Goal: Transaction & Acquisition: Purchase product/service

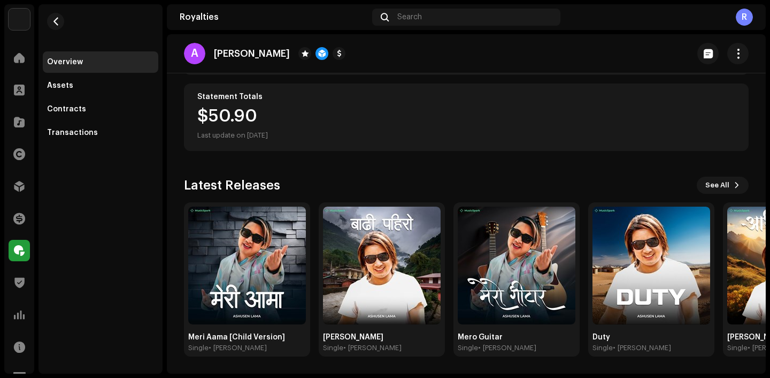
scroll to position [69, 0]
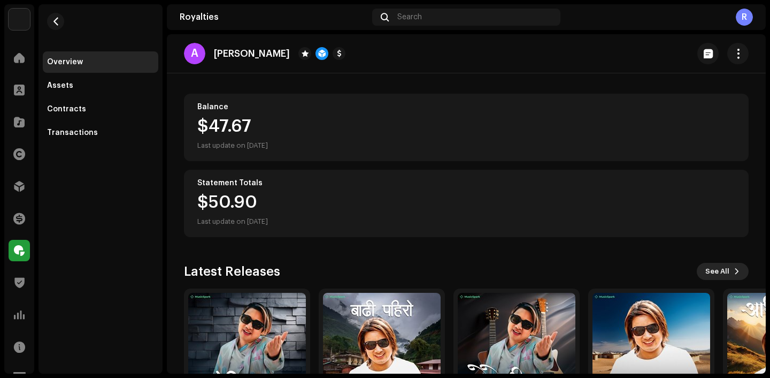
click at [710, 265] on span "See All" at bounding box center [718, 270] width 24 height 21
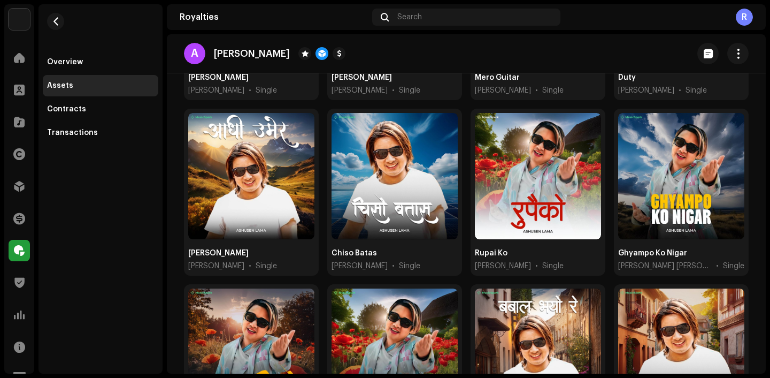
scroll to position [283, 0]
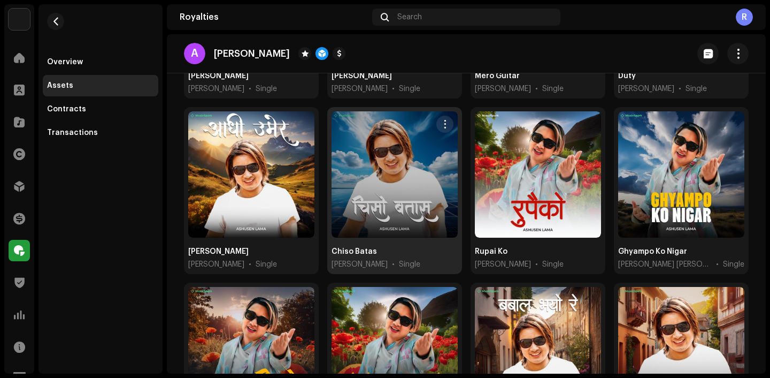
click at [376, 189] on div at bounding box center [395, 174] width 126 height 126
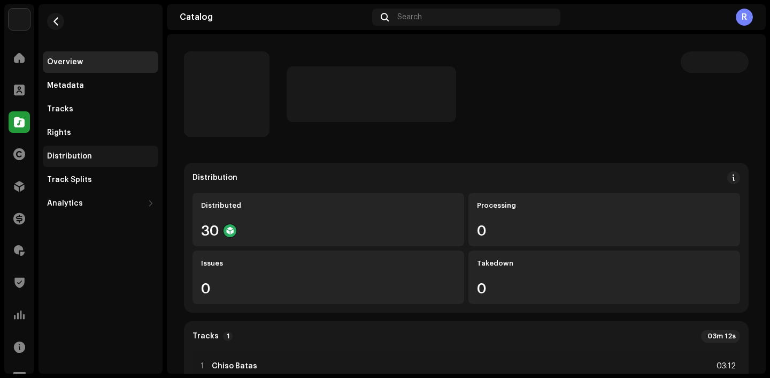
click at [79, 162] on div "Distribution" at bounding box center [101, 155] width 116 height 21
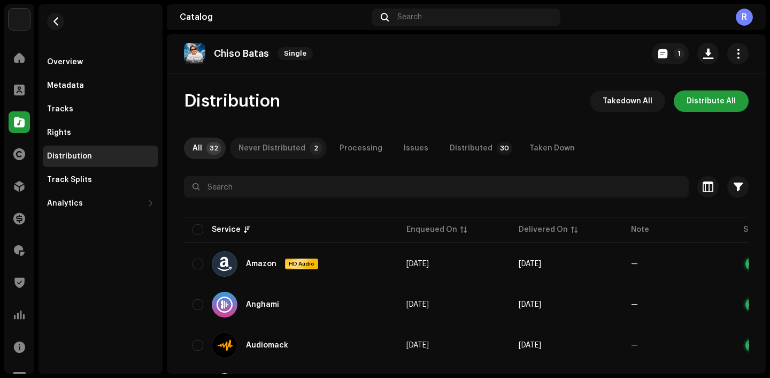
click at [274, 151] on div "Never Distributed" at bounding box center [272, 147] width 67 height 21
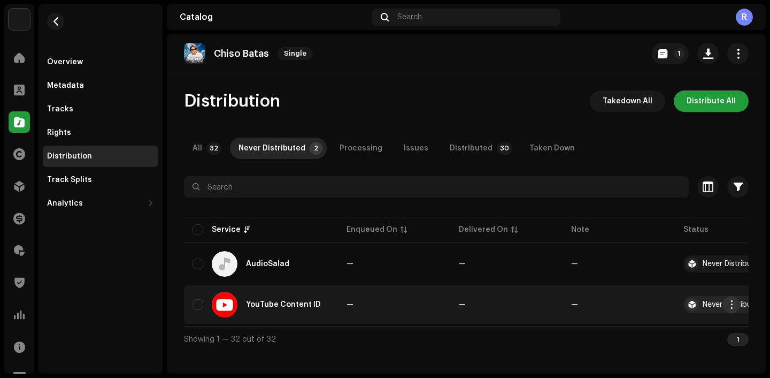
click at [730, 309] on button "button" at bounding box center [731, 304] width 17 height 17
click at [643, 332] on span "Distribute" at bounding box center [651, 328] width 38 height 9
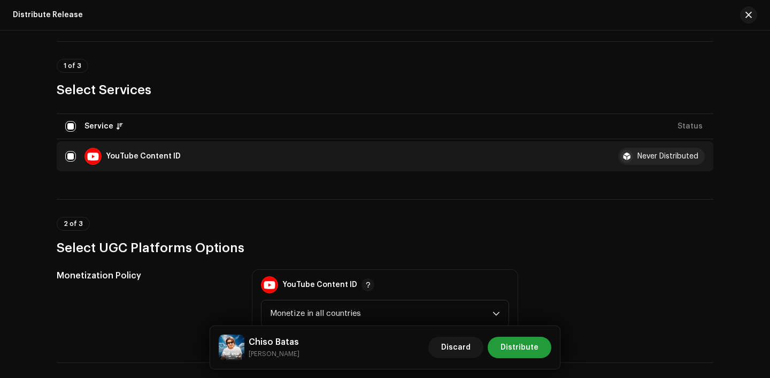
scroll to position [208, 0]
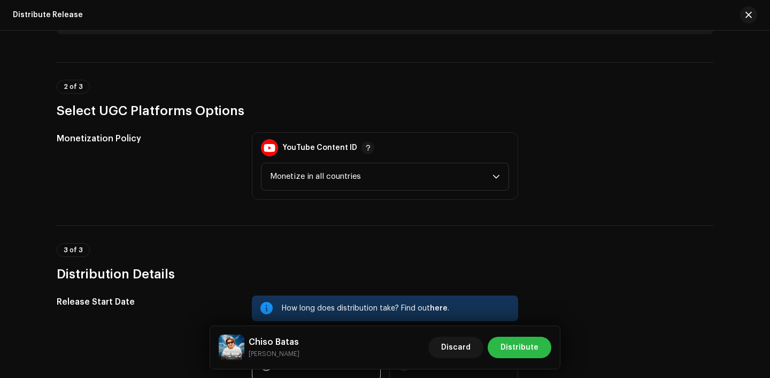
click at [514, 352] on span "Distribute" at bounding box center [520, 346] width 38 height 21
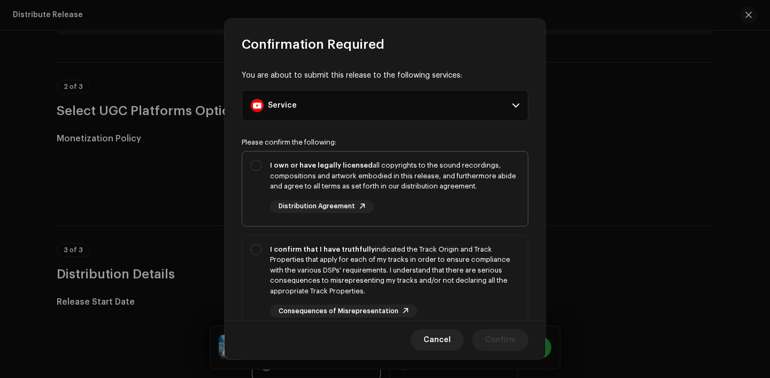
click at [451, 204] on div "I own or have legally licensed all copyrights to the sound recordings, composit…" at bounding box center [394, 186] width 249 height 53
checkbox input "true"
click at [451, 282] on div "I confirm that I have truthfully indicated the Track Origin and Track Propertie…" at bounding box center [394, 270] width 249 height 52
checkbox input "true"
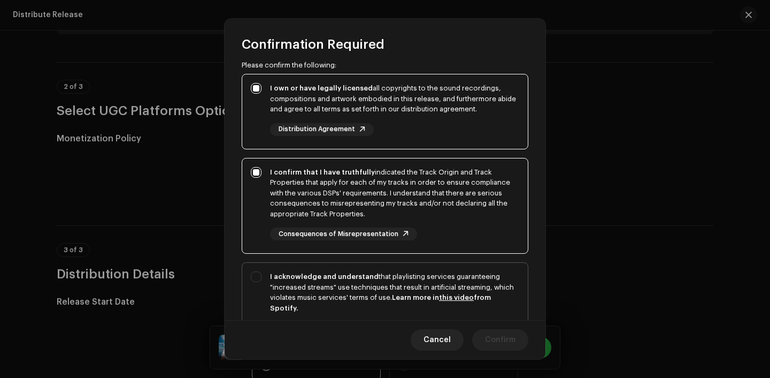
scroll to position [141, 0]
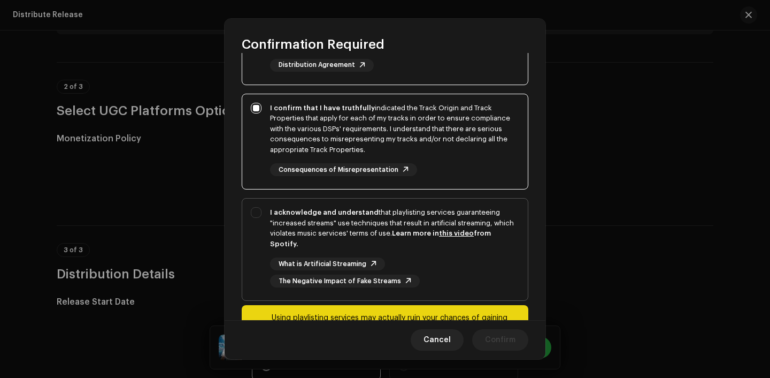
click at [448, 271] on div "What is Artificial Streaming The Negative Impact of Fake Streams" at bounding box center [394, 272] width 249 height 30
checkbox input "true"
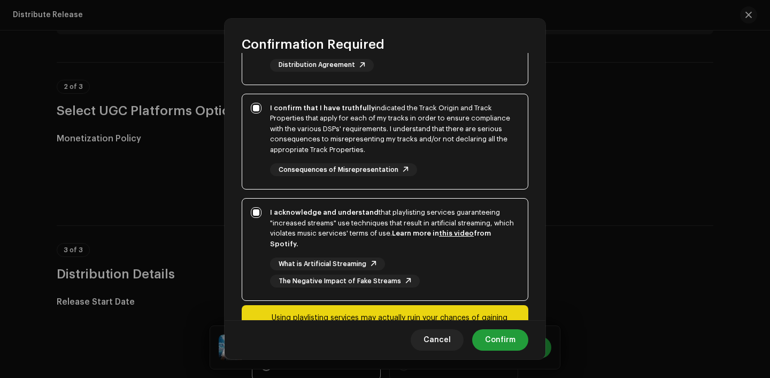
click at [467, 345] on div "Cancel Confirm" at bounding box center [385, 339] width 321 height 39
click at [484, 345] on button "Confirm" at bounding box center [500, 339] width 56 height 21
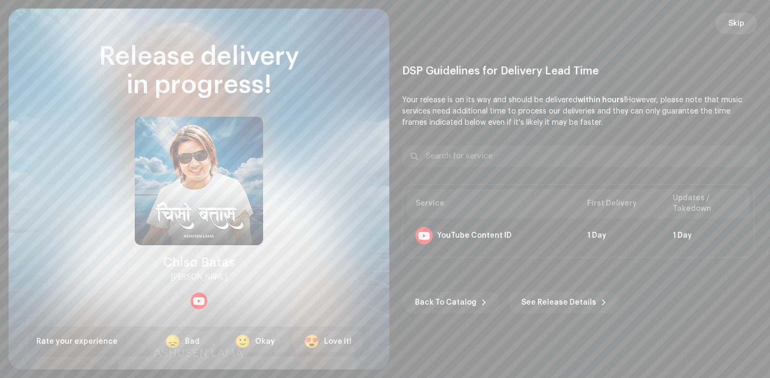
click at [741, 30] on span "Skip" at bounding box center [737, 23] width 16 height 21
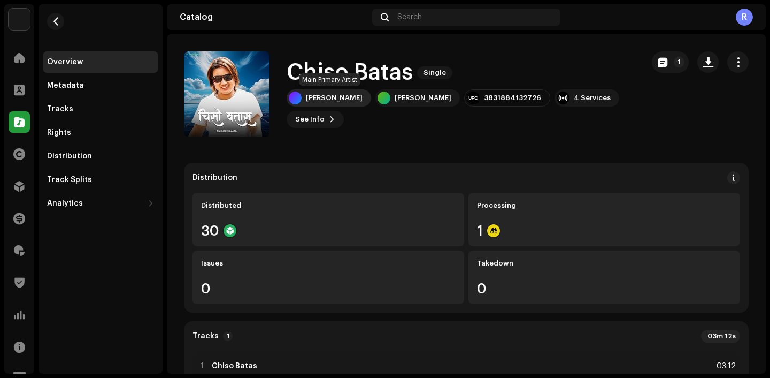
drag, startPoint x: 288, startPoint y: 68, endPoint x: 362, endPoint y: 103, distance: 81.3
click at [362, 103] on div "Chiso Batas Single Sajan Sahas Lama Ashusen Lama 3831884132726 4 Services See I…" at bounding box center [461, 93] width 348 height 67
copy div "Chiso Batas Single Sajan Sahas Lama"
click at [56, 20] on span "button" at bounding box center [56, 21] width 8 height 9
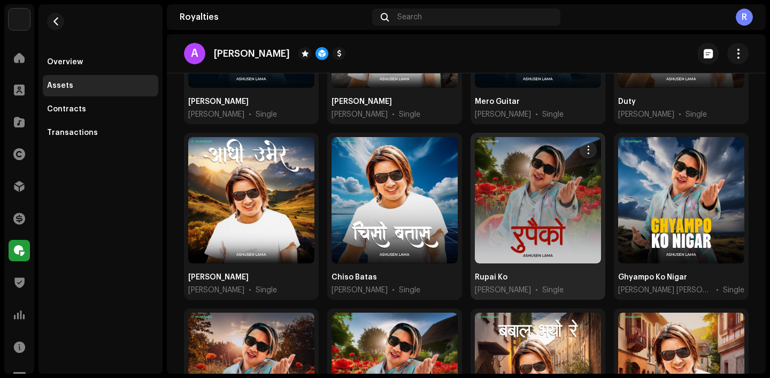
scroll to position [273, 0]
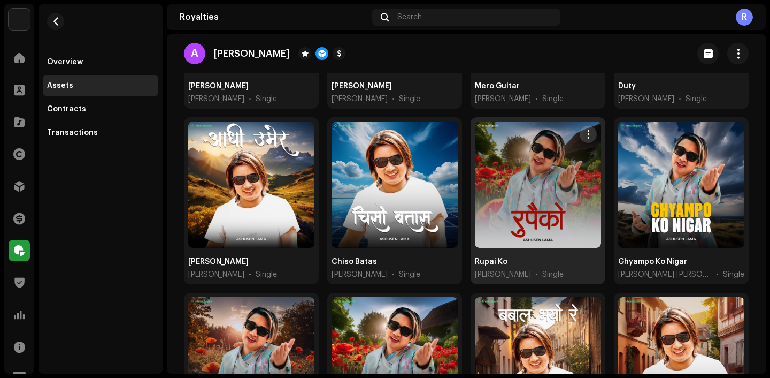
click at [585, 130] on span "button" at bounding box center [589, 134] width 8 height 9
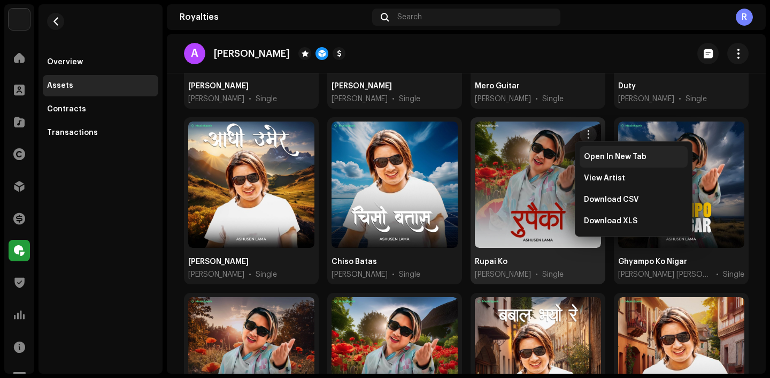
click at [592, 155] on span "Open In New Tab" at bounding box center [615, 156] width 63 height 9
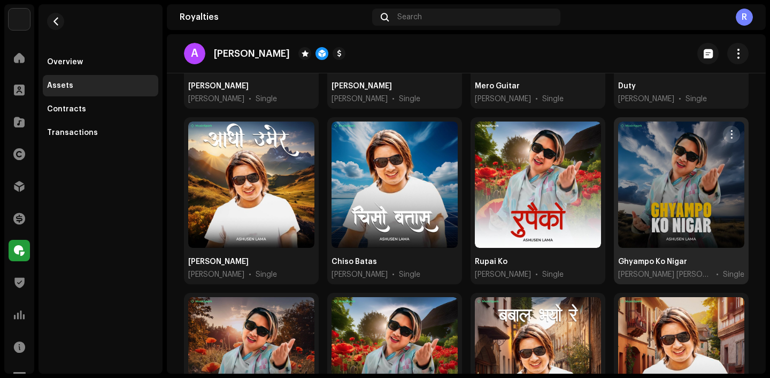
click at [729, 131] on span "button" at bounding box center [732, 134] width 8 height 9
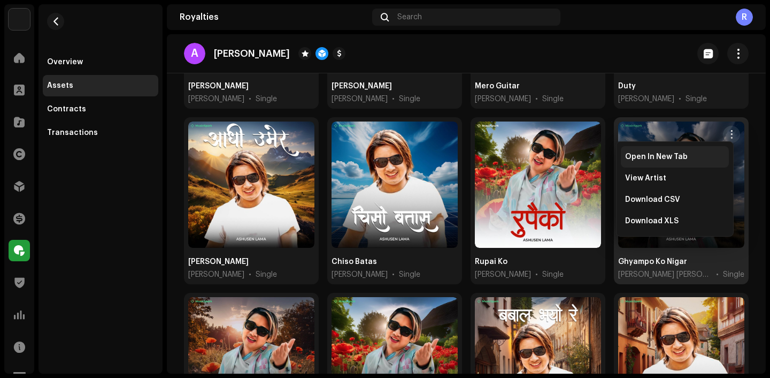
click at [695, 150] on div "Open In New Tab" at bounding box center [675, 156] width 108 height 21
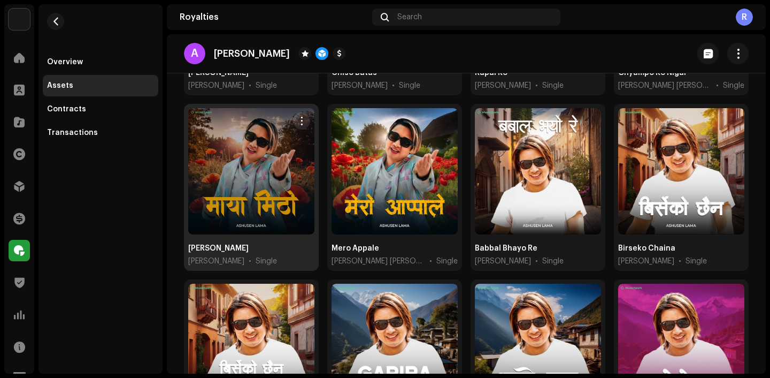
scroll to position [459, 0]
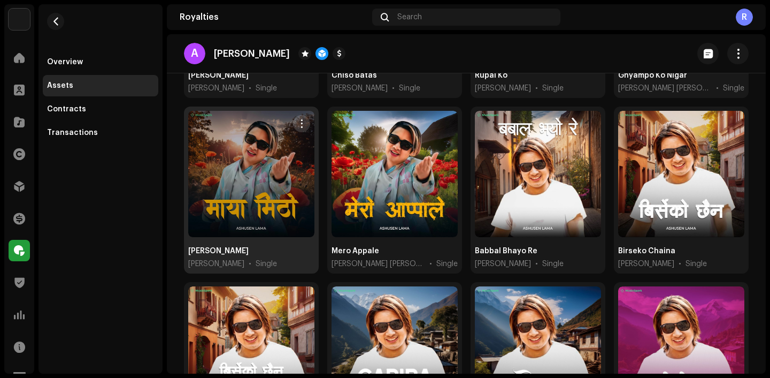
click at [298, 123] on span "button" at bounding box center [302, 123] width 8 height 9
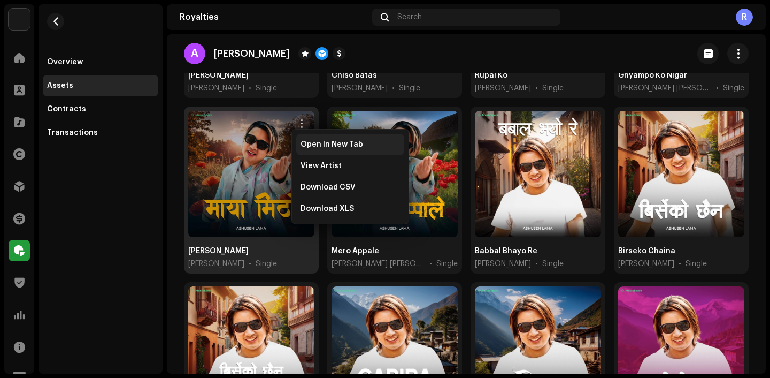
click at [326, 147] on span "Open In New Tab" at bounding box center [332, 144] width 63 height 9
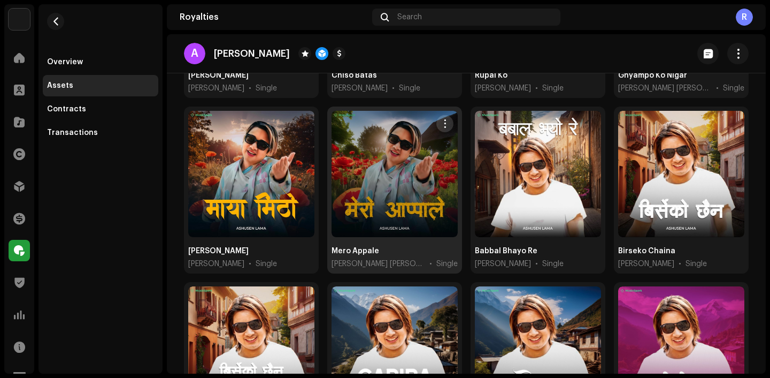
click at [445, 122] on span "button" at bounding box center [445, 123] width 8 height 9
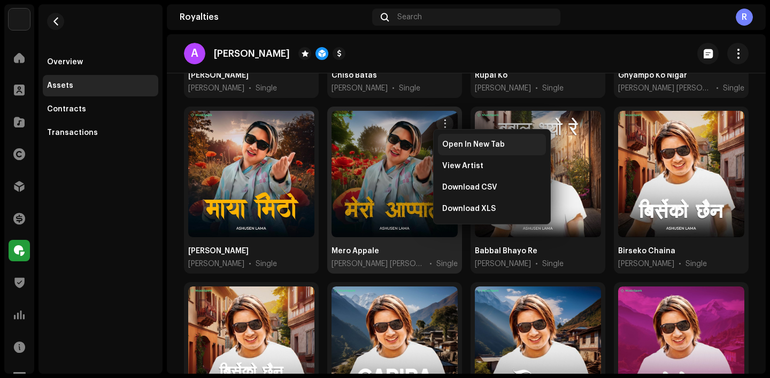
click at [465, 150] on div "Open In New Tab" at bounding box center [492, 144] width 108 height 21
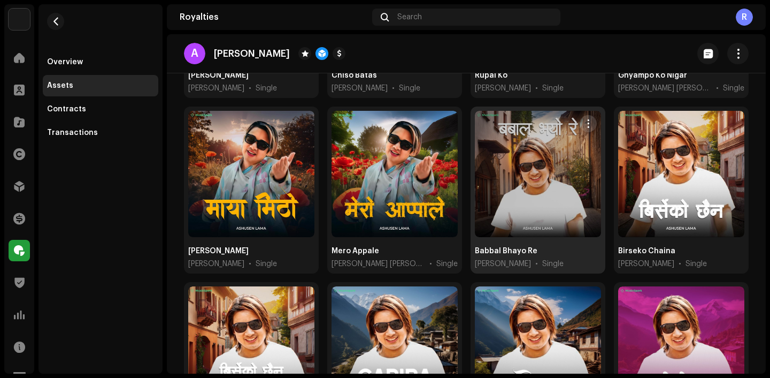
click at [585, 119] on span "button" at bounding box center [589, 123] width 8 height 9
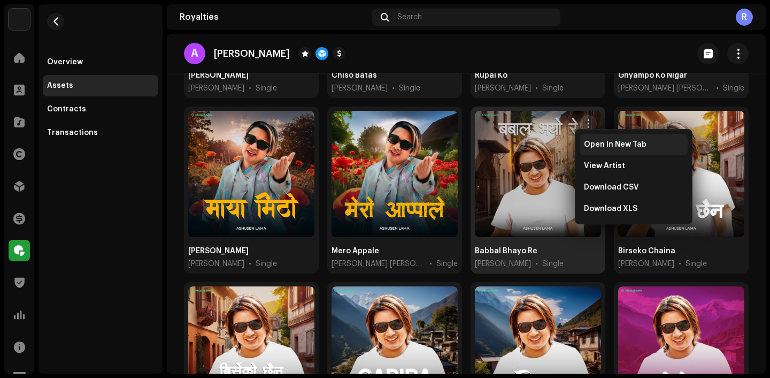
click at [592, 142] on span "Open In New Tab" at bounding box center [615, 144] width 63 height 9
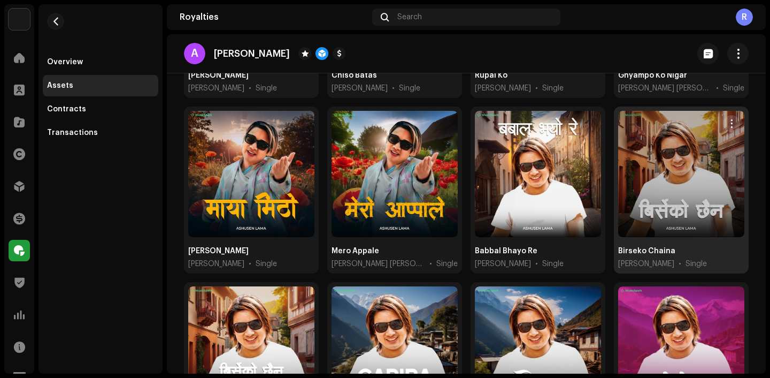
click at [728, 120] on span "button" at bounding box center [732, 123] width 8 height 9
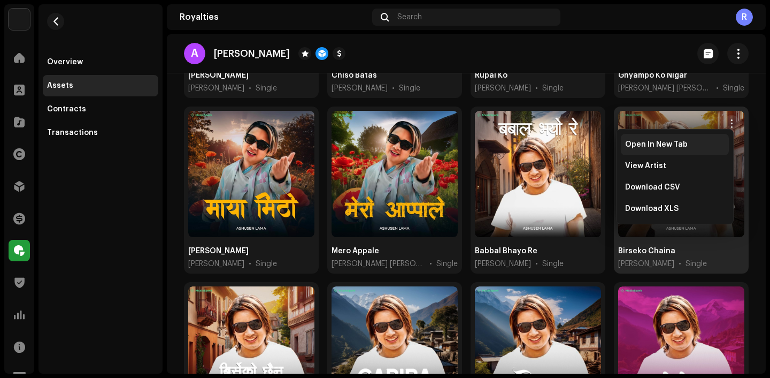
click at [681, 142] on span "Open In New Tab" at bounding box center [656, 144] width 63 height 9
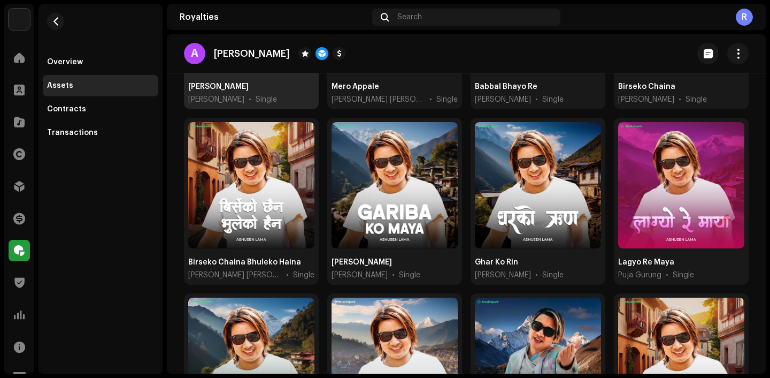
scroll to position [604, 0]
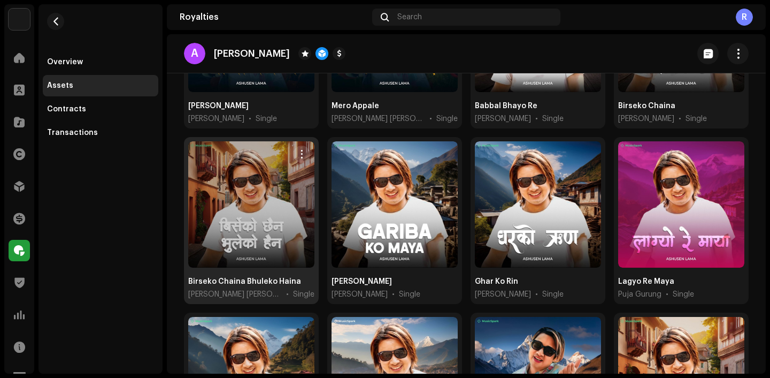
click at [299, 150] on span "button" at bounding box center [302, 154] width 8 height 9
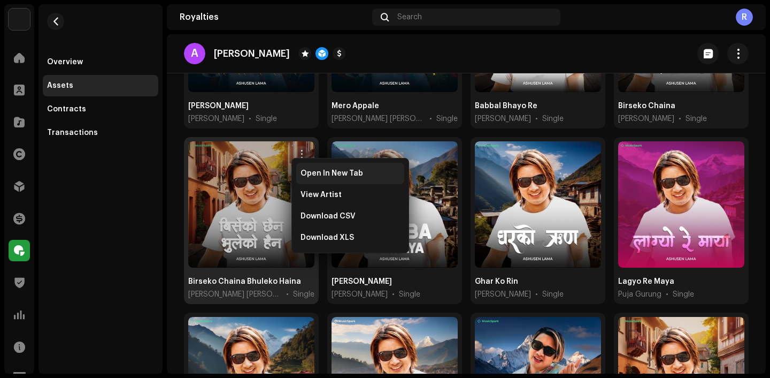
click at [326, 168] on div "Open In New Tab" at bounding box center [350, 173] width 108 height 21
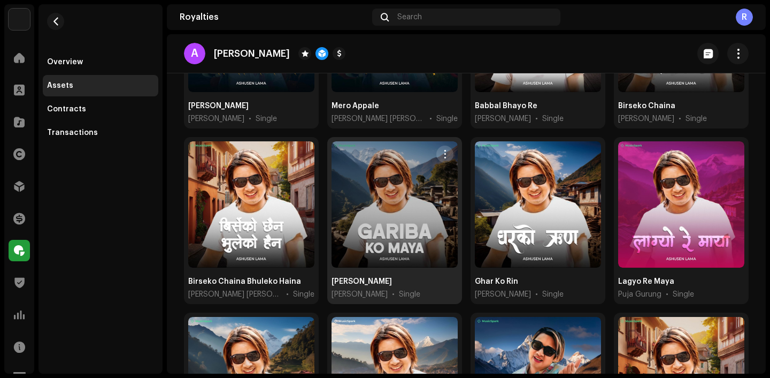
click at [448, 150] on button "button" at bounding box center [444, 153] width 17 height 17
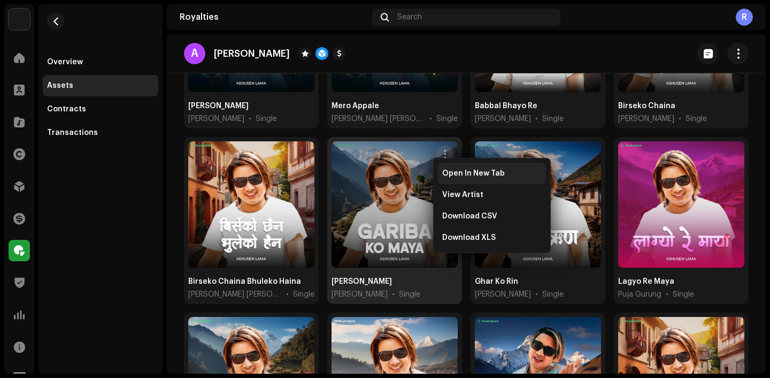
click at [473, 169] on span "Open In New Tab" at bounding box center [473, 173] width 63 height 9
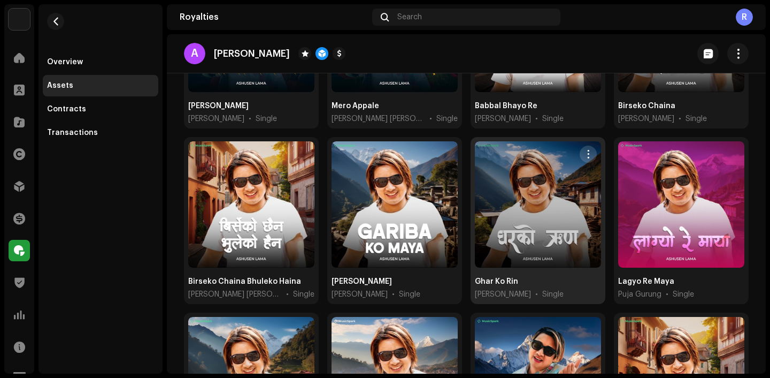
click at [585, 150] on span "button" at bounding box center [589, 154] width 8 height 9
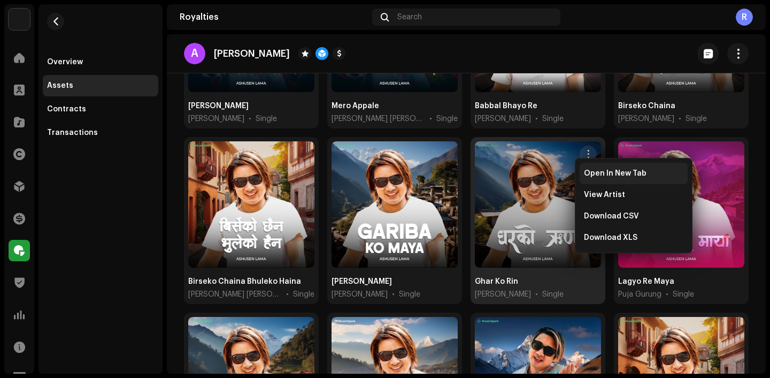
click at [592, 166] on div "Open In New Tab" at bounding box center [634, 173] width 108 height 21
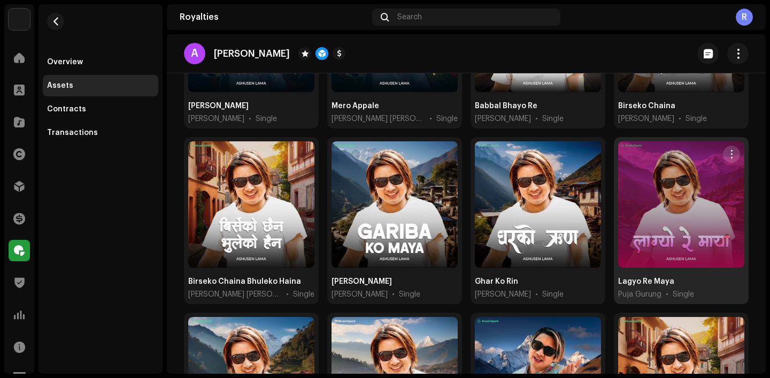
click at [728, 152] on span "button" at bounding box center [732, 154] width 8 height 9
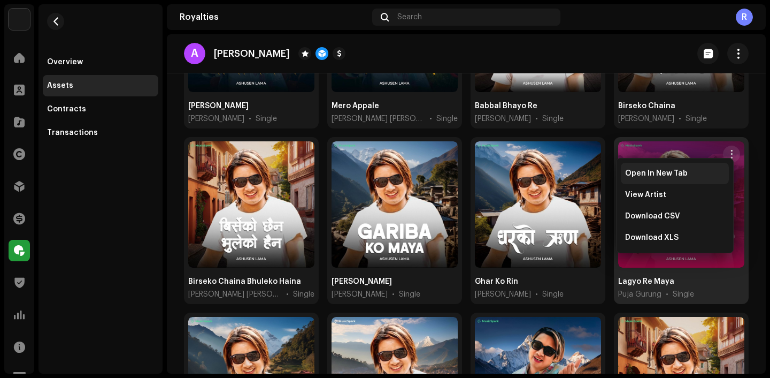
click at [701, 165] on div "Open In New Tab" at bounding box center [675, 173] width 108 height 21
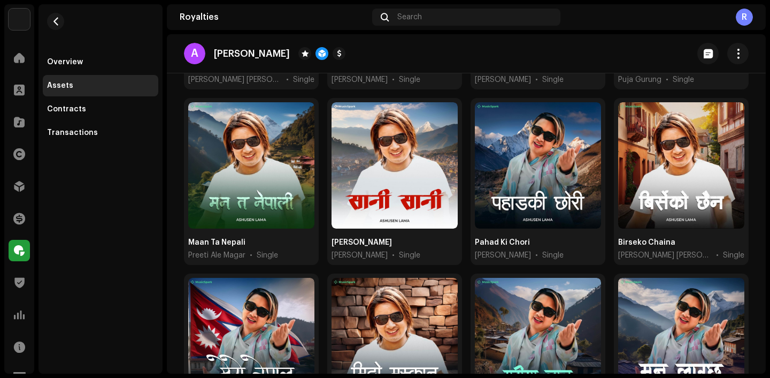
scroll to position [814, 0]
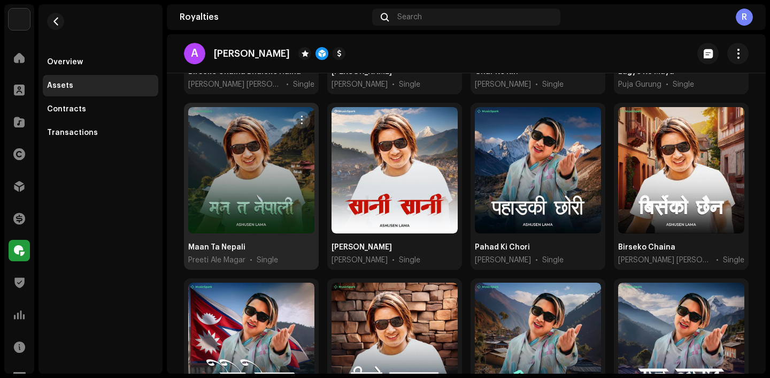
click at [302, 116] on span "button" at bounding box center [302, 120] width 8 height 9
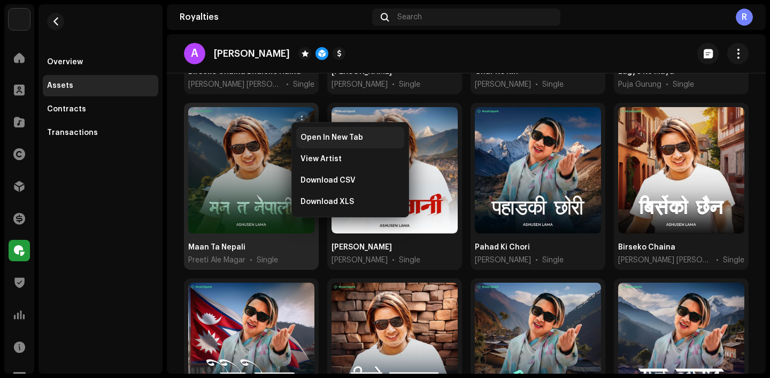
click at [320, 131] on div "Open In New Tab" at bounding box center [350, 137] width 108 height 21
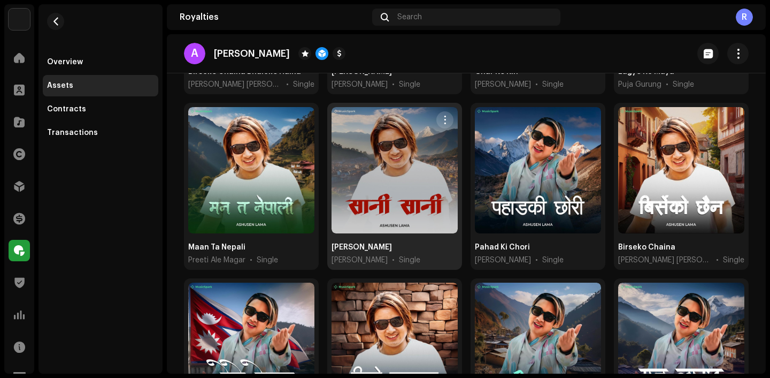
click at [441, 116] on span "button" at bounding box center [445, 120] width 8 height 9
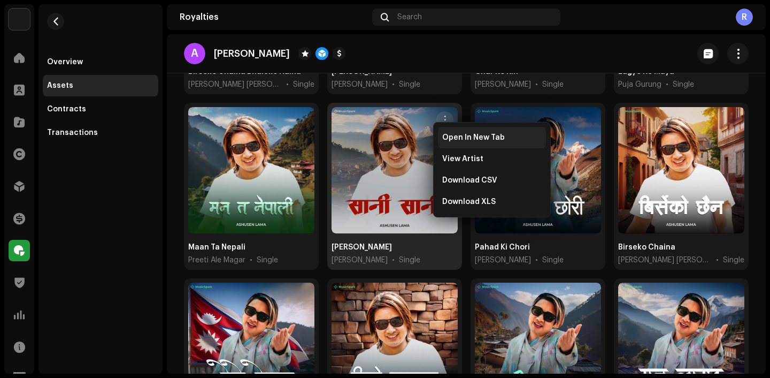
click at [475, 132] on div "Open In New Tab" at bounding box center [492, 137] width 108 height 21
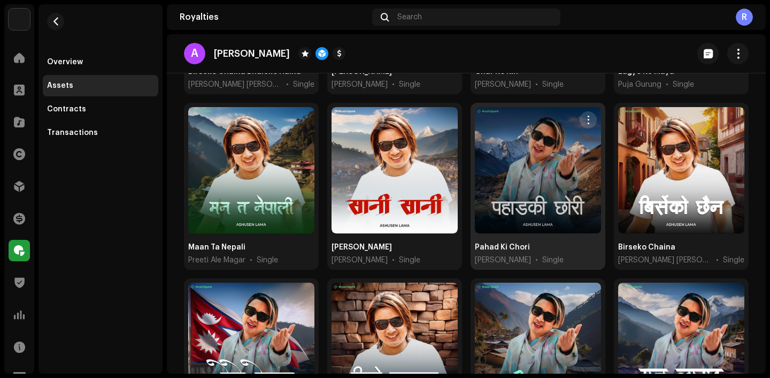
click at [585, 116] on span "button" at bounding box center [589, 120] width 8 height 9
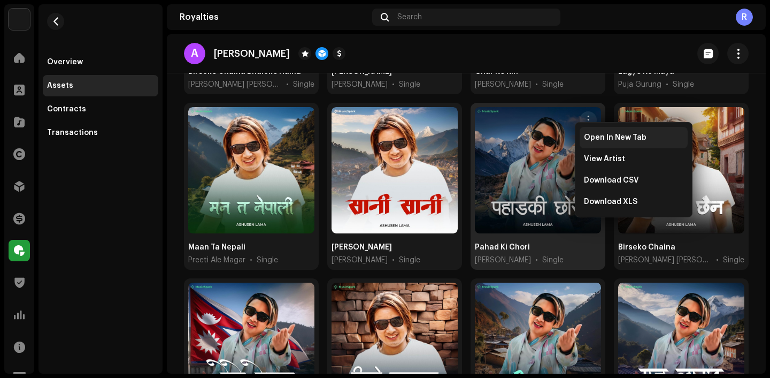
click at [593, 140] on span "Open In New Tab" at bounding box center [615, 137] width 63 height 9
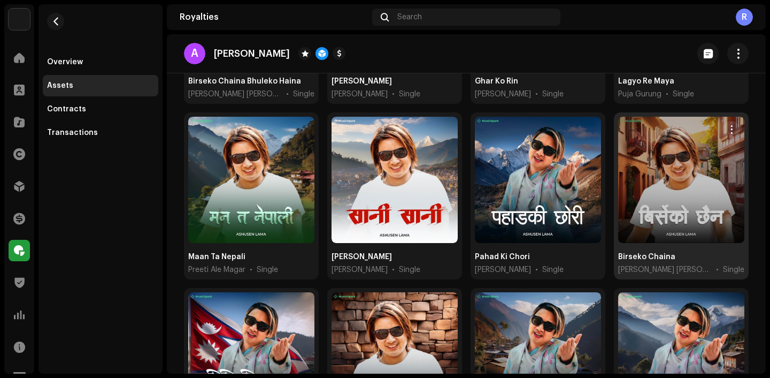
scroll to position [801, 0]
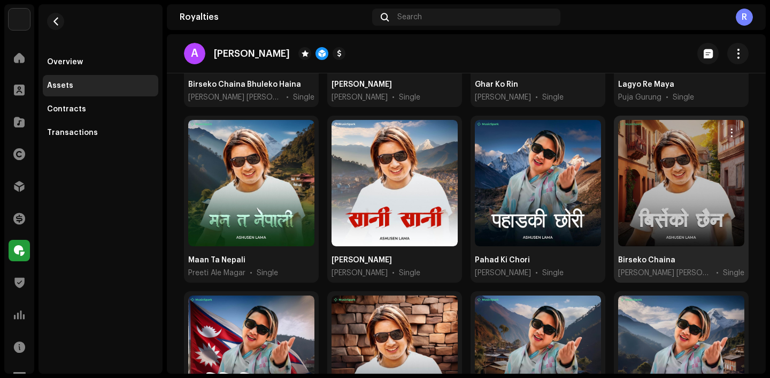
click at [728, 128] on span "button" at bounding box center [732, 132] width 8 height 9
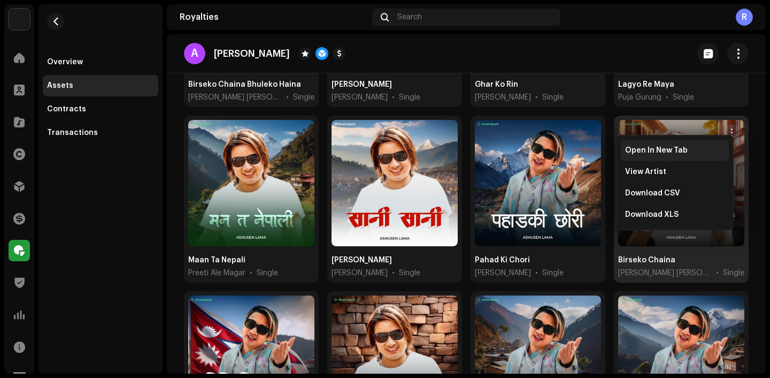
click at [721, 140] on div "Open In New Tab" at bounding box center [675, 150] width 108 height 21
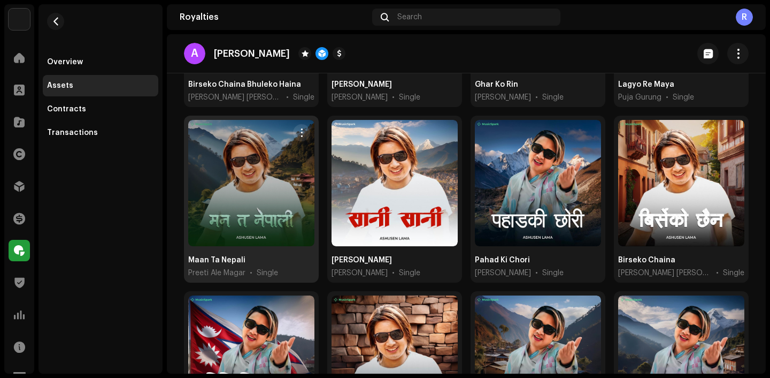
scroll to position [910, 0]
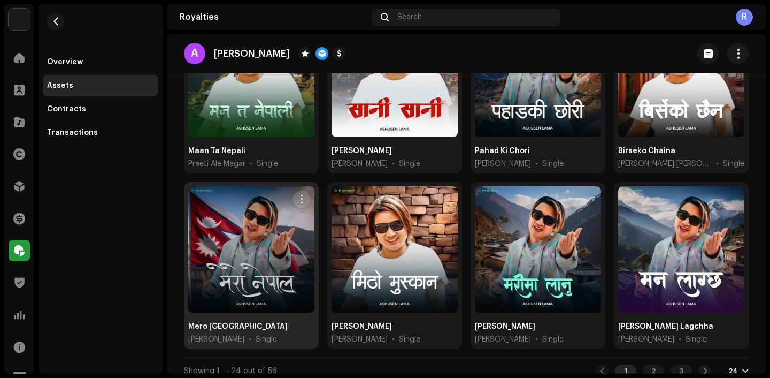
click at [302, 195] on span "button" at bounding box center [302, 199] width 8 height 9
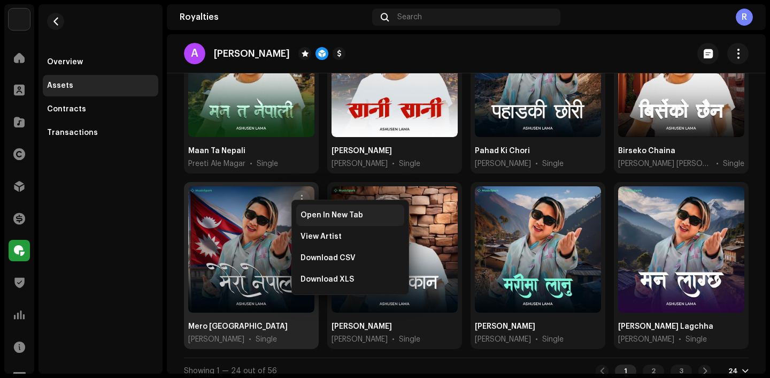
click at [333, 210] on div "Open In New Tab" at bounding box center [350, 214] width 108 height 21
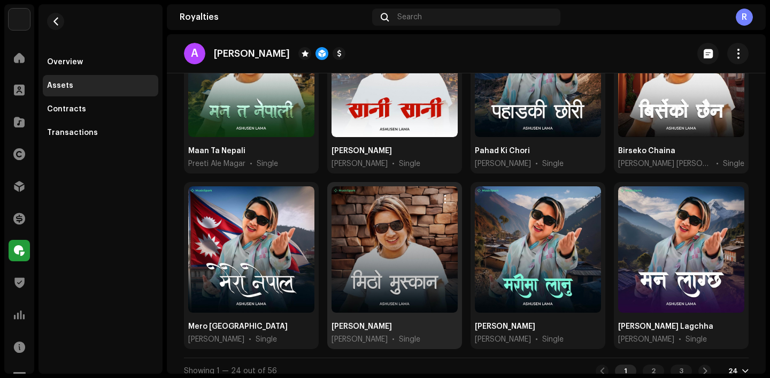
click at [445, 195] on span "button" at bounding box center [445, 199] width 8 height 9
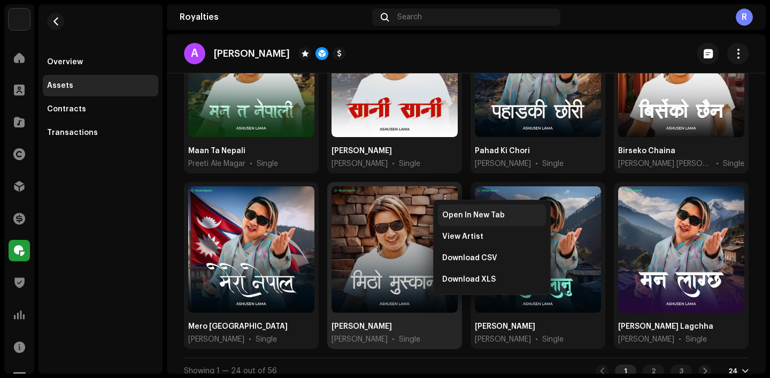
click at [473, 214] on span "Open In New Tab" at bounding box center [473, 215] width 63 height 9
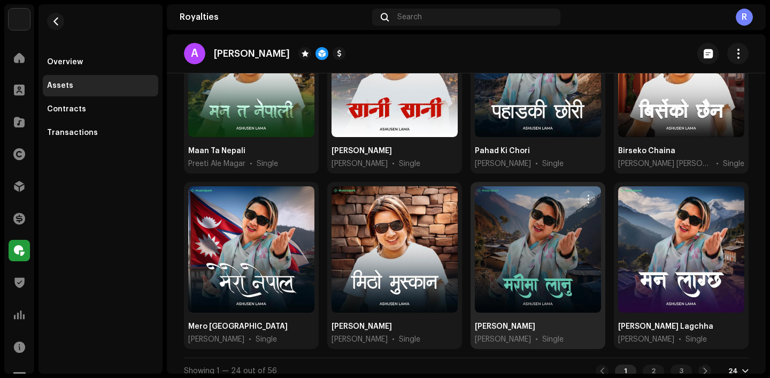
click at [580, 191] on button "button" at bounding box center [588, 198] width 17 height 17
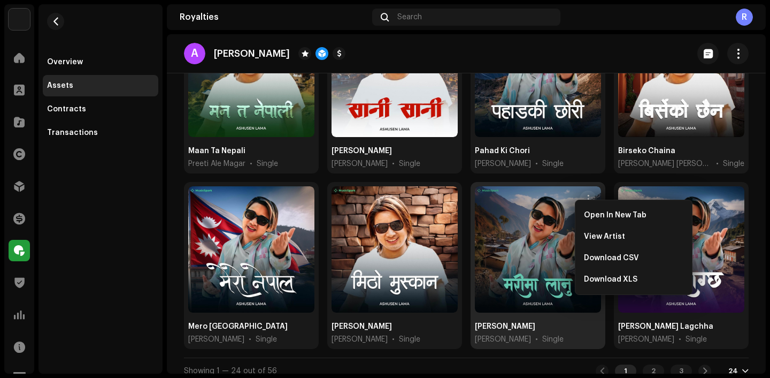
click at [592, 204] on div "Open In New Tab View Artist Download CSV Download XLS" at bounding box center [634, 247] width 118 height 95
click at [596, 212] on span "Open In New Tab" at bounding box center [615, 215] width 63 height 9
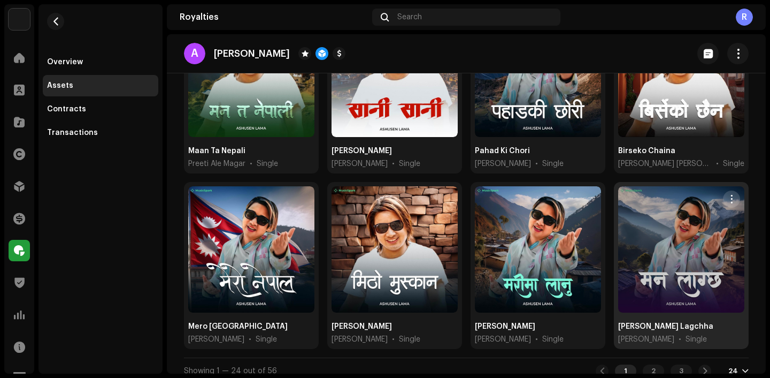
click at [728, 195] on span "button" at bounding box center [732, 199] width 8 height 9
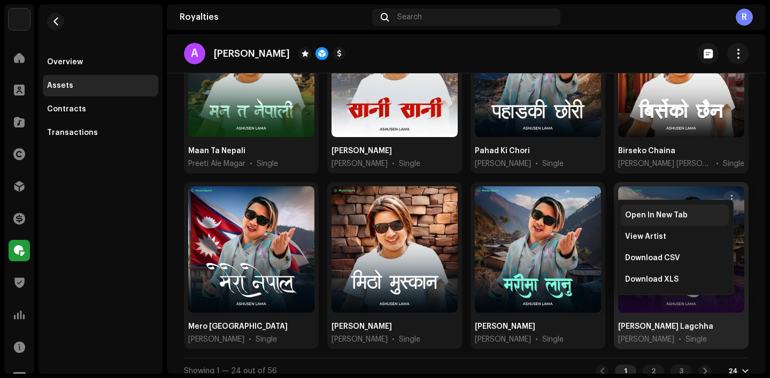
click at [686, 209] on div "Open In New Tab" at bounding box center [675, 214] width 108 height 21
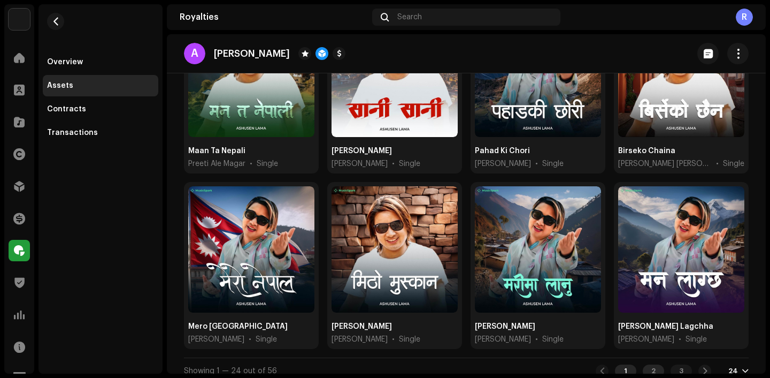
click at [648, 364] on div "2" at bounding box center [653, 370] width 21 height 13
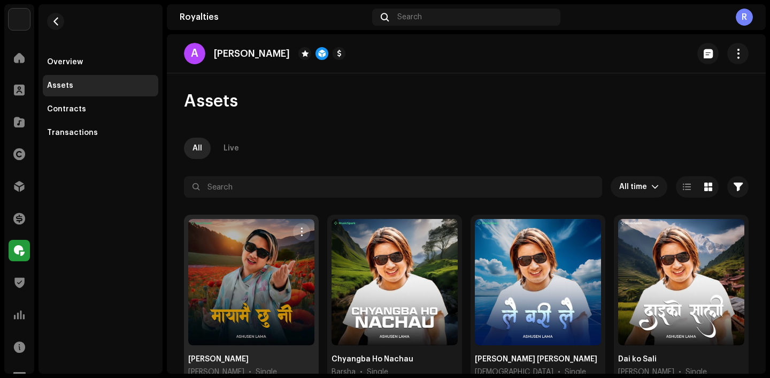
click at [302, 232] on span "button" at bounding box center [302, 231] width 8 height 9
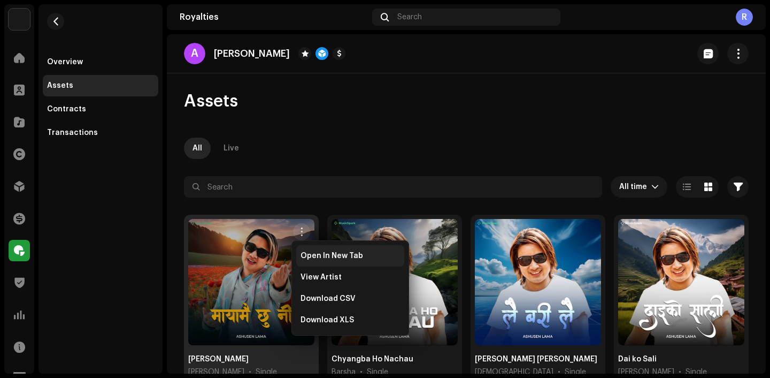
click at [329, 247] on div "Open In New Tab" at bounding box center [350, 255] width 108 height 21
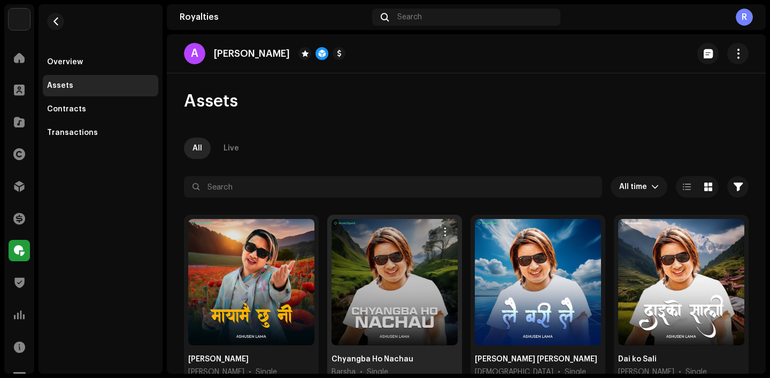
click at [441, 227] on button "button" at bounding box center [444, 231] width 17 height 17
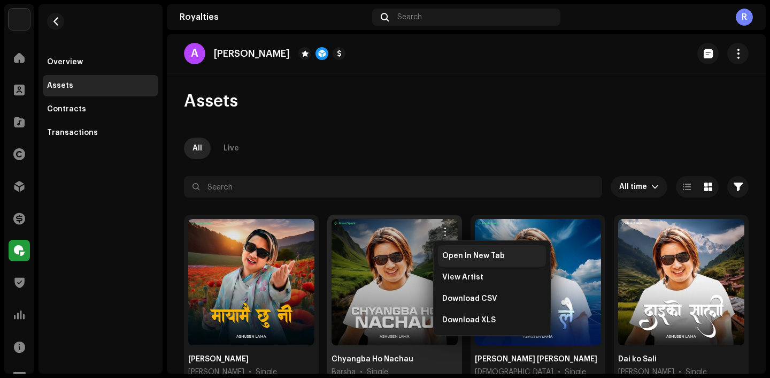
click at [462, 248] on div "Open In New Tab" at bounding box center [492, 255] width 108 height 21
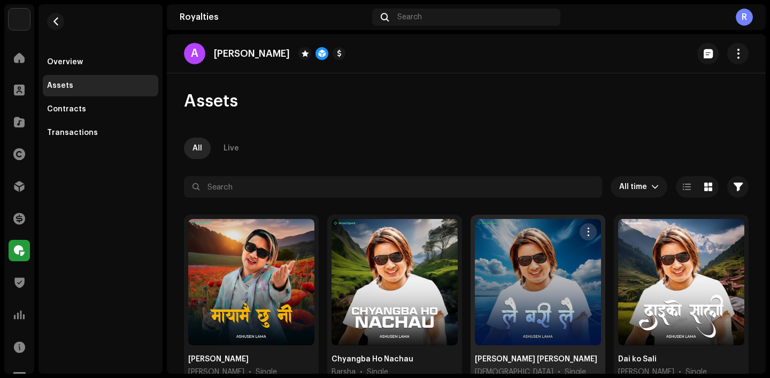
click at [587, 228] on span "button" at bounding box center [589, 231] width 8 height 9
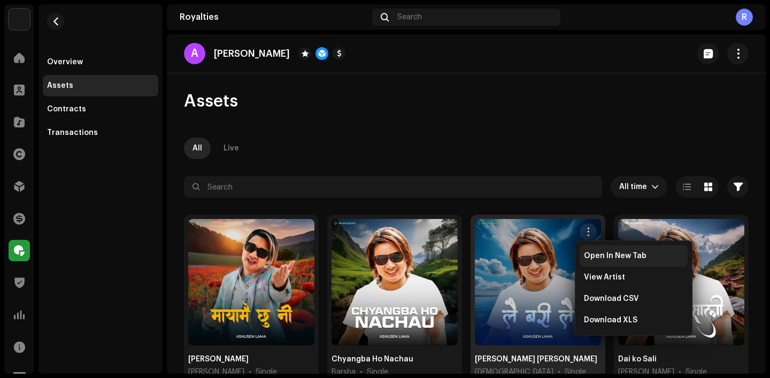
click at [595, 251] on span "Open In New Tab" at bounding box center [615, 255] width 63 height 9
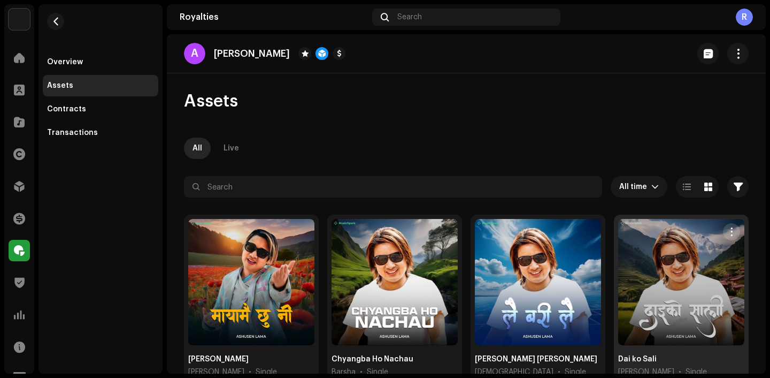
click at [728, 231] on span "button" at bounding box center [732, 231] width 8 height 9
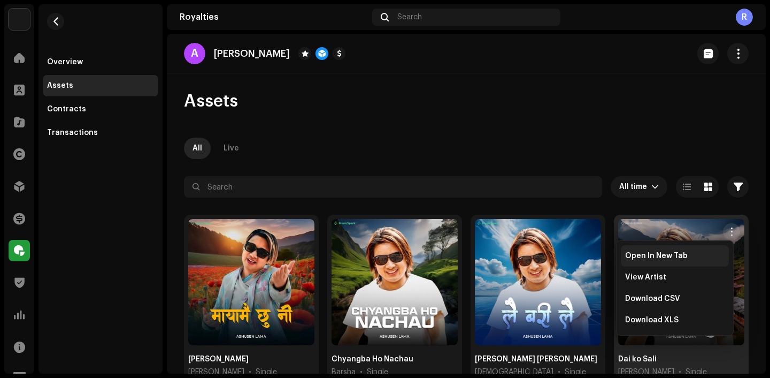
click at [715, 248] on div "Open In New Tab" at bounding box center [675, 255] width 108 height 21
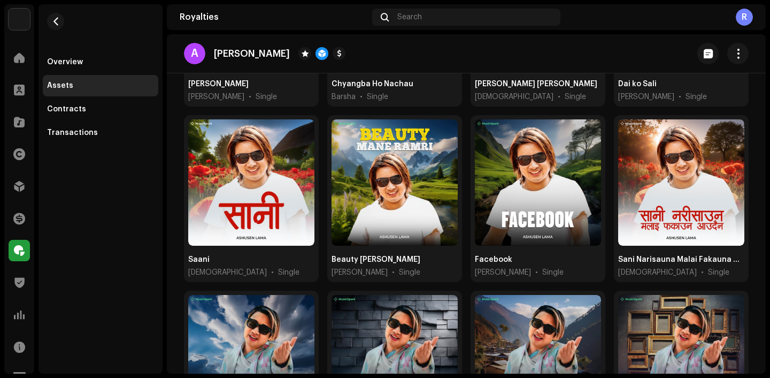
scroll to position [264, 0]
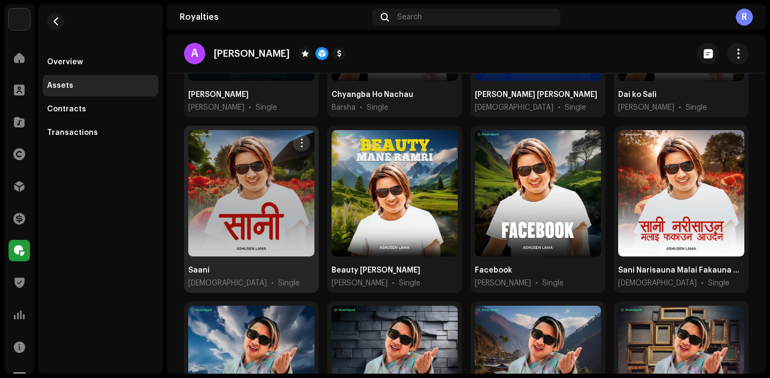
click at [298, 141] on span "button" at bounding box center [302, 143] width 8 height 9
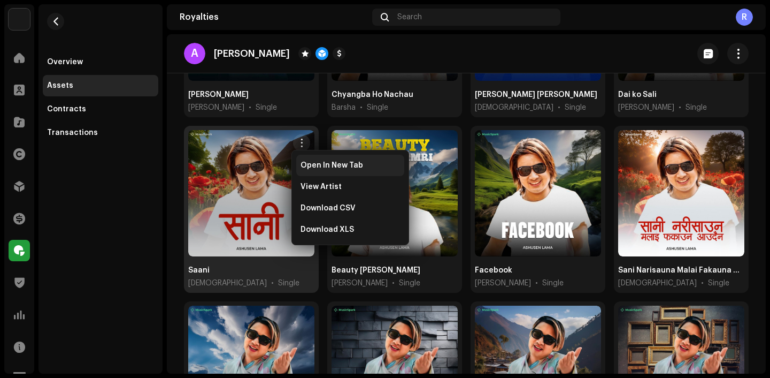
click at [328, 172] on div "Open In New Tab" at bounding box center [350, 165] width 108 height 21
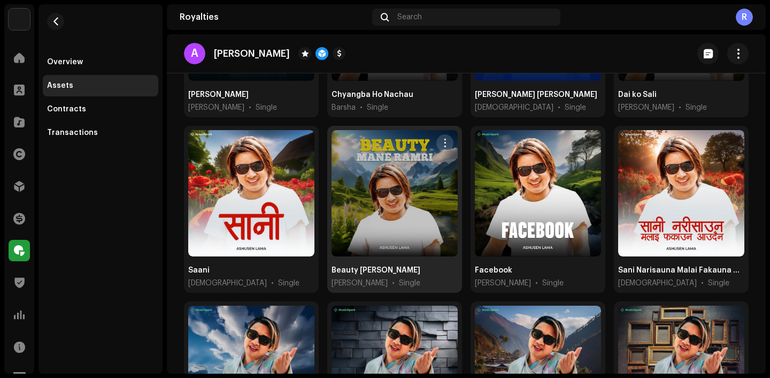
click at [441, 140] on span "button" at bounding box center [445, 143] width 8 height 9
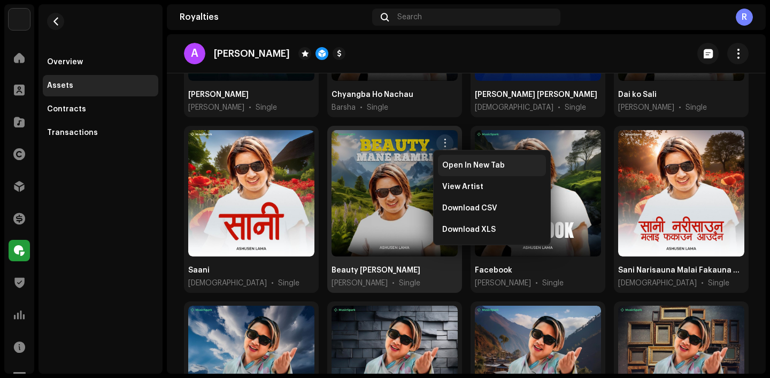
click at [481, 175] on div "Open In New Tab" at bounding box center [492, 165] width 108 height 21
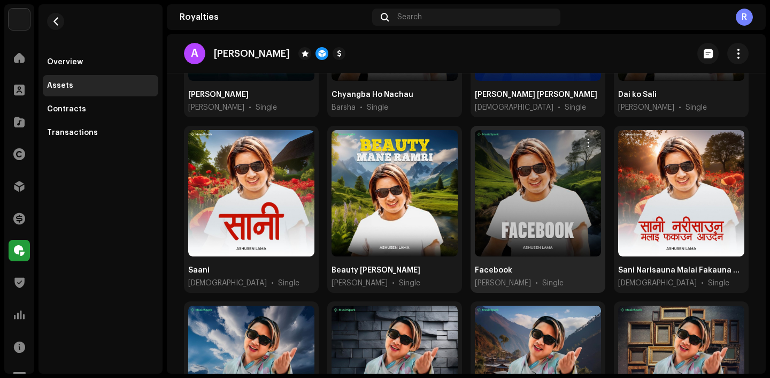
click at [586, 145] on button "button" at bounding box center [588, 142] width 17 height 17
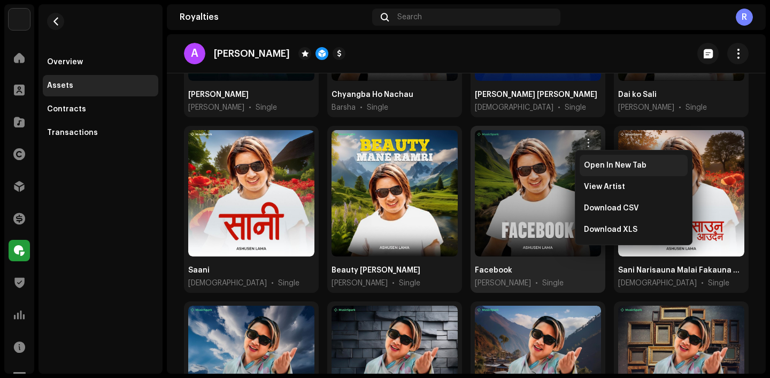
click at [597, 160] on div "Open In New Tab" at bounding box center [634, 165] width 108 height 21
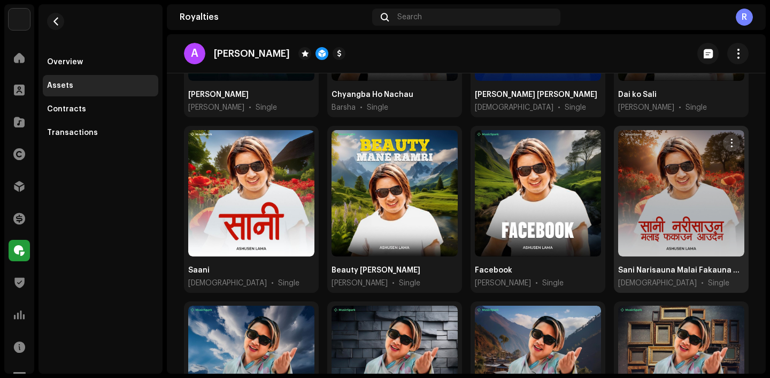
click at [728, 139] on span "button" at bounding box center [732, 143] width 8 height 9
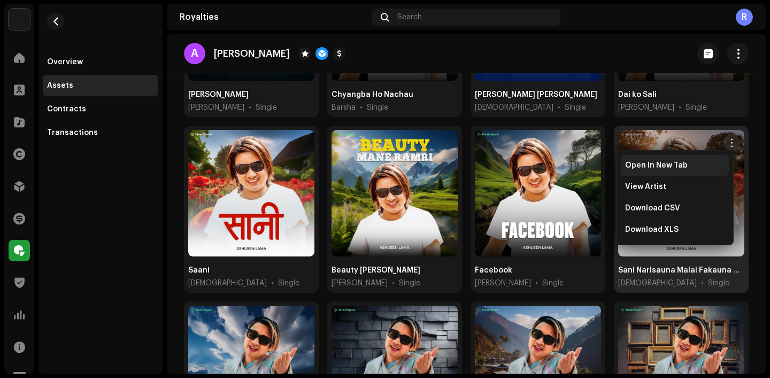
click at [710, 157] on div "Open In New Tab" at bounding box center [675, 165] width 108 height 21
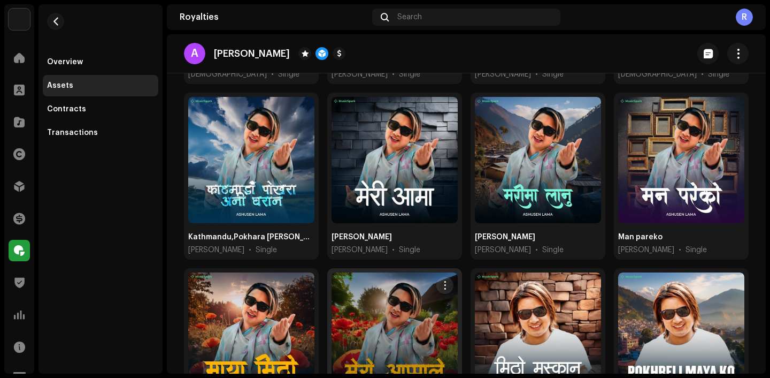
scroll to position [472, 0]
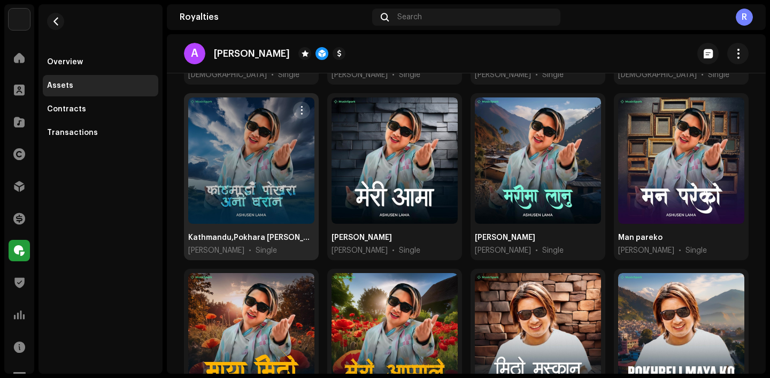
click at [301, 110] on span "button" at bounding box center [302, 110] width 8 height 9
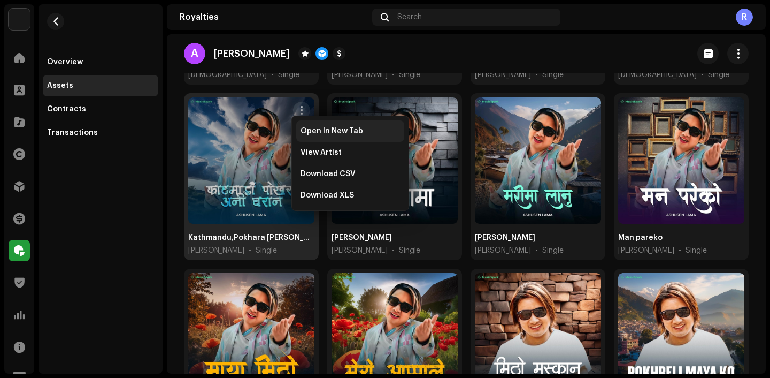
click at [319, 135] on div "Open In New Tab" at bounding box center [350, 130] width 108 height 21
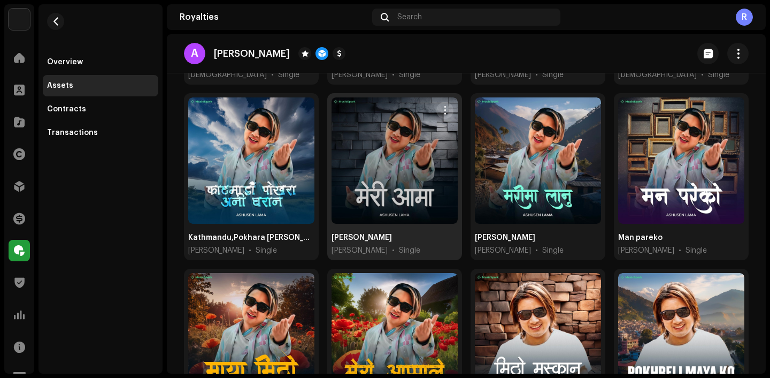
click at [441, 106] on span "button" at bounding box center [445, 110] width 8 height 9
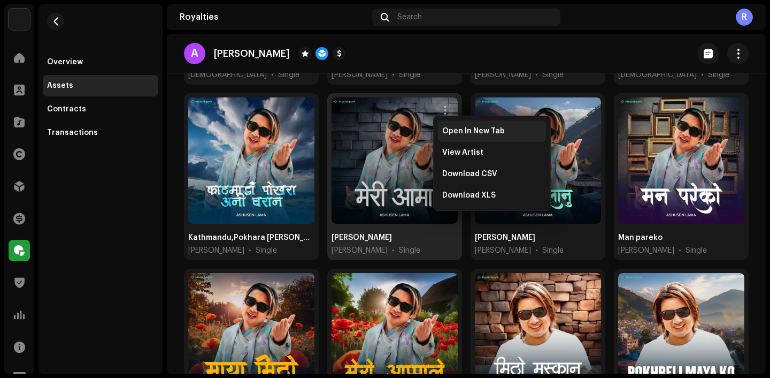
click at [461, 133] on span "Open In New Tab" at bounding box center [473, 131] width 63 height 9
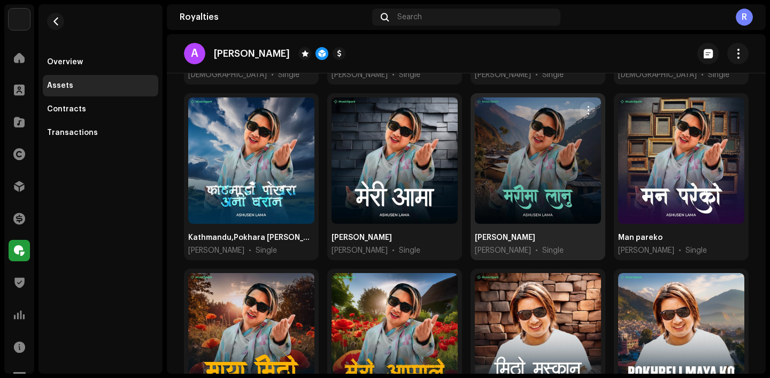
drag, startPoint x: 584, startPoint y: 104, endPoint x: 584, endPoint y: 118, distance: 13.4
click at [585, 106] on span "button" at bounding box center [589, 110] width 8 height 9
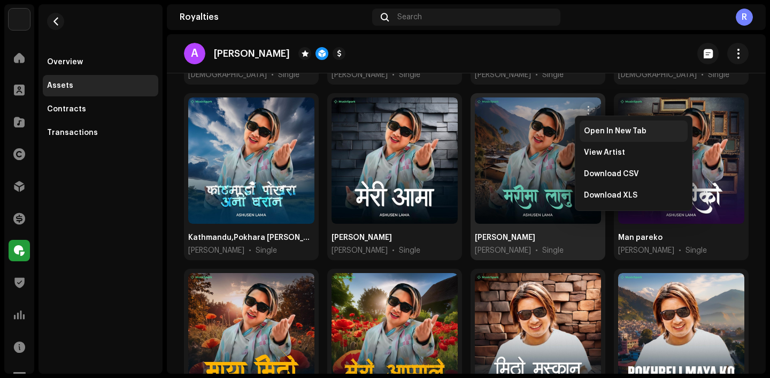
click at [593, 140] on div "Open In New Tab" at bounding box center [634, 130] width 108 height 21
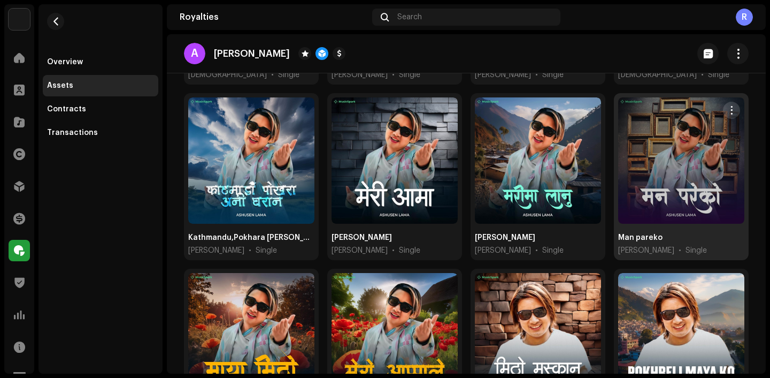
click at [729, 106] on span "button" at bounding box center [732, 110] width 8 height 9
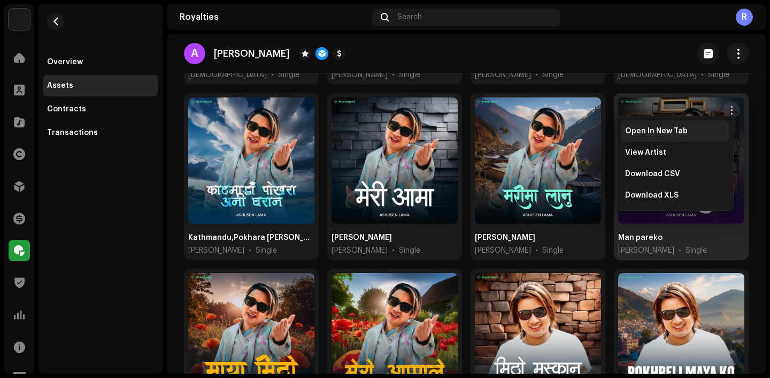
click at [723, 133] on div "Open In New Tab" at bounding box center [674, 131] width 99 height 9
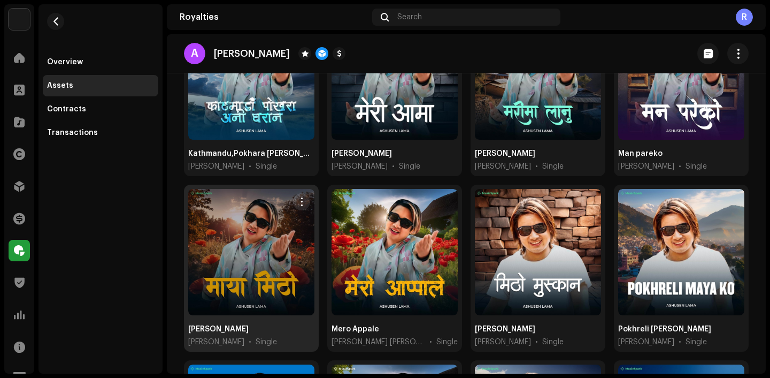
scroll to position [560, 0]
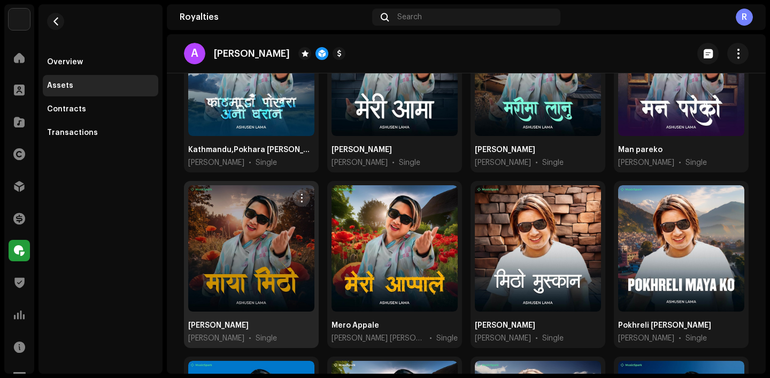
click at [304, 194] on span "button" at bounding box center [302, 198] width 8 height 9
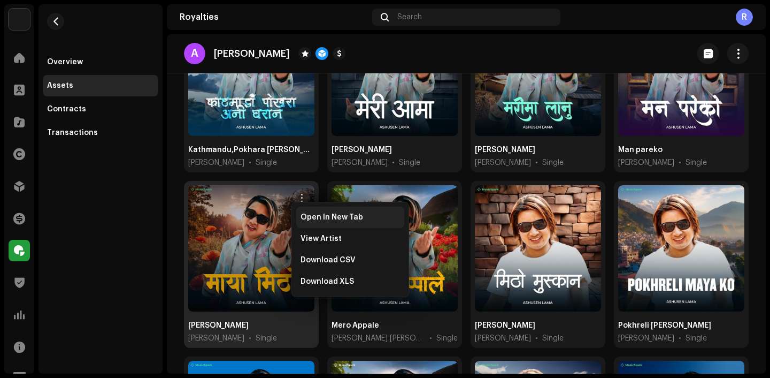
click at [311, 206] on div "Open In New Tab" at bounding box center [350, 216] width 108 height 21
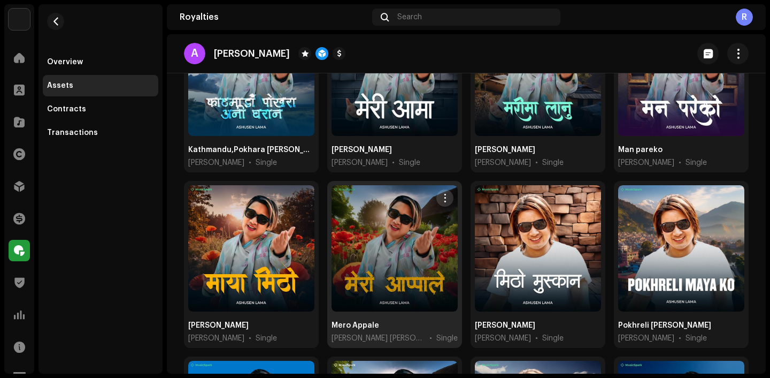
click at [448, 193] on button "button" at bounding box center [444, 197] width 17 height 17
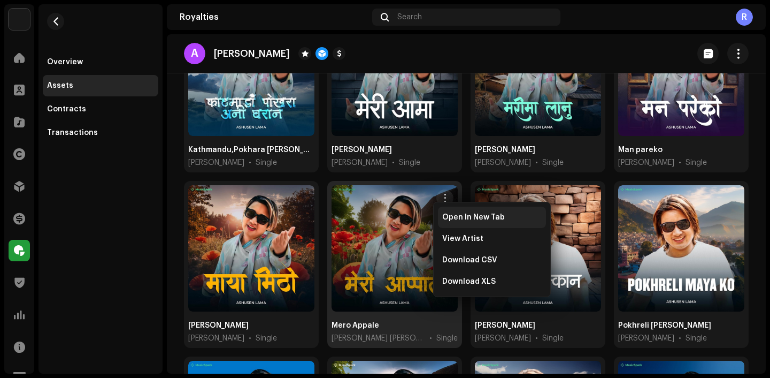
click at [455, 211] on div "Open In New Tab" at bounding box center [492, 216] width 108 height 21
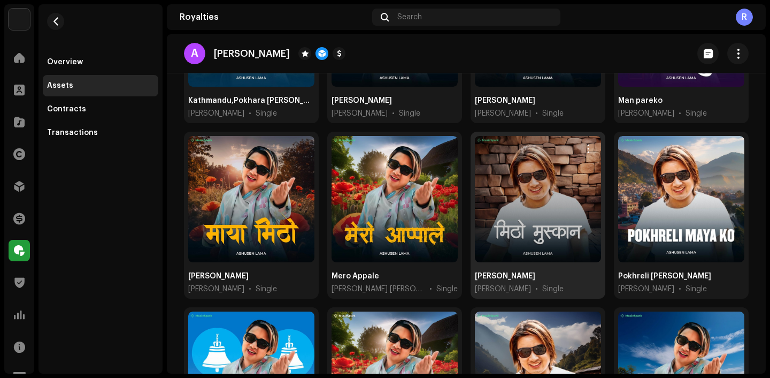
scroll to position [595, 0]
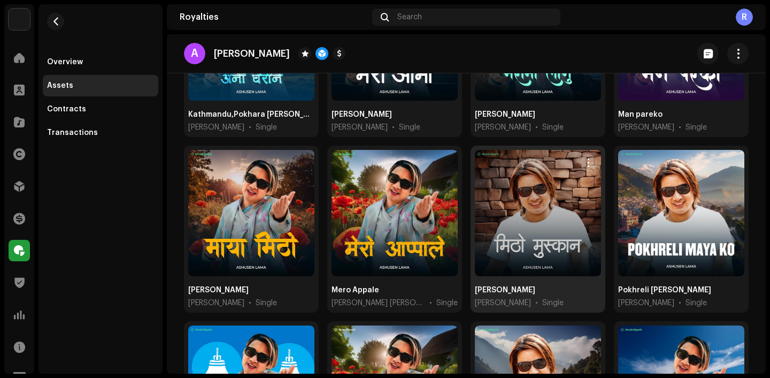
click at [586, 158] on span "button" at bounding box center [589, 162] width 8 height 9
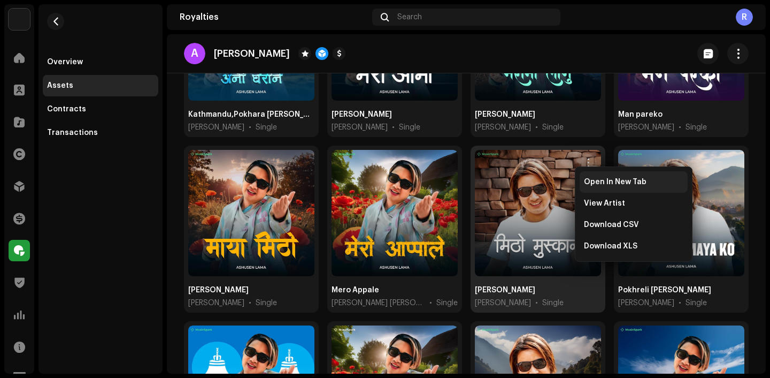
click at [592, 175] on div "Open In New Tab" at bounding box center [634, 181] width 108 height 21
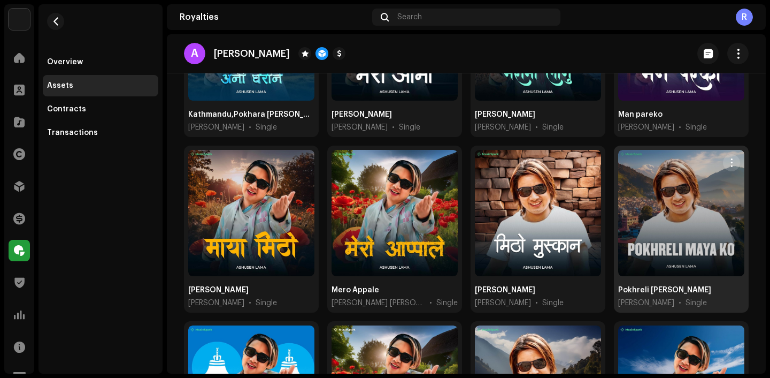
click at [732, 160] on button "button" at bounding box center [731, 162] width 17 height 17
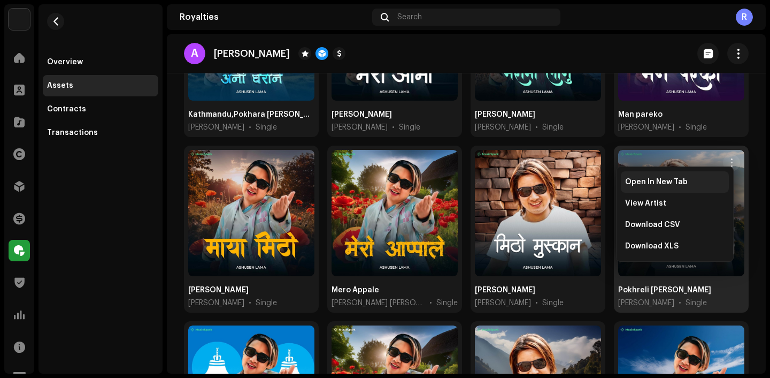
click at [701, 175] on div "Open In New Tab" at bounding box center [675, 181] width 108 height 21
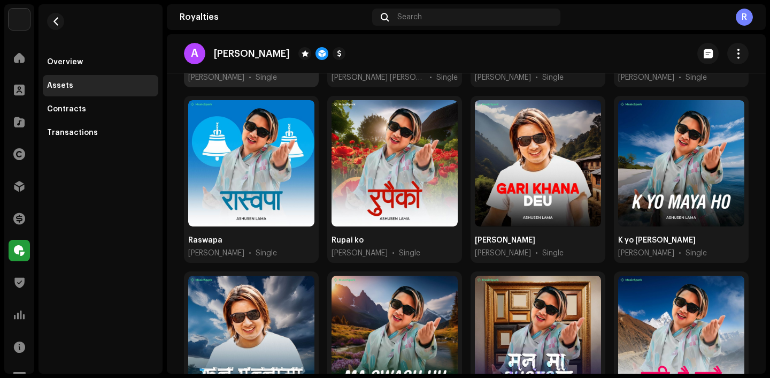
scroll to position [818, 0]
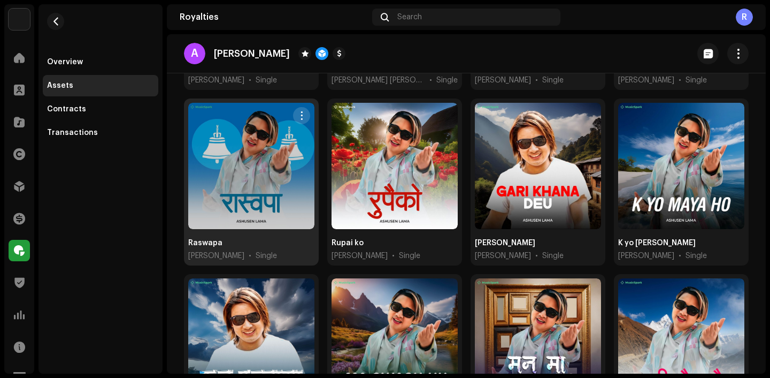
click at [301, 111] on span "button" at bounding box center [302, 115] width 8 height 9
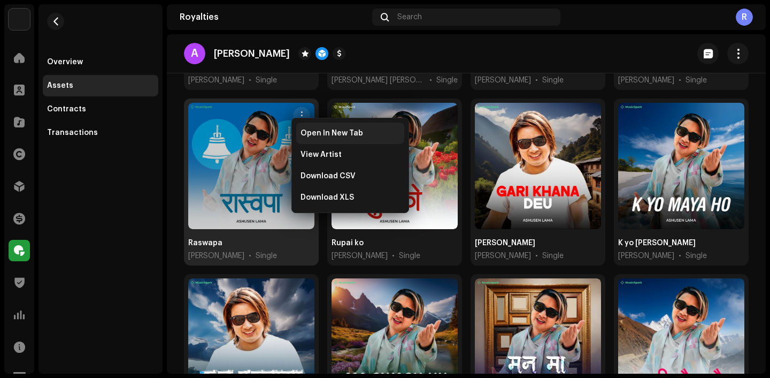
click at [324, 124] on div "Open In New Tab" at bounding box center [350, 132] width 108 height 21
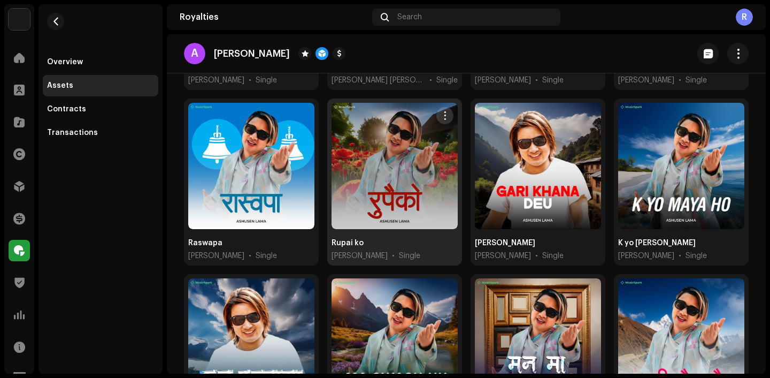
click at [445, 111] on span "button" at bounding box center [445, 115] width 8 height 9
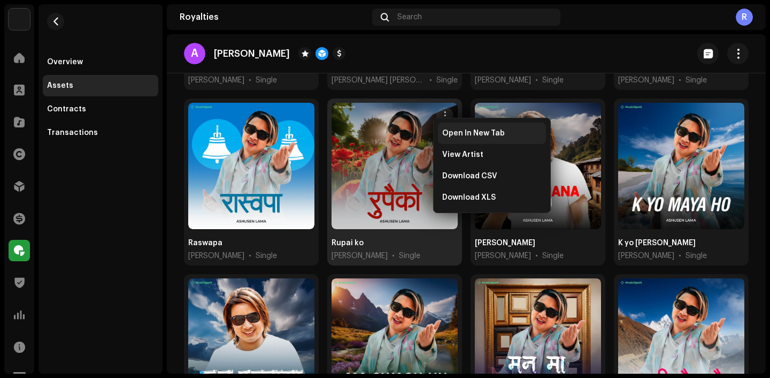
click at [450, 125] on div "Open In New Tab" at bounding box center [492, 132] width 108 height 21
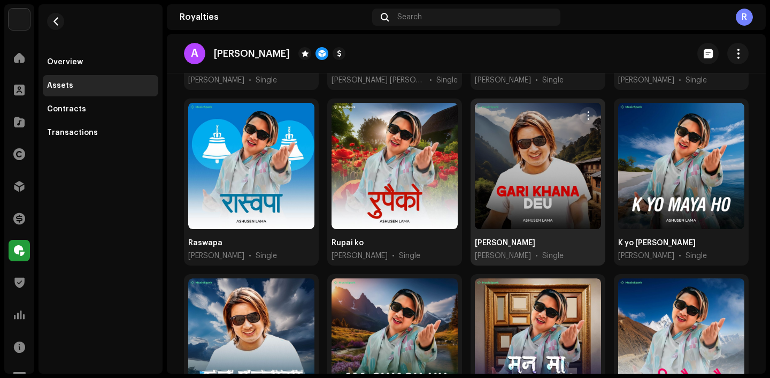
click at [580, 107] on re-m-actions-button at bounding box center [588, 115] width 17 height 17
click at [577, 103] on div at bounding box center [538, 166] width 126 height 126
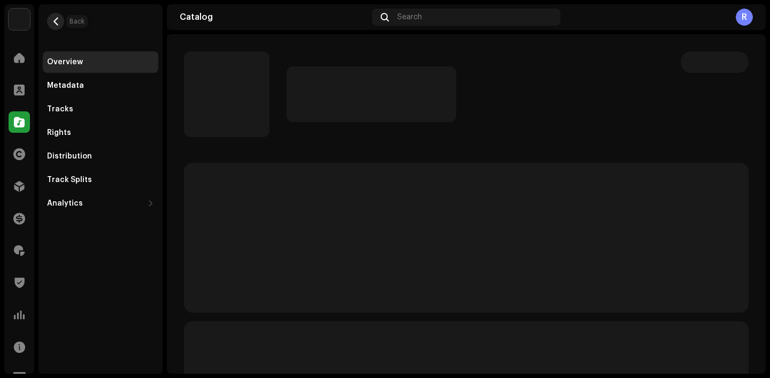
click at [52, 19] on span "button" at bounding box center [56, 21] width 8 height 9
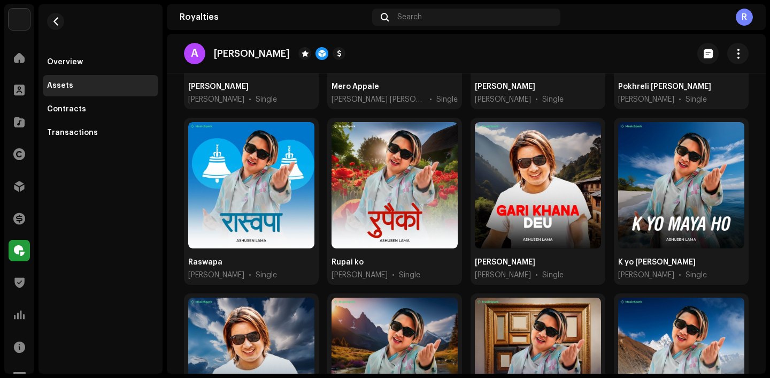
scroll to position [798, 0]
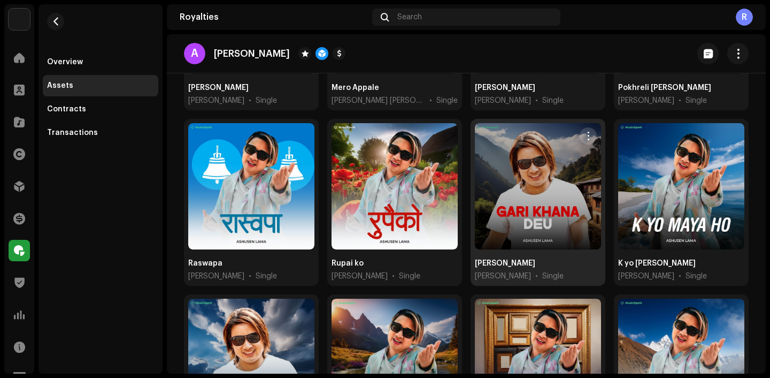
click at [585, 132] on span "button" at bounding box center [589, 136] width 8 height 9
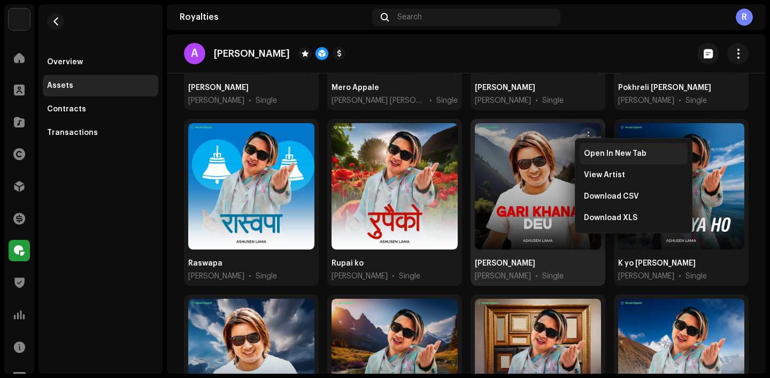
click at [584, 149] on div "Open In New Tab" at bounding box center [634, 153] width 108 height 21
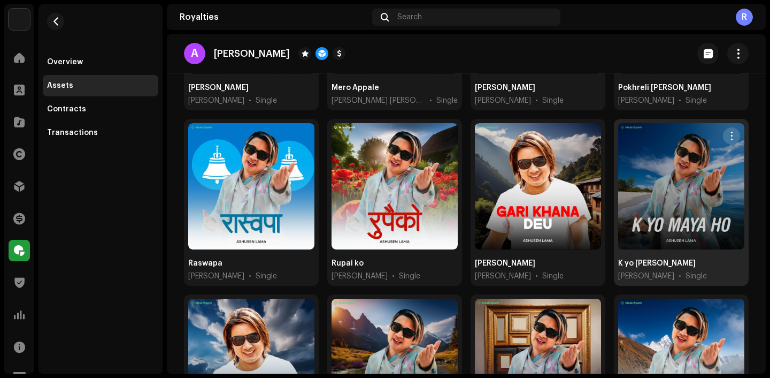
click at [725, 135] on button "button" at bounding box center [731, 135] width 17 height 17
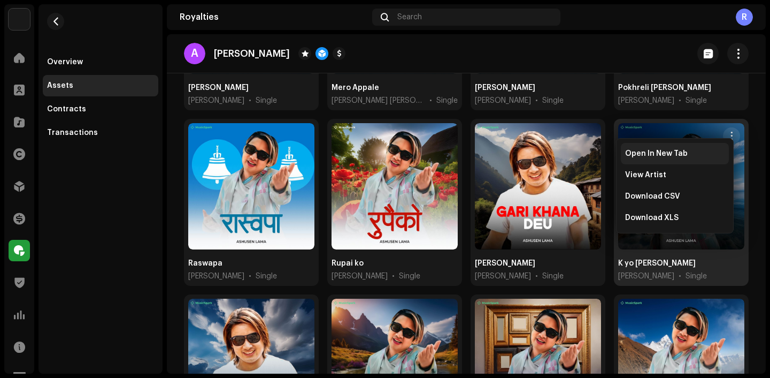
click at [669, 146] on div "Open In New Tab" at bounding box center [675, 153] width 108 height 21
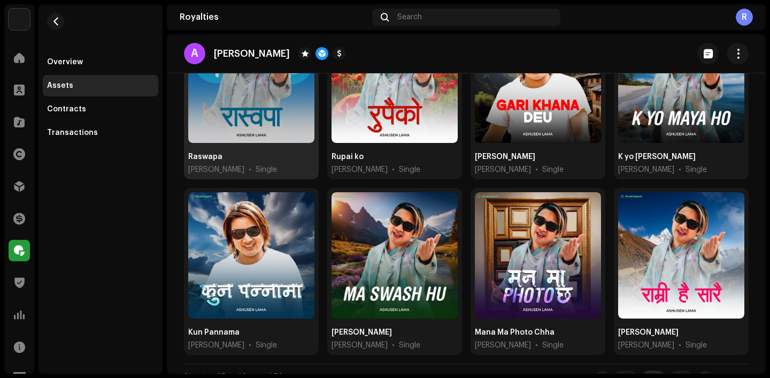
scroll to position [910, 0]
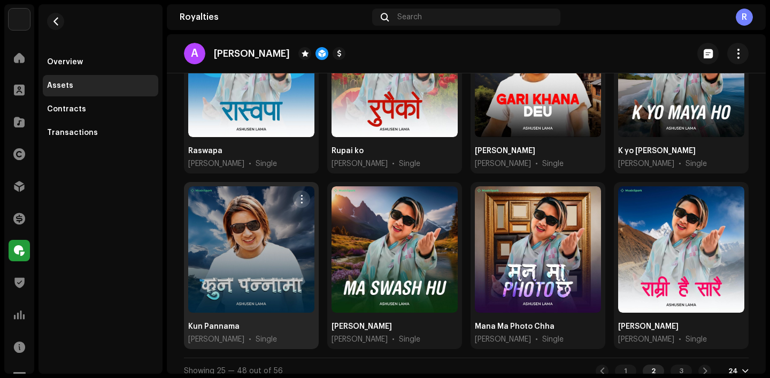
click at [303, 195] on span "button" at bounding box center [302, 199] width 8 height 9
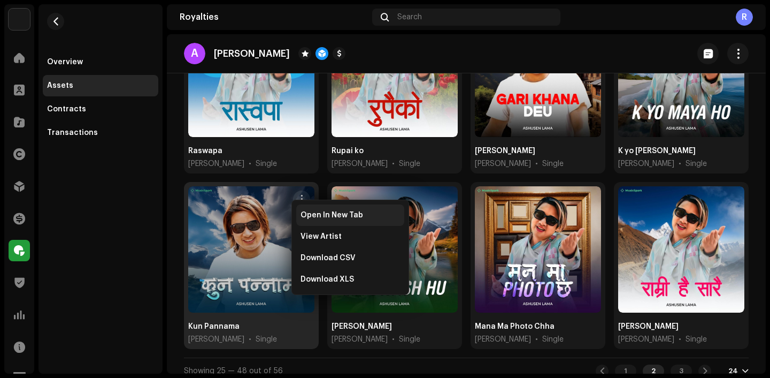
click at [319, 206] on div "Open In New Tab" at bounding box center [350, 214] width 108 height 21
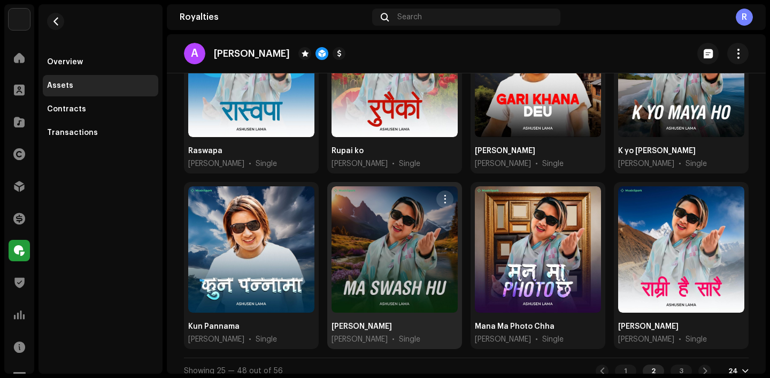
click at [445, 195] on span "button" at bounding box center [445, 199] width 8 height 9
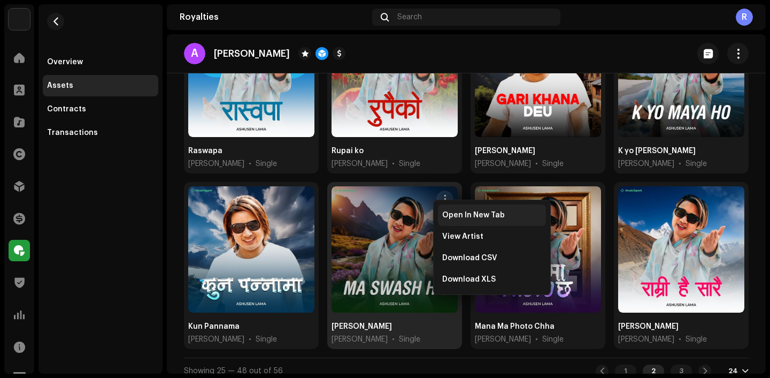
click at [464, 212] on span "Open In New Tab" at bounding box center [473, 215] width 63 height 9
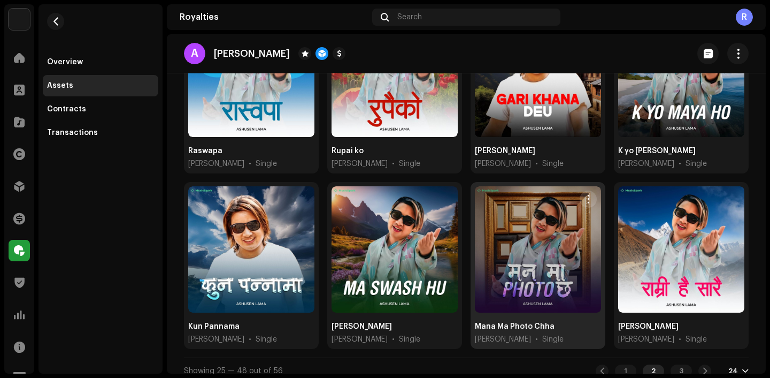
click at [585, 195] on span "button" at bounding box center [589, 199] width 8 height 9
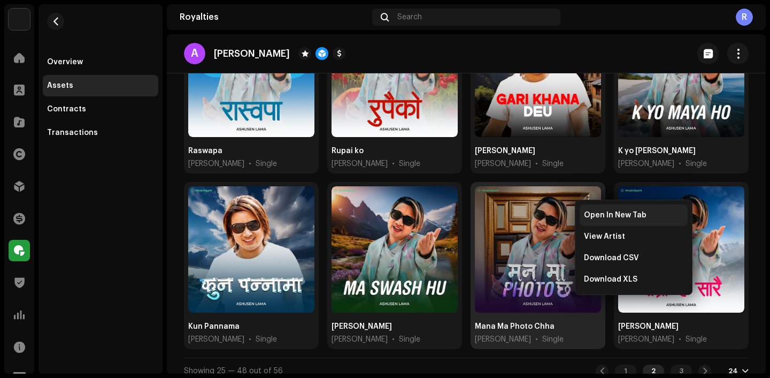
click at [589, 209] on div "Open In New Tab" at bounding box center [634, 214] width 108 height 21
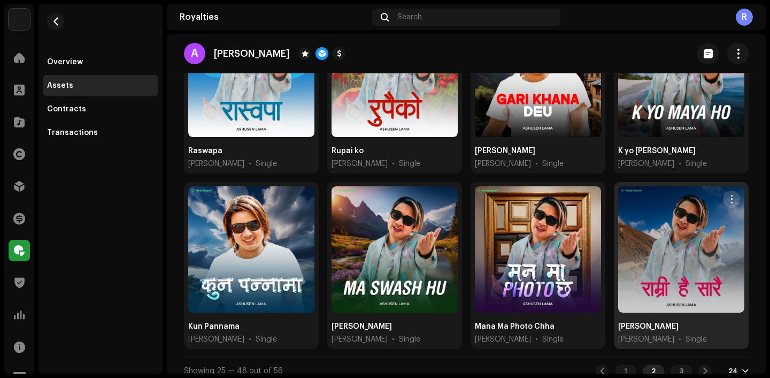
click at [728, 195] on span "button" at bounding box center [732, 199] width 8 height 9
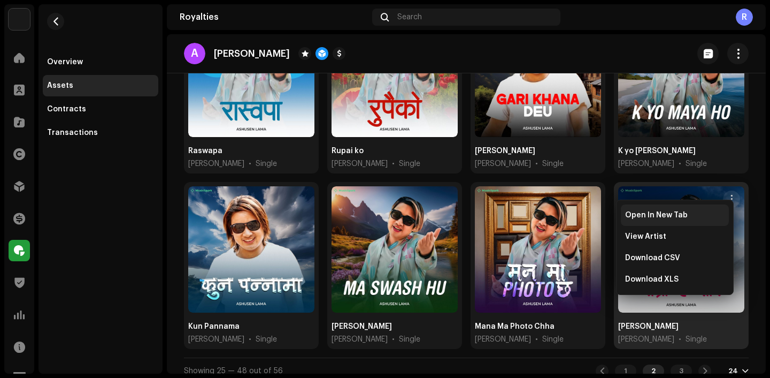
click at [689, 211] on div "Open In New Tab" at bounding box center [674, 215] width 99 height 9
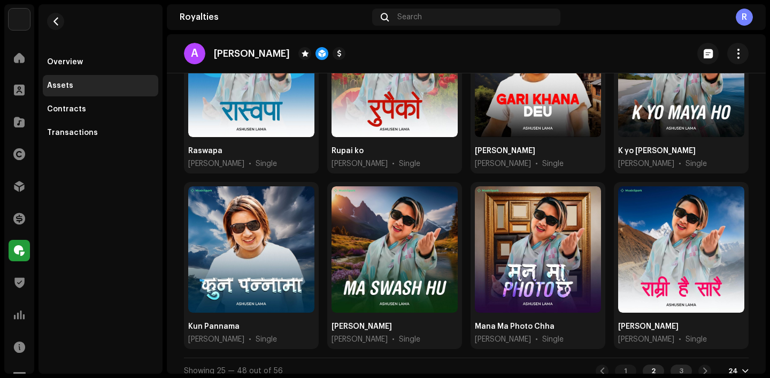
click at [671, 364] on div "3" at bounding box center [681, 370] width 21 height 13
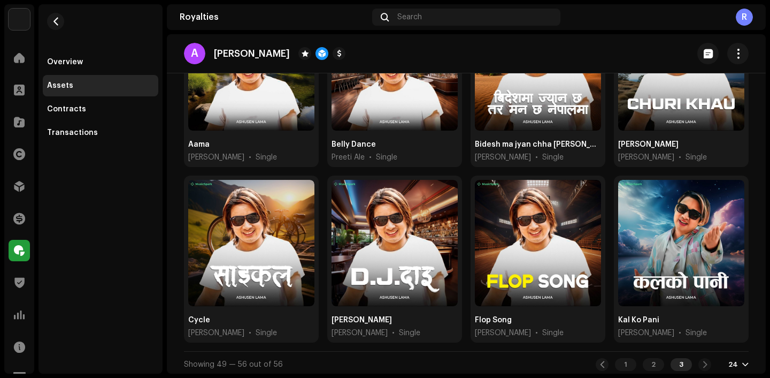
scroll to position [40, 0]
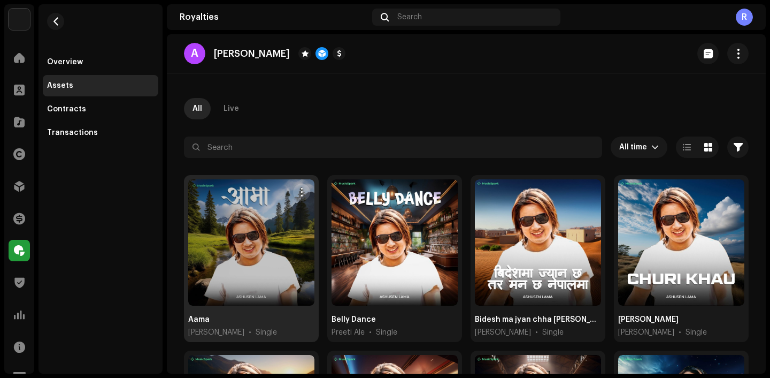
click at [298, 196] on span "button" at bounding box center [302, 192] width 8 height 9
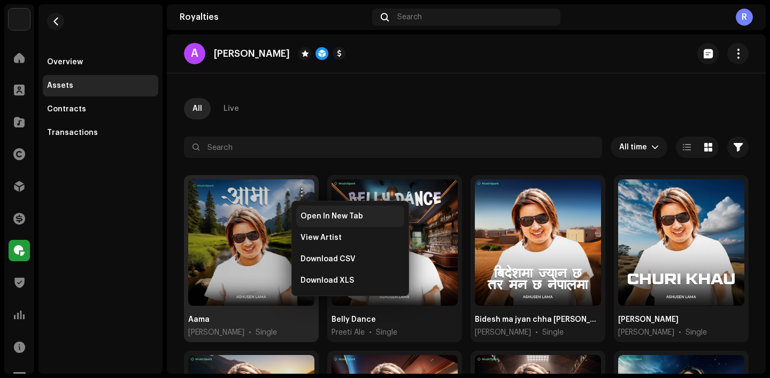
click at [320, 218] on span "Open In New Tab" at bounding box center [332, 216] width 63 height 9
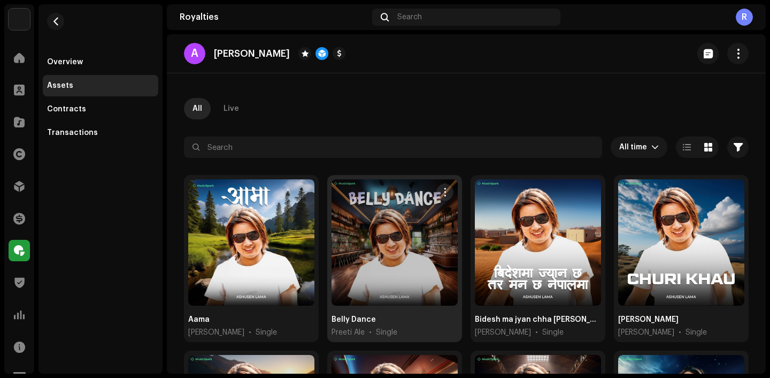
click at [449, 195] on re-m-actions-button at bounding box center [444, 191] width 17 height 17
click at [444, 190] on span "button" at bounding box center [445, 192] width 8 height 9
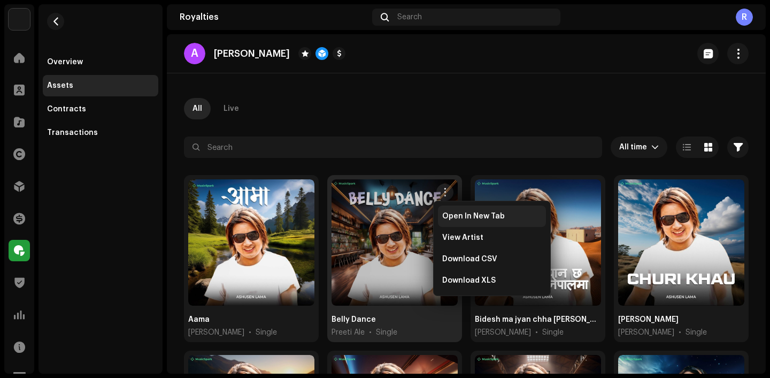
click at [473, 208] on div "Open In New Tab" at bounding box center [492, 215] width 108 height 21
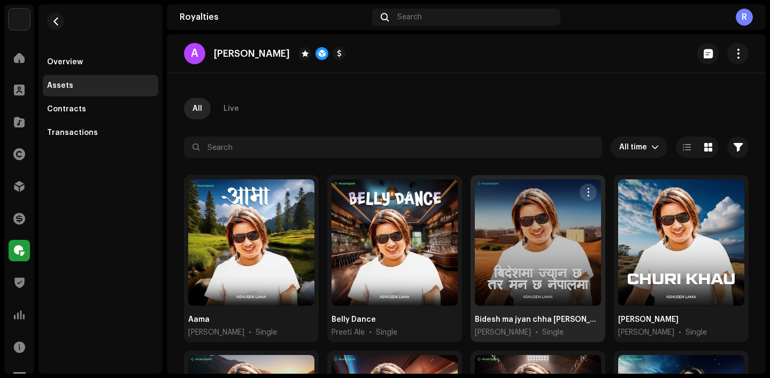
click at [585, 196] on span "button" at bounding box center [589, 192] width 8 height 9
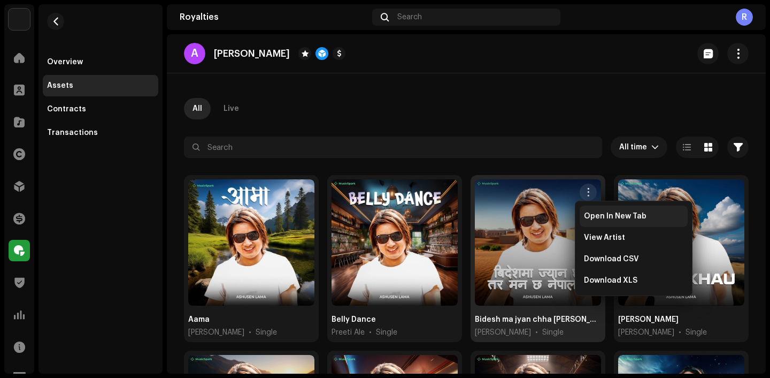
click at [596, 219] on span "Open In New Tab" at bounding box center [615, 216] width 63 height 9
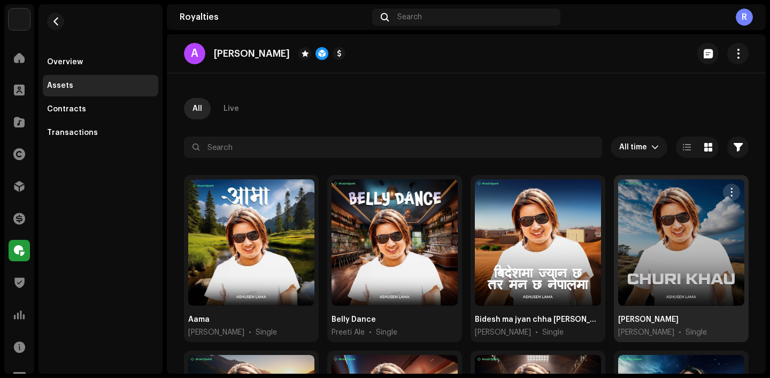
click at [728, 188] on span "button" at bounding box center [732, 192] width 8 height 9
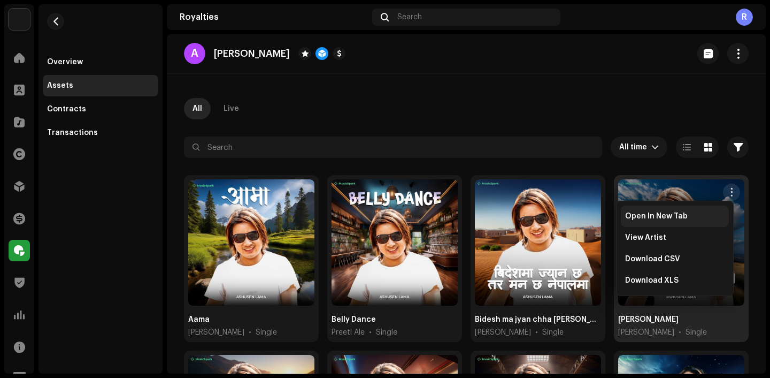
click at [718, 210] on div "Open In New Tab" at bounding box center [675, 215] width 108 height 21
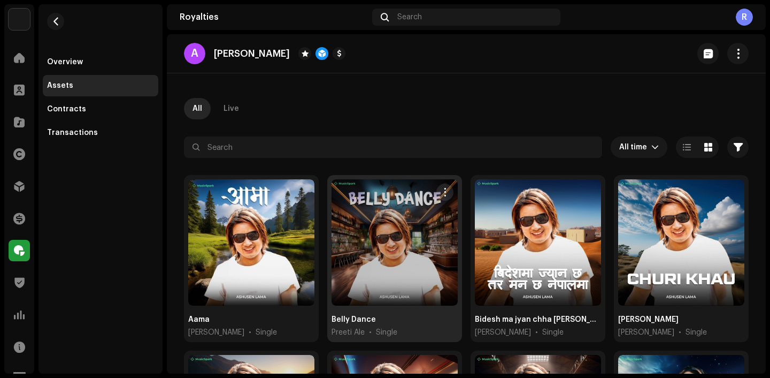
scroll to position [214, 0]
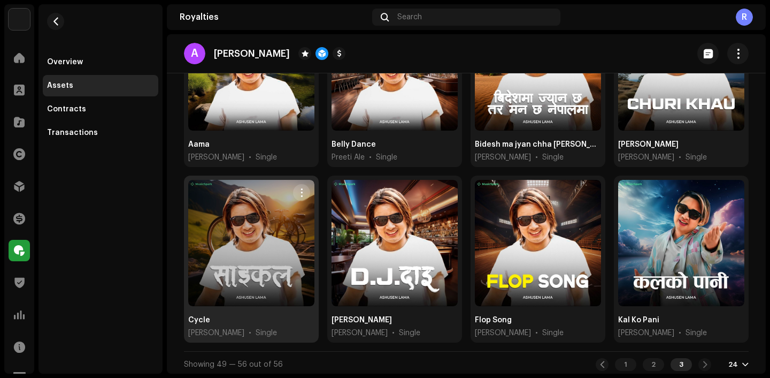
click at [303, 188] on span "button" at bounding box center [302, 192] width 8 height 9
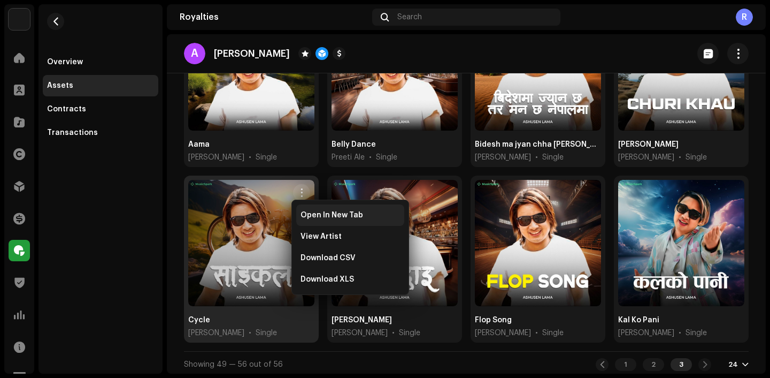
click at [328, 220] on div "Open In New Tab" at bounding box center [350, 214] width 108 height 21
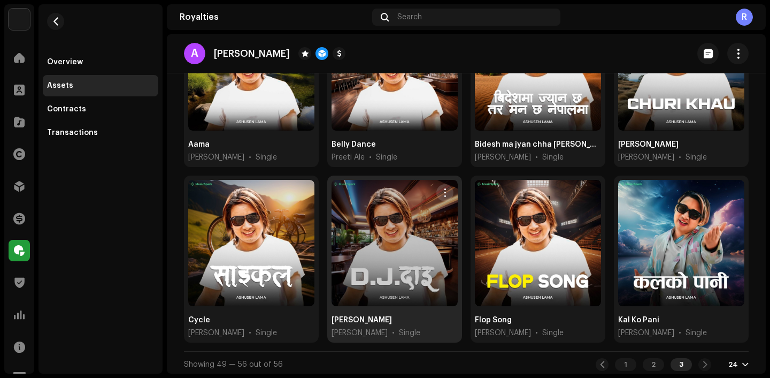
click at [444, 190] on span "button" at bounding box center [445, 192] width 8 height 9
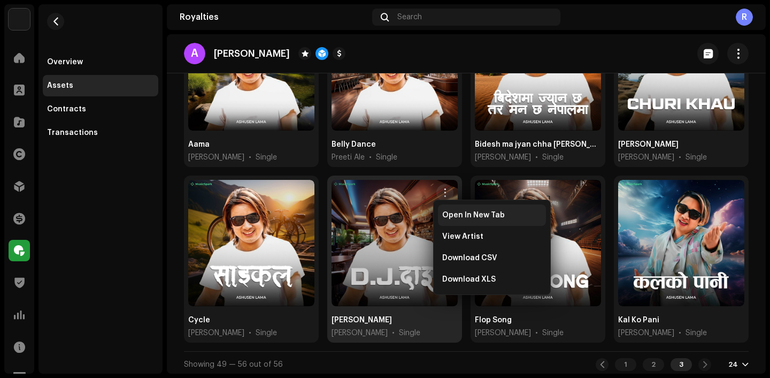
click at [462, 220] on div "Open In New Tab" at bounding box center [492, 214] width 108 height 21
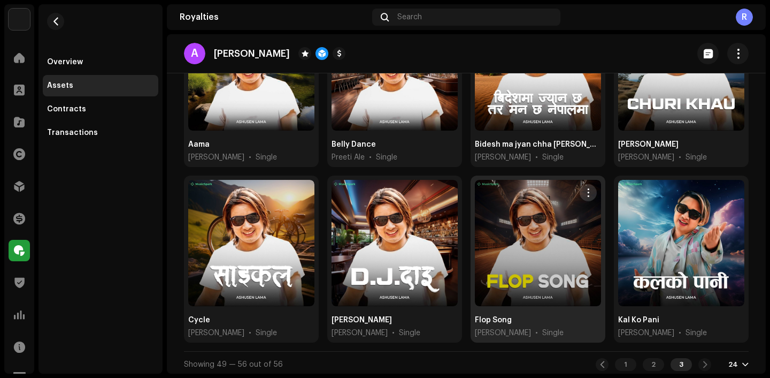
click at [590, 189] on button "button" at bounding box center [588, 192] width 17 height 17
click at [586, 190] on span "button" at bounding box center [589, 192] width 8 height 9
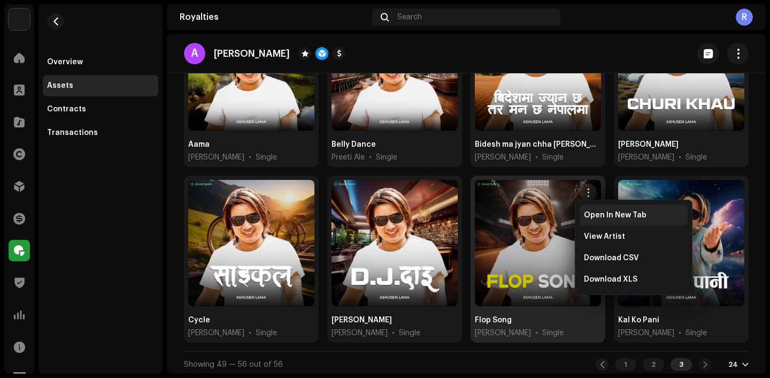
click at [604, 206] on div "Open In New Tab" at bounding box center [634, 214] width 108 height 21
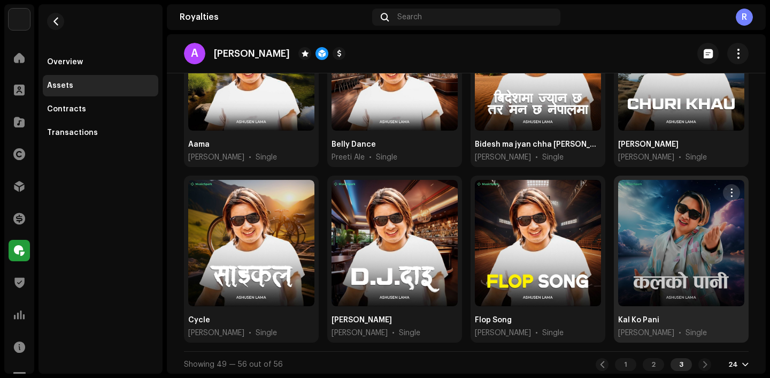
click at [730, 188] on button "button" at bounding box center [731, 192] width 17 height 17
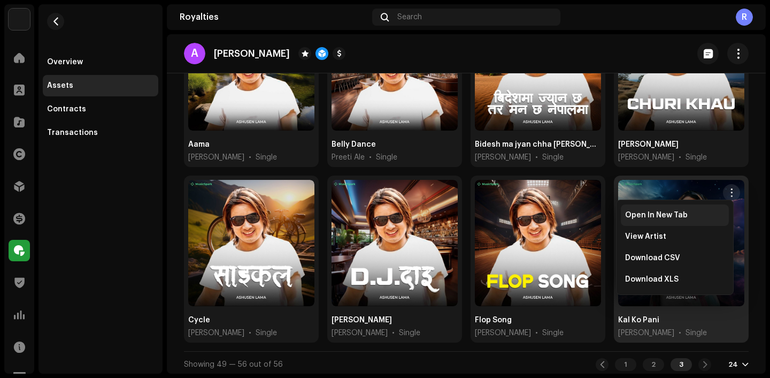
click at [719, 213] on div "Open In New Tab" at bounding box center [674, 215] width 99 height 9
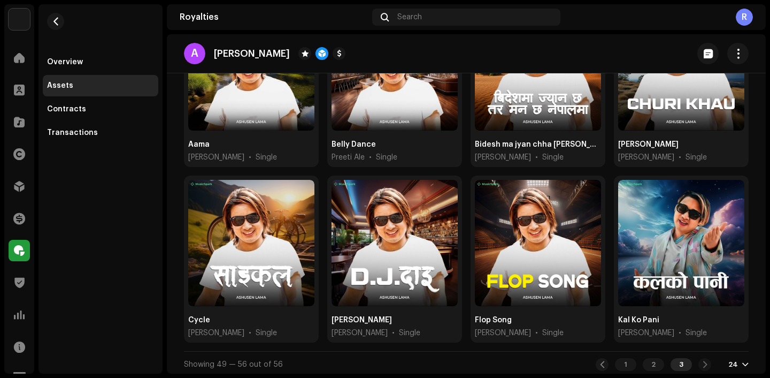
click at [27, 79] on div "Clients" at bounding box center [19, 90] width 30 height 30
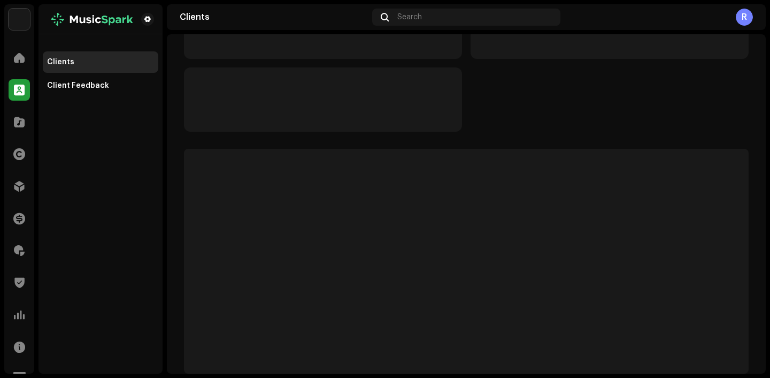
scroll to position [13, 0]
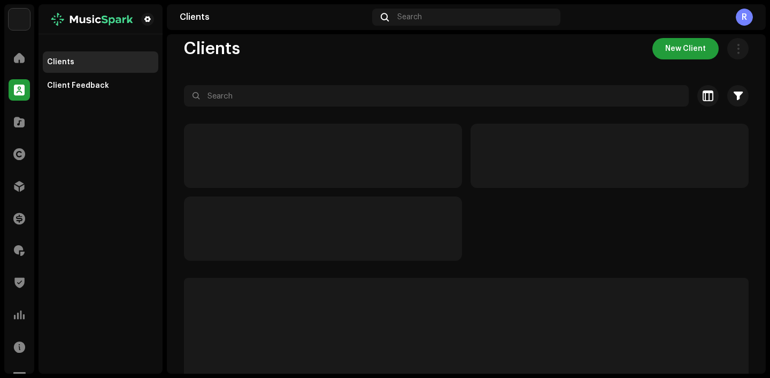
click at [21, 86] on span at bounding box center [19, 90] width 11 height 9
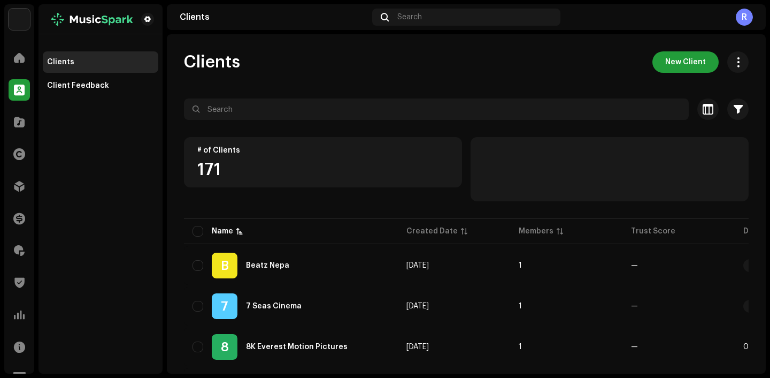
click at [238, 121] on div at bounding box center [466, 128] width 565 height 17
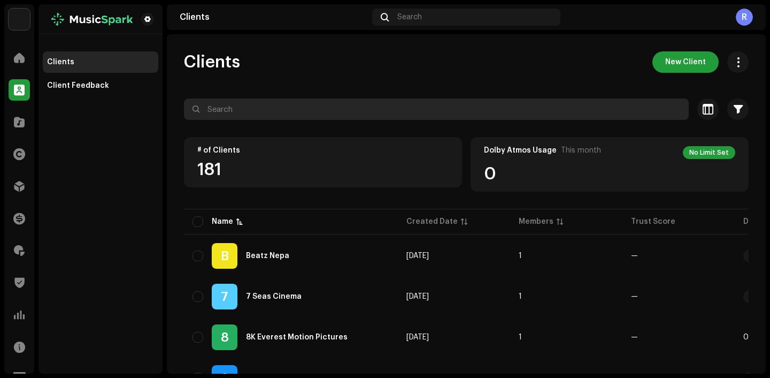
click at [244, 118] on input "text" at bounding box center [436, 108] width 505 height 21
paste input "Zanak Tamrakar"
type input "Zanak Tamrakar"
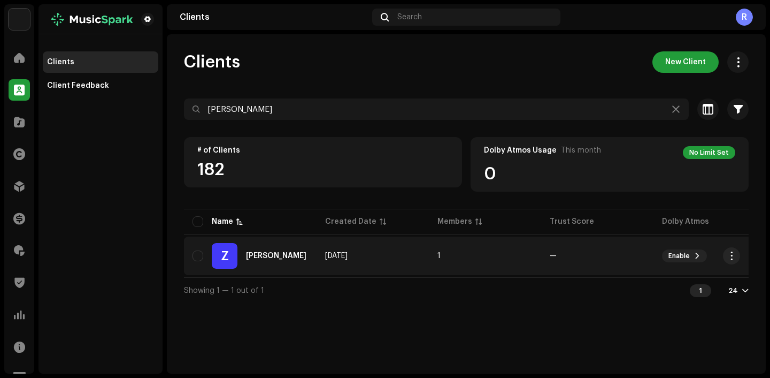
click at [287, 239] on td "Z Zanak Tamrakar" at bounding box center [250, 255] width 133 height 39
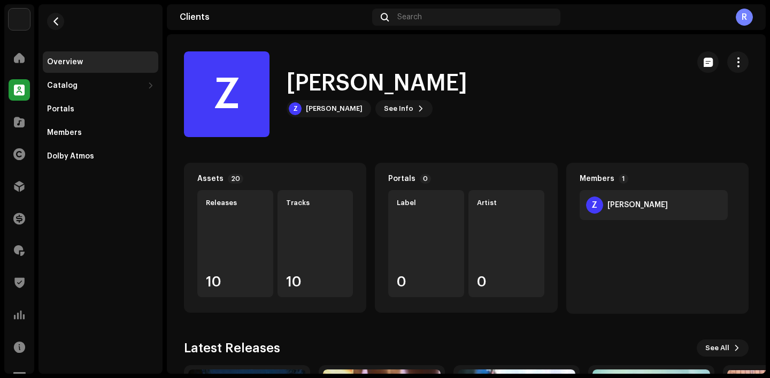
click at [309, 119] on div "Z Zanak Tamrakar Z Zanak Tamrakar See Info" at bounding box center [432, 94] width 496 height 86
click at [313, 112] on div "Zanak Tamrakar" at bounding box center [334, 108] width 57 height 9
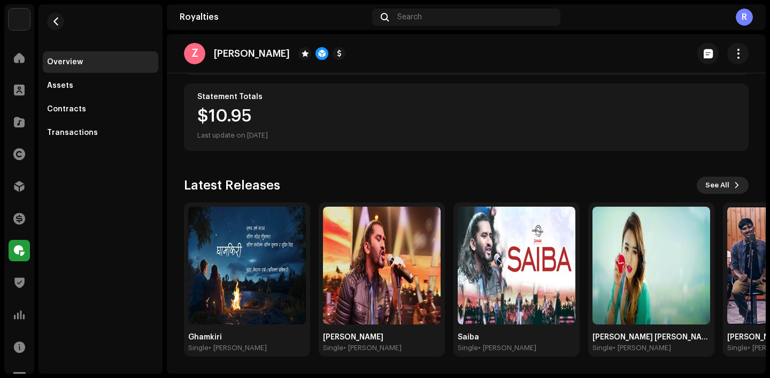
click at [734, 181] on span at bounding box center [737, 185] width 6 height 9
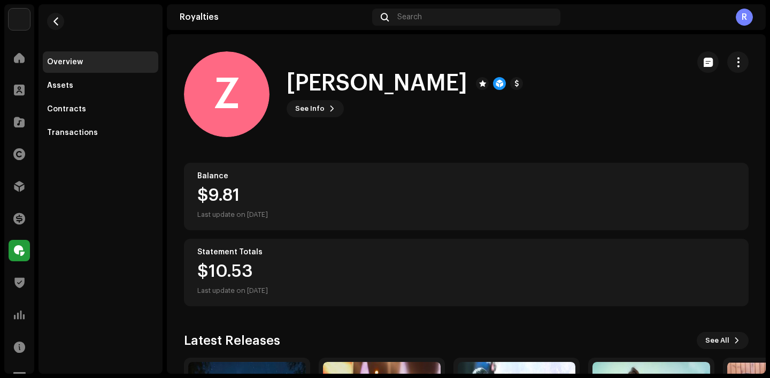
scroll to position [148, 0]
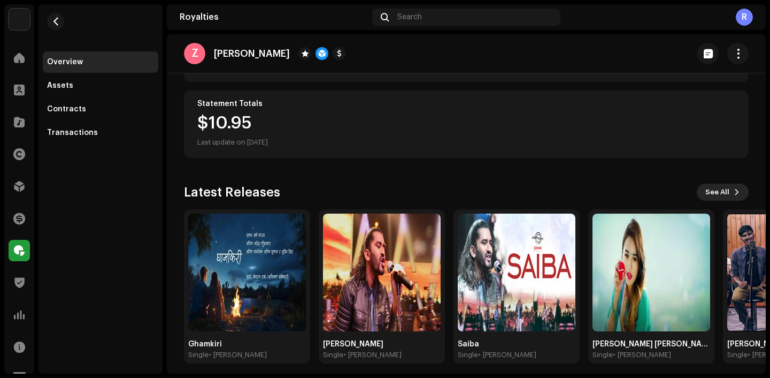
click at [714, 189] on span "See All" at bounding box center [718, 191] width 24 height 21
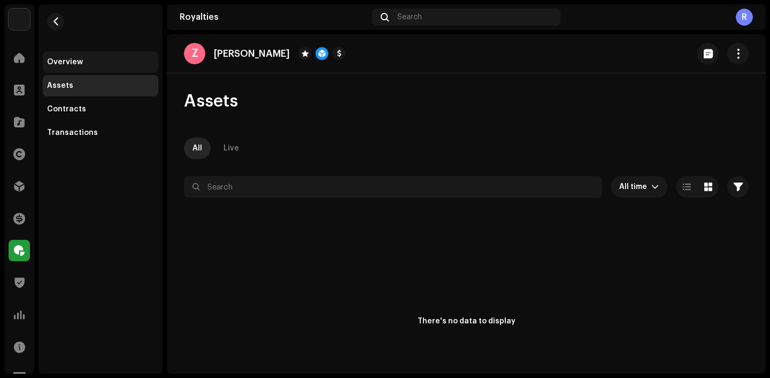
click at [92, 62] on div "Overview" at bounding box center [100, 62] width 107 height 9
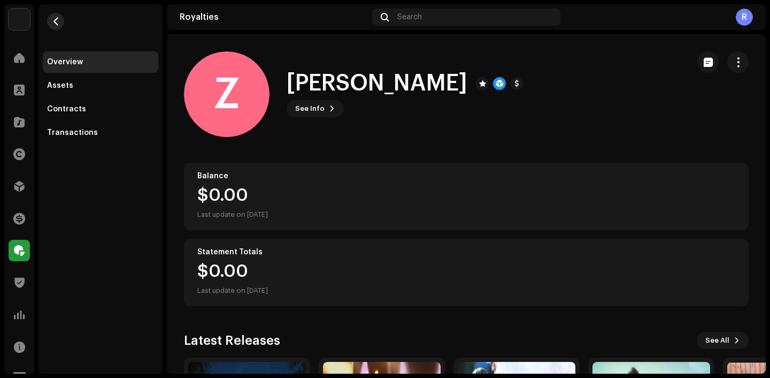
click at [56, 27] on button "button" at bounding box center [55, 21] width 17 height 17
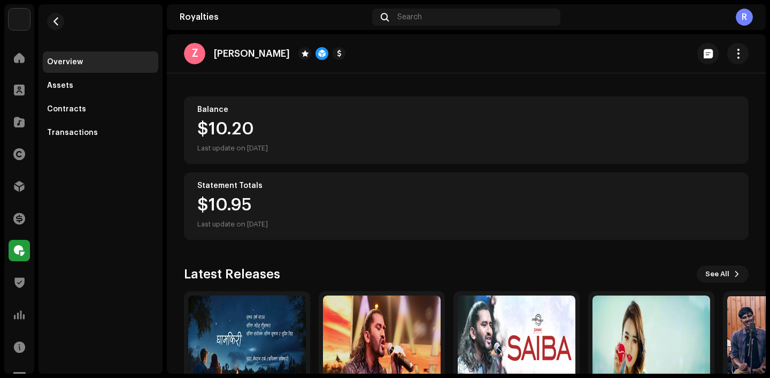
scroll to position [155, 0]
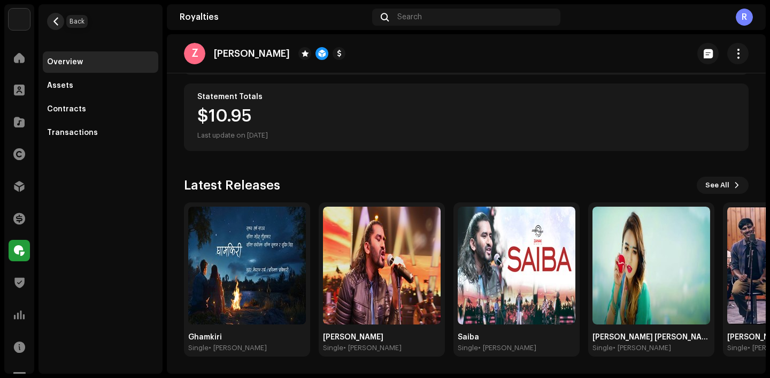
click at [56, 27] on button "button" at bounding box center [55, 21] width 17 height 17
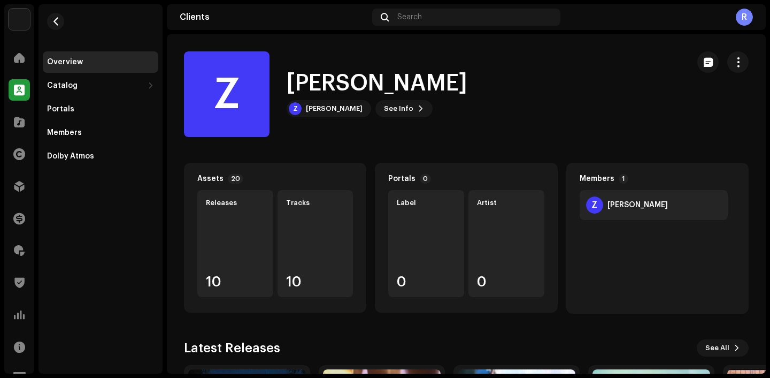
click at [333, 88] on h1 "Zanak Tamrakar" at bounding box center [377, 83] width 181 height 25
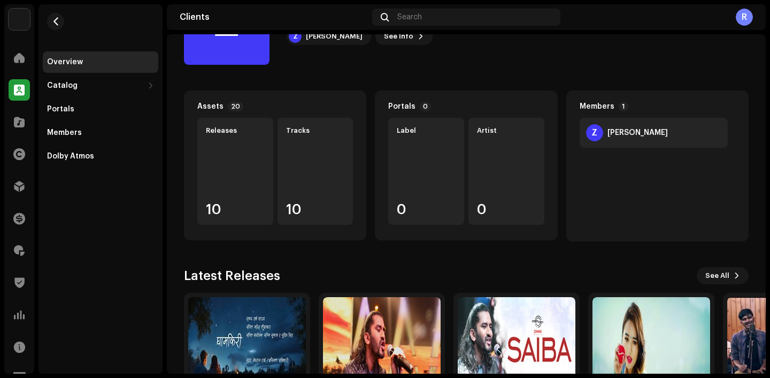
scroll to position [163, 0]
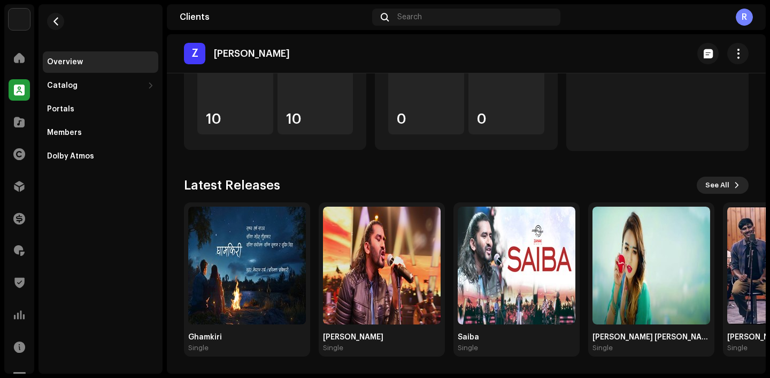
click at [719, 181] on span "See All" at bounding box center [718, 184] width 24 height 21
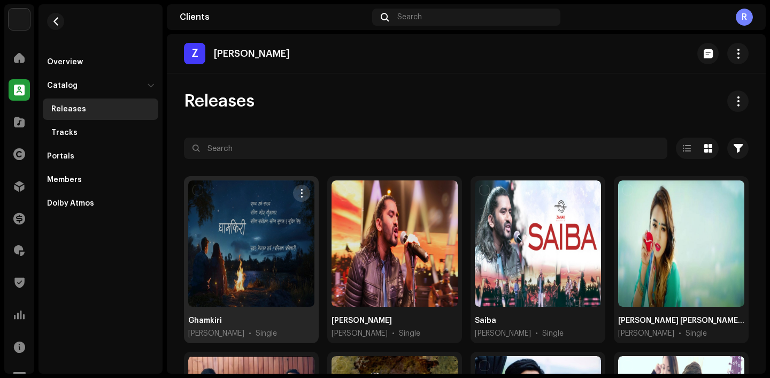
click at [295, 195] on button "button" at bounding box center [301, 193] width 17 height 17
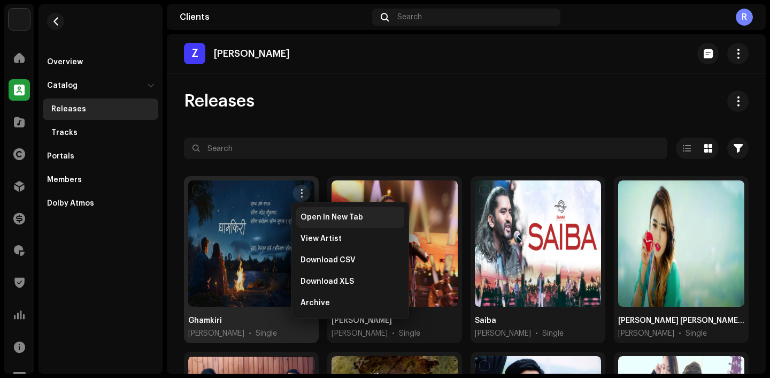
click at [313, 211] on div "Open In New Tab" at bounding box center [350, 216] width 108 height 21
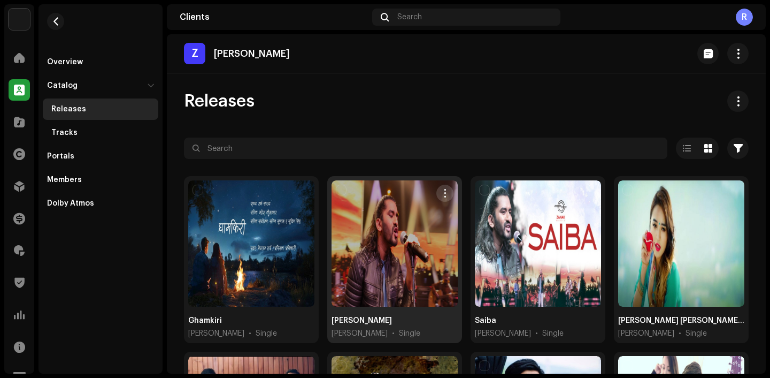
click at [443, 194] on span "button" at bounding box center [445, 193] width 8 height 9
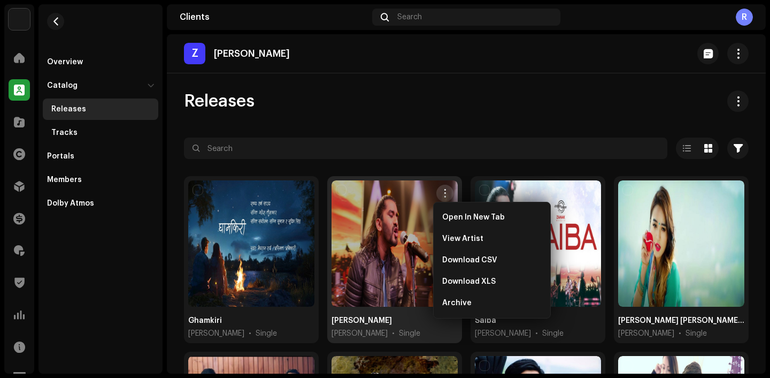
click at [476, 212] on div "Open In New Tab View Artist Download CSV Download XLS Archive" at bounding box center [492, 260] width 118 height 117
click at [477, 227] on div "Open In New Tab" at bounding box center [492, 216] width 108 height 21
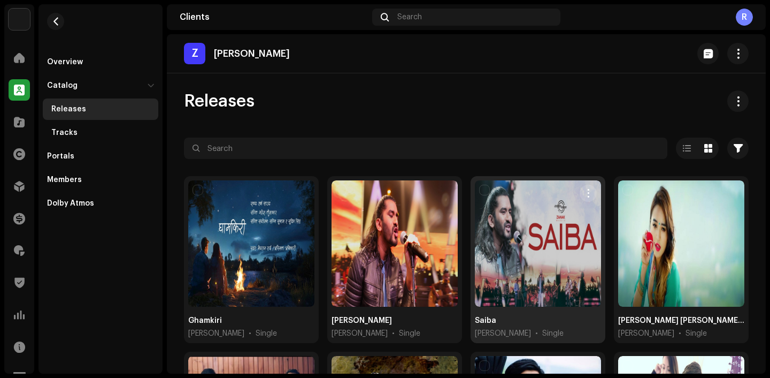
click at [585, 197] on span "button" at bounding box center [589, 193] width 8 height 9
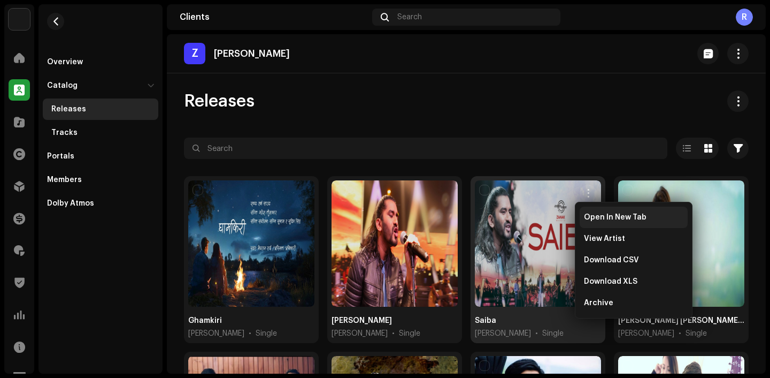
click at [586, 207] on div "Open In New Tab" at bounding box center [634, 216] width 108 height 21
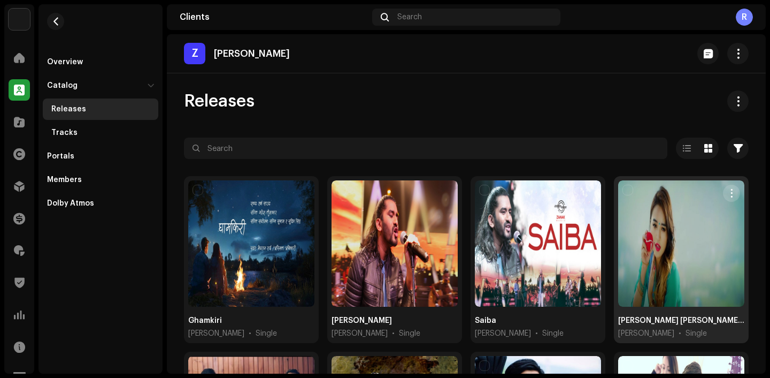
click at [728, 193] on span "button" at bounding box center [732, 193] width 8 height 9
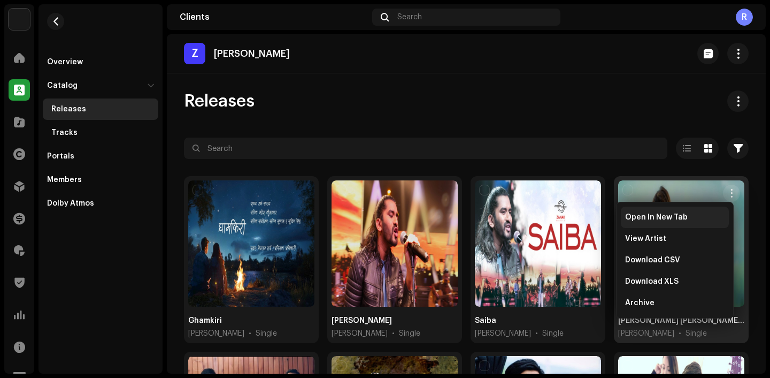
click at [700, 220] on div "Open In New Tab" at bounding box center [674, 217] width 99 height 9
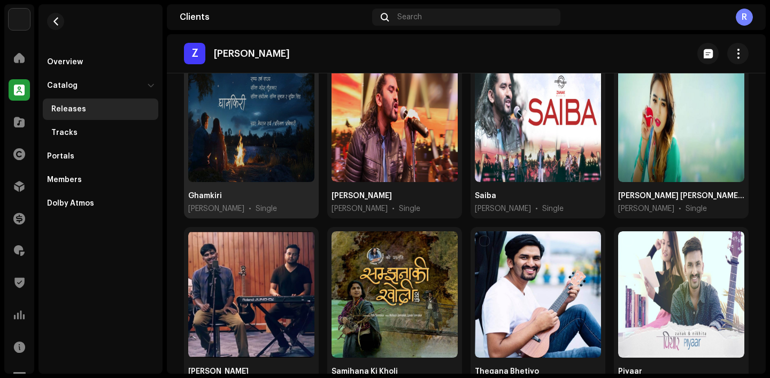
scroll to position [159, 0]
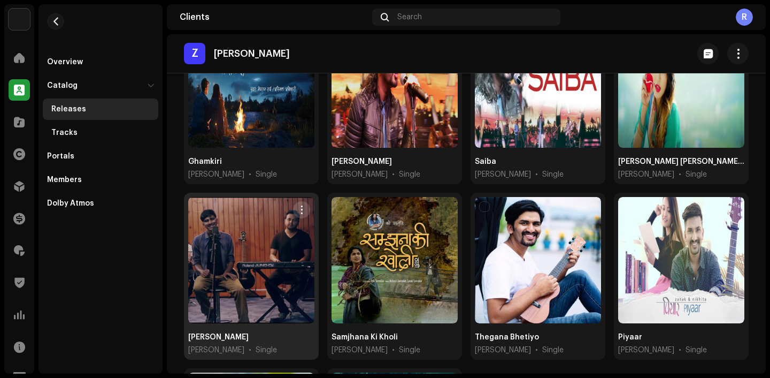
click at [295, 214] on button "button" at bounding box center [301, 209] width 17 height 17
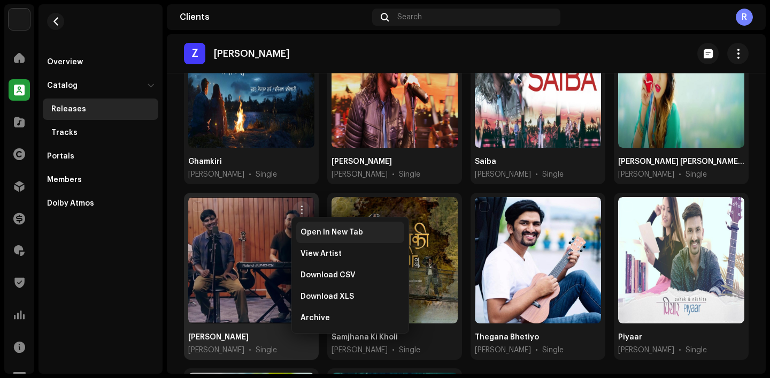
click at [308, 238] on div "Open In New Tab" at bounding box center [350, 231] width 108 height 21
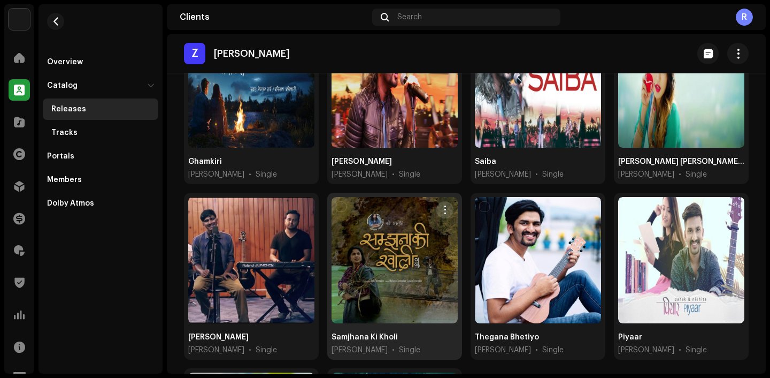
click at [441, 205] on span "button" at bounding box center [445, 209] width 8 height 9
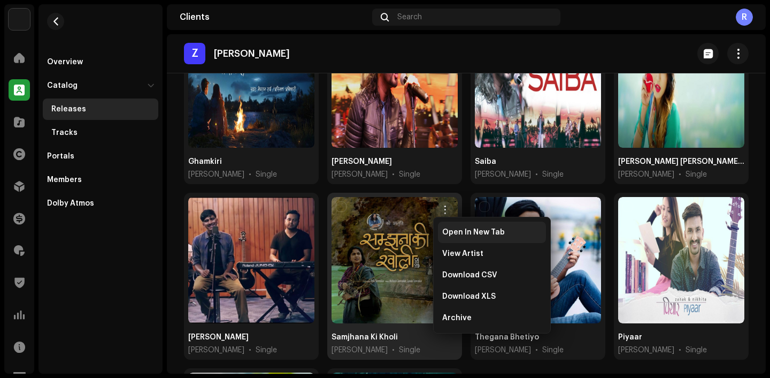
click at [469, 237] on div "Open In New Tab" at bounding box center [492, 231] width 108 height 21
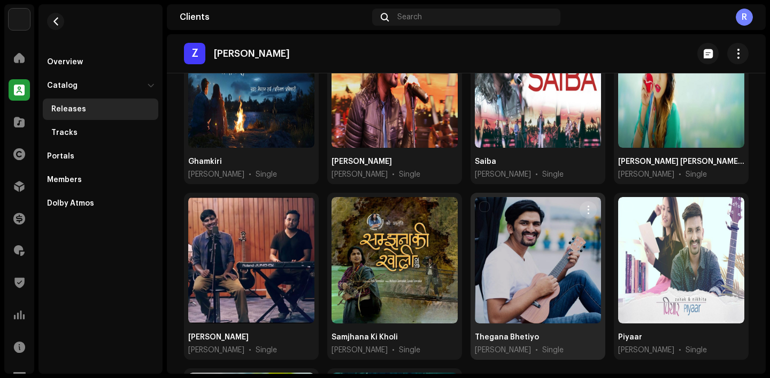
click at [585, 207] on span "button" at bounding box center [589, 209] width 8 height 9
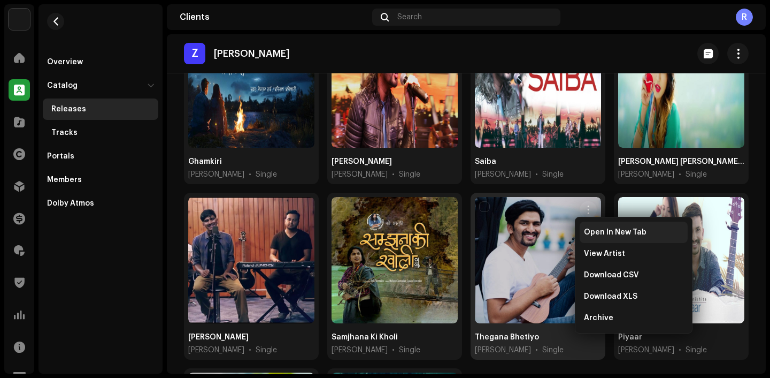
click at [597, 229] on span "Open In New Tab" at bounding box center [615, 232] width 63 height 9
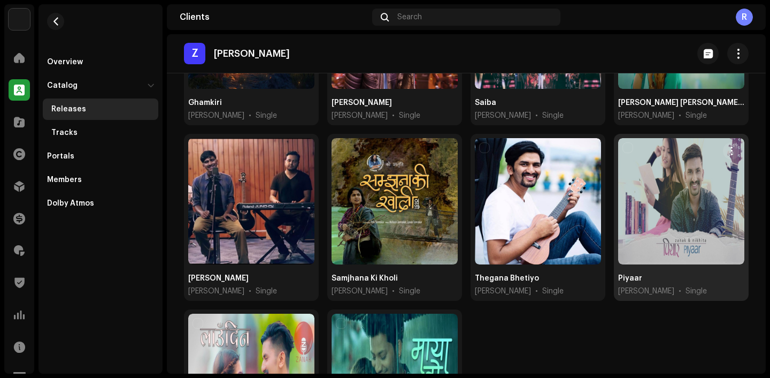
scroll to position [228, 0]
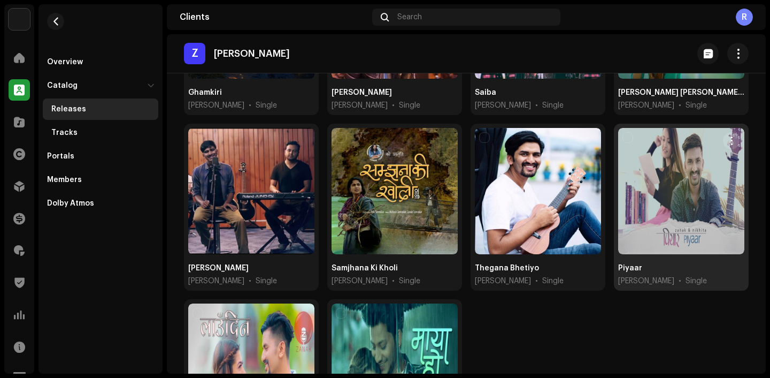
click at [728, 136] on span "button" at bounding box center [732, 140] width 8 height 9
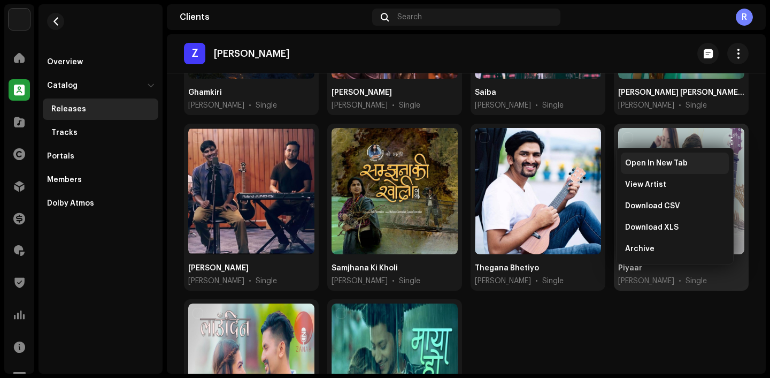
click at [703, 167] on div "Open In New Tab" at bounding box center [674, 163] width 99 height 9
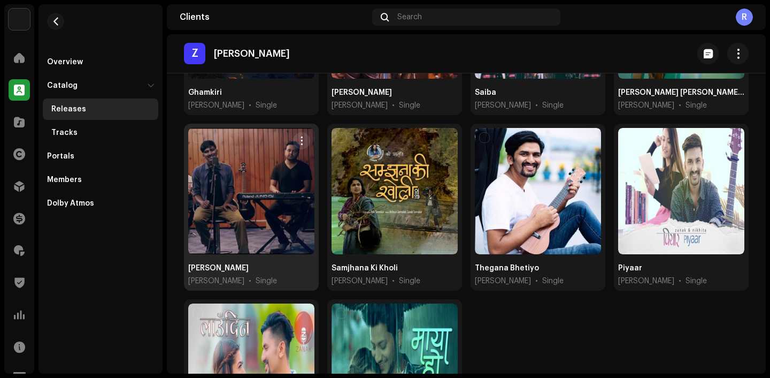
scroll to position [350, 0]
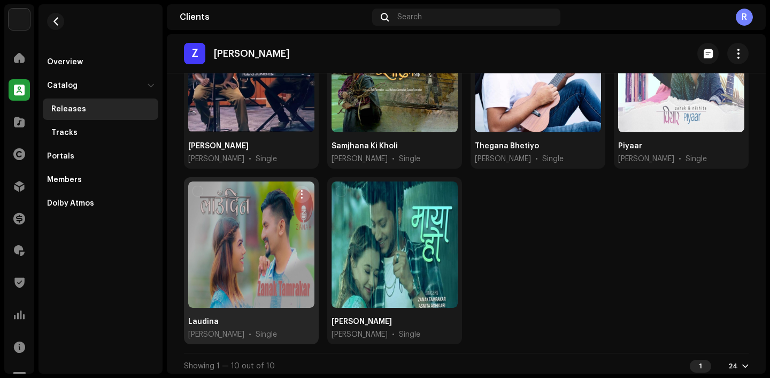
click at [298, 191] on span "button" at bounding box center [302, 194] width 8 height 9
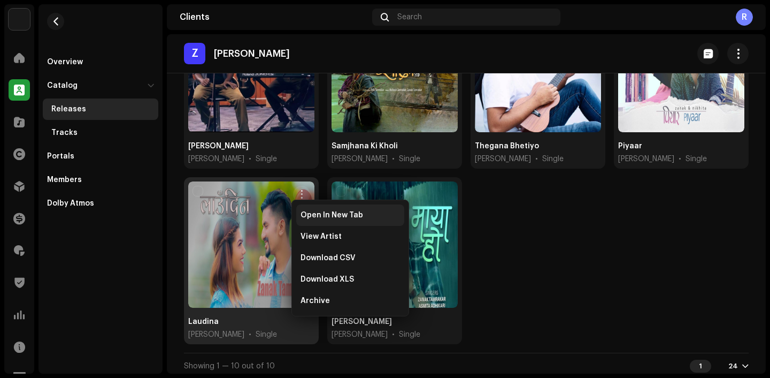
click at [329, 205] on div "Open In New Tab" at bounding box center [350, 214] width 108 height 21
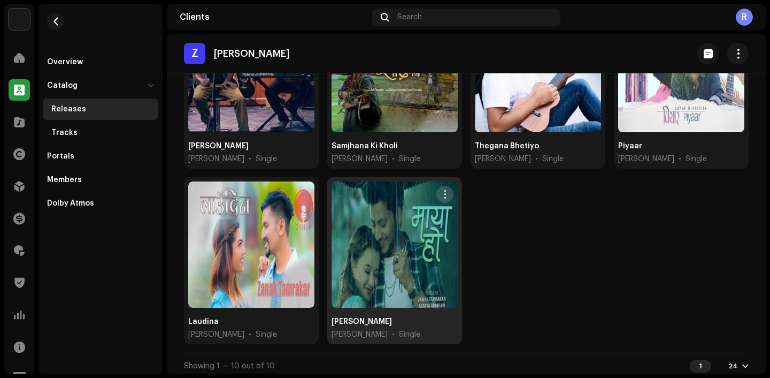
click at [436, 194] on button "button" at bounding box center [444, 194] width 17 height 17
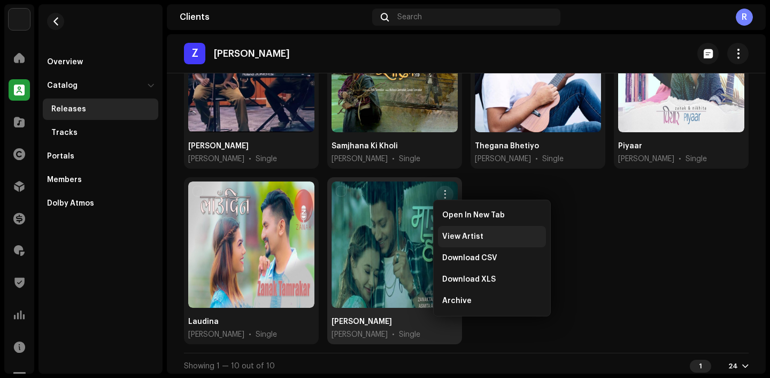
click at [461, 226] on div "View Artist" at bounding box center [492, 236] width 108 height 21
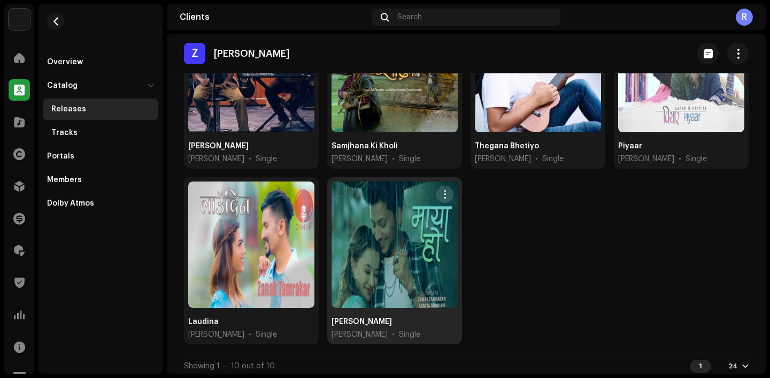
click at [442, 190] on span "button" at bounding box center [445, 194] width 8 height 9
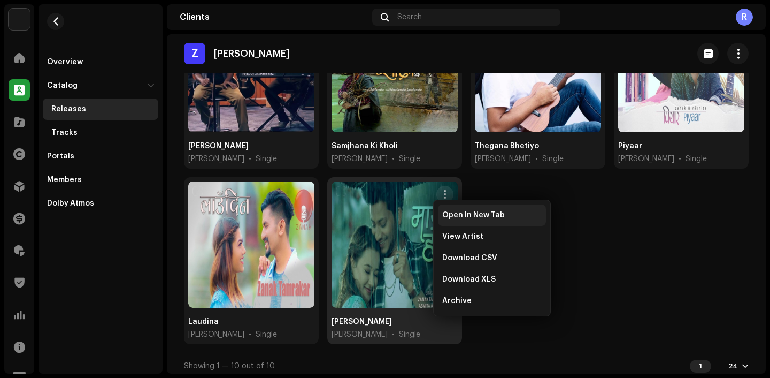
click at [446, 213] on span "Open In New Tab" at bounding box center [473, 215] width 63 height 9
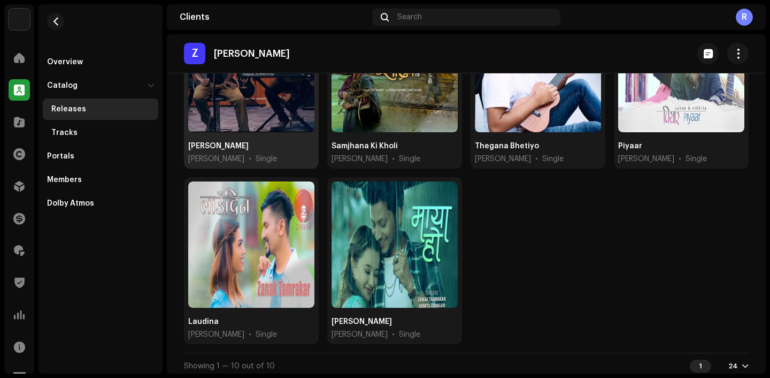
scroll to position [0, 0]
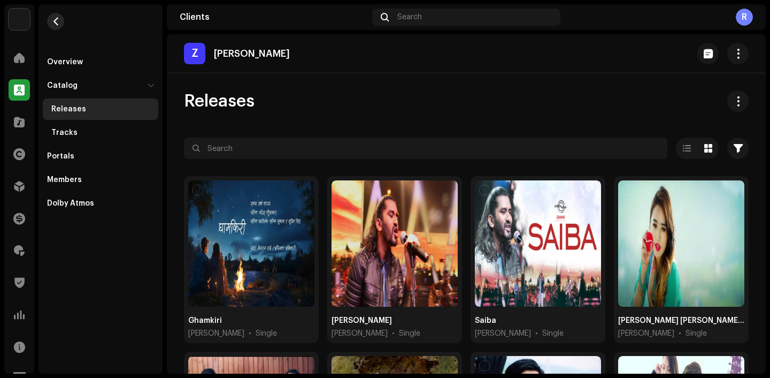
click at [59, 24] on span "button" at bounding box center [56, 21] width 8 height 9
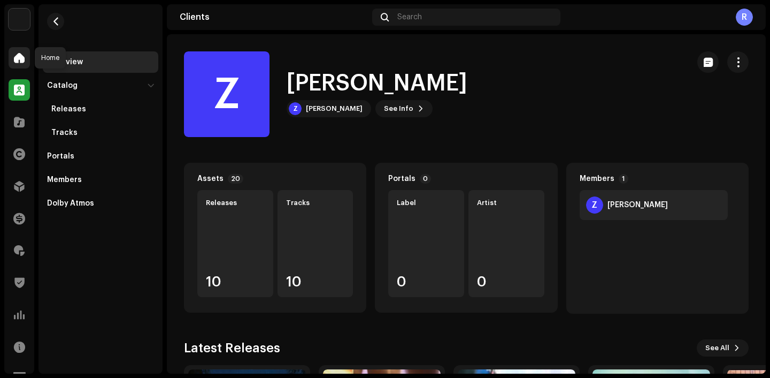
click at [17, 61] on span at bounding box center [19, 57] width 11 height 9
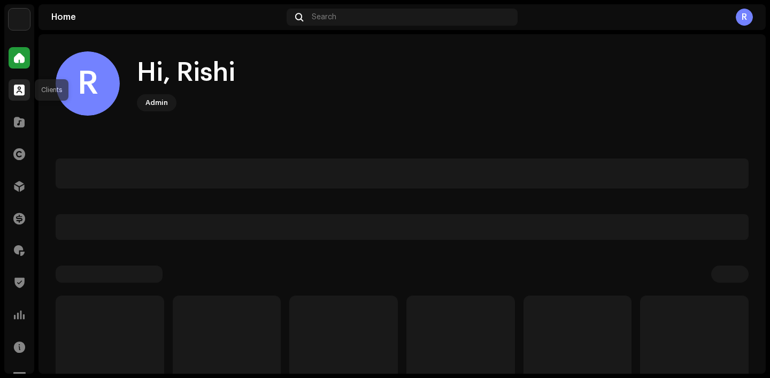
click at [12, 83] on div at bounding box center [19, 89] width 21 height 21
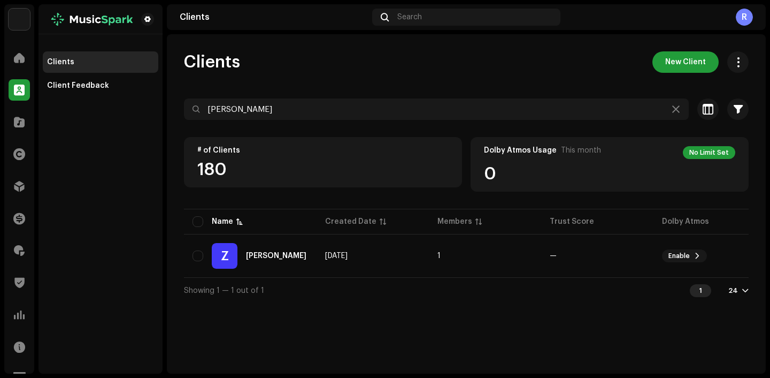
click at [19, 79] on div "Clients" at bounding box center [19, 90] width 30 height 30
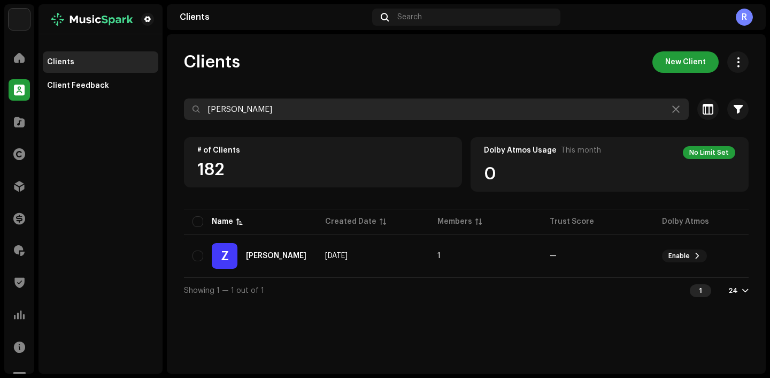
click at [685, 108] on input "Zanak Tamrakar" at bounding box center [436, 108] width 505 height 21
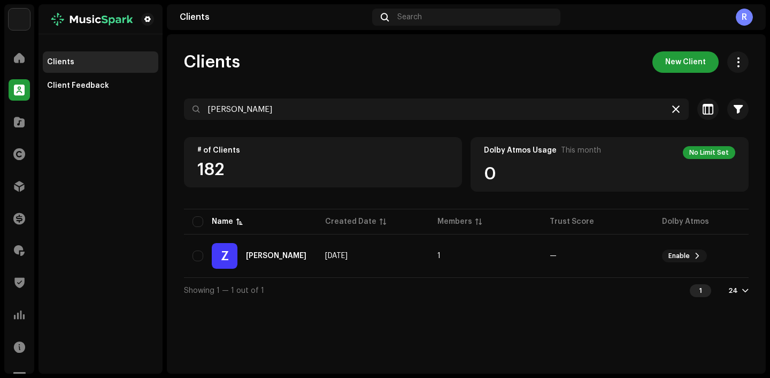
click at [680, 108] on div at bounding box center [676, 109] width 13 height 13
click at [14, 58] on span at bounding box center [19, 57] width 11 height 9
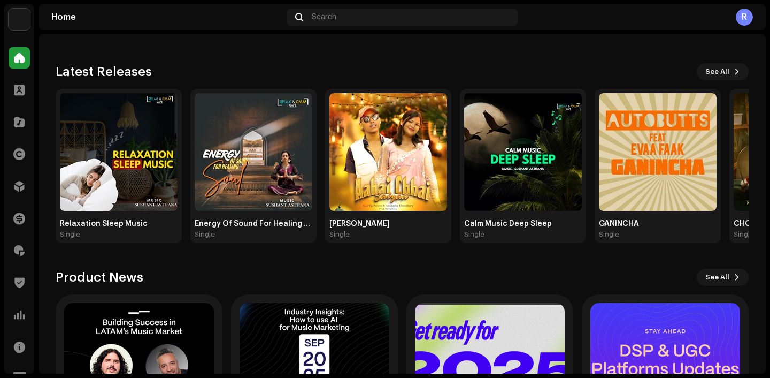
scroll to position [233, 0]
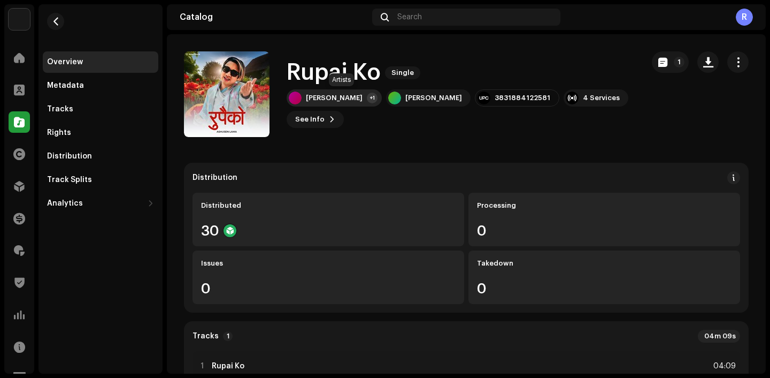
drag, startPoint x: 287, startPoint y: 70, endPoint x: 376, endPoint y: 96, distance: 92.6
click at [376, 97] on div "Rupai Ko Single Ram krishna Shrestha +1 Ashusen Lama 3831884122581 4 Services S…" at bounding box center [461, 93] width 348 height 67
copy div "Rupai Ko Single Ram krishna Shresth"
click at [80, 162] on div "Distribution" at bounding box center [101, 155] width 116 height 21
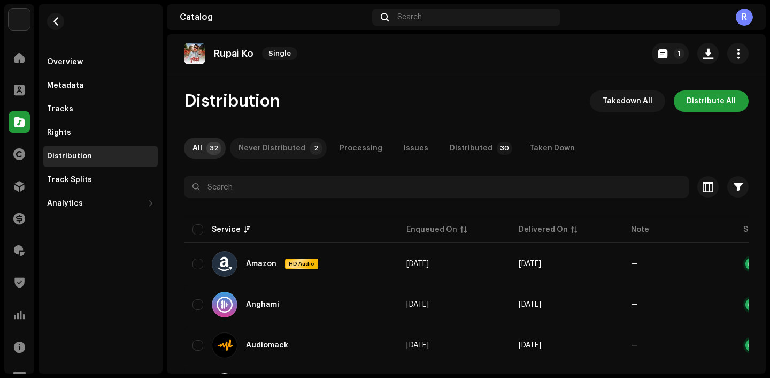
click at [264, 141] on div "Never Distributed" at bounding box center [272, 147] width 67 height 21
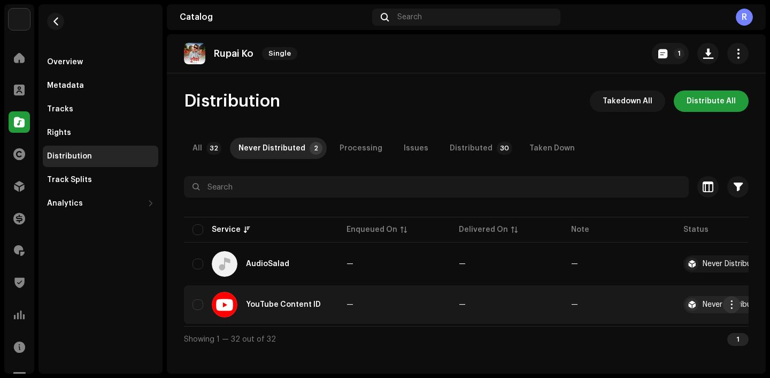
click at [732, 303] on span "button" at bounding box center [732, 304] width 8 height 9
click at [652, 323] on div "Distribute" at bounding box center [681, 328] width 108 height 21
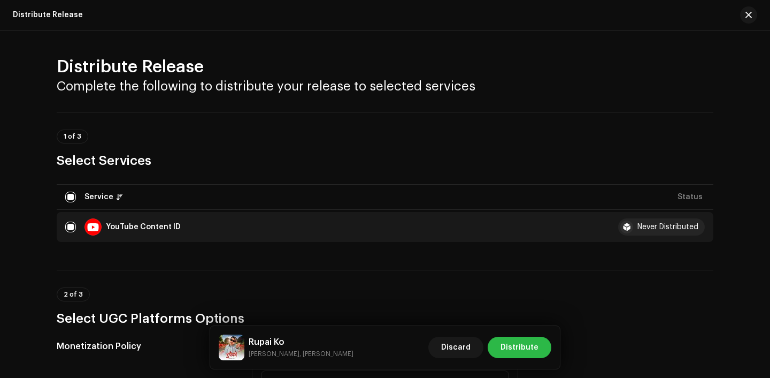
click at [517, 348] on span "Distribute" at bounding box center [520, 346] width 38 height 21
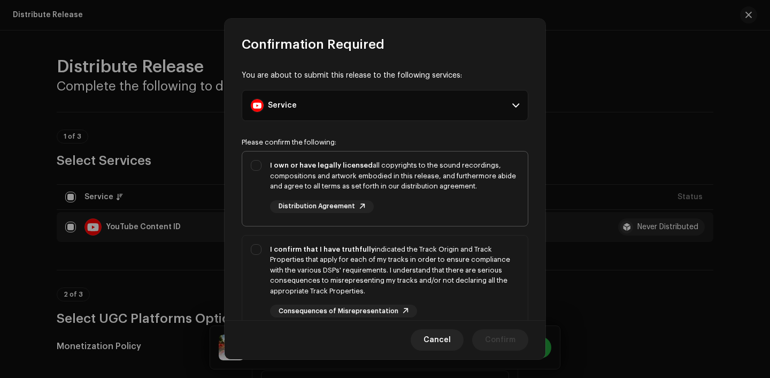
click at [443, 205] on div "I own or have legally licensed all copyrights to the sound recordings, composit…" at bounding box center [394, 186] width 249 height 53
checkbox input "true"
click at [454, 294] on div "I confirm that I have truthfully indicated the Track Origin and Track Propertie…" at bounding box center [394, 270] width 249 height 52
checkbox input "true"
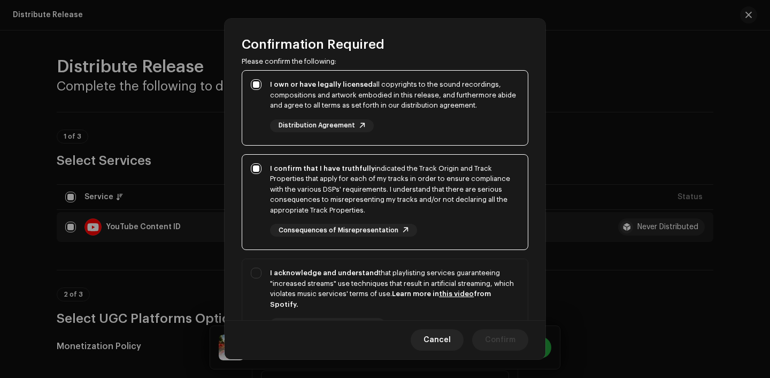
scroll to position [98, 0]
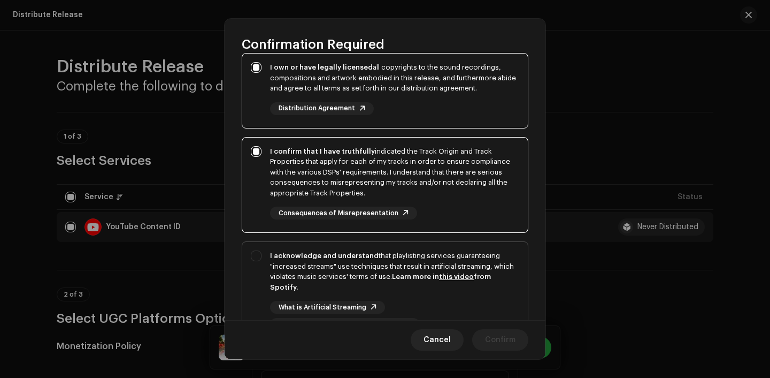
click at [455, 294] on div "I acknowledge and understand that playlisting services guaranteeing "increased …" at bounding box center [394, 290] width 249 height 80
checkbox input "true"
click at [514, 331] on span "Confirm" at bounding box center [500, 339] width 30 height 21
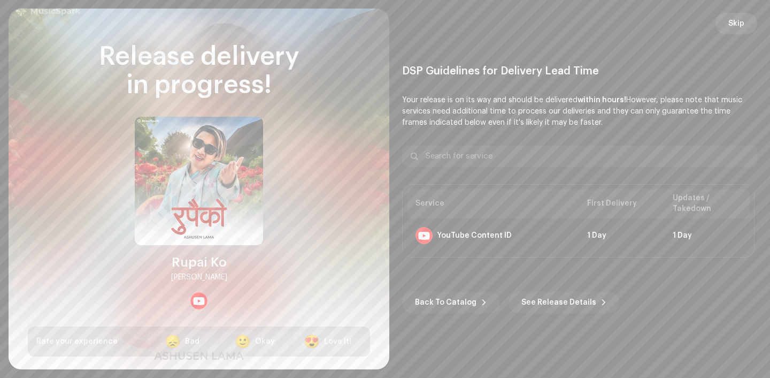
click at [734, 27] on span "Skip" at bounding box center [737, 23] width 16 height 21
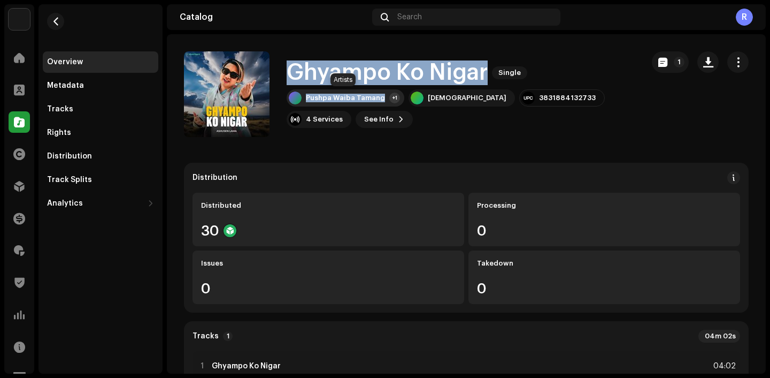
drag, startPoint x: 292, startPoint y: 77, endPoint x: 372, endPoint y: 102, distance: 84.1
click at [372, 102] on div "Ghyampo Ko Nigar Single Pushpa Waiba Tamang +1 [GEOGRAPHIC_DATA] 3831884132733 …" at bounding box center [461, 93] width 348 height 67
copy div "Ghyampo Ko Nigar Single Pushpa Waiba Tamang"
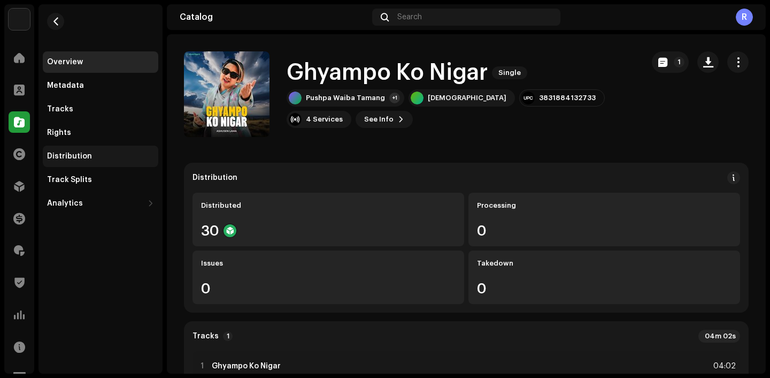
click at [94, 160] on div "Distribution" at bounding box center [100, 156] width 107 height 9
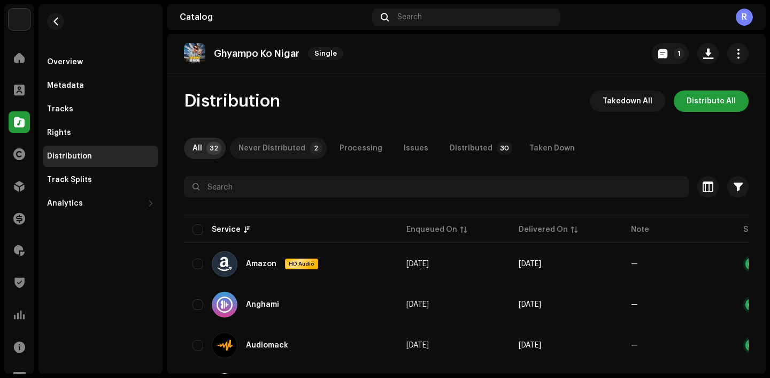
click at [271, 145] on div "Never Distributed" at bounding box center [272, 147] width 67 height 21
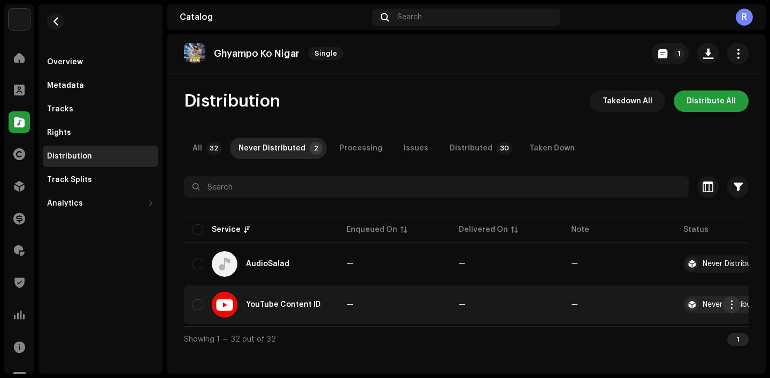
click at [732, 304] on span "button" at bounding box center [732, 304] width 8 height 9
click at [665, 333] on div "Distribute" at bounding box center [681, 328] width 108 height 21
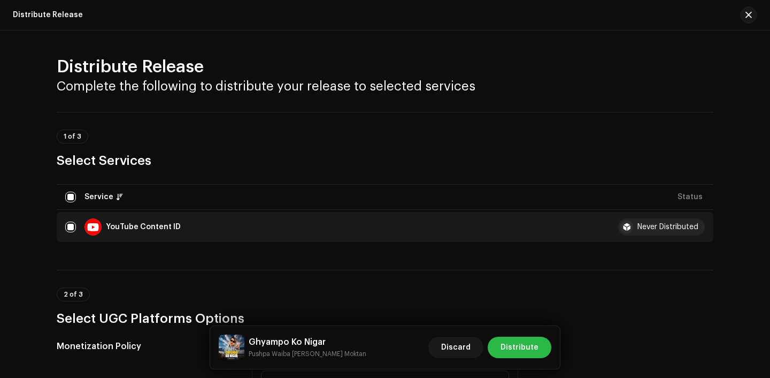
click at [514, 346] on span "Distribute" at bounding box center [520, 346] width 38 height 21
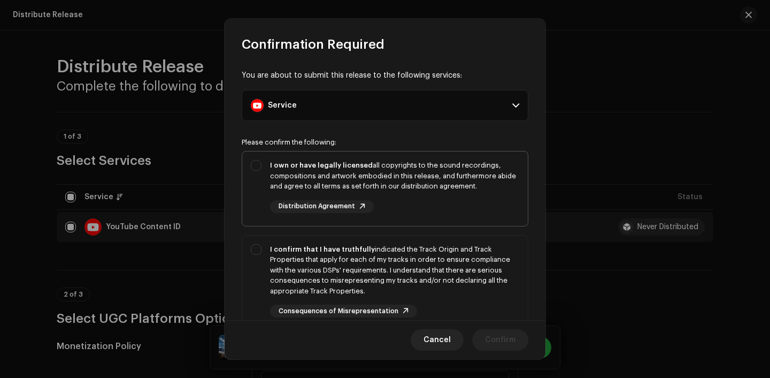
click at [423, 182] on div "I own or have legally licensed all copyrights to the sound recordings, composit…" at bounding box center [394, 176] width 249 height 32
checkbox input "true"
click at [426, 268] on div "I confirm that I have truthfully indicated the Track Origin and Track Propertie…" at bounding box center [394, 270] width 249 height 52
checkbox input "true"
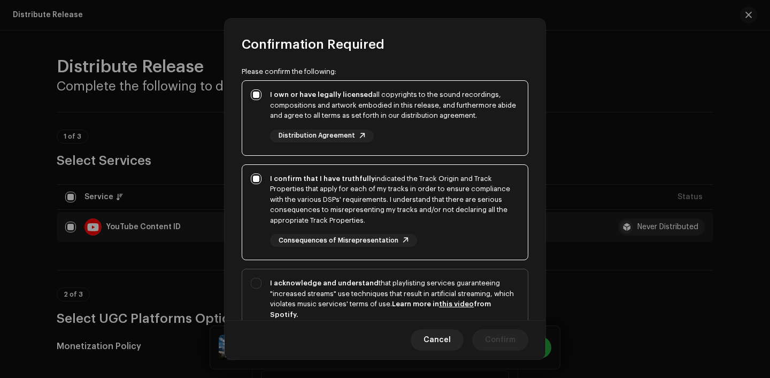
scroll to position [79, 0]
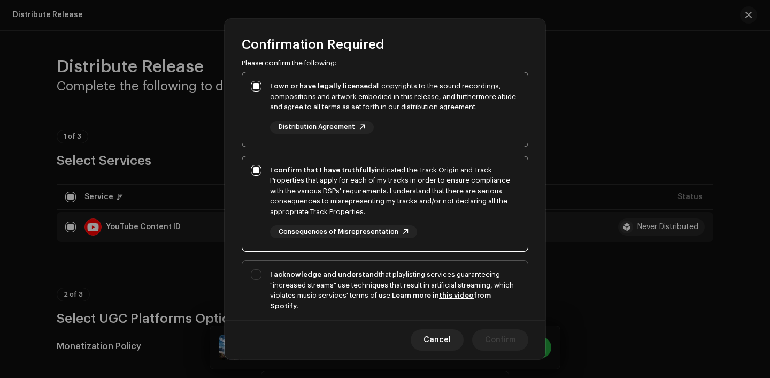
click at [493, 279] on div "I acknowledge and understand that playlisting services guaranteeing "increased …" at bounding box center [394, 290] width 249 height 42
checkbox input "true"
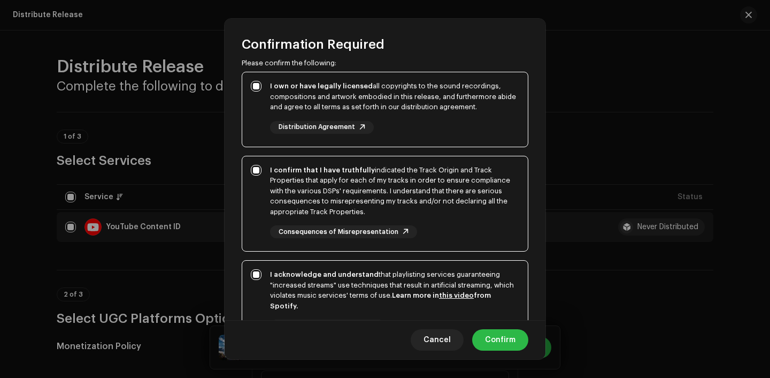
click at [507, 342] on span "Confirm" at bounding box center [500, 339] width 30 height 21
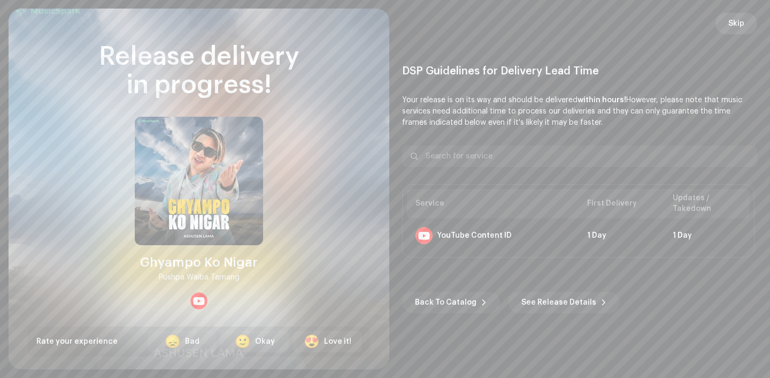
click at [754, 29] on button "Skip" at bounding box center [737, 23] width 42 height 21
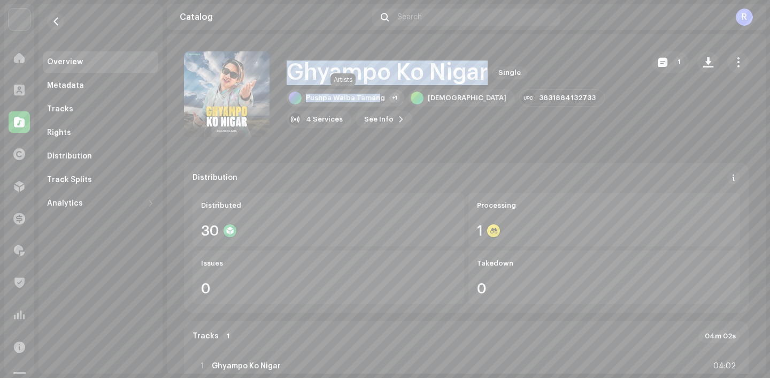
drag, startPoint x: 286, startPoint y: 64, endPoint x: 376, endPoint y: 99, distance: 96.5
click at [376, 99] on div "Ghyampo Ko Nigar Single Pushpa Waiba Tamang +1 Ashusen Lama 3831884132733 4 Ser…" at bounding box center [461, 93] width 348 height 67
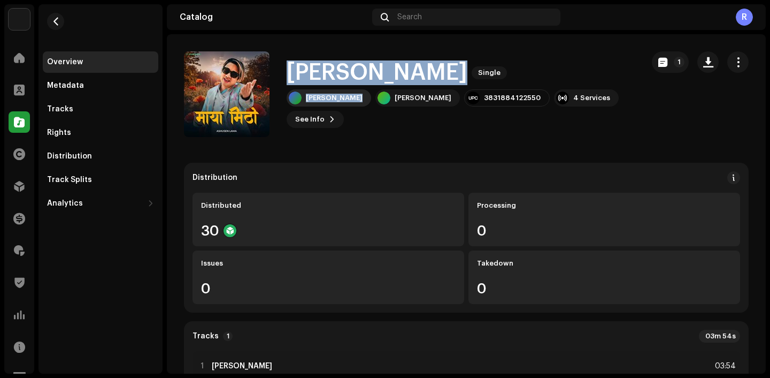
drag, startPoint x: 283, startPoint y: 68, endPoint x: 359, endPoint y: 97, distance: 80.8
click at [359, 97] on div "Maya Mitho Single Jagat Ghising Ashusen Lama 3831884122550 4 Services See Info 1" at bounding box center [409, 94] width 451 height 86
copy div "Maya Mitho Single Jagat Ghising"
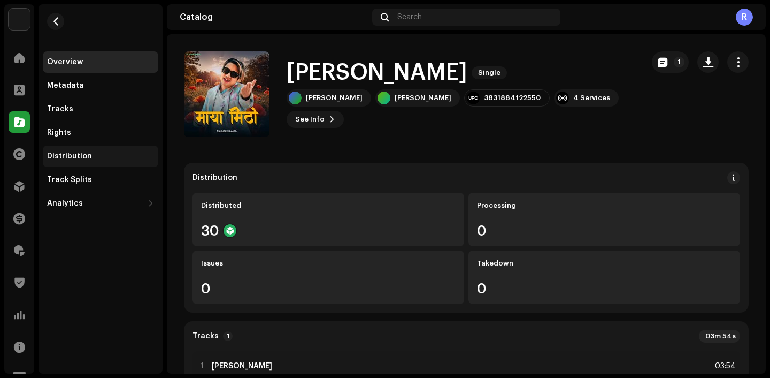
click at [97, 163] on div "Distribution" at bounding box center [101, 155] width 116 height 21
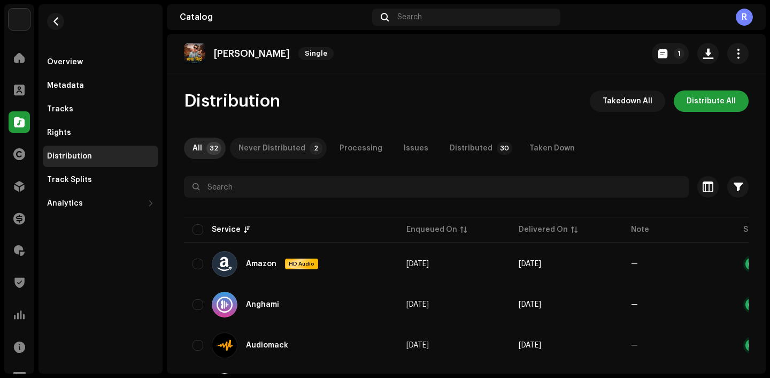
click at [270, 139] on div "Never Distributed" at bounding box center [272, 147] width 67 height 21
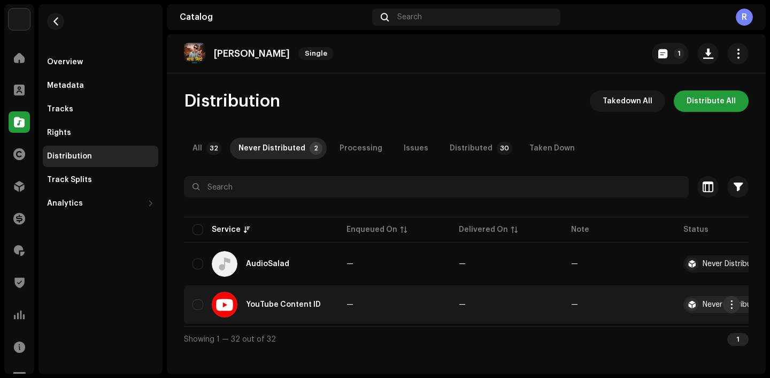
click at [734, 305] on span "button" at bounding box center [732, 304] width 8 height 9
click at [637, 331] on span "Distribute" at bounding box center [651, 328] width 38 height 9
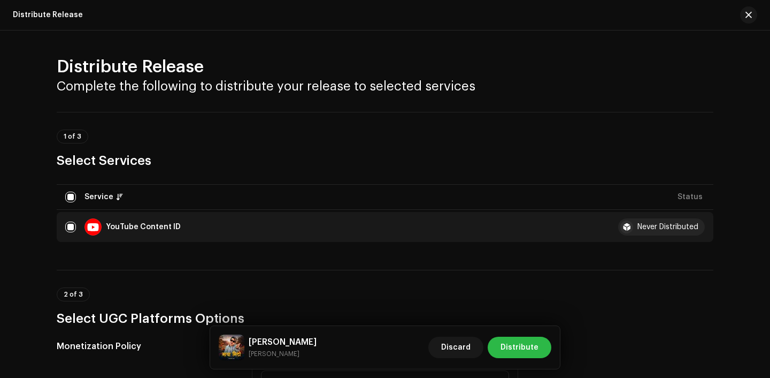
click at [518, 352] on span "Distribute" at bounding box center [520, 346] width 38 height 21
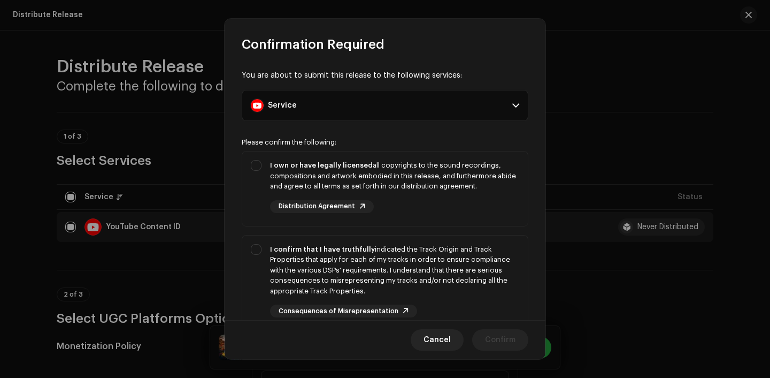
click at [436, 229] on p-selectbutton "I own or have legally licensed all copyrights to the sound recordings, composit…" at bounding box center [385, 296] width 287 height 291
click at [444, 211] on div "I own or have legally licensed all copyrights to the sound recordings, composit…" at bounding box center [394, 186] width 249 height 53
checkbox input "true"
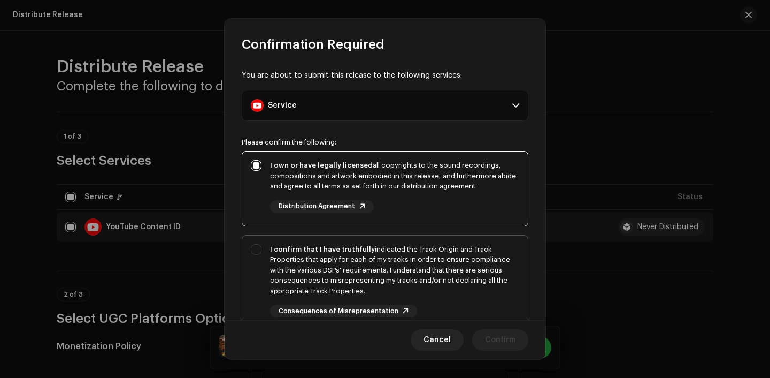
click at [446, 265] on div "I confirm that I have truthfully indicated the Track Origin and Track Propertie…" at bounding box center [394, 270] width 249 height 52
checkbox input "true"
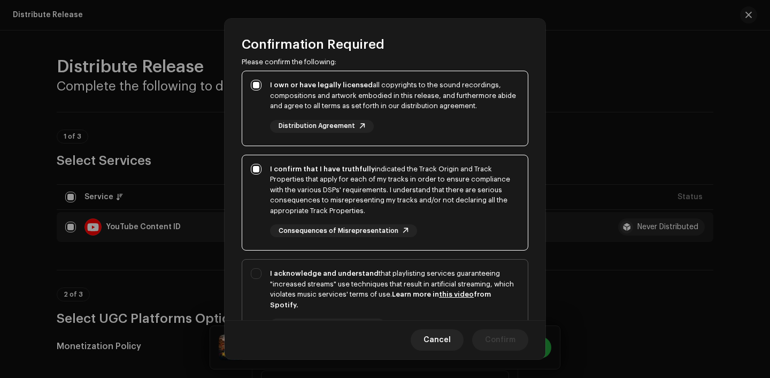
scroll to position [87, 0]
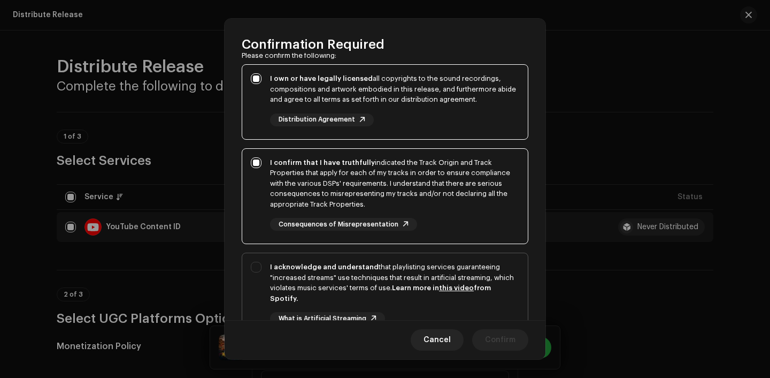
click at [464, 286] on link "this video" at bounding box center [456, 287] width 35 height 7
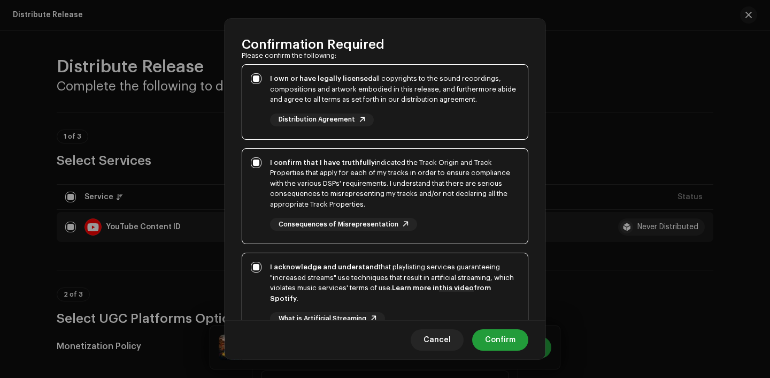
click at [496, 262] on div "I acknowledge and understand that playlisting services guaranteeing "increased …" at bounding box center [394, 283] width 249 height 42
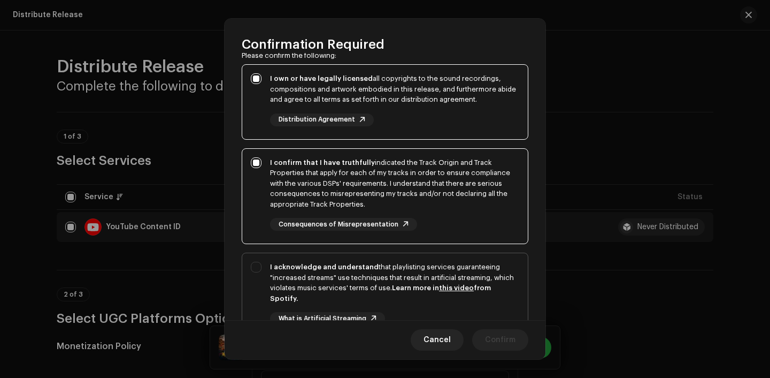
click at [477, 285] on strong "Learn more in this video from Spotify." at bounding box center [380, 293] width 221 height 18
checkbox input "true"
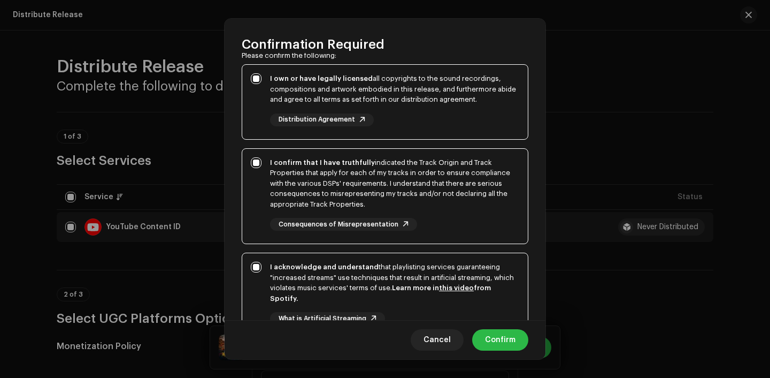
click at [506, 333] on span "Confirm" at bounding box center [500, 339] width 30 height 21
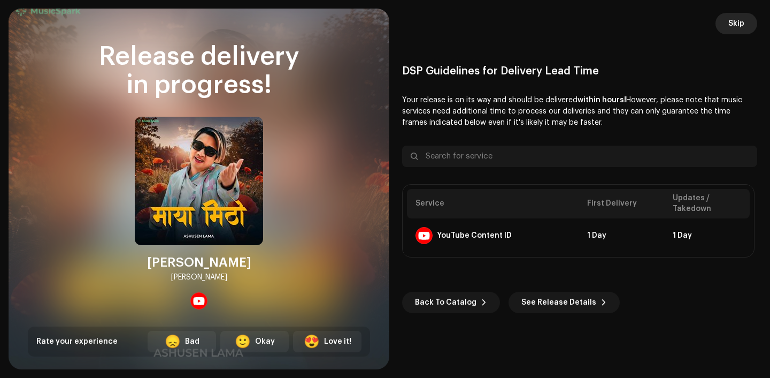
click at [729, 29] on span "Skip" at bounding box center [737, 23] width 16 height 21
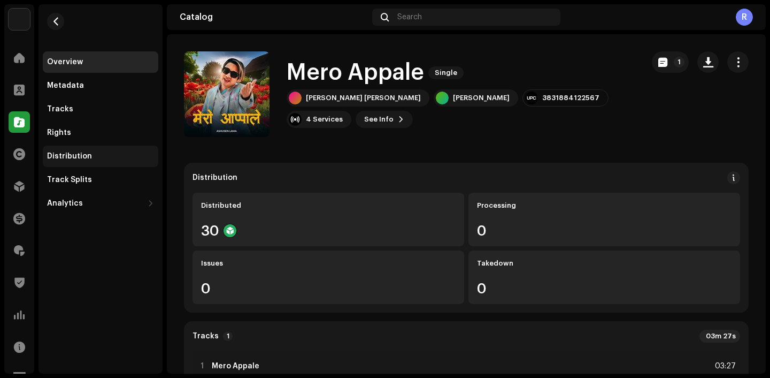
click at [101, 161] on div "Distribution" at bounding box center [101, 155] width 116 height 21
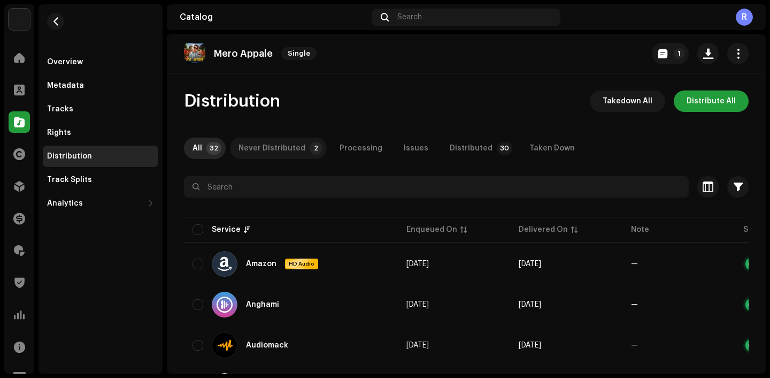
click at [295, 145] on div "Never Distributed" at bounding box center [272, 147] width 67 height 21
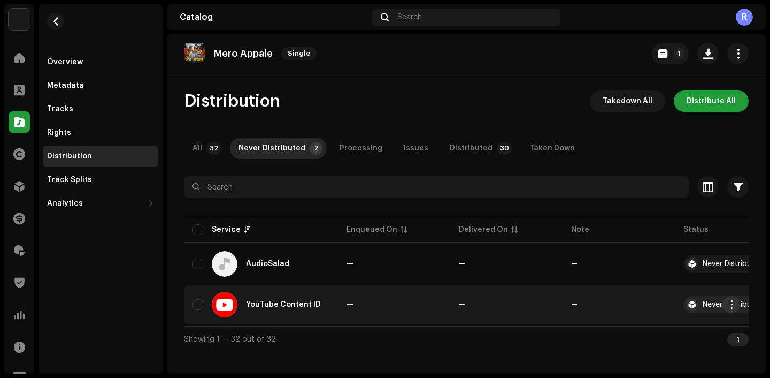
click at [723, 302] on button "button" at bounding box center [731, 304] width 17 height 17
click at [695, 321] on div "Distribute" at bounding box center [681, 328] width 108 height 21
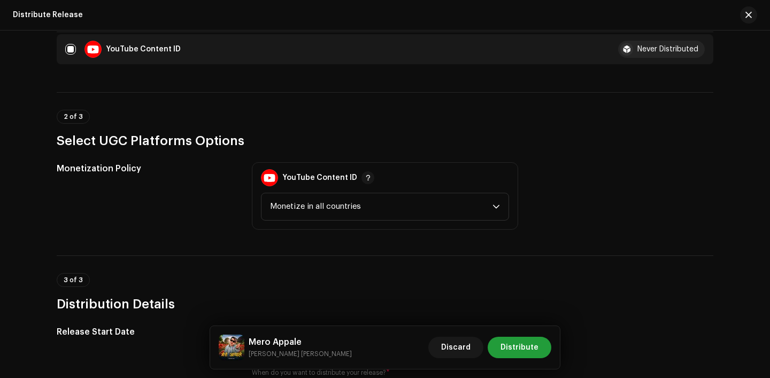
scroll to position [182, 0]
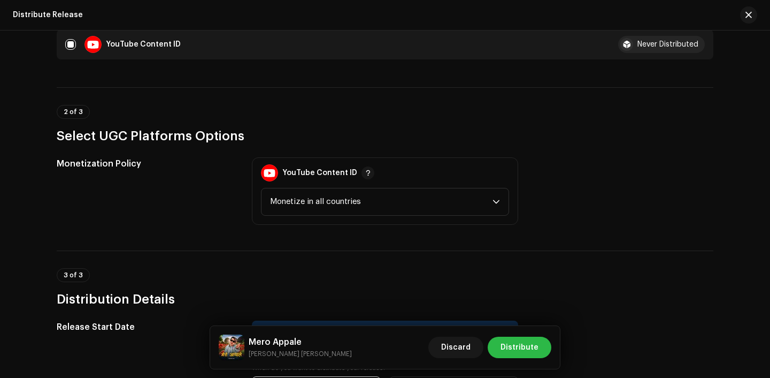
click at [520, 349] on span "Distribute" at bounding box center [520, 346] width 38 height 21
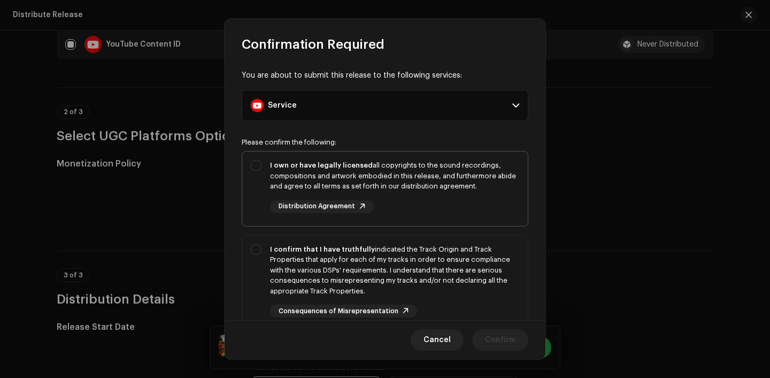
click at [430, 210] on div "I own or have legally licensed all copyrights to the sound recordings, composit…" at bounding box center [394, 186] width 249 height 53
checkbox input "true"
click at [433, 263] on div "I confirm that I have truthfully indicated the Track Origin and Track Propertie…" at bounding box center [394, 270] width 249 height 52
checkbox input "true"
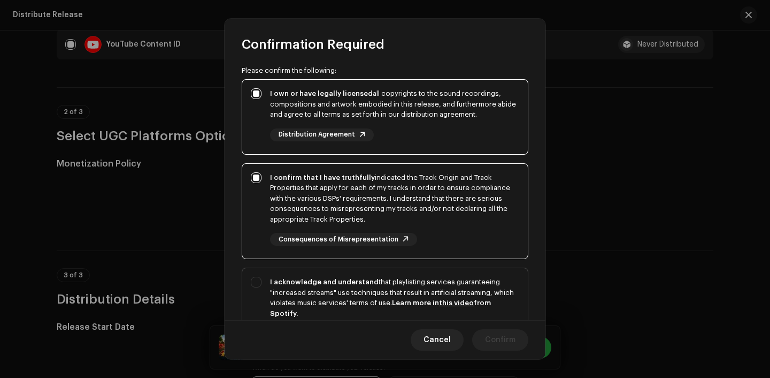
scroll to position [96, 0]
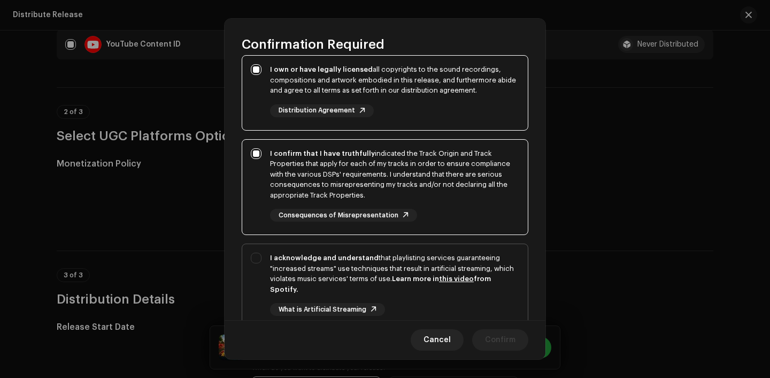
click at [436, 271] on div "I acknowledge and understand that playlisting services guaranteeing "increased …" at bounding box center [394, 273] width 249 height 42
checkbox input "true"
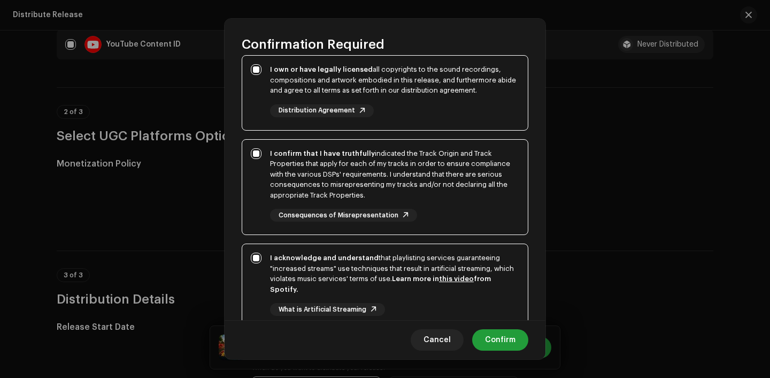
click at [502, 328] on div "Cancel Confirm" at bounding box center [385, 339] width 321 height 39
click at [503, 341] on span "Confirm" at bounding box center [500, 339] width 30 height 21
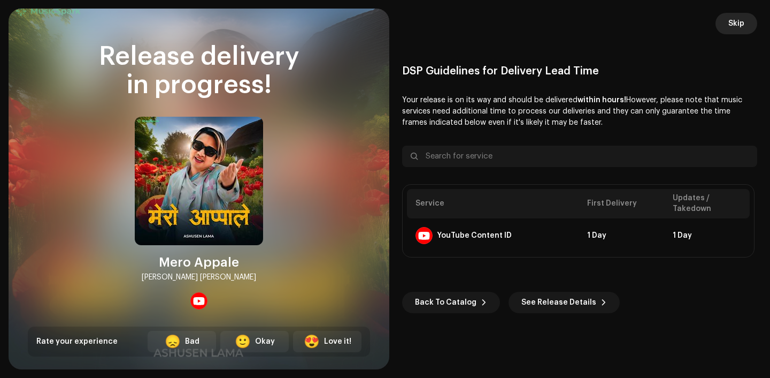
click at [750, 24] on button "Skip" at bounding box center [737, 23] width 42 height 21
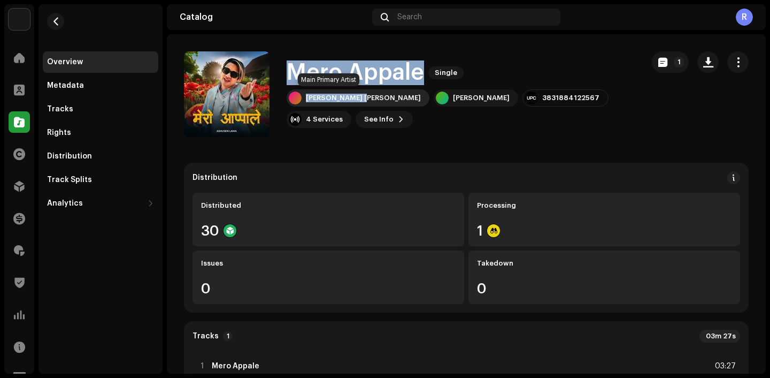
drag, startPoint x: 283, startPoint y: 65, endPoint x: 362, endPoint y: 98, distance: 85.3
click at [362, 98] on div "Mero Appale Single Ram Babu Yonjan Ashusen Lama 3831884122567 4 Services See In…" at bounding box center [409, 94] width 451 height 86
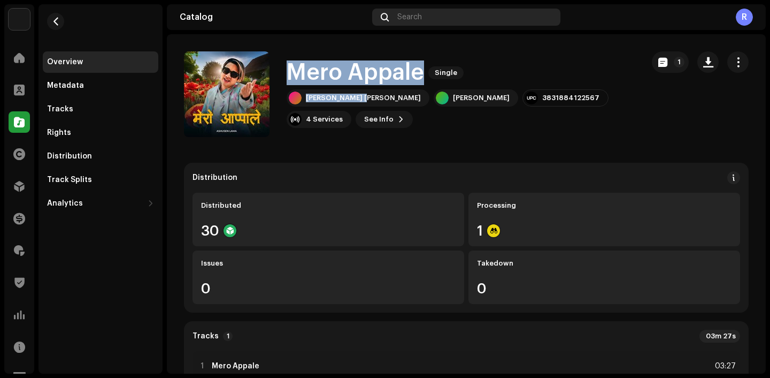
copy div "Mero Appale Single Ram Babu Yonjan"
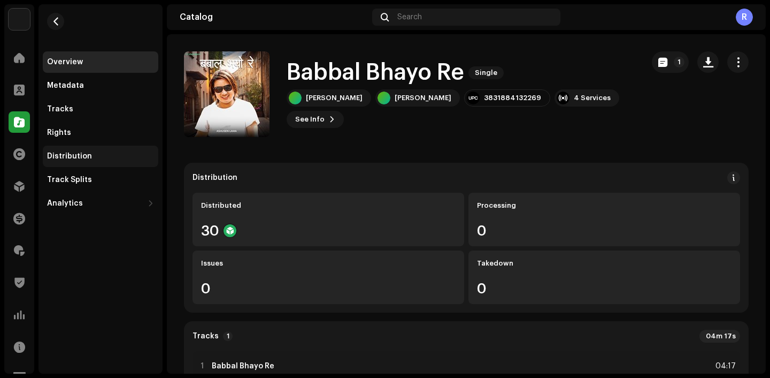
click at [106, 160] on div "Distribution" at bounding box center [101, 155] width 116 height 21
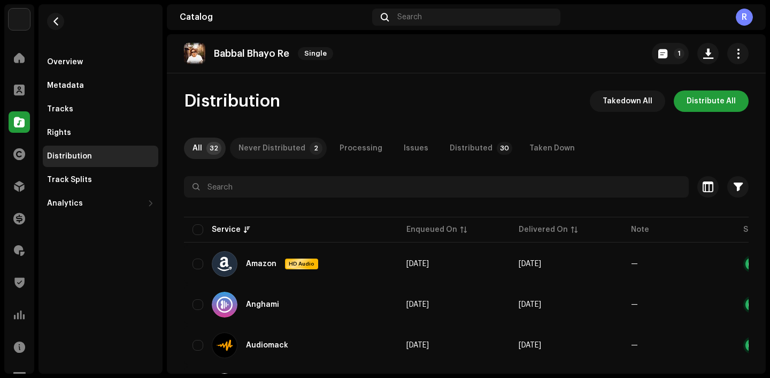
click at [303, 144] on p-tab "Never Distributed 2" at bounding box center [278, 147] width 97 height 21
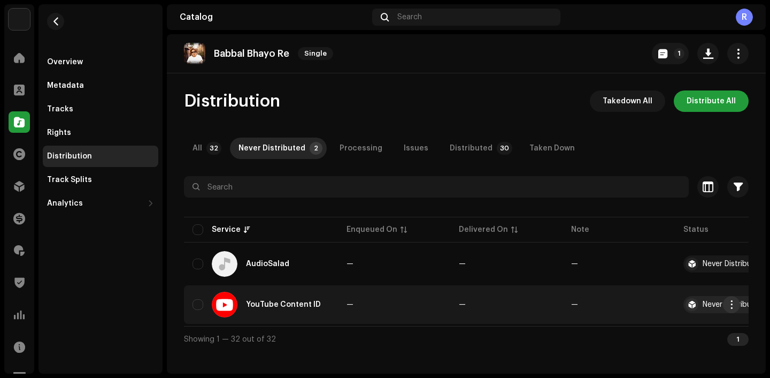
click at [731, 305] on span "button" at bounding box center [732, 304] width 8 height 9
click at [651, 326] on span "Distribute" at bounding box center [651, 328] width 38 height 9
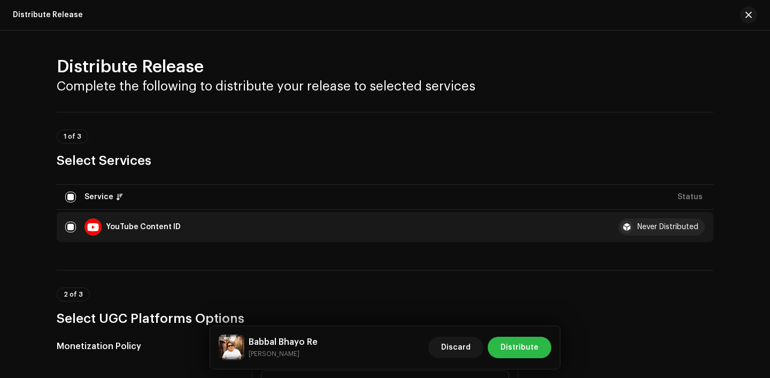
click at [522, 343] on span "Distribute" at bounding box center [520, 346] width 38 height 21
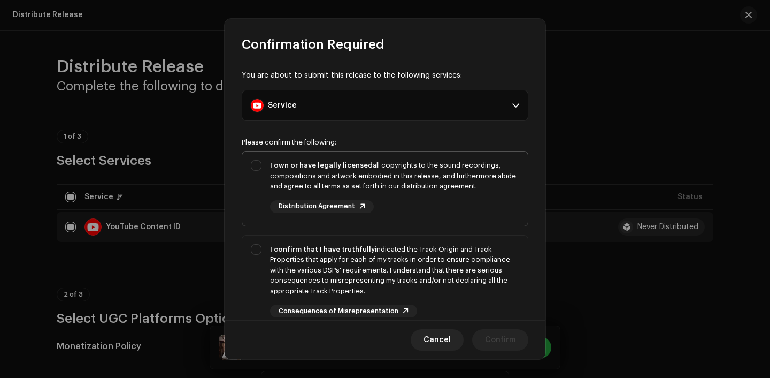
click at [447, 198] on div "I own or have legally licensed all copyrights to the sound recordings, composit…" at bounding box center [394, 186] width 249 height 53
checkbox input "true"
click at [454, 260] on div "I confirm that I have truthfully indicated the Track Origin and Track Propertie…" at bounding box center [394, 270] width 249 height 52
checkbox input "true"
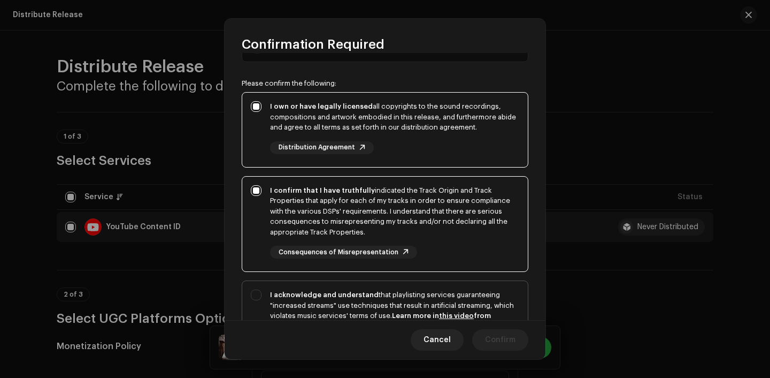
scroll to position [67, 0]
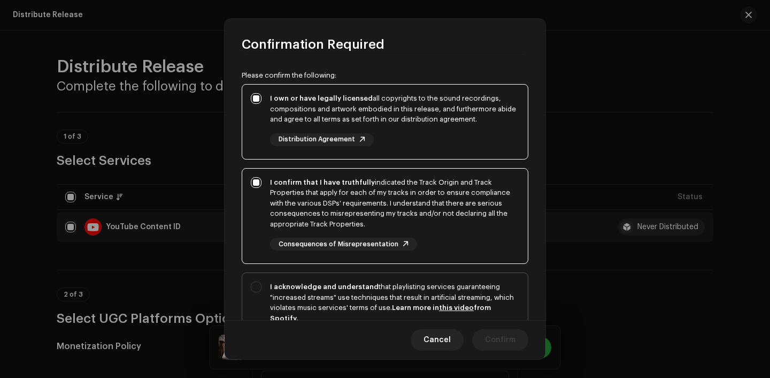
click at [449, 297] on div "I acknowledge and understand that playlisting services guaranteeing "increased …" at bounding box center [394, 302] width 249 height 42
checkbox input "true"
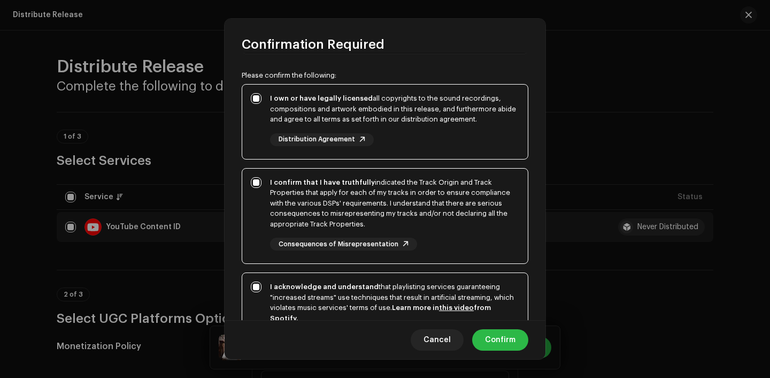
click at [509, 346] on span "Confirm" at bounding box center [500, 339] width 30 height 21
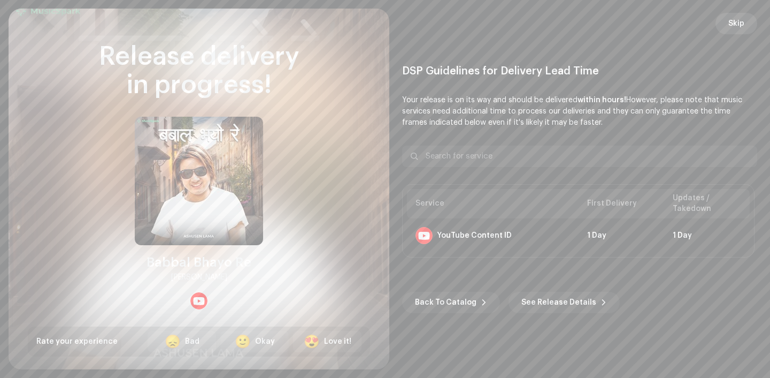
click at [745, 23] on button "Skip" at bounding box center [737, 23] width 42 height 21
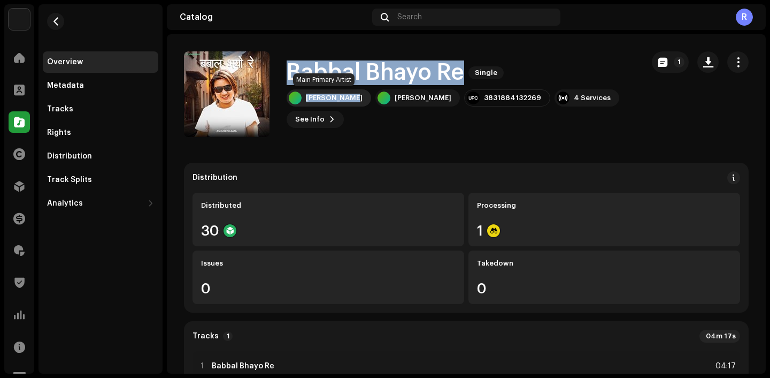
drag, startPoint x: 285, startPoint y: 69, endPoint x: 358, endPoint y: 101, distance: 79.3
click at [358, 101] on div "Babbal Bhayo Re Single [PERSON_NAME] [PERSON_NAME] 3831884132269 4 Services See…" at bounding box center [409, 94] width 451 height 86
copy div "Babbal Bhayo Re Single [PERSON_NAME]"
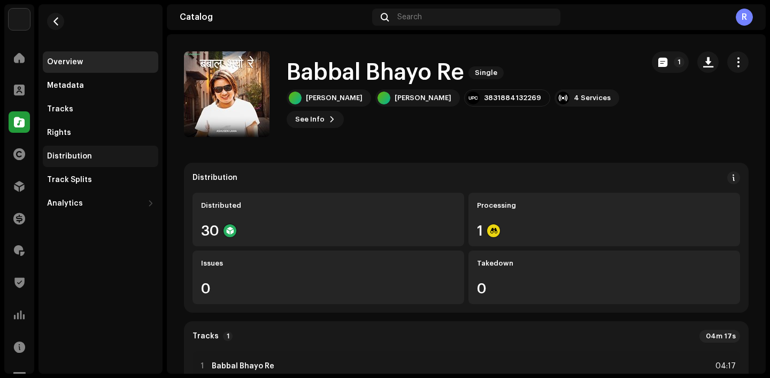
click at [93, 149] on div "Distribution" at bounding box center [101, 155] width 116 height 21
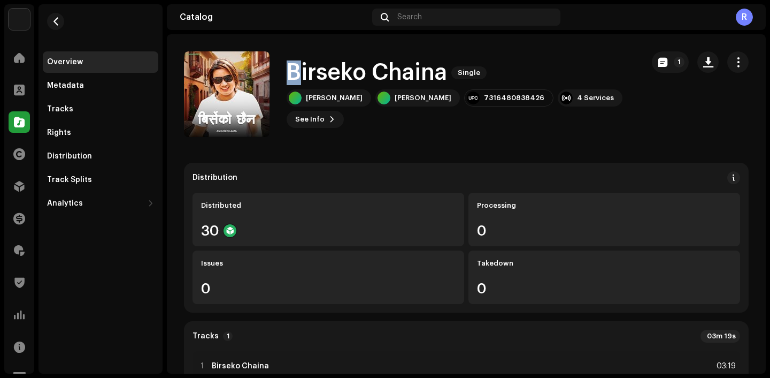
drag, startPoint x: 286, startPoint y: 66, endPoint x: 295, endPoint y: 67, distance: 9.6
click at [295, 67] on div "Birseko Chaina Single [PERSON_NAME] [PERSON_NAME] 7316480838426 4 Services See …" at bounding box center [409, 94] width 451 height 86
click at [290, 64] on h1 "Birseko Chaina" at bounding box center [367, 72] width 160 height 25
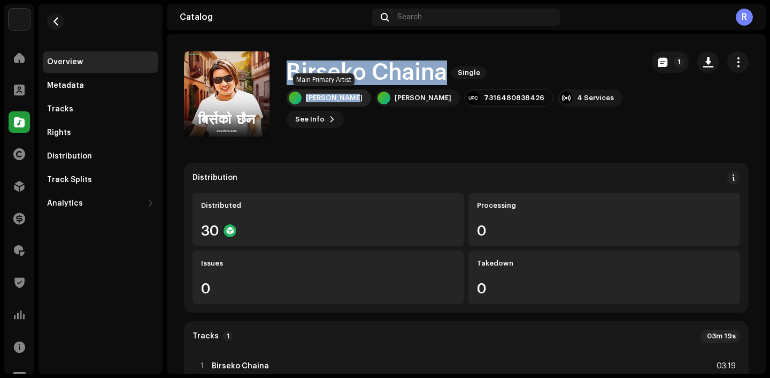
drag, startPoint x: 290, startPoint y: 64, endPoint x: 350, endPoint y: 96, distance: 68.4
click at [350, 96] on div "Birseko Chaina Single [PERSON_NAME] [PERSON_NAME] 7316480838426 4 Services See …" at bounding box center [461, 93] width 348 height 67
copy div "Birseko Chaina Single [PERSON_NAME]"
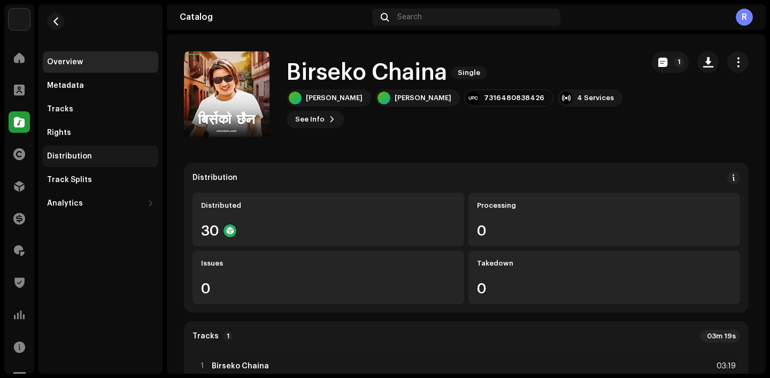
click at [87, 153] on div "Distribution" at bounding box center [69, 156] width 45 height 9
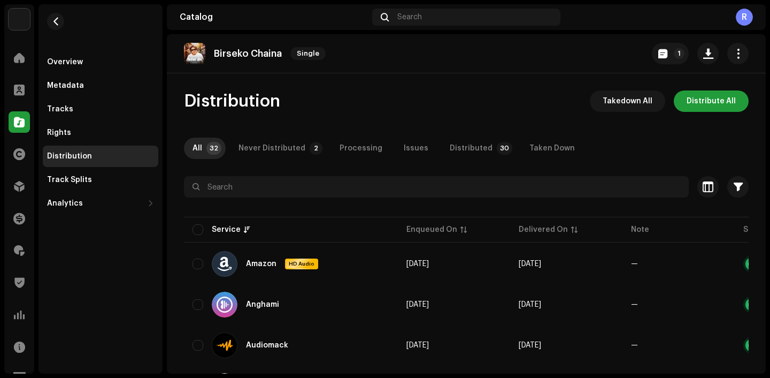
click at [251, 157] on div "Never Distributed" at bounding box center [272, 147] width 67 height 21
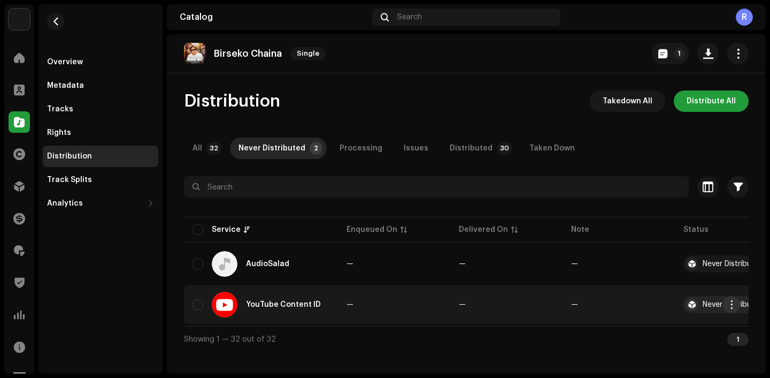
click at [733, 305] on span "button" at bounding box center [732, 304] width 8 height 9
click at [652, 325] on span "Distribute" at bounding box center [651, 328] width 38 height 9
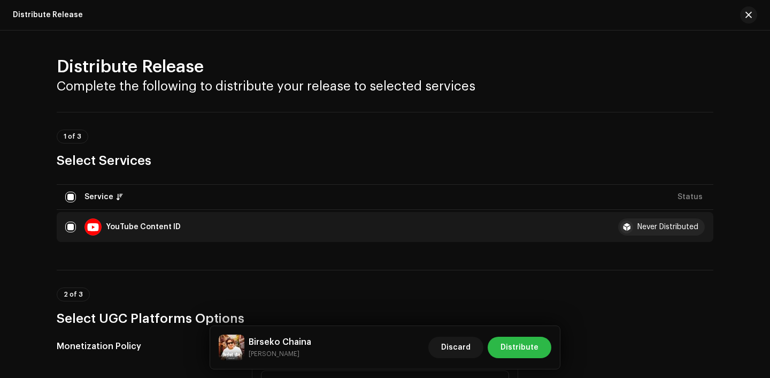
click at [517, 345] on span "Distribute" at bounding box center [520, 346] width 38 height 21
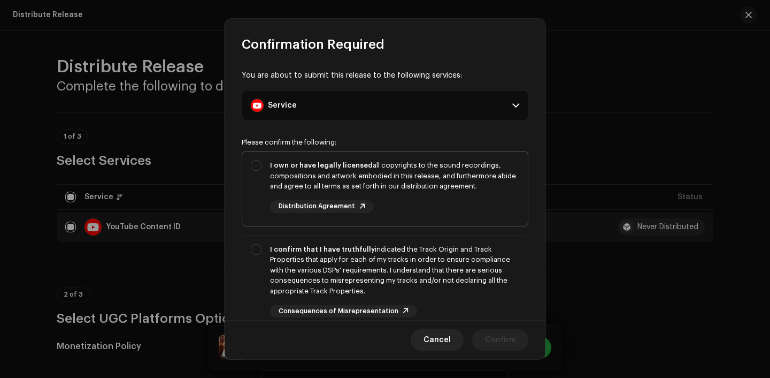
click at [454, 193] on div "I own or have legally licensed all copyrights to the sound recordings, composit…" at bounding box center [394, 186] width 249 height 53
checkbox input "true"
click at [455, 283] on div "I confirm that I have truthfully indicated the Track Origin and Track Propertie…" at bounding box center [394, 270] width 249 height 52
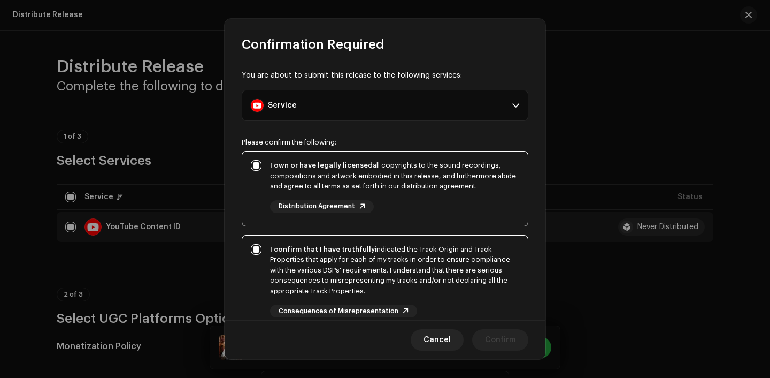
checkbox input "true"
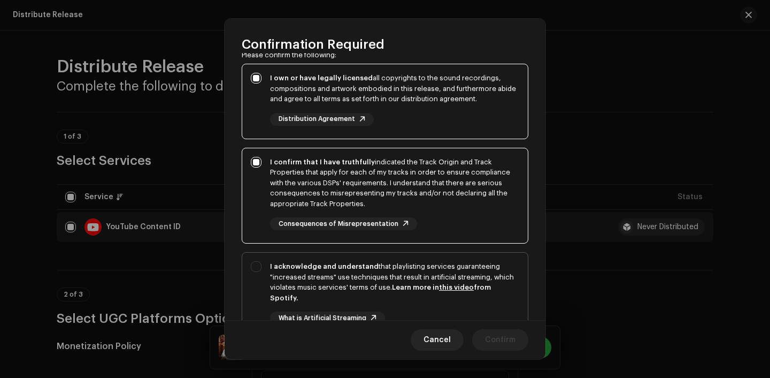
drag, startPoint x: 455, startPoint y: 283, endPoint x: 455, endPoint y: 269, distance: 14.5
click at [455, 269] on div "I acknowledge and understand that playlisting services guaranteeing "increased …" at bounding box center [394, 282] width 249 height 42
checkbox input "true"
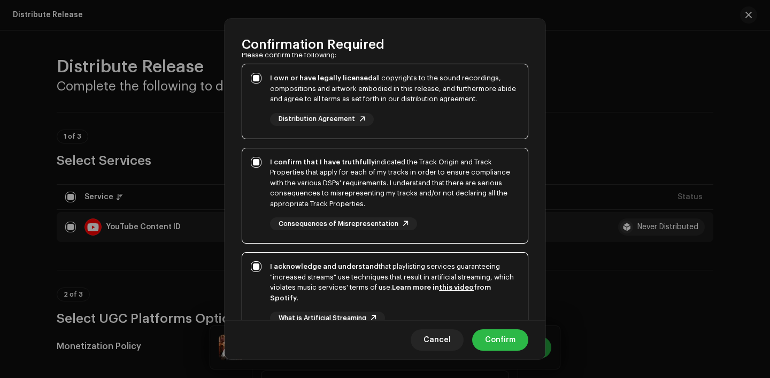
click at [493, 329] on span "Confirm" at bounding box center [500, 339] width 30 height 21
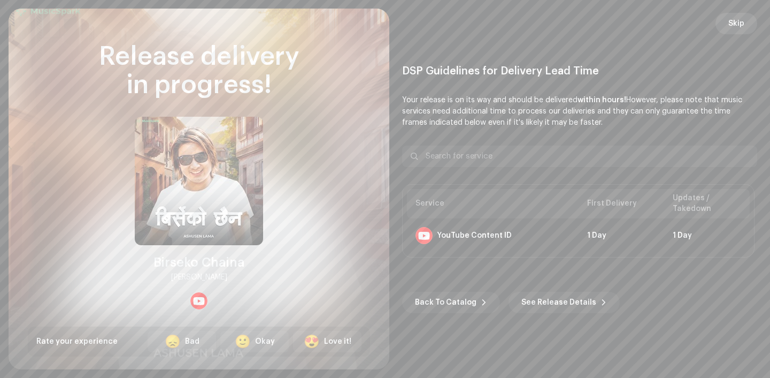
click at [736, 24] on span "Skip" at bounding box center [737, 23] width 16 height 21
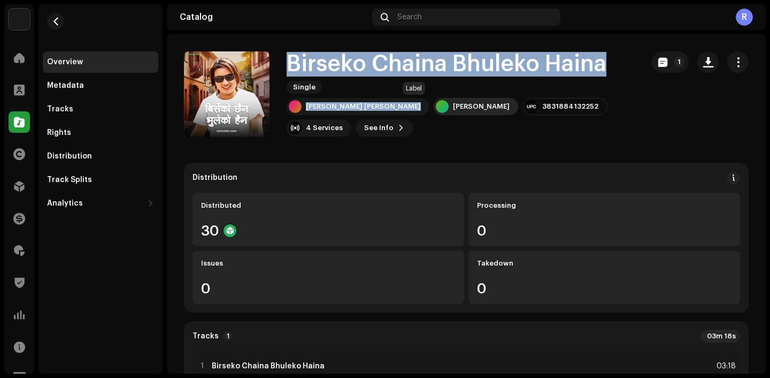
drag, startPoint x: 290, startPoint y: 56, endPoint x: 392, endPoint y: 99, distance: 110.5
click at [392, 100] on div "Birseko Chaina Bhuleko Haina Single [PERSON_NAME] [PERSON_NAME] Lama 3831884132…" at bounding box center [461, 94] width 348 height 85
copy div "Birseko Chaina Bhuleko Haina Single [PERSON_NAME] [PERSON_NAME]"
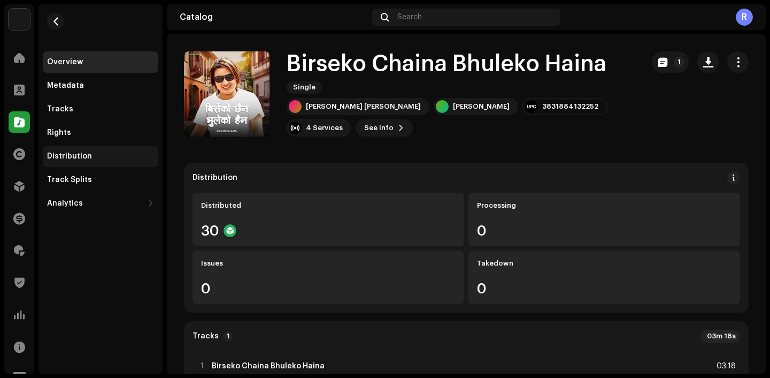
click at [92, 158] on div "Distribution" at bounding box center [100, 156] width 107 height 9
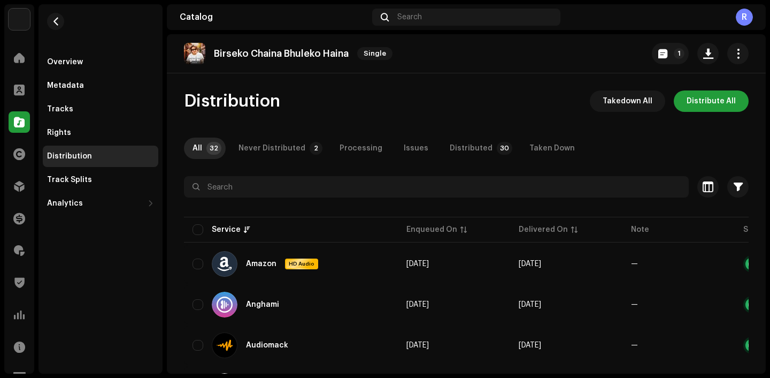
click at [254, 156] on div "Never Distributed" at bounding box center [272, 147] width 67 height 21
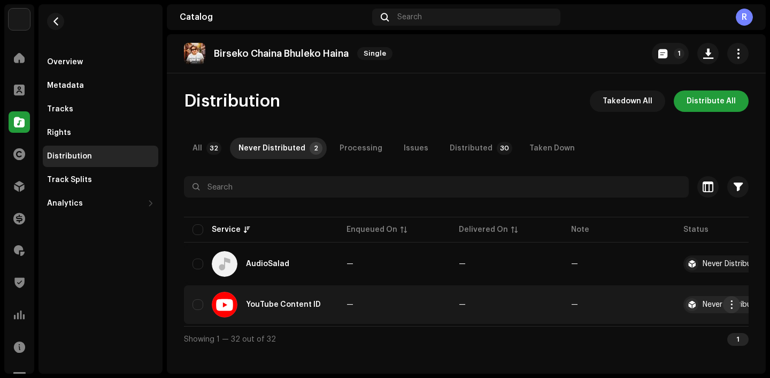
click at [733, 306] on span "button" at bounding box center [732, 304] width 8 height 9
click at [662, 329] on span "Distribute" at bounding box center [651, 328] width 38 height 9
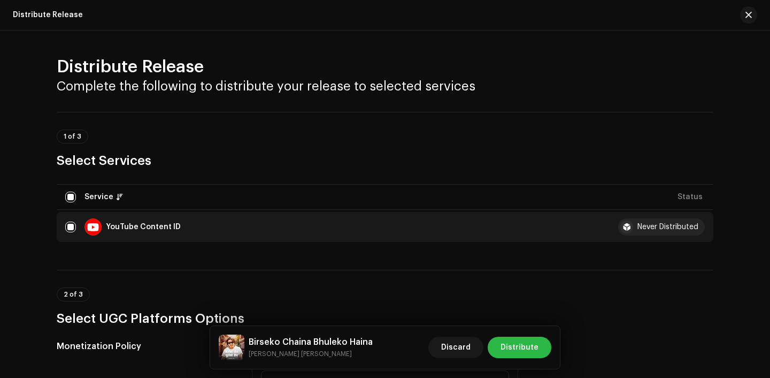
click at [521, 339] on span "Distribute" at bounding box center [520, 346] width 38 height 21
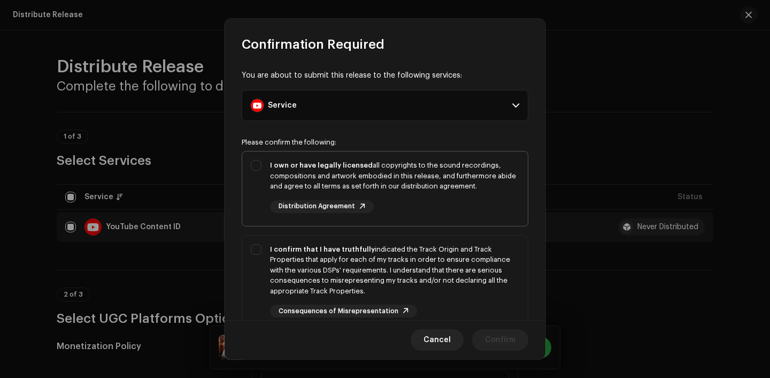
click at [423, 172] on div "I own or have legally licensed all copyrights to the sound recordings, composit…" at bounding box center [394, 176] width 249 height 32
checkbox input "true"
click at [423, 274] on div "I confirm that I have truthfully indicated the Track Origin and Track Propertie…" at bounding box center [394, 270] width 249 height 52
checkbox input "true"
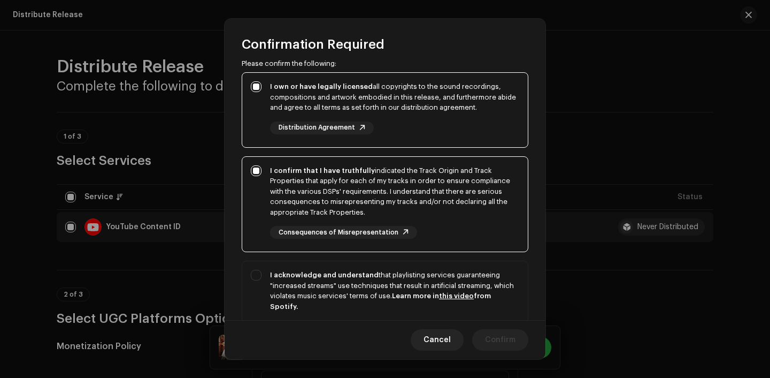
scroll to position [86, 0]
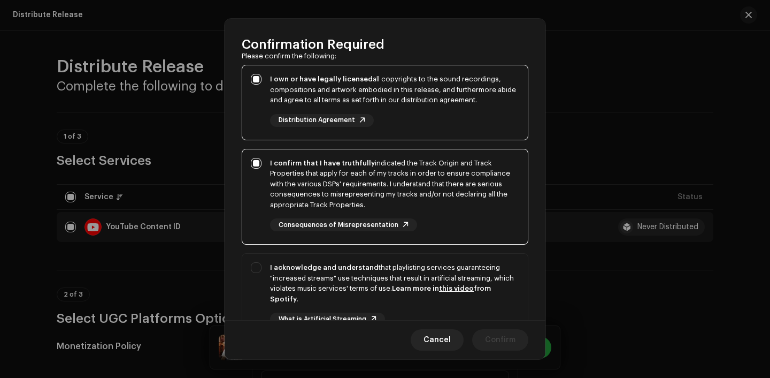
click at [423, 274] on div "I acknowledge and understand that playlisting services guaranteeing "increased …" at bounding box center [394, 283] width 249 height 42
checkbox input "true"
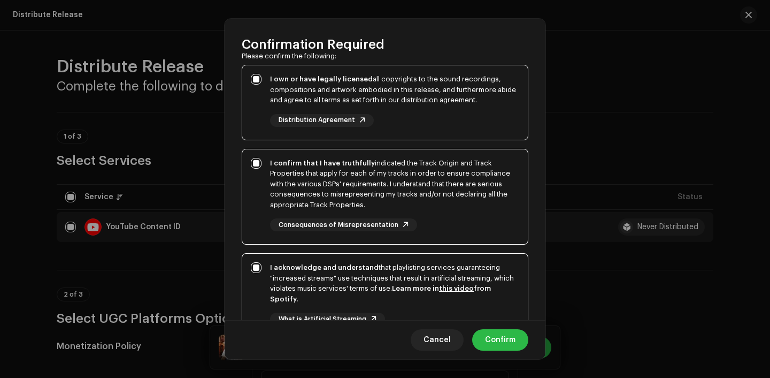
click at [488, 338] on span "Confirm" at bounding box center [500, 339] width 30 height 21
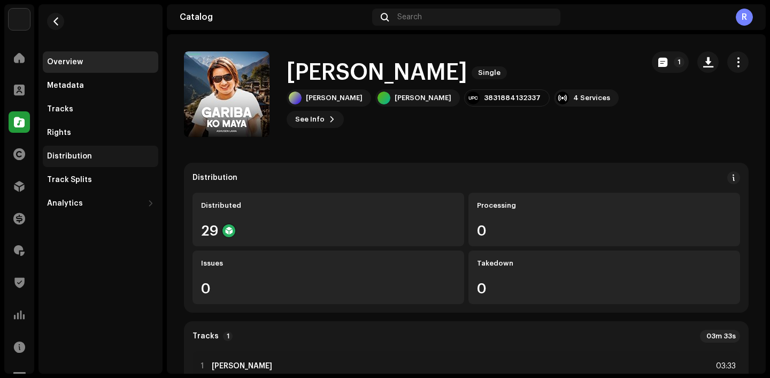
click at [81, 151] on div "Distribution" at bounding box center [101, 155] width 116 height 21
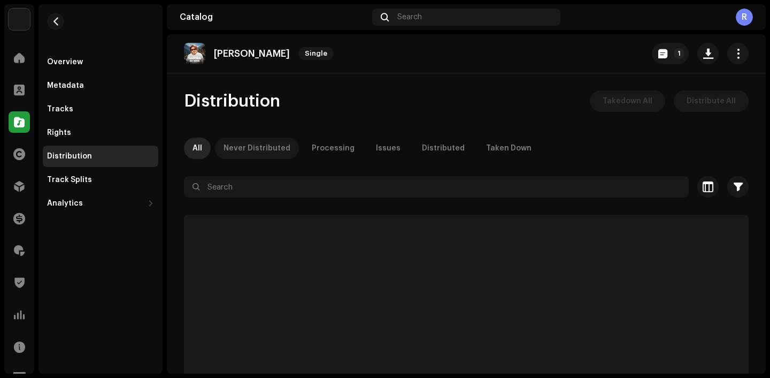
click at [247, 140] on div "Never Distributed" at bounding box center [257, 147] width 67 height 21
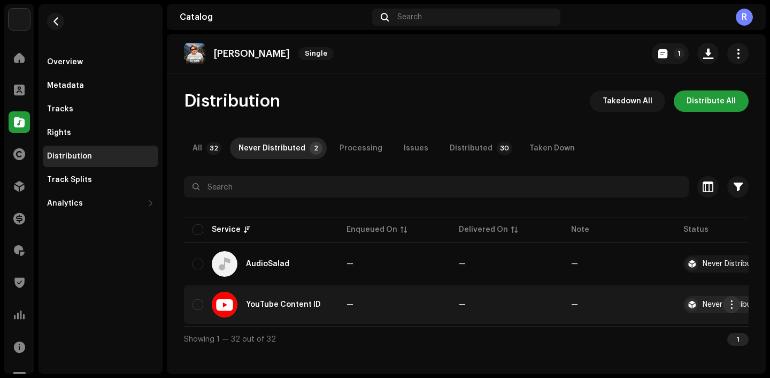
click at [730, 302] on span "button" at bounding box center [732, 304] width 8 height 9
click at [654, 324] on span "Distribute" at bounding box center [651, 328] width 38 height 9
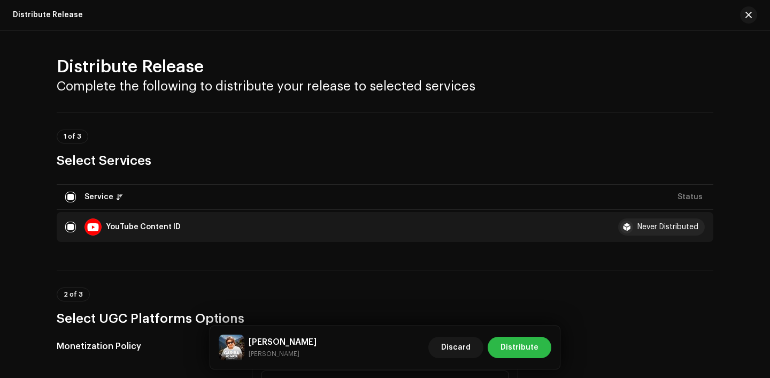
click at [532, 357] on span "Distribute" at bounding box center [520, 346] width 38 height 21
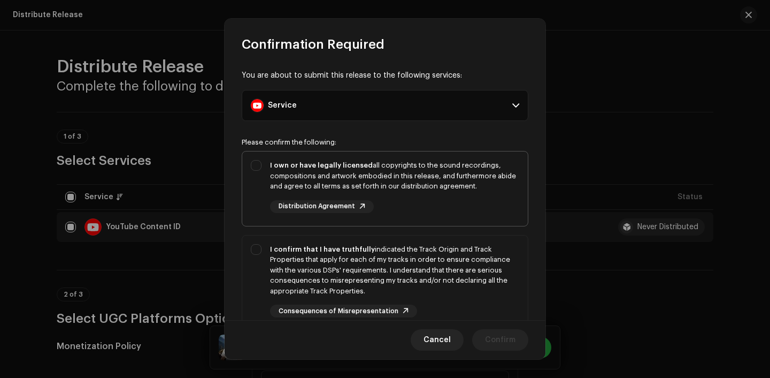
click at [415, 178] on div "I own or have legally licensed all copyrights to the sound recordings, composit…" at bounding box center [394, 176] width 249 height 32
checkbox input "true"
click at [418, 245] on div "I confirm that I have truthfully indicated the Track Origin and Track Propertie…" at bounding box center [394, 270] width 249 height 52
checkbox input "true"
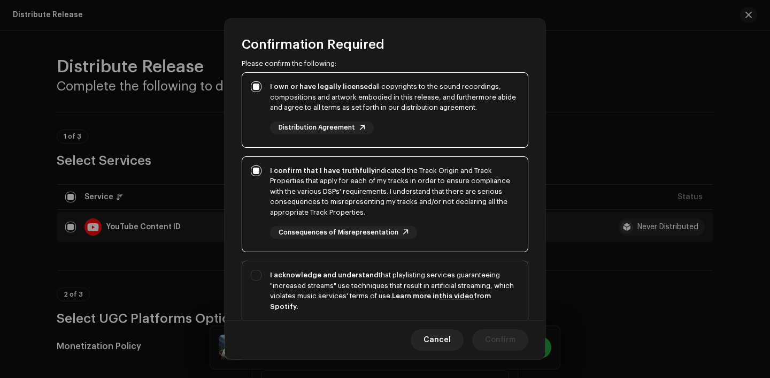
scroll to position [85, 0]
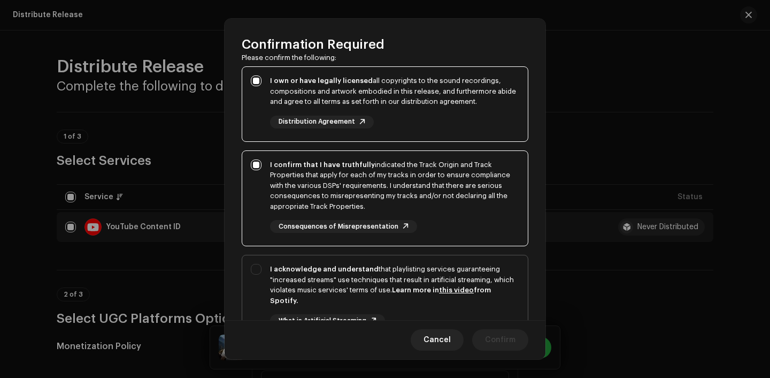
click at [423, 265] on div "I acknowledge and understand that playlisting services guaranteeing "increased …" at bounding box center [394, 285] width 249 height 42
checkbox input "true"
click at [497, 336] on span "Confirm" at bounding box center [500, 339] width 30 height 21
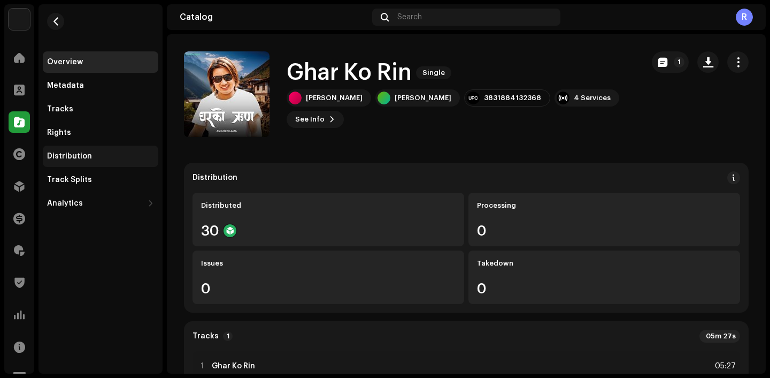
click at [73, 151] on div "Distribution" at bounding box center [101, 155] width 116 height 21
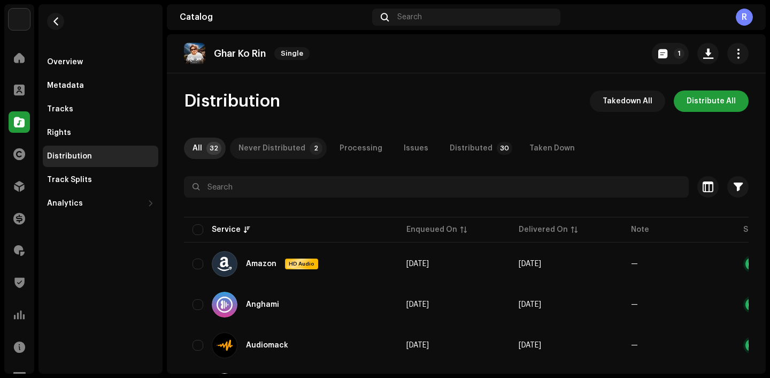
click at [300, 143] on div "Never Distributed" at bounding box center [272, 147] width 67 height 21
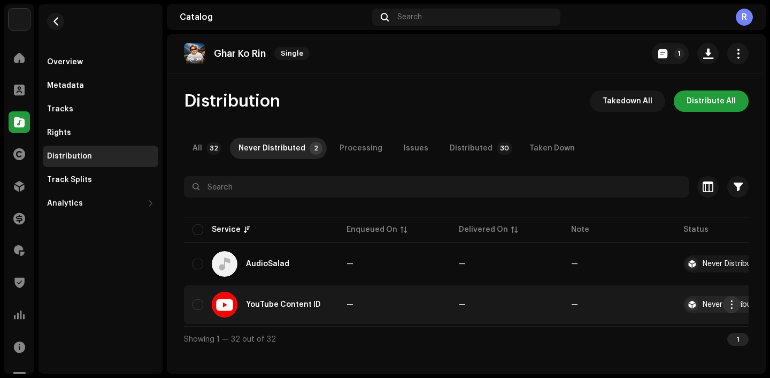
click at [733, 306] on span "button" at bounding box center [732, 304] width 8 height 9
click at [639, 323] on div "Distribute" at bounding box center [681, 328] width 108 height 21
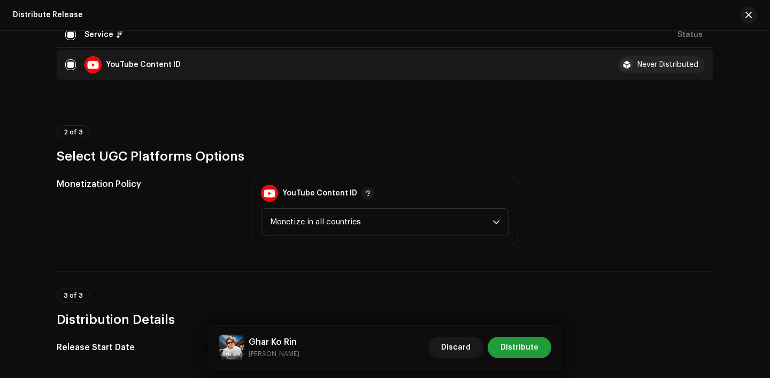
scroll to position [168, 0]
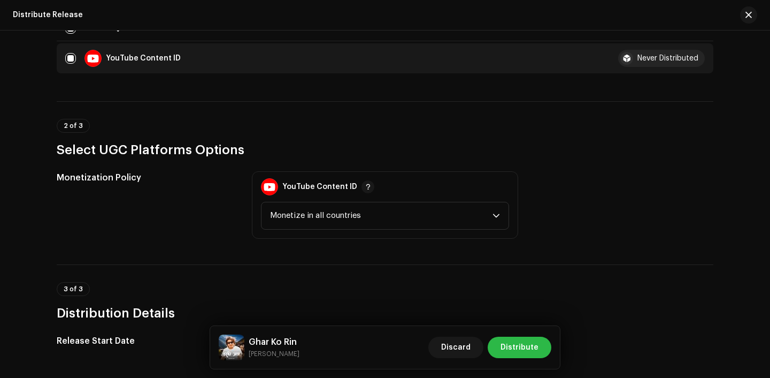
click at [519, 342] on span "Distribute" at bounding box center [520, 346] width 38 height 21
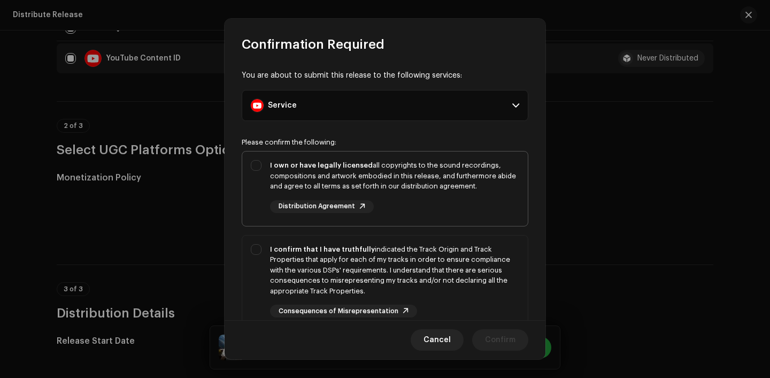
click at [425, 190] on div "I own or have legally licensed all copyrights to the sound recordings, composit…" at bounding box center [394, 176] width 249 height 32
checkbox input "true"
click at [426, 246] on div "I confirm that I have truthfully indicated the Track Origin and Track Propertie…" at bounding box center [394, 270] width 249 height 52
checkbox input "true"
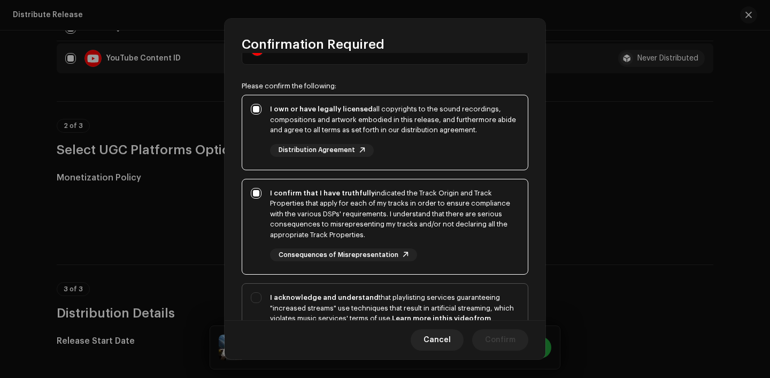
scroll to position [67, 0]
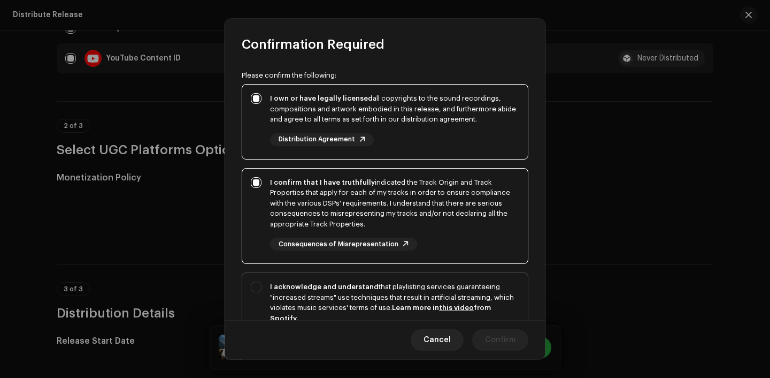
click at [426, 287] on div "I acknowledge and understand that playlisting services guaranteeing "increased …" at bounding box center [394, 302] width 249 height 42
checkbox input "true"
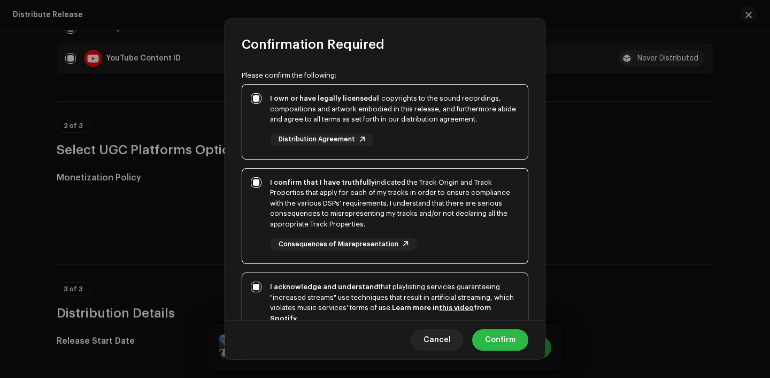
click at [505, 344] on span "Confirm" at bounding box center [500, 339] width 30 height 21
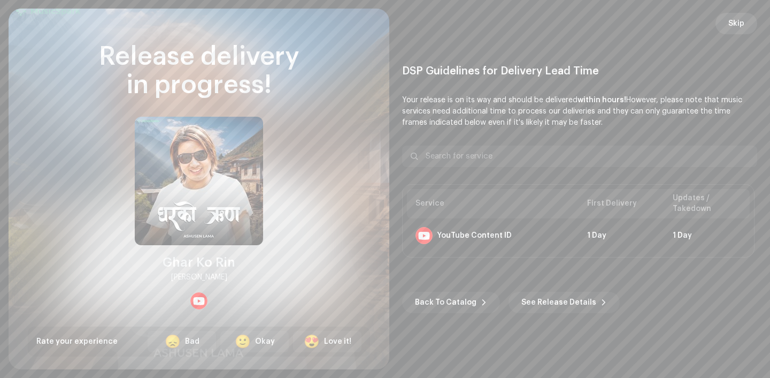
click at [732, 29] on span "Skip" at bounding box center [737, 23] width 16 height 21
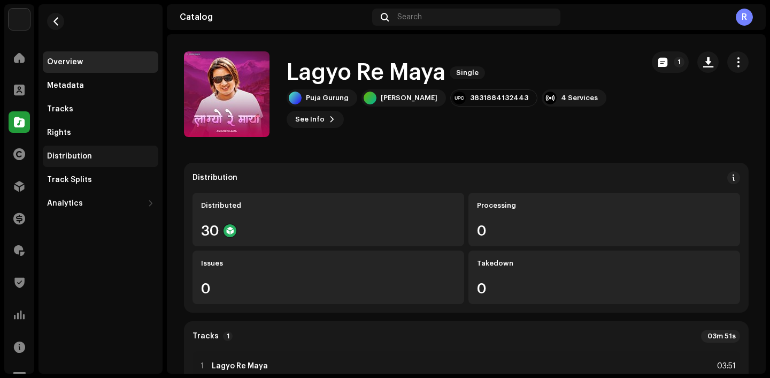
click at [94, 146] on div "Distribution" at bounding box center [101, 155] width 116 height 21
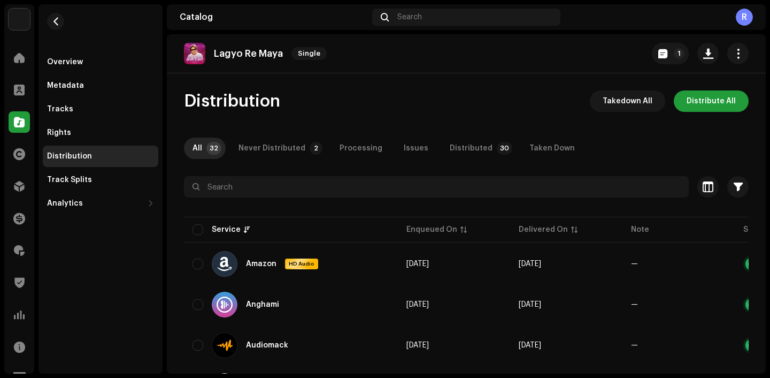
click at [273, 147] on div "Never Distributed" at bounding box center [272, 147] width 67 height 21
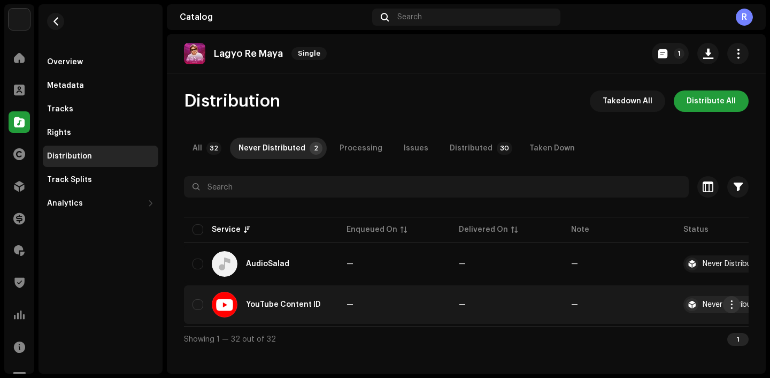
click at [726, 304] on button "button" at bounding box center [731, 304] width 17 height 17
click at [648, 329] on span "Distribute" at bounding box center [651, 328] width 38 height 9
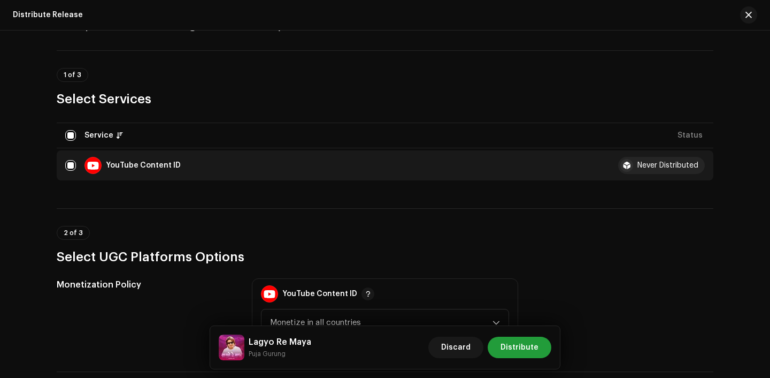
scroll to position [68, 0]
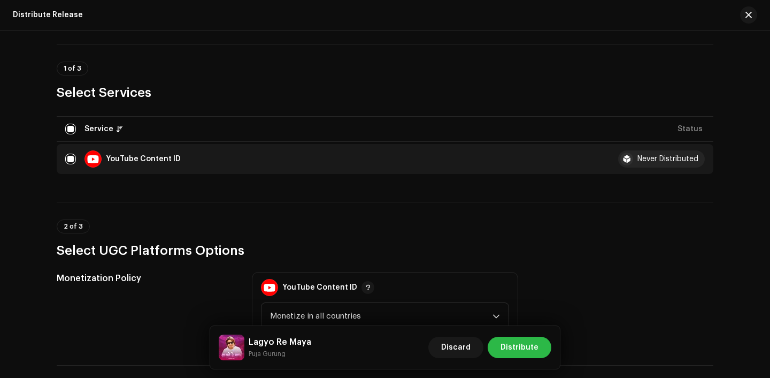
click at [523, 346] on span "Distribute" at bounding box center [520, 346] width 38 height 21
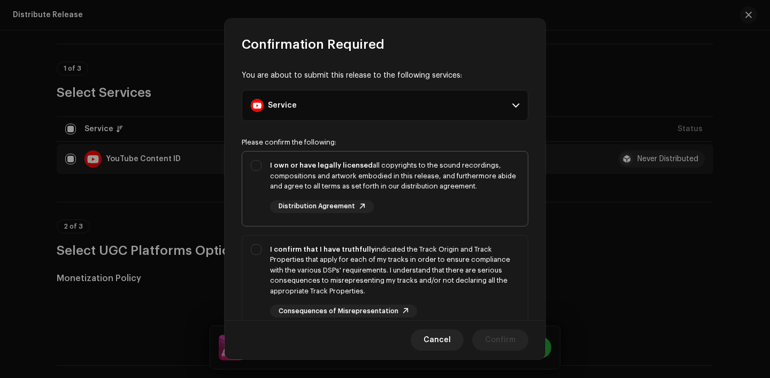
click at [404, 170] on div "I own or have legally licensed all copyrights to the sound recordings, composit…" at bounding box center [394, 176] width 249 height 32
checkbox input "true"
click at [409, 255] on div "I confirm that I have truthfully indicated the Track Origin and Track Propertie…" at bounding box center [394, 270] width 249 height 52
checkbox input "true"
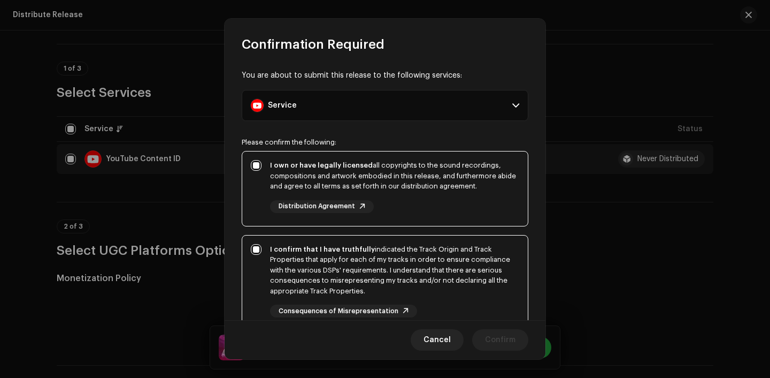
scroll to position [53, 0]
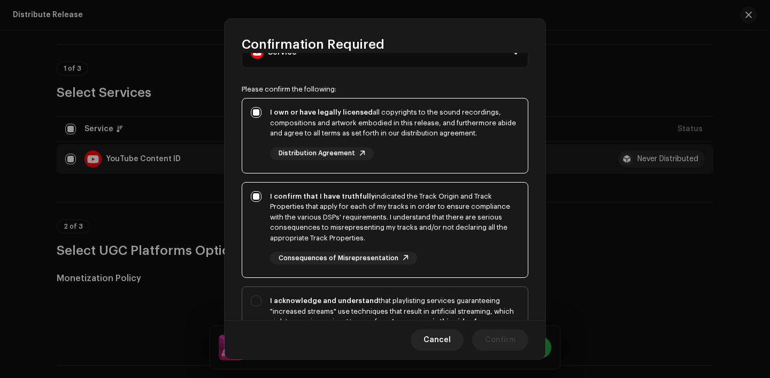
click at [419, 299] on div "I acknowledge and understand that playlisting services guaranteeing "increased …" at bounding box center [394, 316] width 249 height 42
checkbox input "true"
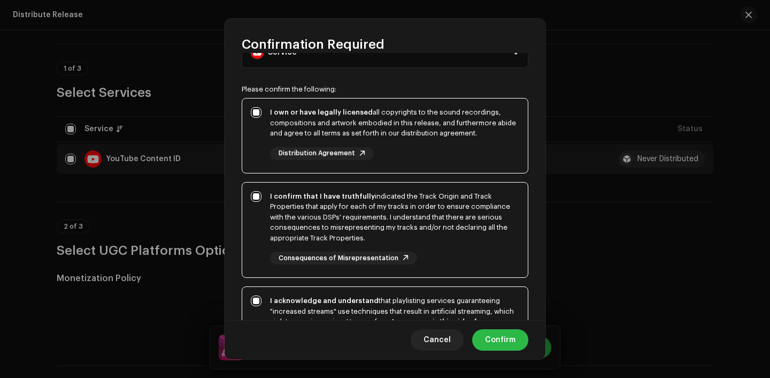
click at [502, 338] on span "Confirm" at bounding box center [500, 339] width 30 height 21
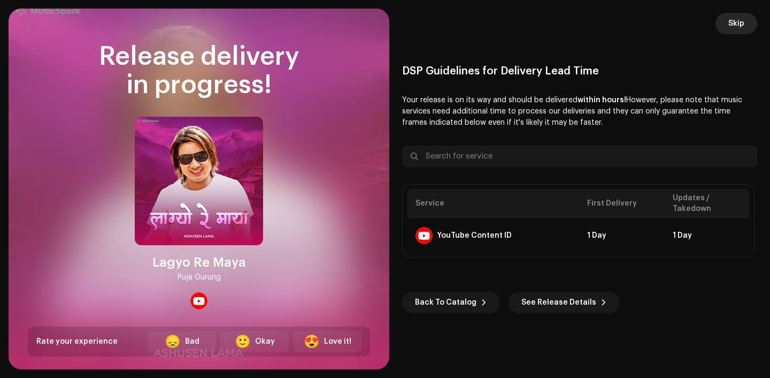
click at [739, 29] on span "Skip" at bounding box center [737, 23] width 16 height 21
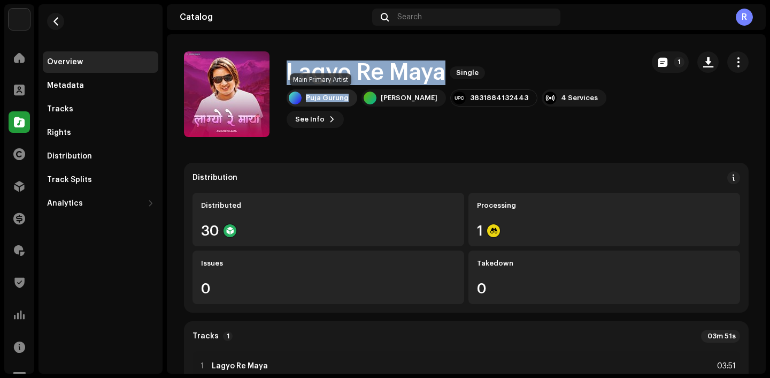
drag, startPoint x: 287, startPoint y: 70, endPoint x: 342, endPoint y: 103, distance: 64.0
click at [343, 103] on div "Lagyo Re Maya Single Puja Gurung Ashusen Lama 3831884132443 4 Services See Info…" at bounding box center [461, 93] width 348 height 67
copy div "Lagyo Re Maya Single Puja Gurung"
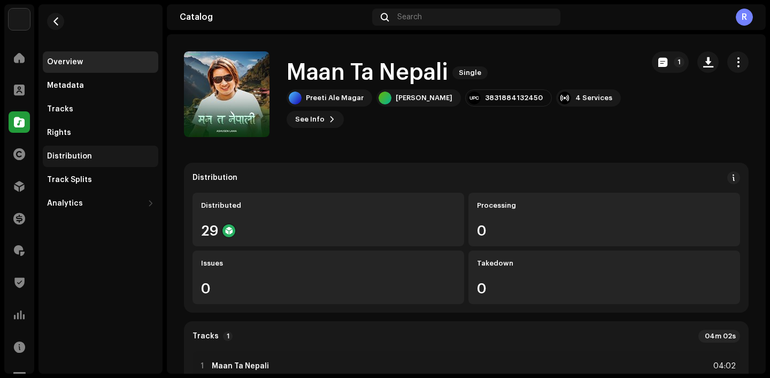
click at [105, 154] on div "Distribution" at bounding box center [100, 156] width 107 height 9
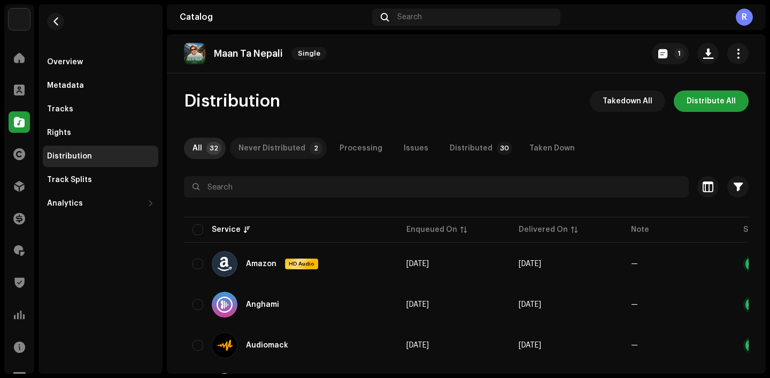
click at [252, 142] on div "Never Distributed" at bounding box center [272, 147] width 67 height 21
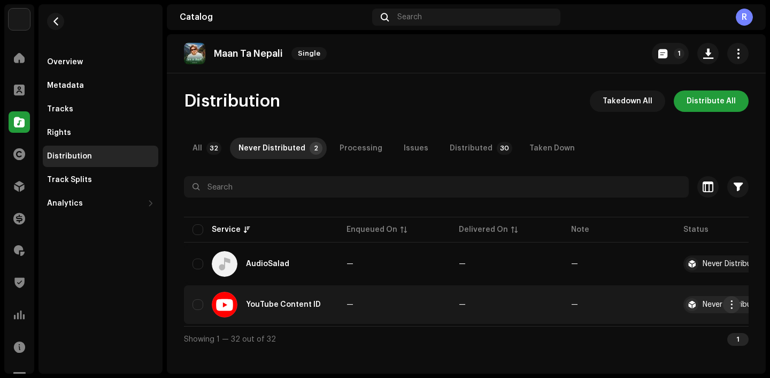
click at [732, 307] on span "button" at bounding box center [732, 304] width 8 height 9
click at [682, 331] on div "Distribute" at bounding box center [681, 328] width 99 height 9
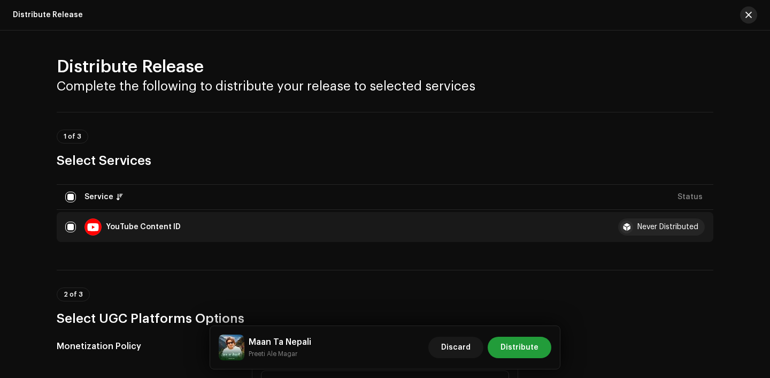
click at [747, 8] on button "button" at bounding box center [748, 14] width 17 height 17
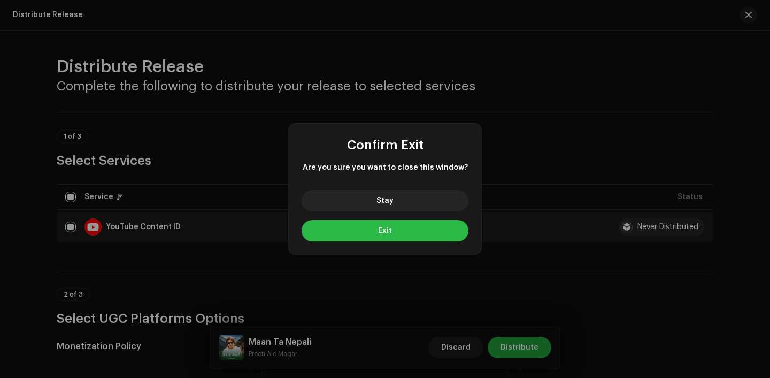
click at [384, 231] on span "Exit" at bounding box center [385, 230] width 14 height 7
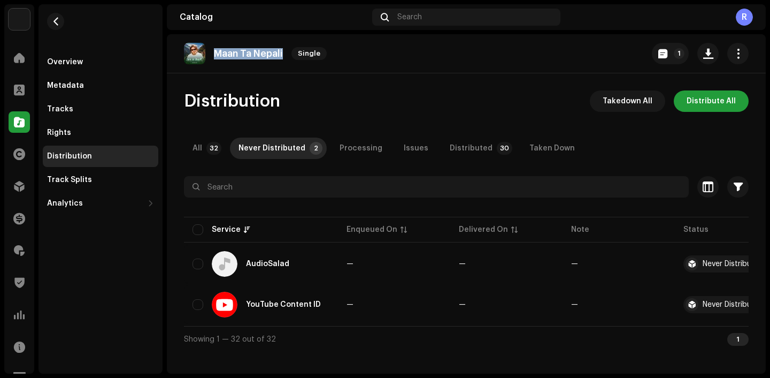
drag, startPoint x: 213, startPoint y: 52, endPoint x: 288, endPoint y: 52, distance: 74.9
click at [288, 52] on div "Maan Ta Nepali Single" at bounding box center [257, 53] width 147 height 21
copy re-o-release-hero "Maan Ta Nepali Single 1"
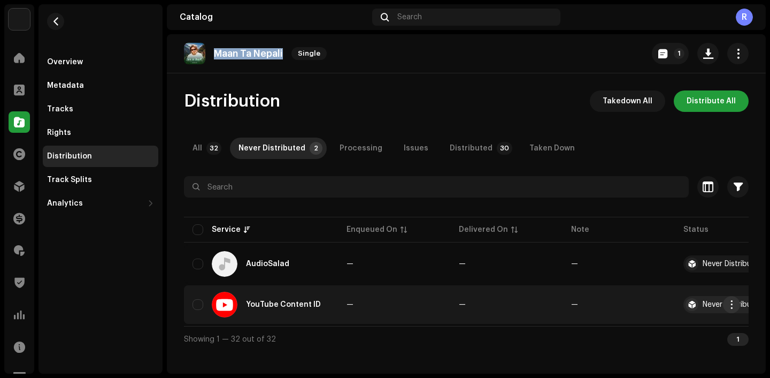
click at [728, 303] on span "button" at bounding box center [732, 304] width 8 height 9
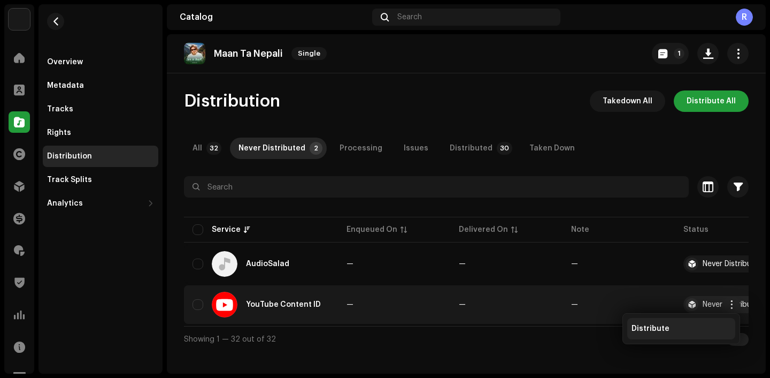
click at [660, 328] on span "Distribute" at bounding box center [651, 328] width 38 height 9
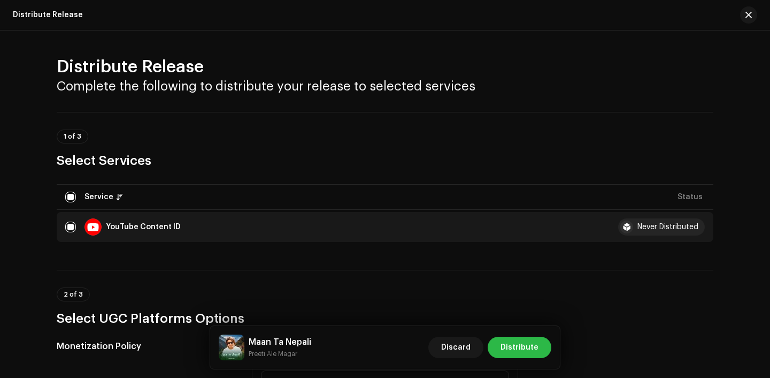
click at [497, 350] on button "Distribute" at bounding box center [520, 346] width 64 height 21
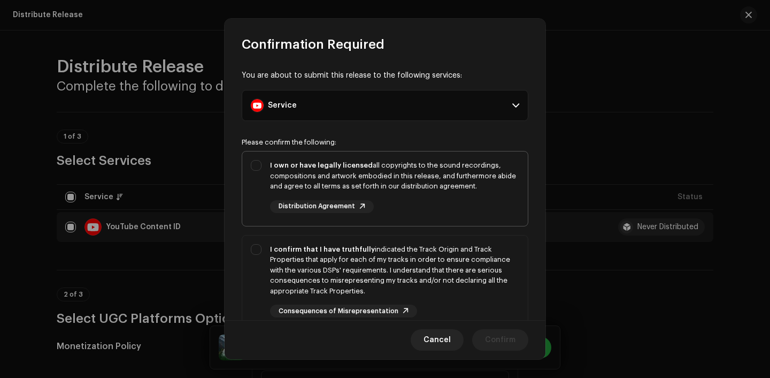
click at [377, 187] on div "I own or have legally licensed all copyrights to the sound recordings, composit…" at bounding box center [394, 176] width 249 height 32
checkbox input "true"
click at [410, 292] on div "I confirm that I have truthfully indicated the Track Origin and Track Propertie…" at bounding box center [394, 270] width 249 height 52
checkbox input "true"
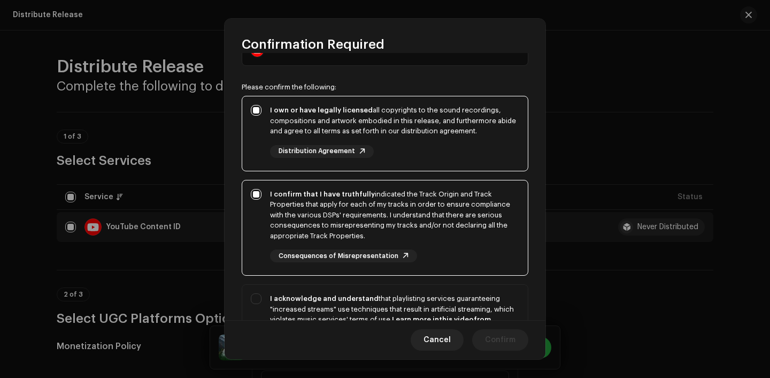
scroll to position [141, 0]
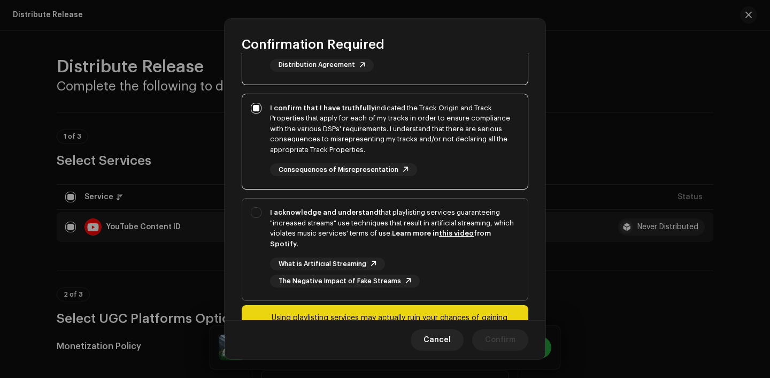
click at [454, 298] on span "I acknowledge and understand that playlisting services guaranteeing "increased …" at bounding box center [385, 249] width 286 height 102
checkbox input "true"
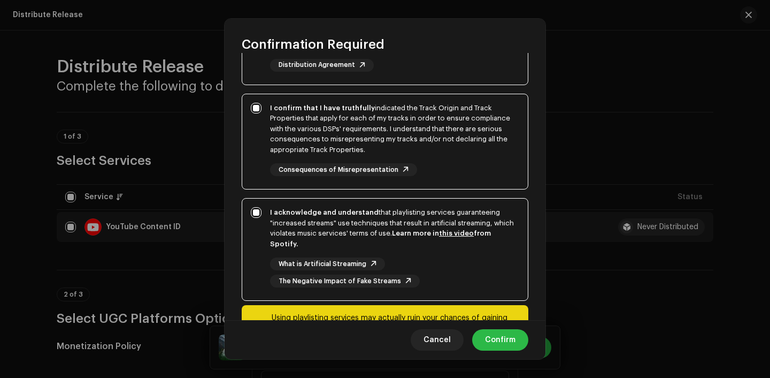
click at [505, 336] on span "Confirm" at bounding box center [500, 339] width 30 height 21
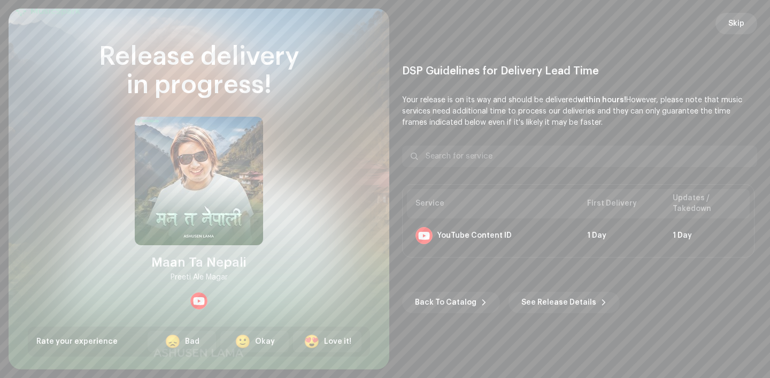
click at [750, 24] on button "Skip" at bounding box center [737, 23] width 42 height 21
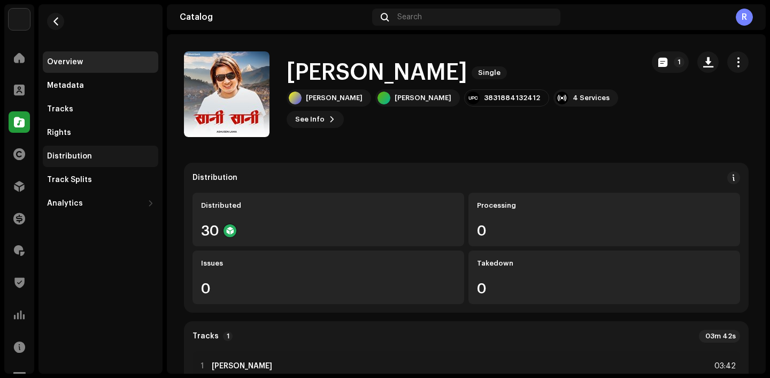
click at [90, 158] on div "Distribution" at bounding box center [100, 156] width 107 height 9
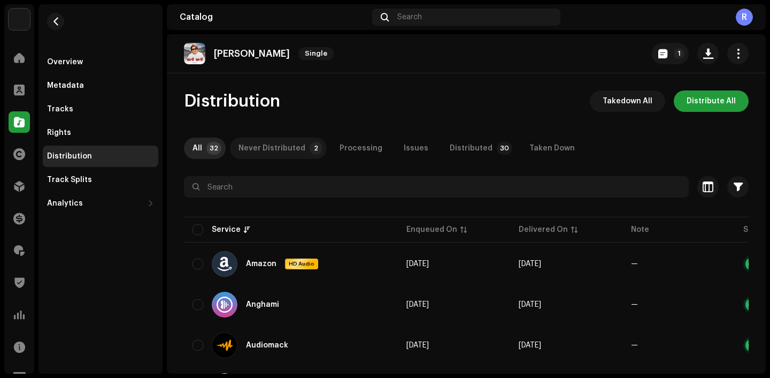
click at [290, 155] on div "Never Distributed" at bounding box center [272, 147] width 67 height 21
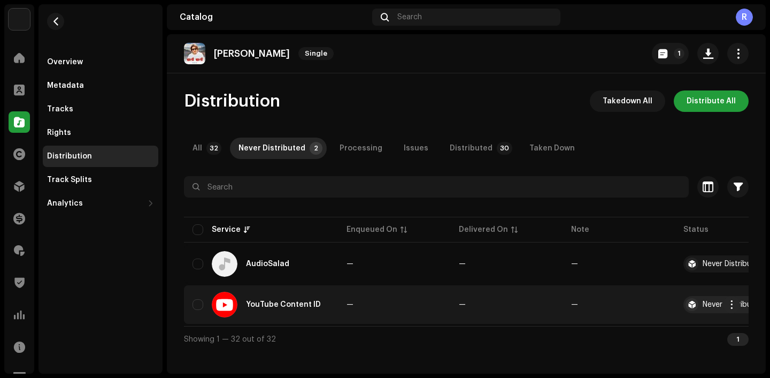
click at [742, 314] on td "Never Distributed" at bounding box center [731, 304] width 112 height 39
click at [729, 308] on span "button" at bounding box center [732, 304] width 8 height 9
click at [663, 332] on span "Distribute" at bounding box center [651, 328] width 38 height 9
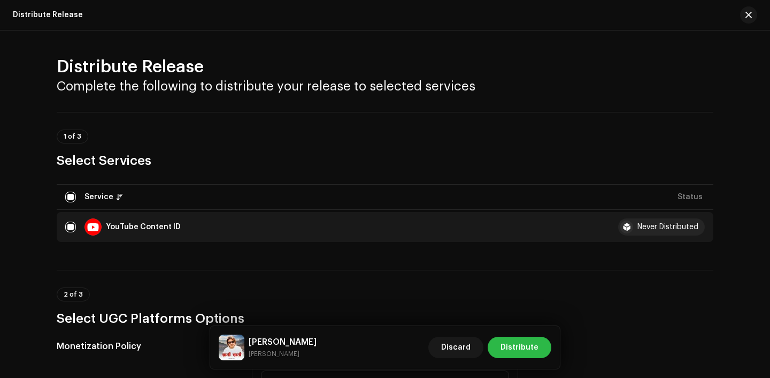
click at [518, 348] on span "Distribute" at bounding box center [520, 346] width 38 height 21
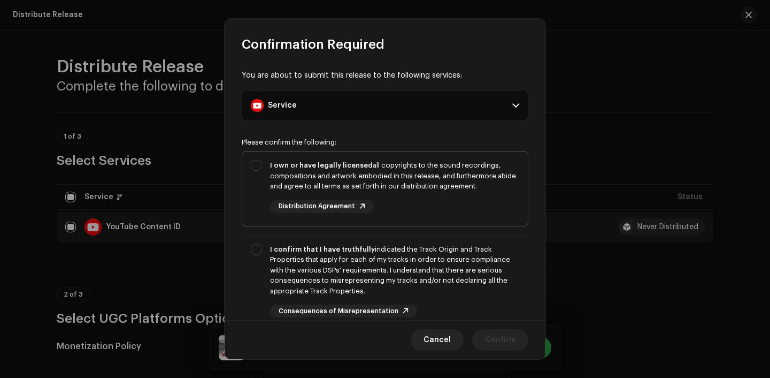
click at [401, 170] on div "I own or have legally licensed all copyrights to the sound recordings, composit…" at bounding box center [394, 176] width 249 height 32
checkbox input "true"
click at [407, 240] on div "I confirm that I have truthfully indicated the Track Origin and Track Propertie…" at bounding box center [385, 280] width 286 height 91
checkbox input "true"
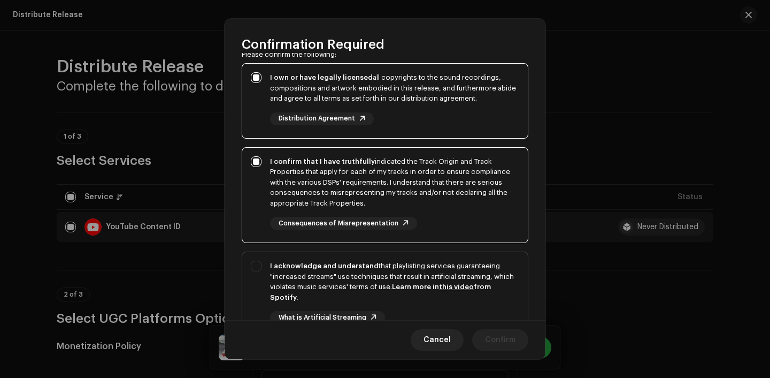
scroll to position [103, 0]
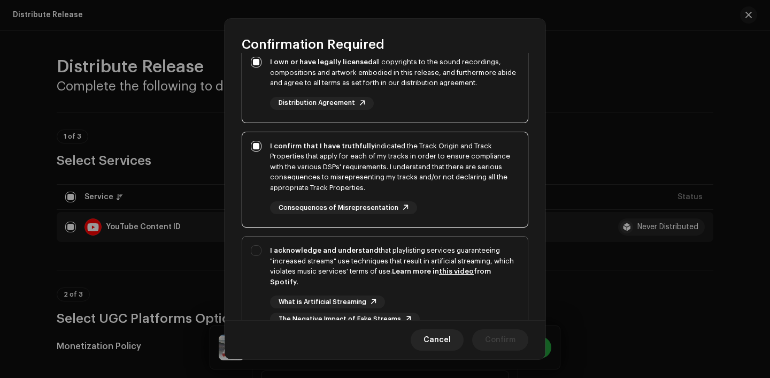
click at [418, 272] on strong "Learn more in this video from Spotify." at bounding box center [380, 276] width 221 height 18
checkbox input "true"
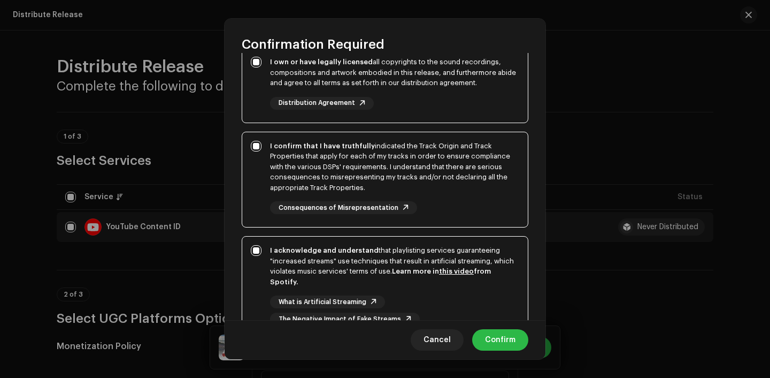
click at [506, 342] on span "Confirm" at bounding box center [500, 339] width 30 height 21
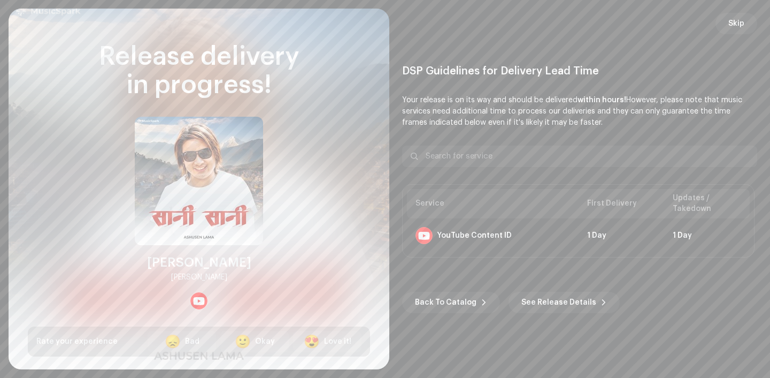
click at [747, 36] on div "DSP Guidelines for Delivery Lead Time Your release is on its way and should be …" at bounding box center [579, 188] width 355 height 335
click at [738, 25] on span "Skip" at bounding box center [737, 23] width 16 height 21
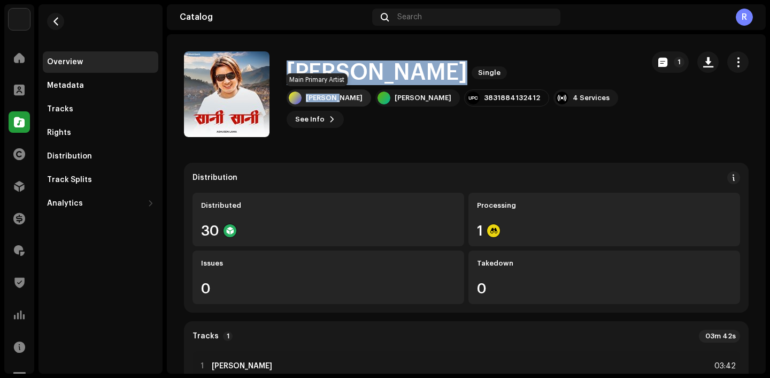
drag, startPoint x: 288, startPoint y: 65, endPoint x: 336, endPoint y: 103, distance: 61.3
click at [336, 103] on div "Sani Sani Single Mohan KC Ashusen Lama 3831884132412 4 Services See Info 1" at bounding box center [461, 93] width 348 height 67
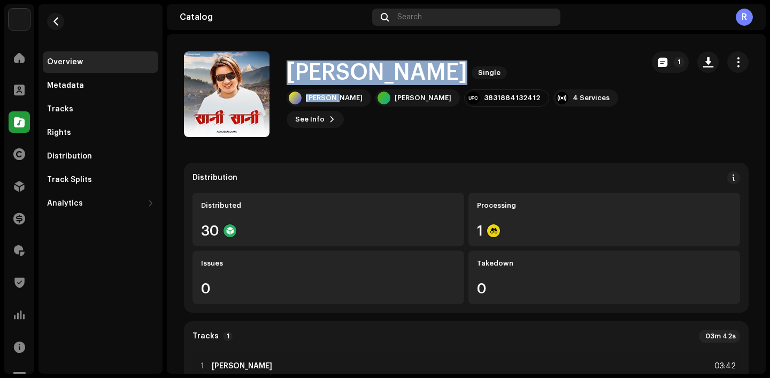
copy div "Sani Sani Single Mohan KC"
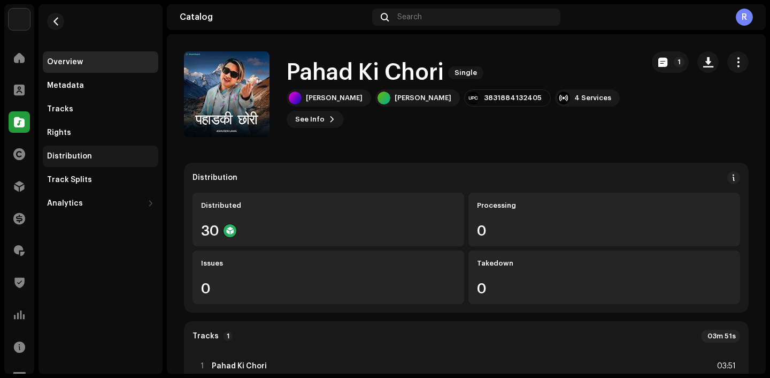
click at [69, 155] on div "Distribution" at bounding box center [69, 156] width 45 height 9
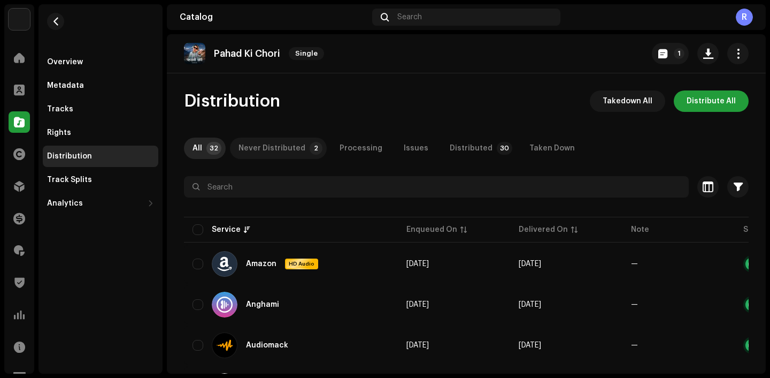
click at [263, 146] on div "Never Distributed" at bounding box center [272, 147] width 67 height 21
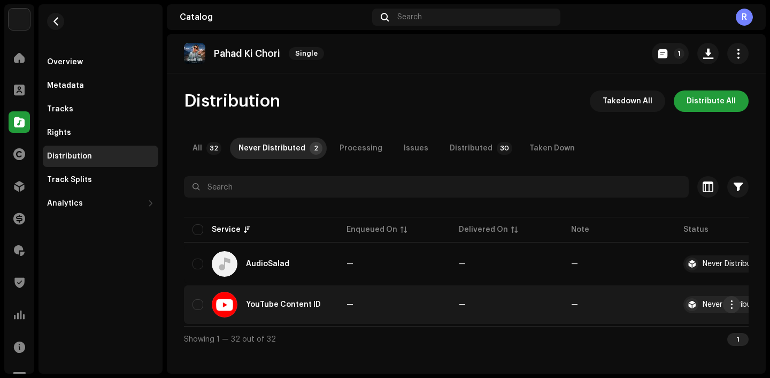
click at [732, 303] on span "button" at bounding box center [732, 304] width 8 height 9
click at [668, 323] on div "Distribute" at bounding box center [681, 328] width 108 height 21
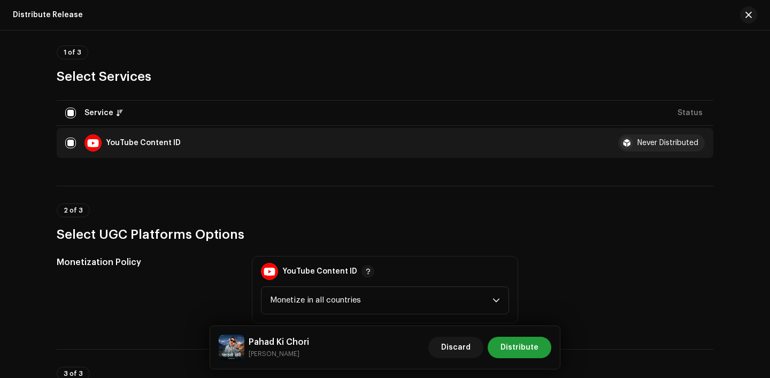
scroll to position [102, 0]
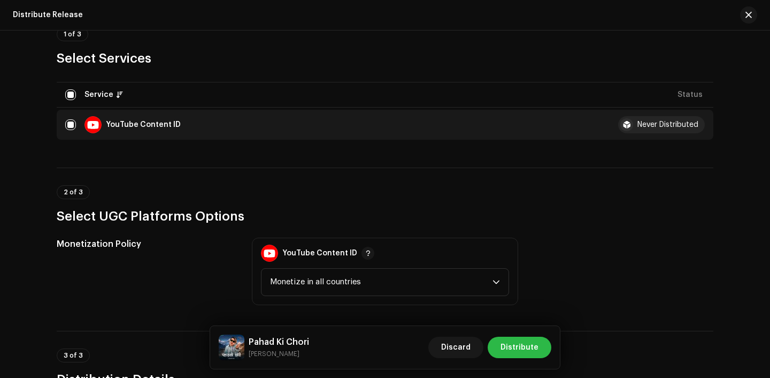
click at [527, 342] on span "Distribute" at bounding box center [520, 346] width 38 height 21
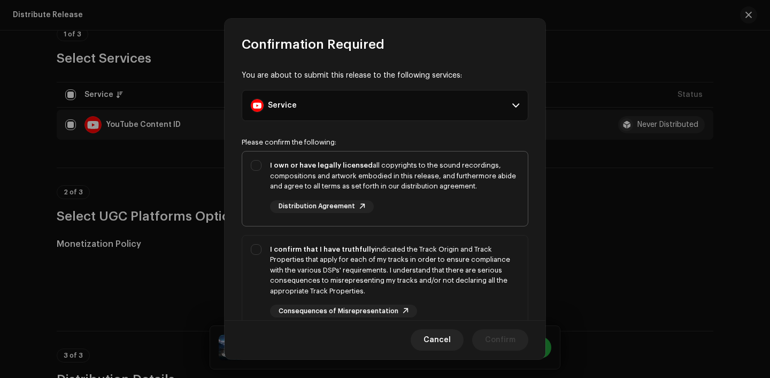
click at [454, 159] on div "I own or have legally licensed all copyrights to the sound recordings, composit…" at bounding box center [385, 186] width 286 height 70
checkbox input "true"
click at [458, 319] on div "I confirm that I have truthfully indicated the Track Origin and Track Propertie…" at bounding box center [385, 280] width 286 height 91
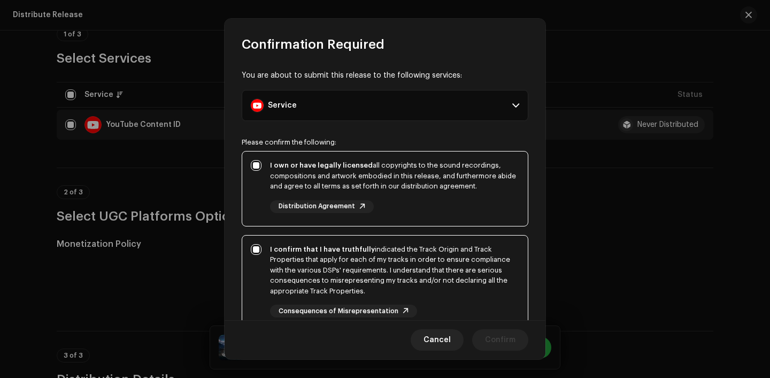
click at [461, 295] on div "I confirm that I have truthfully indicated the Track Origin and Track Propertie…" at bounding box center [394, 270] width 249 height 52
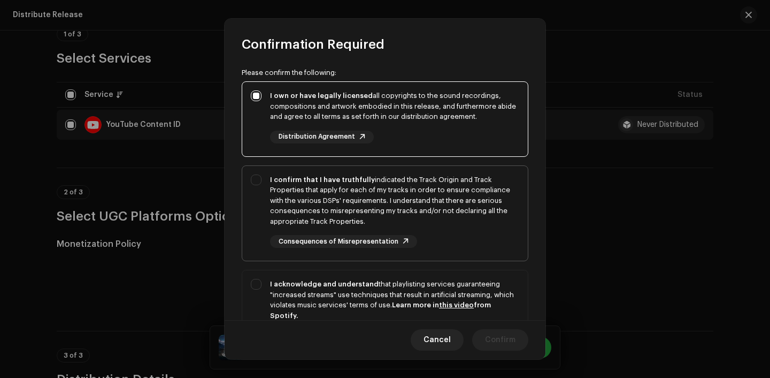
scroll to position [75, 0]
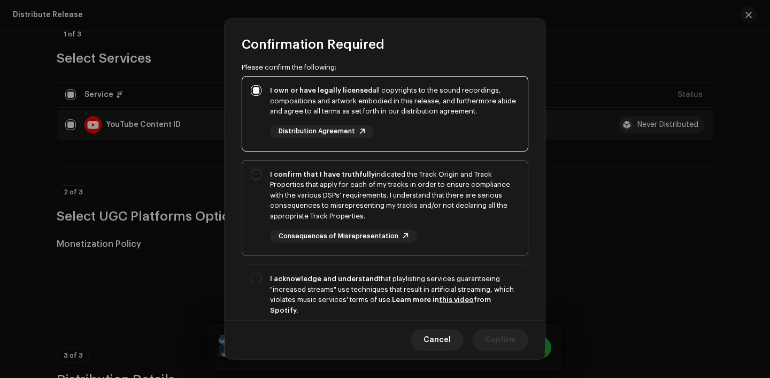
click at [465, 240] on div "I confirm that I have truthfully indicated the Track Origin and Track Propertie…" at bounding box center [394, 206] width 249 height 74
checkbox input "true"
click at [468, 294] on div "I acknowledge and understand that playlisting services guaranteeing "increased …" at bounding box center [394, 294] width 249 height 42
checkbox input "true"
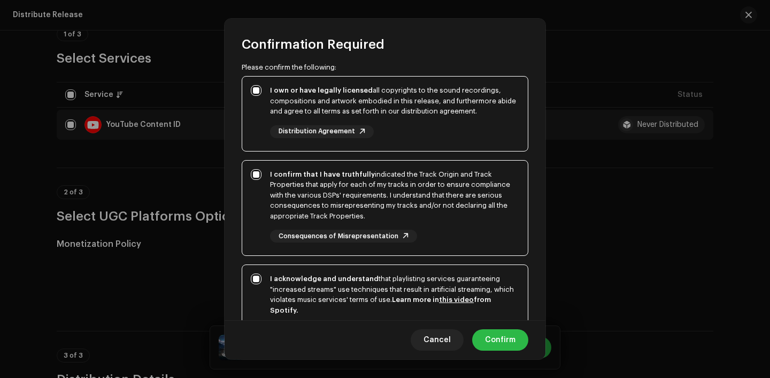
click at [515, 342] on span "Confirm" at bounding box center [500, 339] width 30 height 21
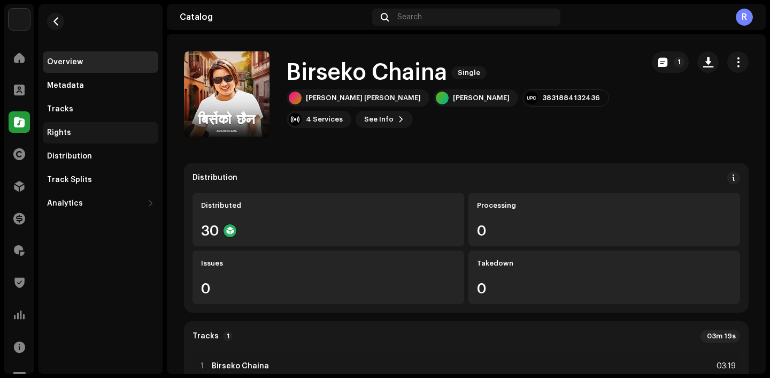
click at [85, 141] on div "Rights" at bounding box center [101, 132] width 116 height 21
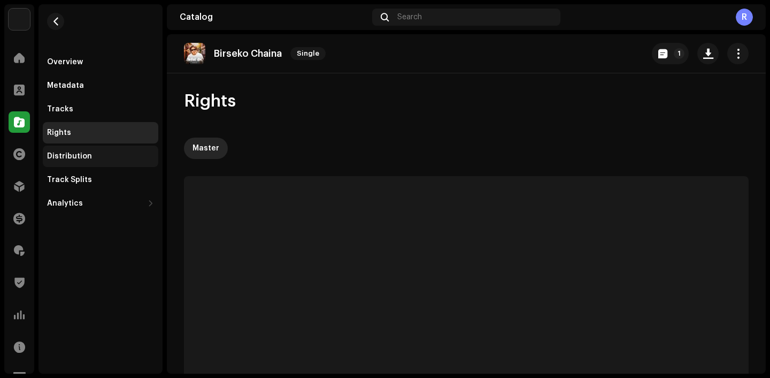
click at [93, 155] on div "Distribution" at bounding box center [100, 156] width 107 height 9
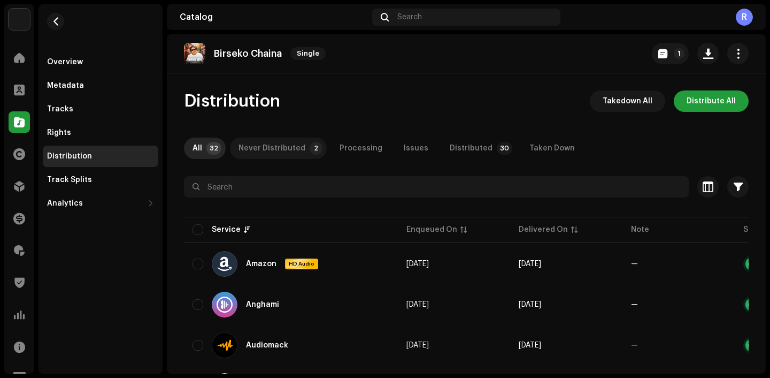
click at [255, 158] on div "Never Distributed" at bounding box center [272, 147] width 67 height 21
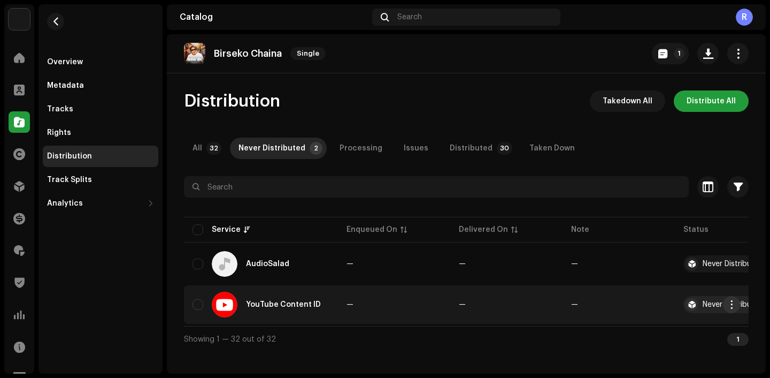
click at [733, 306] on span "button" at bounding box center [732, 304] width 8 height 9
click at [649, 326] on span "Distribute" at bounding box center [651, 328] width 38 height 9
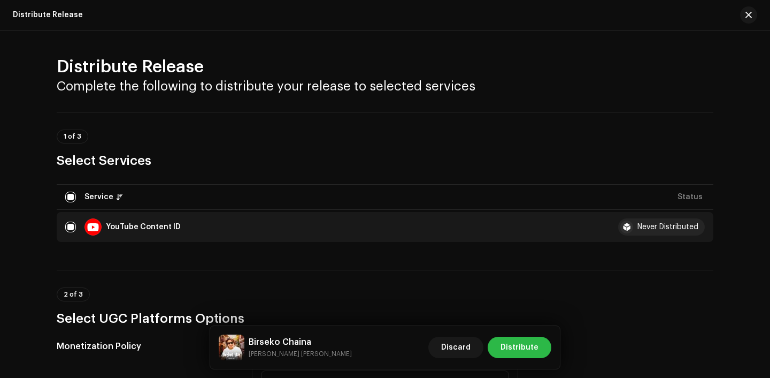
click at [531, 346] on span "Distribute" at bounding box center [520, 346] width 38 height 21
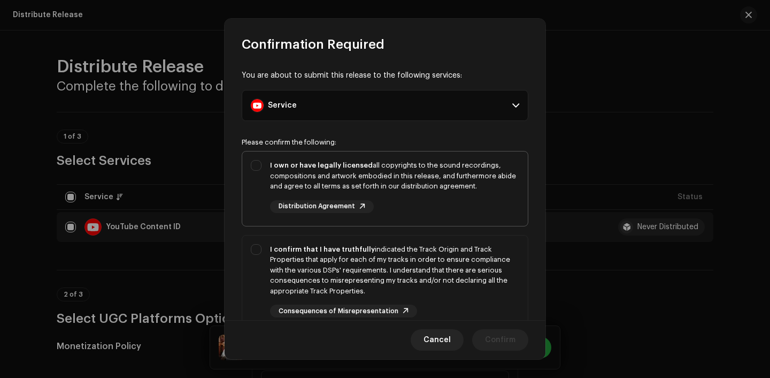
click at [439, 170] on div "I own or have legally licensed all copyrights to the sound recordings, composit…" at bounding box center [394, 176] width 249 height 32
checkbox input "true"
click at [441, 282] on div "I confirm that I have truthfully indicated the Track Origin and Track Propertie…" at bounding box center [394, 270] width 249 height 52
checkbox input "true"
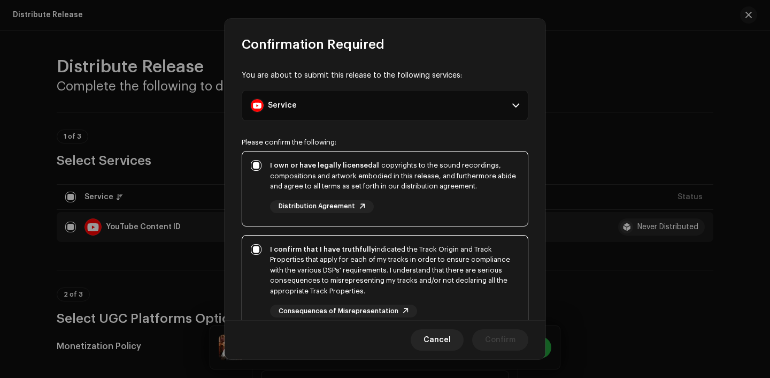
scroll to position [83, 0]
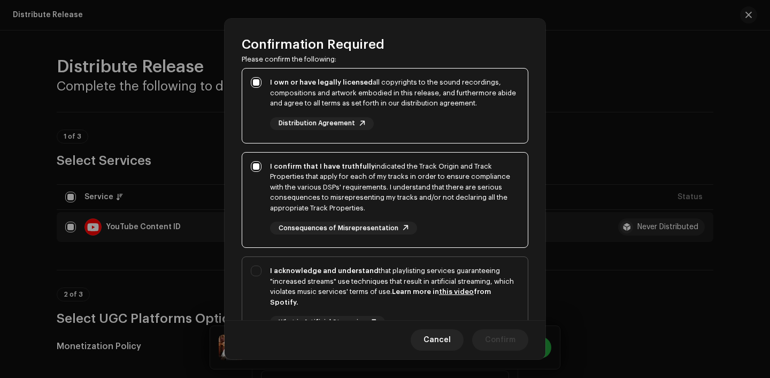
click at [441, 286] on div "I acknowledge and understand that playlisting services guaranteeing "increased …" at bounding box center [394, 286] width 249 height 42
checkbox input "true"
click at [516, 336] on button "Confirm" at bounding box center [500, 339] width 56 height 21
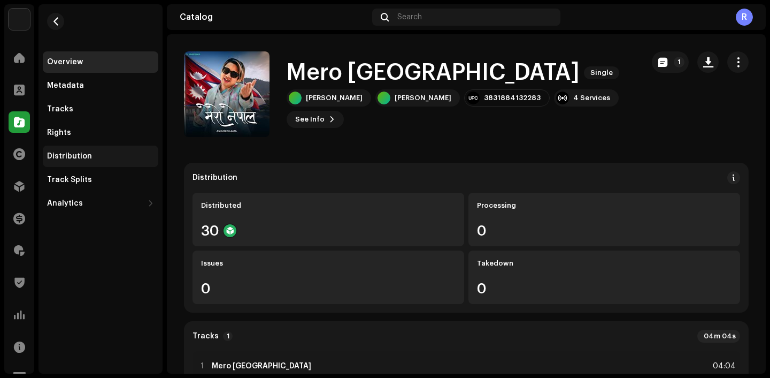
click at [104, 157] on div "Distribution" at bounding box center [100, 156] width 107 height 9
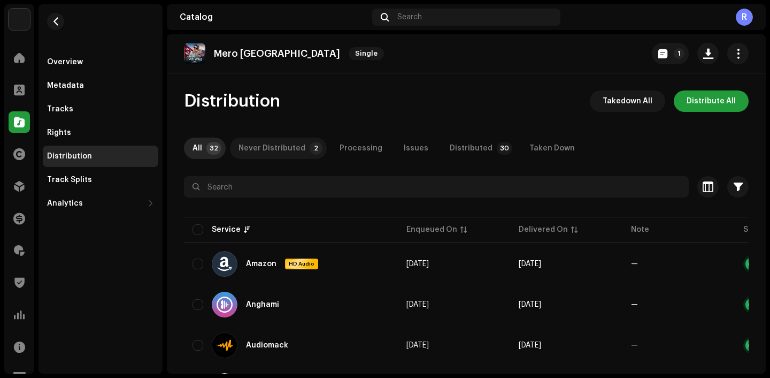
click at [287, 145] on div "Never Distributed" at bounding box center [272, 147] width 67 height 21
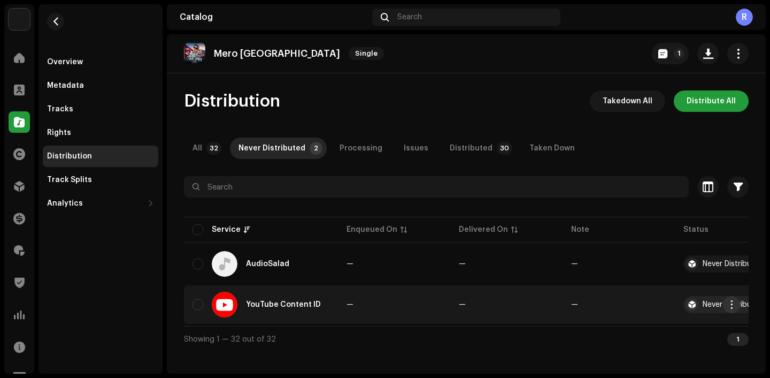
click at [735, 307] on span "button" at bounding box center [732, 304] width 8 height 9
click at [644, 327] on span "Distribute" at bounding box center [651, 328] width 38 height 9
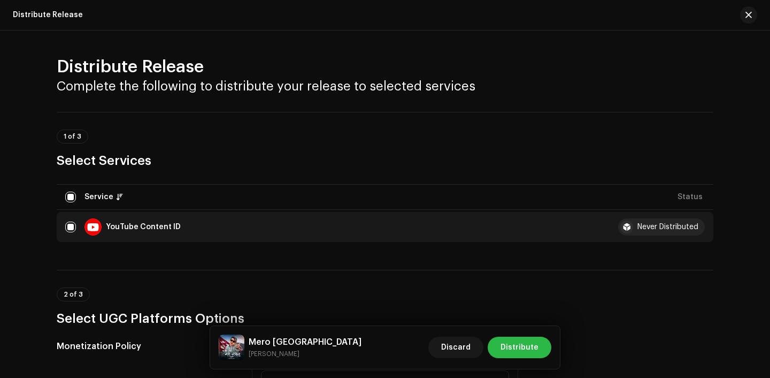
click at [512, 350] on span "Distribute" at bounding box center [520, 346] width 38 height 21
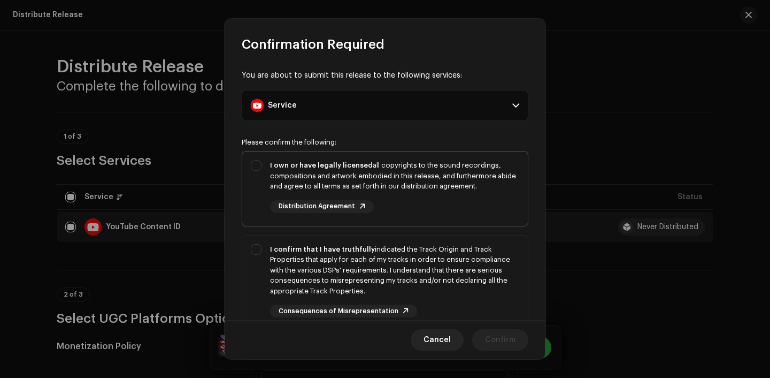
click at [418, 178] on div "I own or have legally licensed all copyrights to the sound recordings, composit…" at bounding box center [394, 176] width 249 height 32
checkbox input "true"
click at [420, 263] on div "I confirm that I have truthfully indicated the Track Origin and Track Propertie…" at bounding box center [394, 270] width 249 height 52
checkbox input "true"
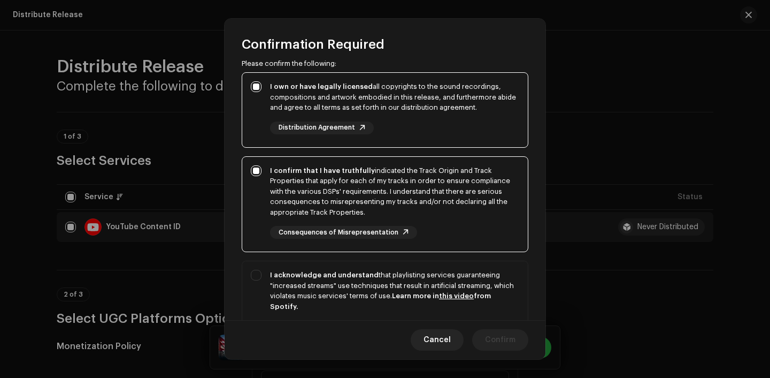
scroll to position [86, 0]
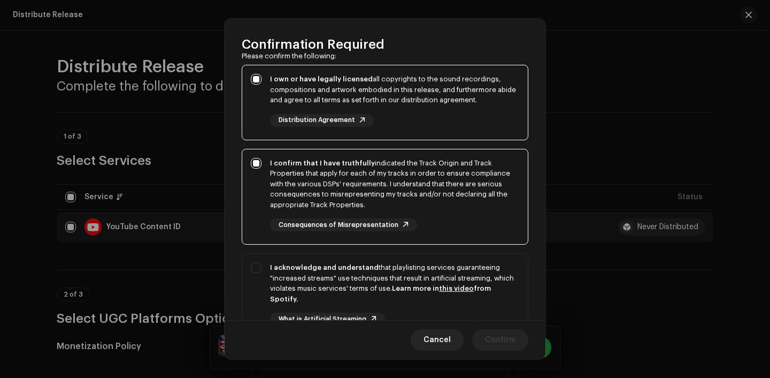
click at [420, 263] on div "I acknowledge and understand that playlisting services guaranteeing "increased …" at bounding box center [394, 283] width 249 height 42
checkbox input "true"
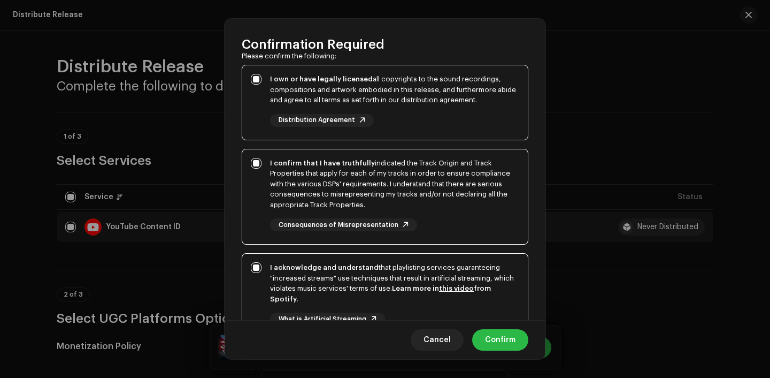
click at [496, 346] on span "Confirm" at bounding box center [500, 339] width 30 height 21
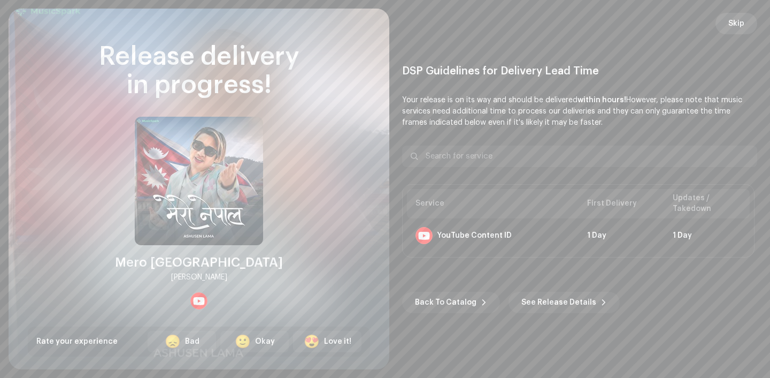
click at [740, 24] on span "Skip" at bounding box center [737, 23] width 16 height 21
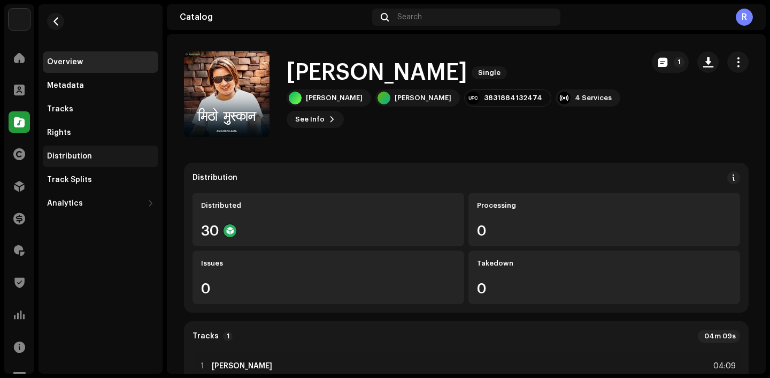
click at [151, 157] on div "Distribution" at bounding box center [100, 156] width 107 height 9
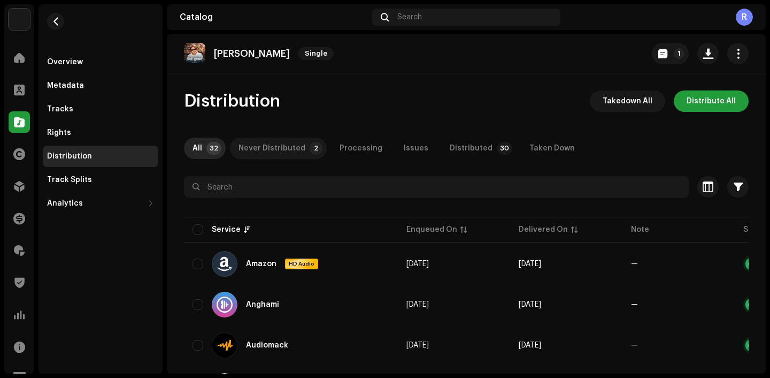
click at [259, 145] on div "Never Distributed" at bounding box center [272, 147] width 67 height 21
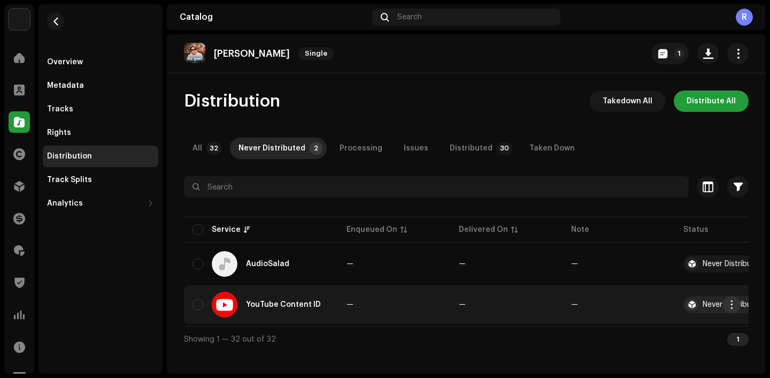
click at [731, 304] on span "button" at bounding box center [732, 304] width 8 height 9
click at [670, 339] on div "Distribute" at bounding box center [681, 328] width 108 height 21
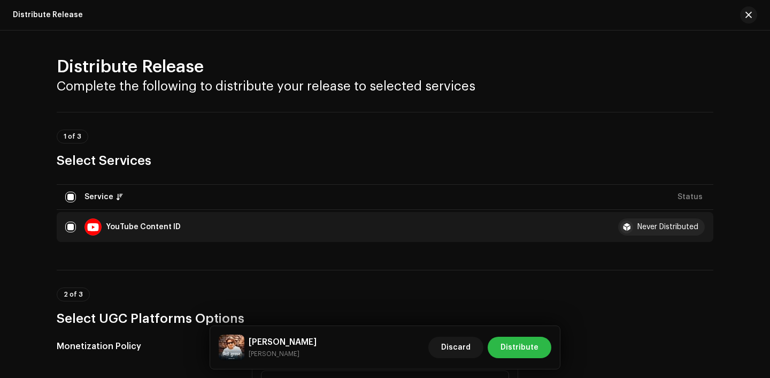
click at [523, 347] on span "Distribute" at bounding box center [520, 346] width 38 height 21
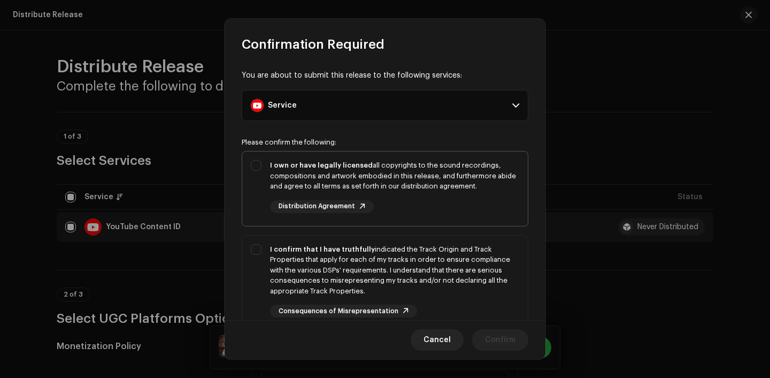
click at [468, 167] on div "I own or have legally licensed all copyrights to the sound recordings, composit…" at bounding box center [394, 176] width 249 height 32
checkbox input "true"
click at [469, 233] on p-selectbutton "I own or have legally licensed all copyrights to the sound recordings, composit…" at bounding box center [385, 296] width 287 height 291
click at [464, 267] on div "I confirm that I have truthfully indicated the Track Origin and Track Propertie…" at bounding box center [394, 270] width 249 height 52
checkbox input "true"
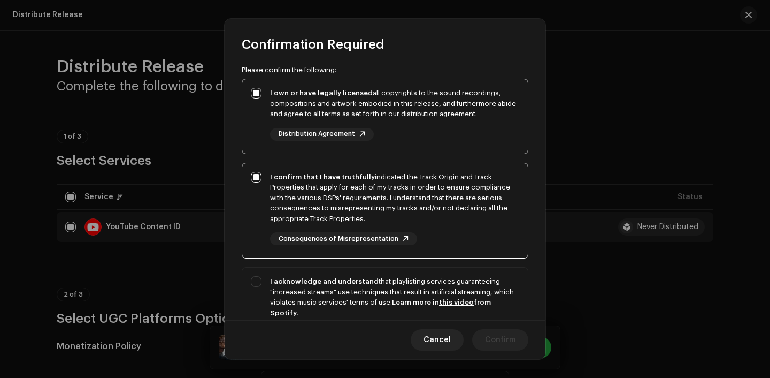
scroll to position [142, 0]
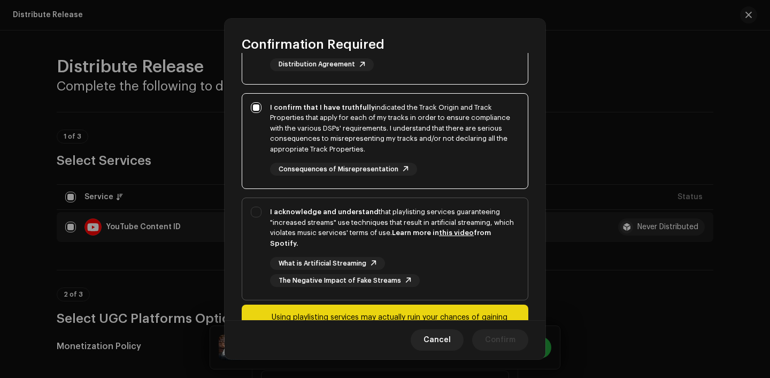
click at [465, 274] on div "What is Artificial Streaming The Negative Impact of Fake Streams" at bounding box center [394, 272] width 249 height 30
checkbox input "true"
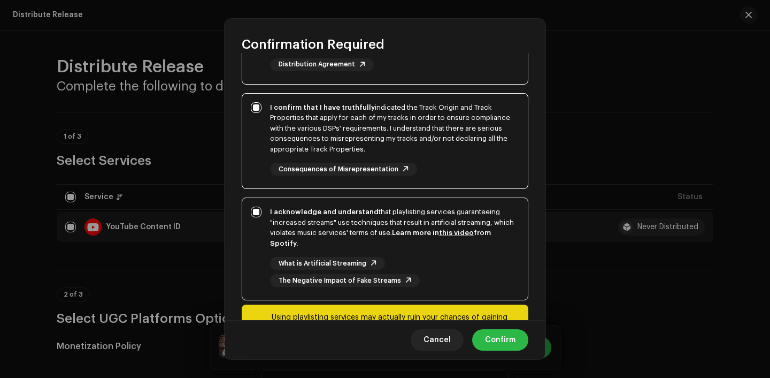
click at [515, 339] on span "Confirm" at bounding box center [500, 339] width 30 height 21
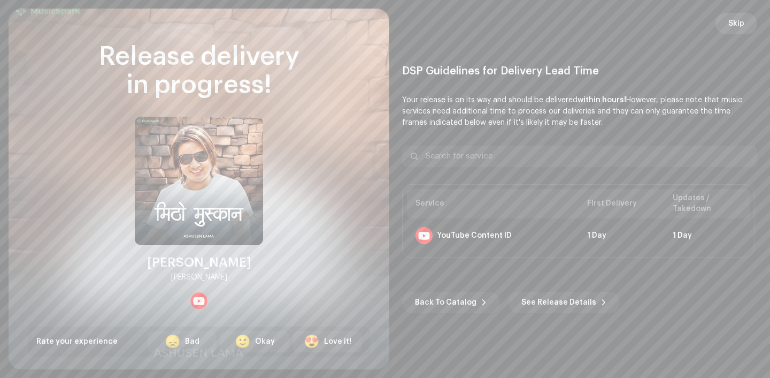
click at [737, 26] on span "Skip" at bounding box center [737, 23] width 16 height 21
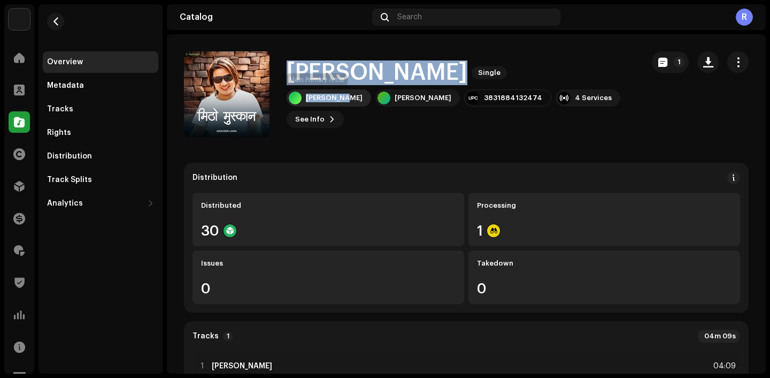
drag, startPoint x: 288, startPoint y: 71, endPoint x: 347, endPoint y: 96, distance: 64.0
click at [347, 96] on div "Mitho Muskan Single Melina Rai Ashusen Lama 3831884132474 4 Services See Info 1" at bounding box center [461, 93] width 348 height 67
copy div "Mitho Muskan Single Melina Rai"
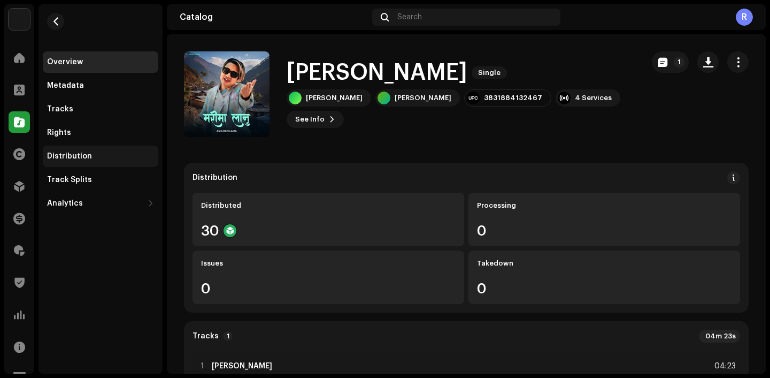
click at [114, 156] on div "Distribution" at bounding box center [100, 156] width 107 height 9
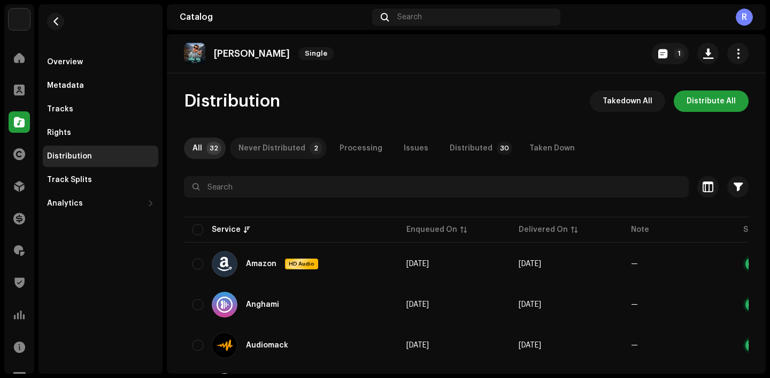
click at [307, 154] on p-tab "Never Distributed 2" at bounding box center [278, 147] width 97 height 21
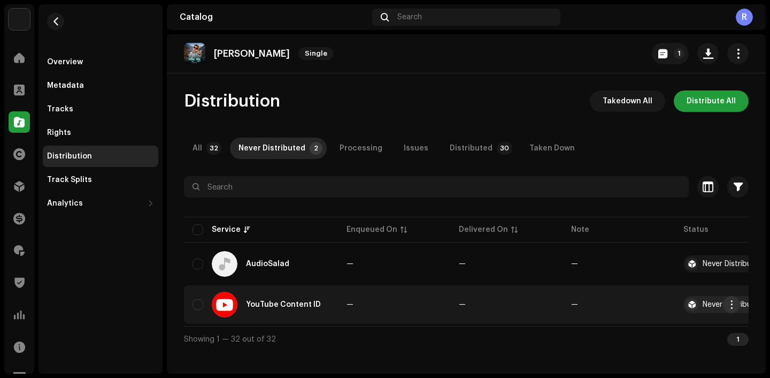
click at [734, 306] on span "button" at bounding box center [732, 304] width 8 height 9
click at [658, 330] on span "Distribute" at bounding box center [651, 328] width 38 height 9
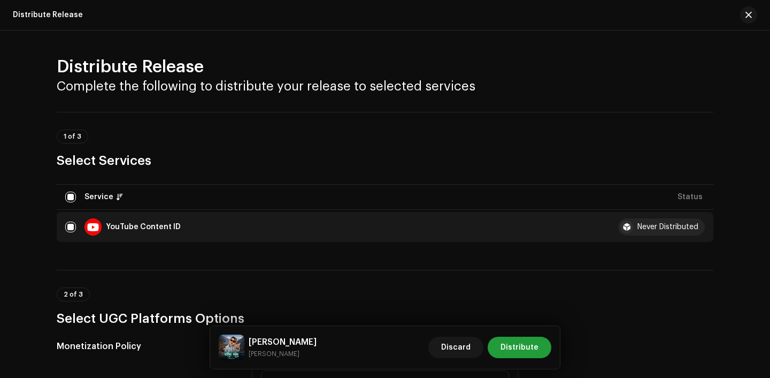
scroll to position [97, 0]
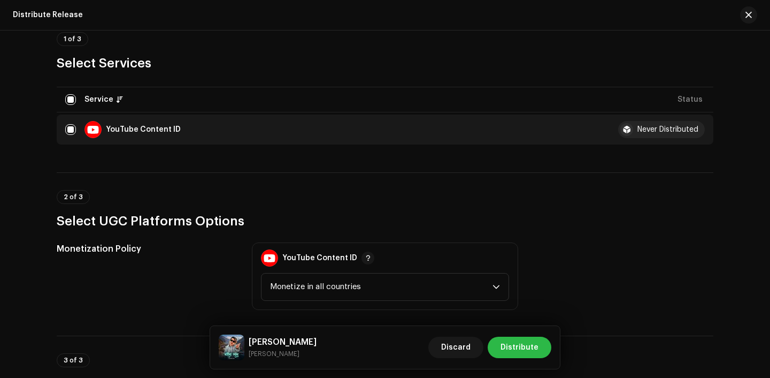
click at [540, 344] on button "Distribute" at bounding box center [520, 346] width 64 height 21
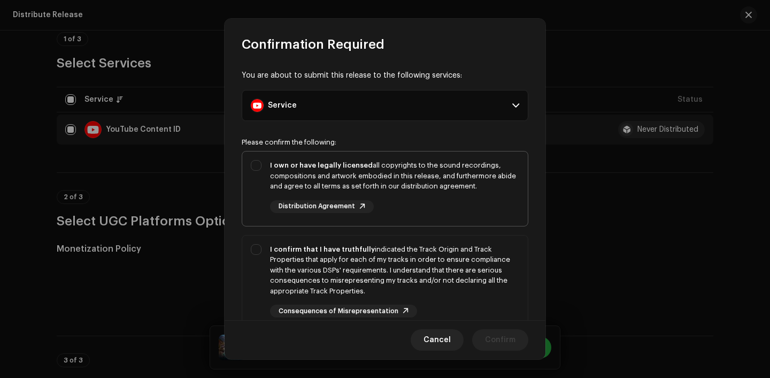
click at [410, 170] on div "I own or have legally licensed all copyrights to the sound recordings, composit…" at bounding box center [394, 176] width 249 height 32
checkbox input "true"
click at [414, 250] on div "I confirm that I have truthfully indicated the Track Origin and Track Propertie…" at bounding box center [394, 270] width 249 height 52
checkbox input "true"
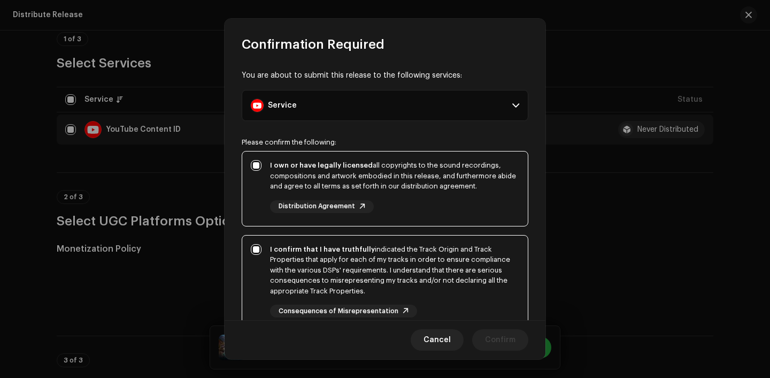
scroll to position [77, 0]
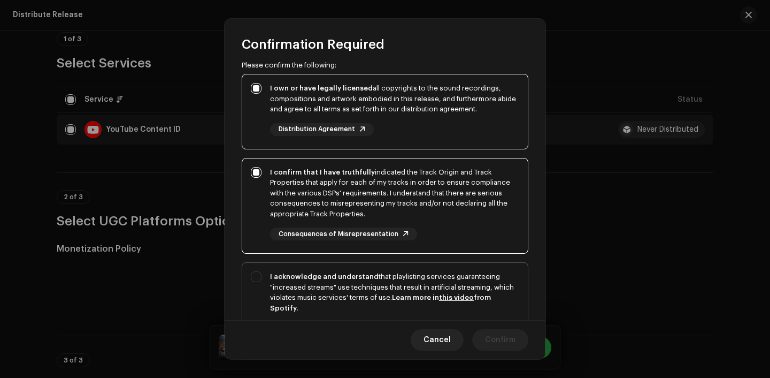
click at [453, 279] on div "I acknowledge and understand that playlisting services guaranteeing "increased …" at bounding box center [394, 292] width 249 height 42
checkbox input "true"
click at [503, 336] on span "Confirm" at bounding box center [500, 339] width 30 height 21
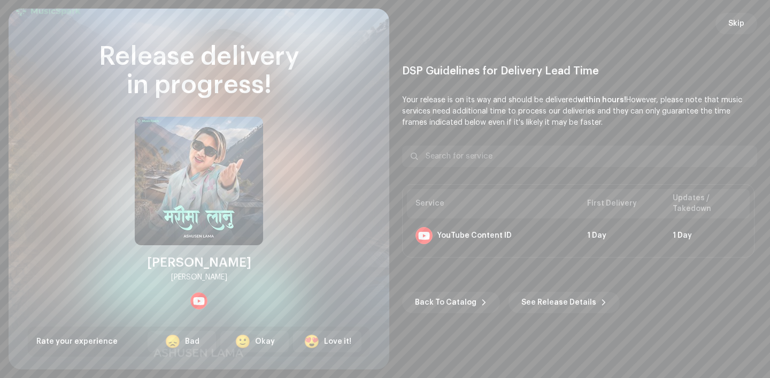
click at [757, 24] on div "DSP Guidelines for Delivery Lead Time Your release is on its way and should be …" at bounding box center [579, 188] width 355 height 335
click at [730, 24] on span "Skip" at bounding box center [737, 23] width 16 height 21
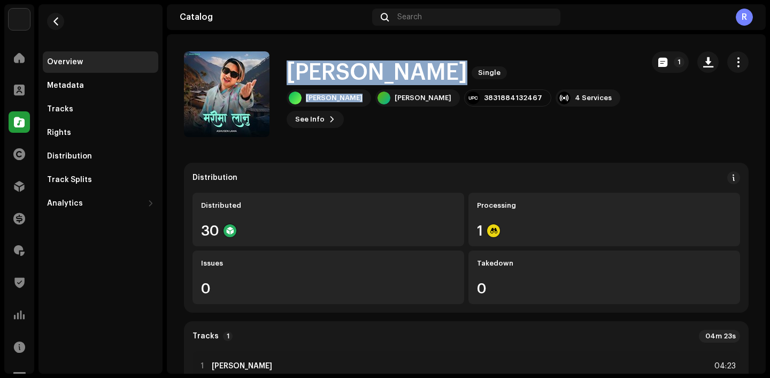
drag, startPoint x: 292, startPoint y: 69, endPoint x: 358, endPoint y: 107, distance: 76.4
click at [358, 107] on div "Marima Lanu Single Melina Rai Ashusen Lama 3831884132467 4 Services See Info 1" at bounding box center [461, 93] width 348 height 67
copy div "Marima Lanu Single Melina Rai"
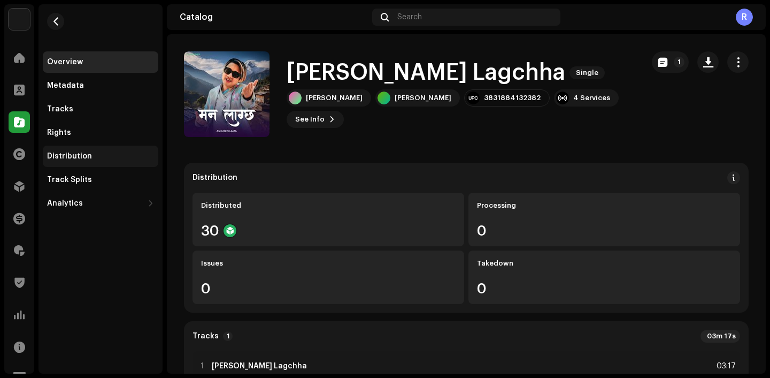
click at [94, 150] on div "Distribution" at bounding box center [101, 155] width 116 height 21
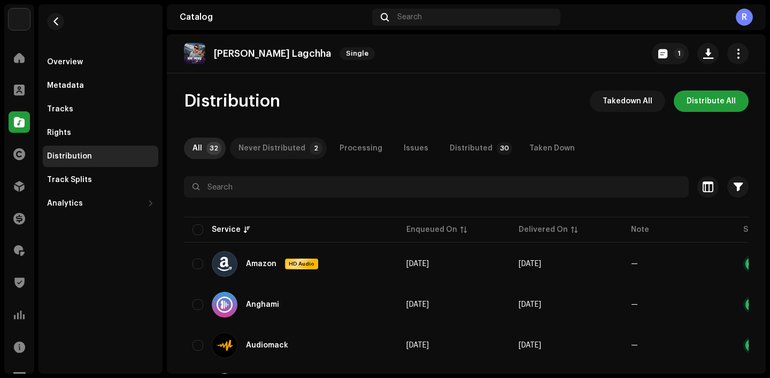
click at [269, 149] on div "Never Distributed" at bounding box center [272, 147] width 67 height 21
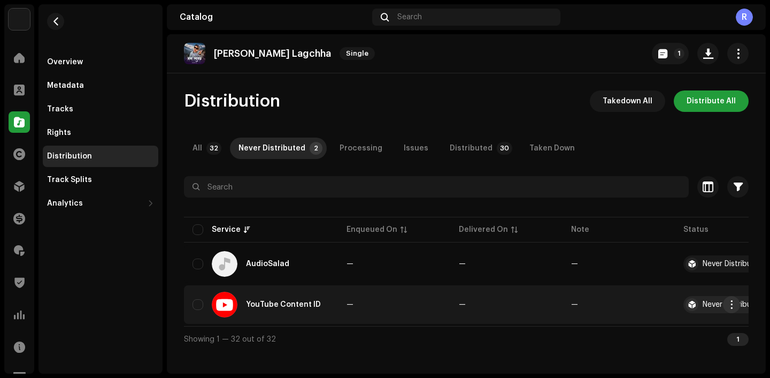
click at [729, 303] on span "button" at bounding box center [732, 304] width 8 height 9
click at [658, 319] on div "Distribute" at bounding box center [681, 328] width 108 height 21
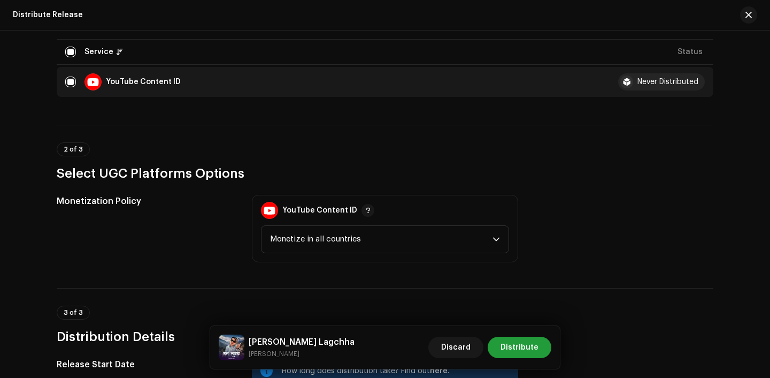
scroll to position [196, 0]
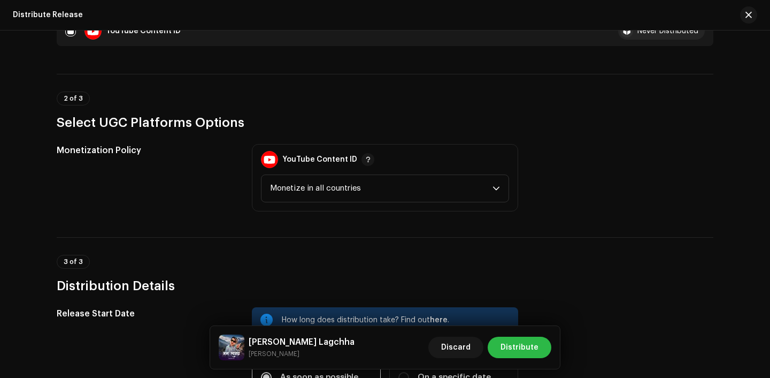
click at [520, 356] on span "Distribute" at bounding box center [520, 346] width 38 height 21
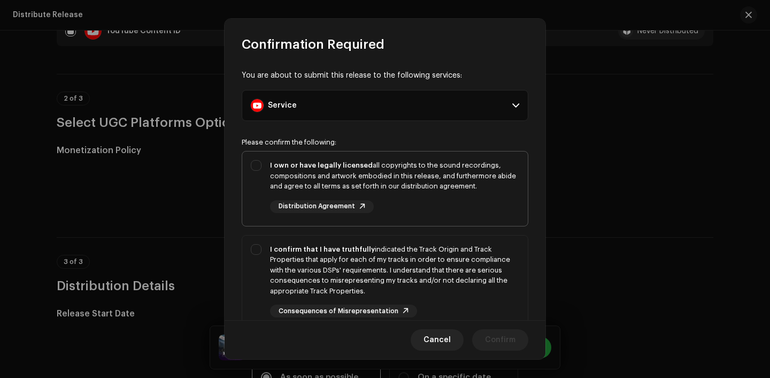
click at [368, 189] on div "I own or have legally licensed all copyrights to the sound recordings, composit…" at bounding box center [394, 176] width 249 height 32
checkbox input "true"
click at [399, 299] on div "I confirm that I have truthfully indicated the Track Origin and Track Propertie…" at bounding box center [394, 281] width 249 height 74
checkbox input "true"
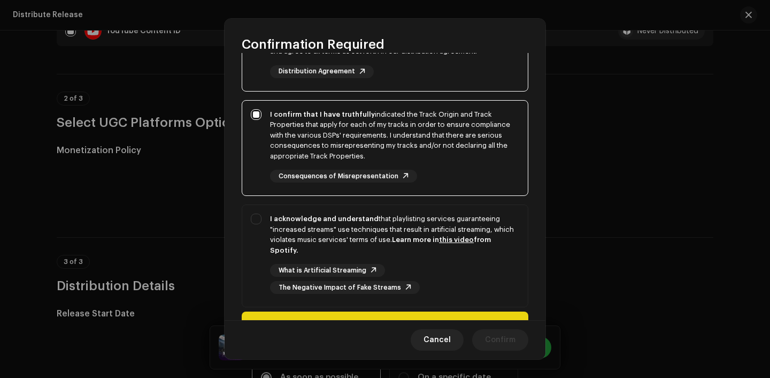
scroll to position [167, 0]
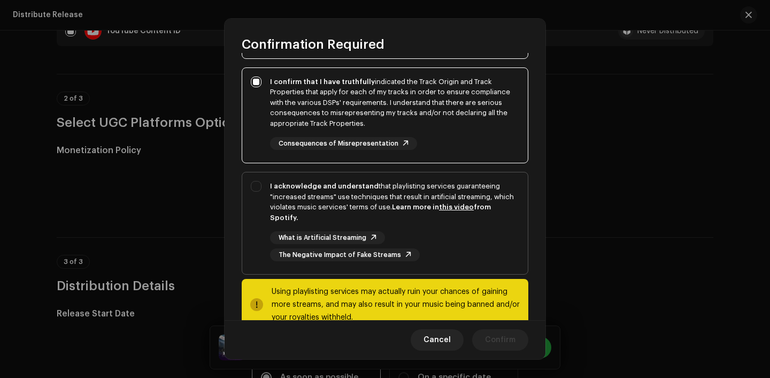
click at [461, 232] on div "What is Artificial Streaming The Negative Impact of Fake Streams" at bounding box center [394, 246] width 249 height 30
checkbox input "true"
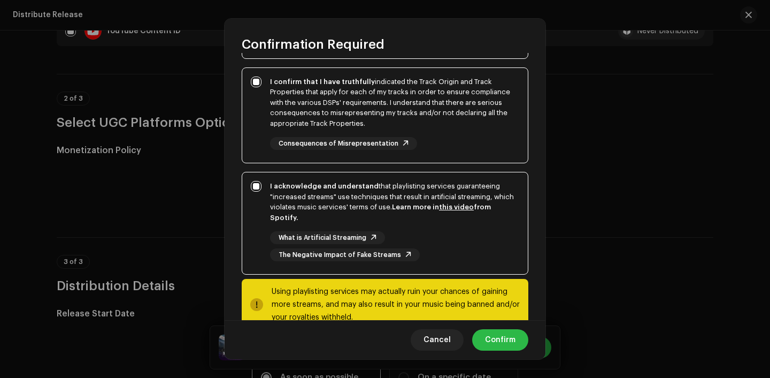
click at [516, 346] on button "Confirm" at bounding box center [500, 339] width 56 height 21
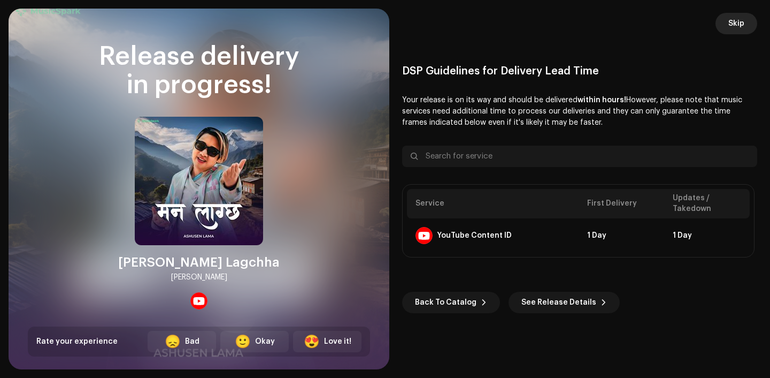
click at [735, 24] on span "Skip" at bounding box center [737, 23] width 16 height 21
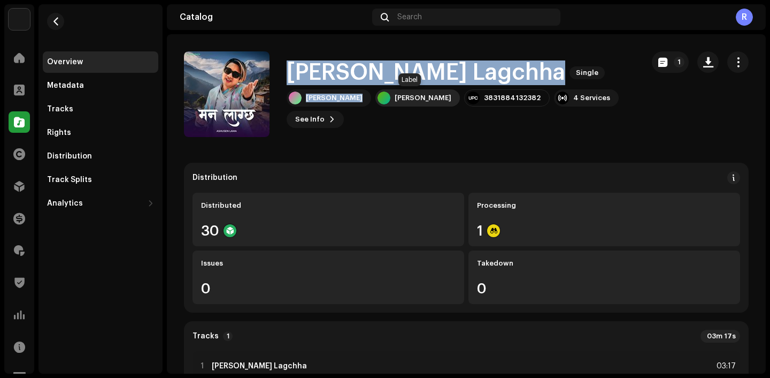
drag, startPoint x: 289, startPoint y: 64, endPoint x: 378, endPoint y: 104, distance: 97.4
click at [378, 104] on div "Mann Lagchha Single Laxmi Syangtan Ashusen Lama 3831884132382 4 Services See In…" at bounding box center [461, 93] width 348 height 67
copy div "Mann Lagchha Single Laxmi Syangtan"
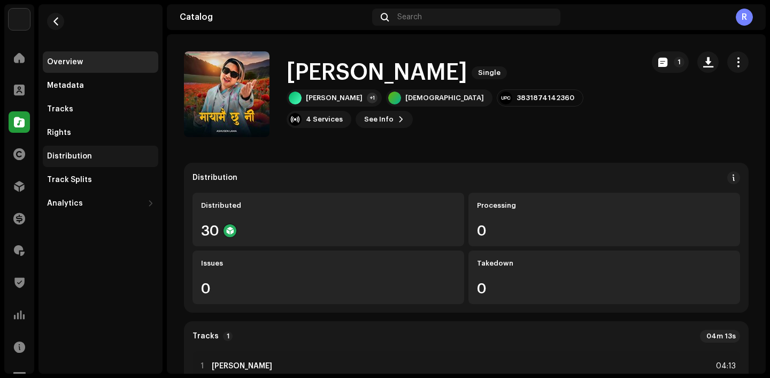
click at [77, 150] on div "Distribution" at bounding box center [101, 155] width 116 height 21
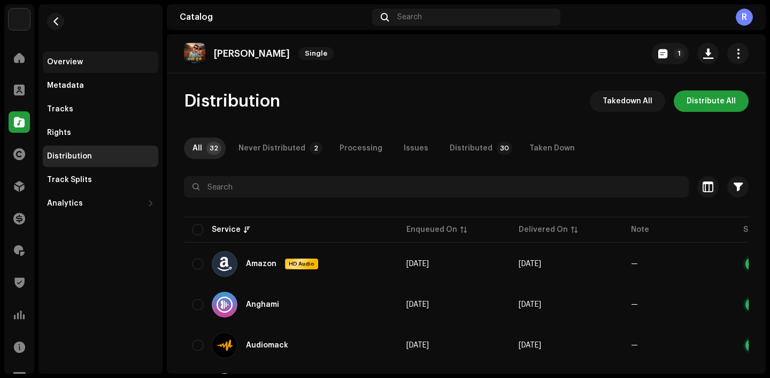
click at [81, 59] on div "Overview" at bounding box center [100, 62] width 107 height 9
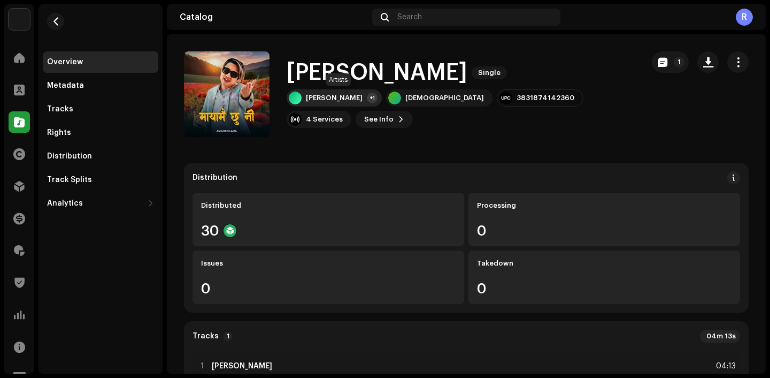
drag, startPoint x: 288, startPoint y: 69, endPoint x: 370, endPoint y: 100, distance: 88.0
click at [370, 100] on div "[PERSON_NAME] Chhu Ni Single [PERSON_NAME] +1 Ashusen Lama 3831874142360 4 Serv…" at bounding box center [461, 93] width 348 height 67
copy div "[PERSON_NAME] Chhu Ni Single [PERSON_NAME]"
click at [110, 154] on div "Distribution" at bounding box center [100, 156] width 107 height 9
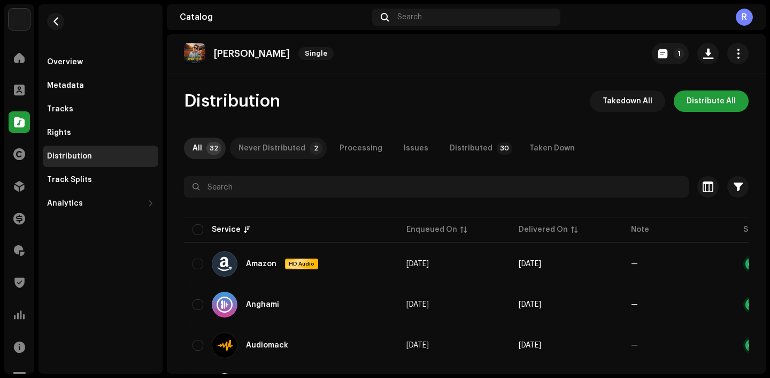
click at [270, 150] on div "Never Distributed" at bounding box center [272, 147] width 67 height 21
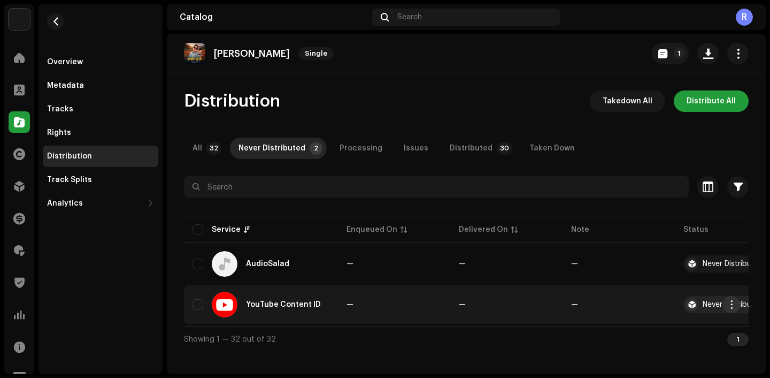
click at [730, 305] on span "button" at bounding box center [732, 304] width 8 height 9
click at [664, 333] on div "Distribute" at bounding box center [681, 328] width 108 height 21
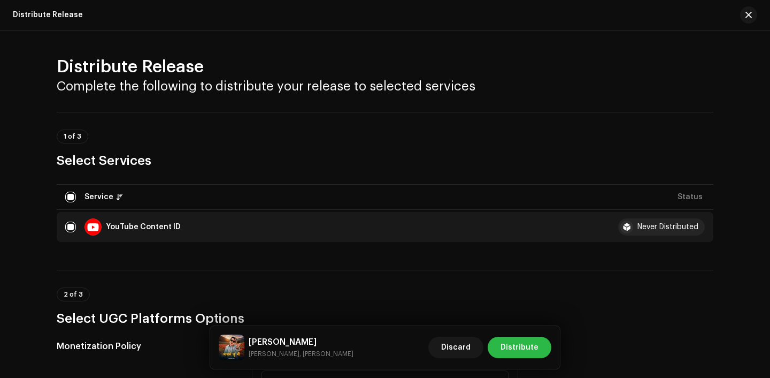
click at [513, 349] on span "Distribute" at bounding box center [520, 346] width 38 height 21
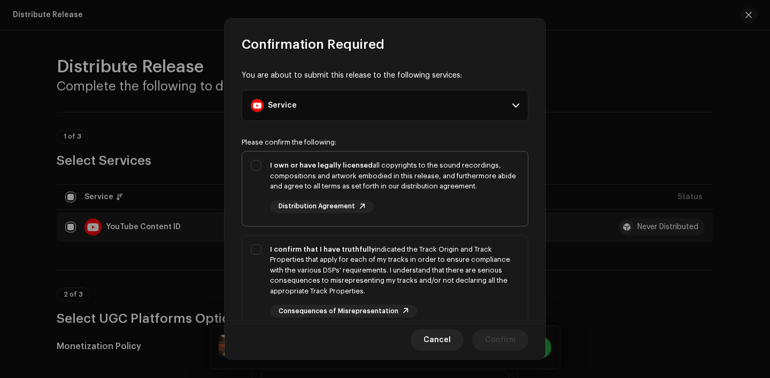
click at [422, 198] on div "I own or have legally licensed all copyrights to the sound recordings, composit…" at bounding box center [394, 186] width 249 height 53
checkbox input "true"
click at [426, 256] on div "I confirm that I have truthfully indicated the Track Origin and Track Propertie…" at bounding box center [394, 270] width 249 height 52
checkbox input "true"
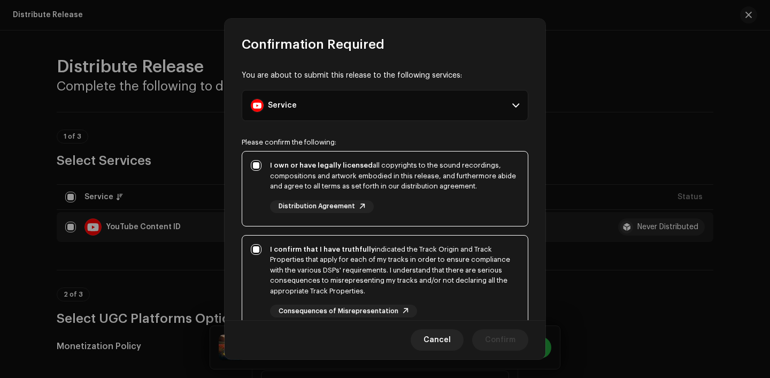
scroll to position [48, 0]
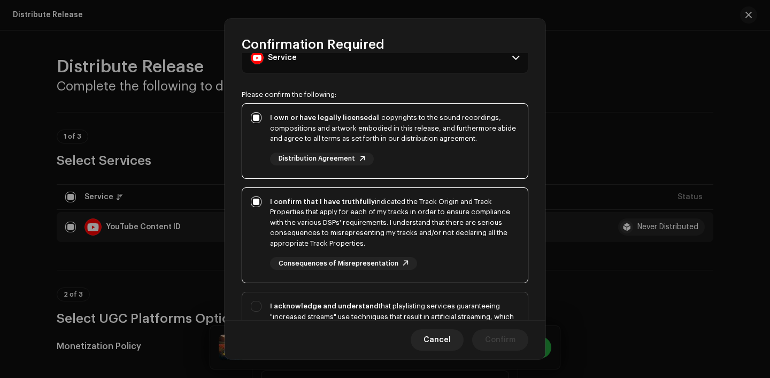
drag, startPoint x: 431, startPoint y: 277, endPoint x: 436, endPoint y: 301, distance: 24.7
click at [436, 302] on p-selectbutton "I own or have legally licensed all copyrights to the sound recordings, composit…" at bounding box center [385, 248] width 287 height 291
click at [436, 301] on div "I acknowledge and understand that playlisting services guaranteeing "increased …" at bounding box center [394, 322] width 249 height 42
checkbox input "true"
click at [486, 336] on button "Confirm" at bounding box center [500, 339] width 56 height 21
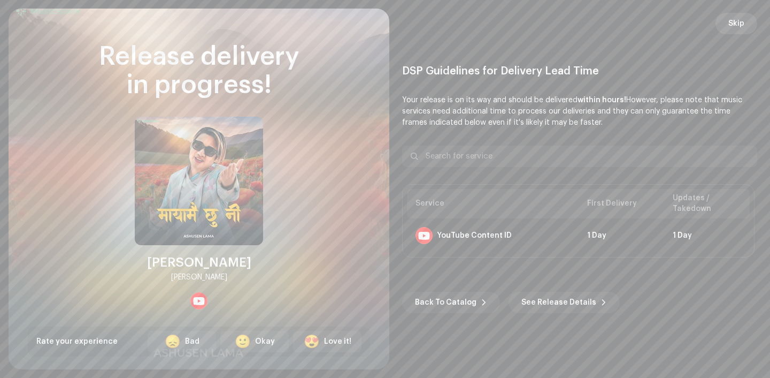
click at [726, 33] on button "Skip" at bounding box center [737, 23] width 42 height 21
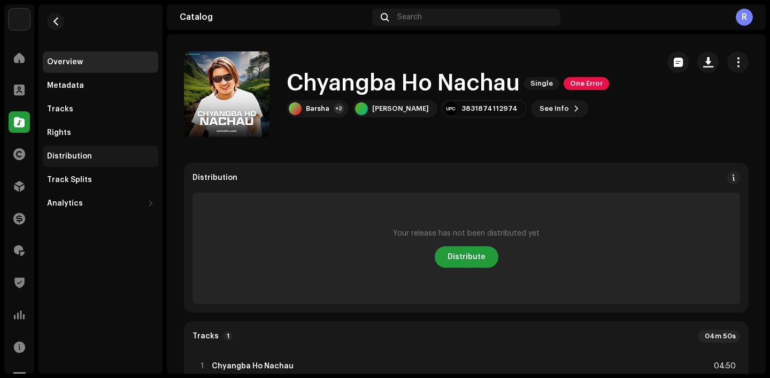
click at [76, 158] on div "Distribution" at bounding box center [69, 156] width 45 height 9
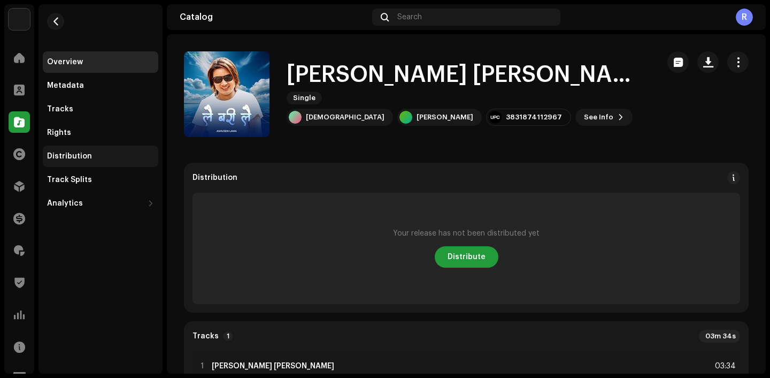
click at [112, 158] on div "Distribution" at bounding box center [100, 156] width 107 height 9
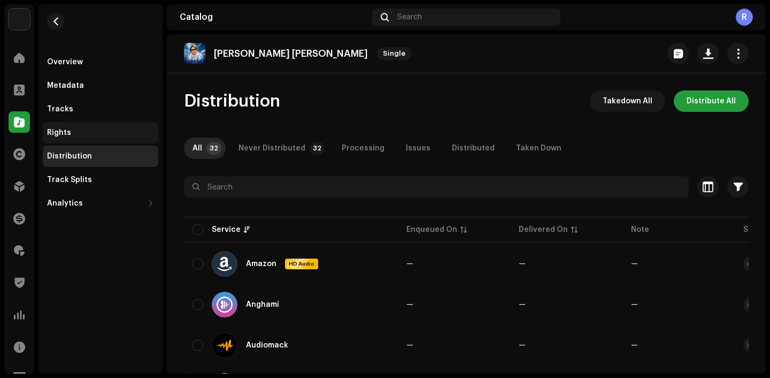
click at [78, 135] on div "Rights" at bounding box center [100, 132] width 107 height 9
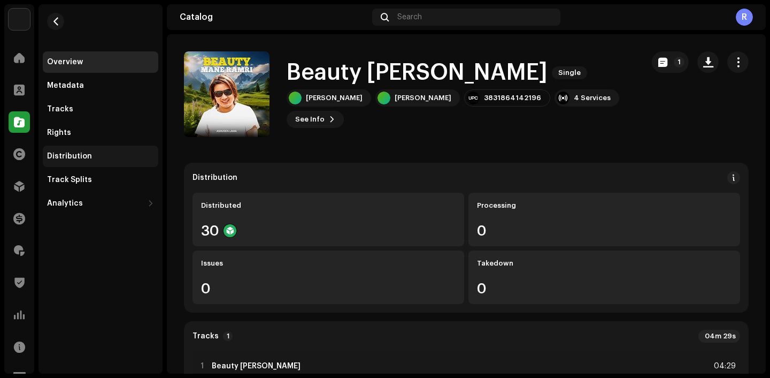
click at [113, 153] on div "Distribution" at bounding box center [100, 156] width 107 height 9
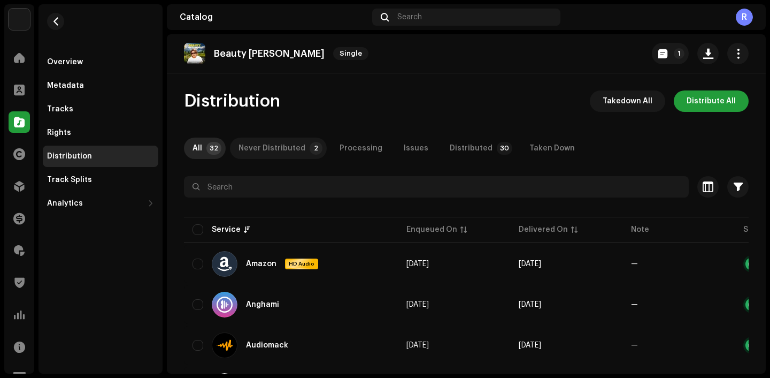
click at [297, 141] on div "Never Distributed" at bounding box center [272, 147] width 67 height 21
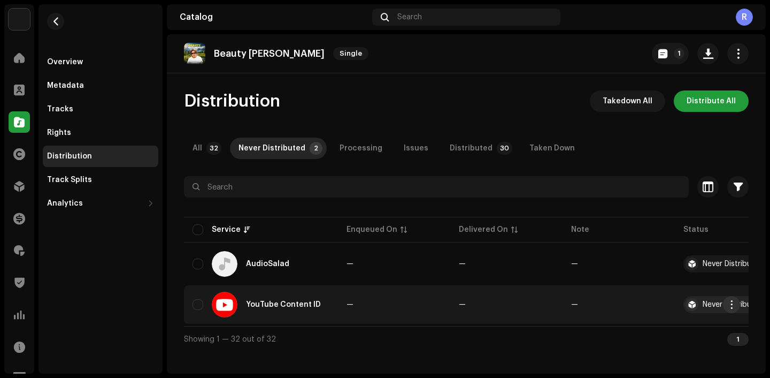
click at [725, 305] on button "button" at bounding box center [731, 304] width 17 height 17
click at [640, 333] on div "Distribute" at bounding box center [681, 328] width 108 height 21
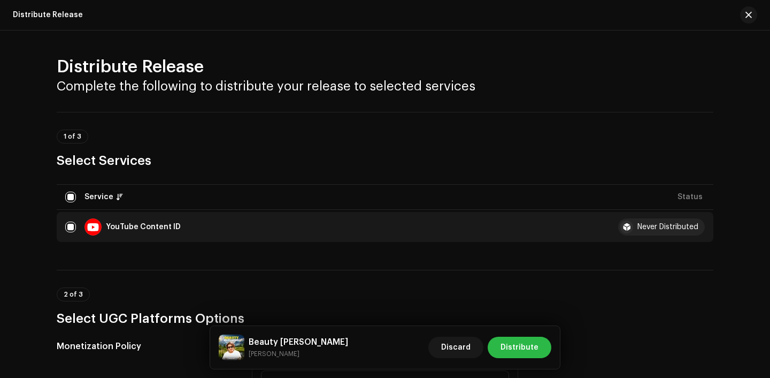
click at [515, 348] on span "Distribute" at bounding box center [520, 346] width 38 height 21
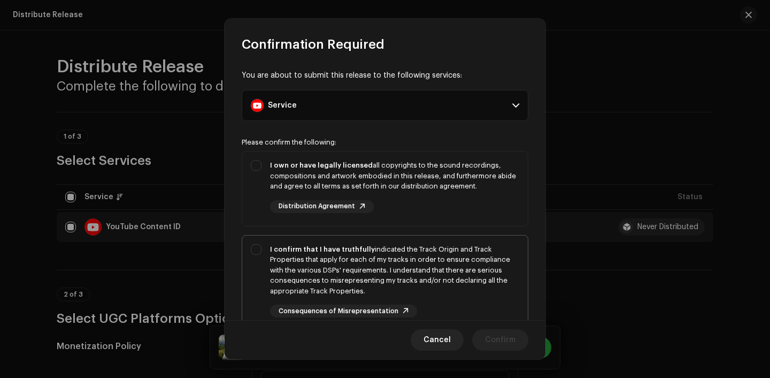
drag, startPoint x: 433, startPoint y: 191, endPoint x: 435, endPoint y: 241, distance: 49.8
click at [433, 191] on div "I own or have legally licensed all copyrights to the sound recordings, composit…" at bounding box center [394, 186] width 249 height 53
checkbox input "true"
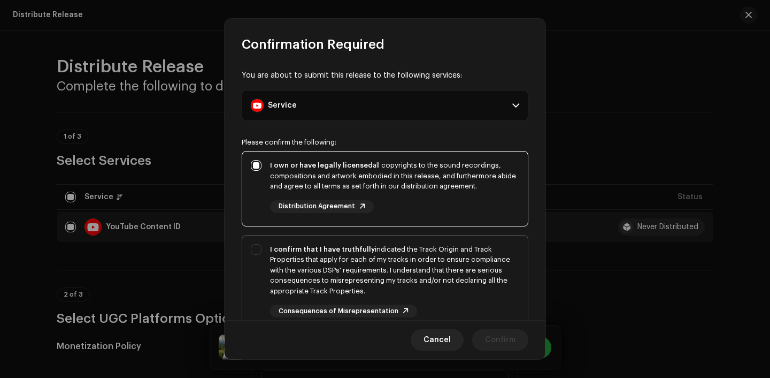
click at [435, 272] on div "I confirm that I have truthfully indicated the Track Origin and Track Propertie…" at bounding box center [394, 270] width 249 height 52
checkbox input "true"
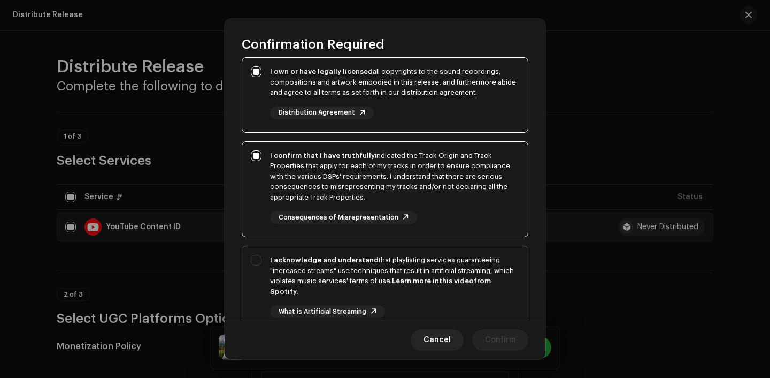
click at [446, 295] on div "I acknowledge and understand that playlisting services guaranteeing "increased …" at bounding box center [394, 276] width 249 height 42
checkbox input "true"
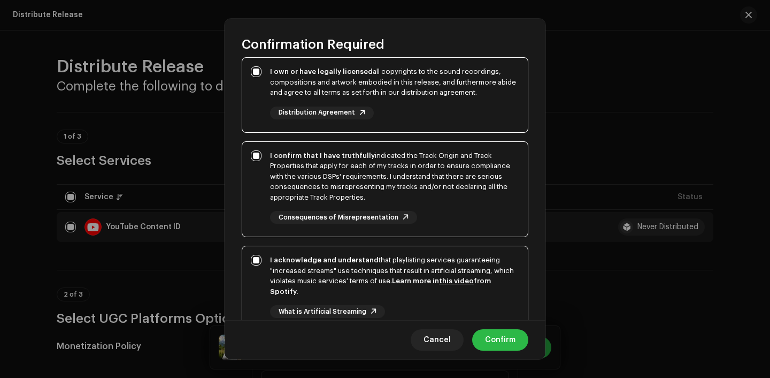
click at [493, 331] on span "Confirm" at bounding box center [500, 339] width 30 height 21
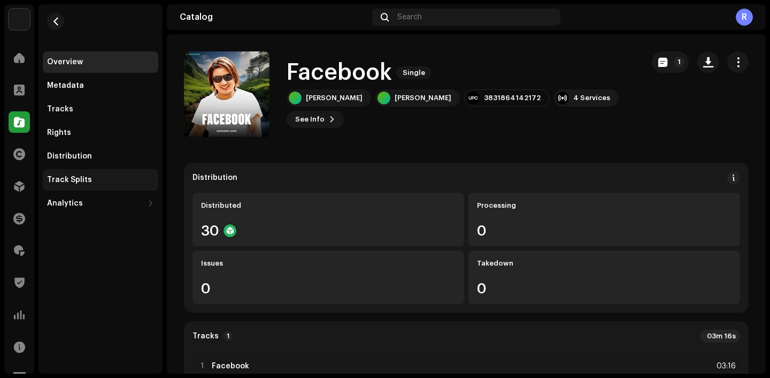
click at [111, 177] on div "Track Splits" at bounding box center [100, 179] width 107 height 9
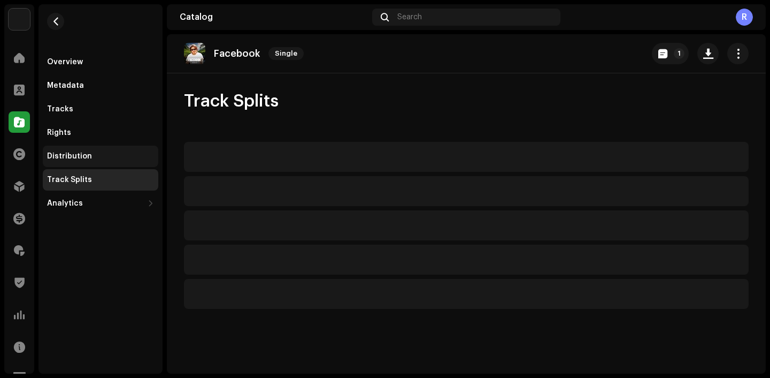
click at [121, 152] on div "Distribution" at bounding box center [100, 156] width 107 height 9
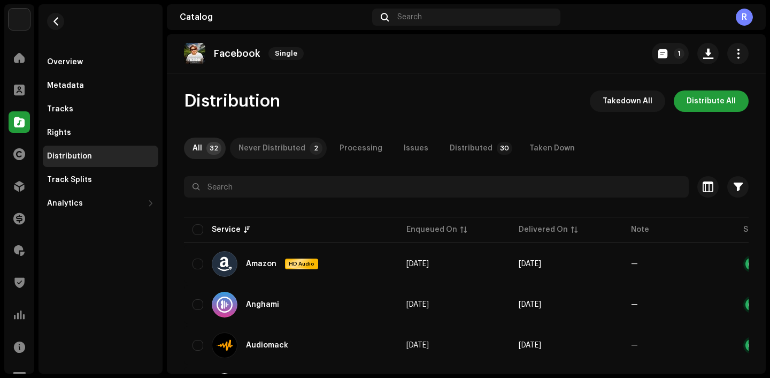
click at [295, 148] on div "Never Distributed" at bounding box center [272, 147] width 67 height 21
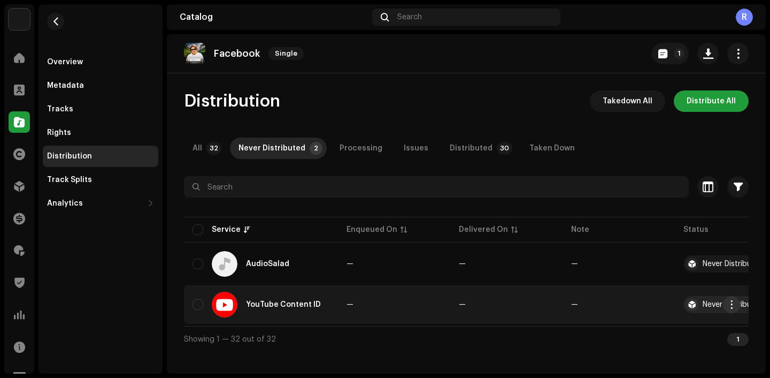
click at [733, 308] on span "button" at bounding box center [732, 304] width 8 height 9
click at [667, 341] on div "Distribute" at bounding box center [682, 328] width 118 height 31
click at [665, 338] on div "Distribute" at bounding box center [681, 328] width 108 height 21
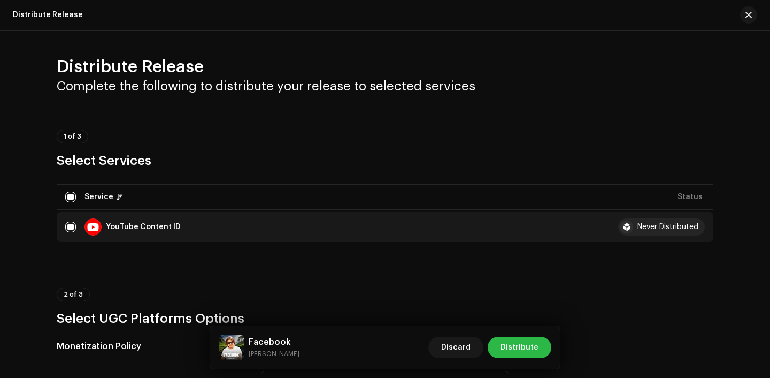
click at [508, 349] on span "Distribute" at bounding box center [520, 346] width 38 height 21
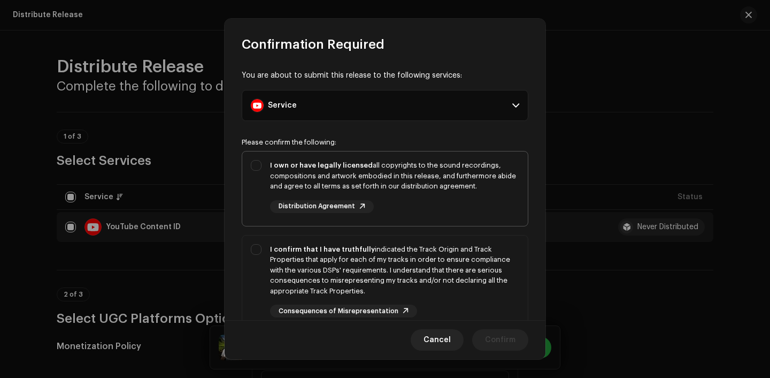
click at [420, 186] on div "I own or have legally licensed all copyrights to the sound recordings, composit…" at bounding box center [394, 176] width 249 height 32
checkbox input "true"
click at [422, 267] on div "I confirm that I have truthfully indicated the Track Origin and Track Propertie…" at bounding box center [394, 270] width 249 height 52
checkbox input "true"
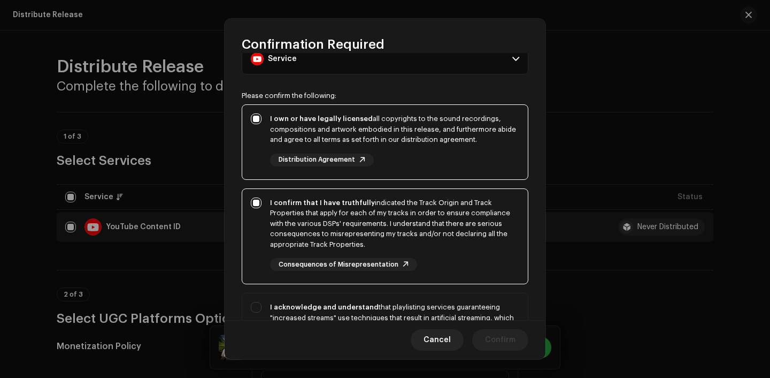
scroll to position [131, 0]
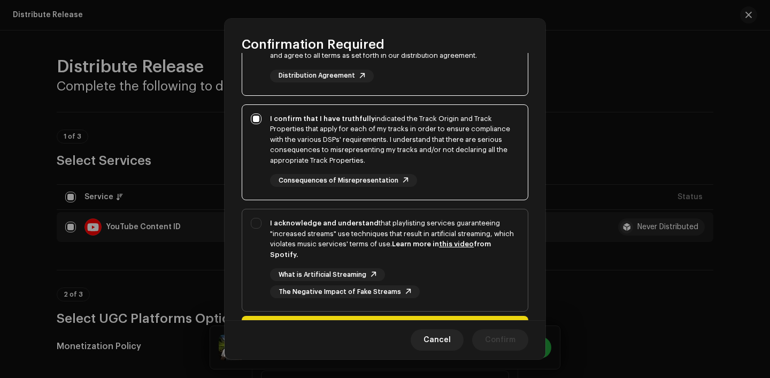
click at [432, 272] on div "What is Artificial Streaming The Negative Impact of Fake Streams" at bounding box center [394, 283] width 249 height 30
checkbox input "true"
click at [517, 334] on button "Confirm" at bounding box center [500, 339] width 56 height 21
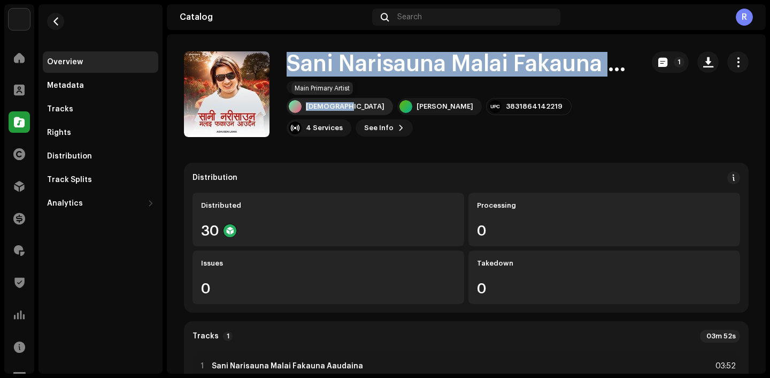
drag, startPoint x: 287, startPoint y: 59, endPoint x: 349, endPoint y: 101, distance: 74.3
click at [349, 101] on div "Sani Narisauna Malai Fakauna Aaudaina Single Buddha Lama [PERSON_NAME] 38318641…" at bounding box center [461, 94] width 348 height 85
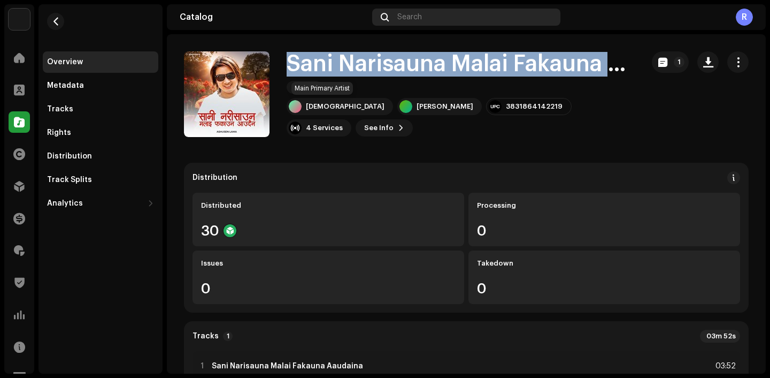
copy div "Sani Narisauna Malai Fakauna Aaudaina Single"
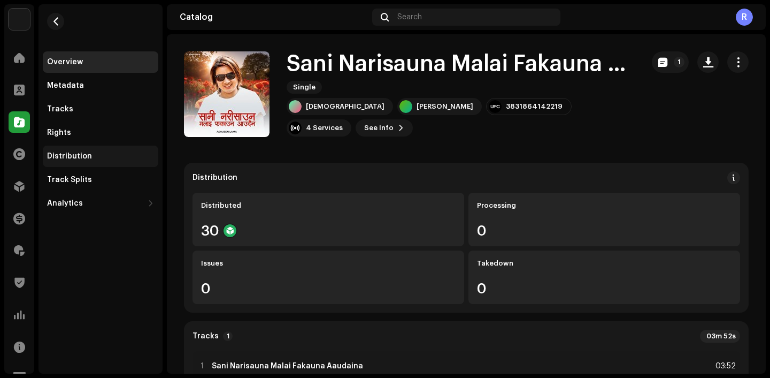
click at [104, 151] on div "Distribution" at bounding box center [101, 155] width 116 height 21
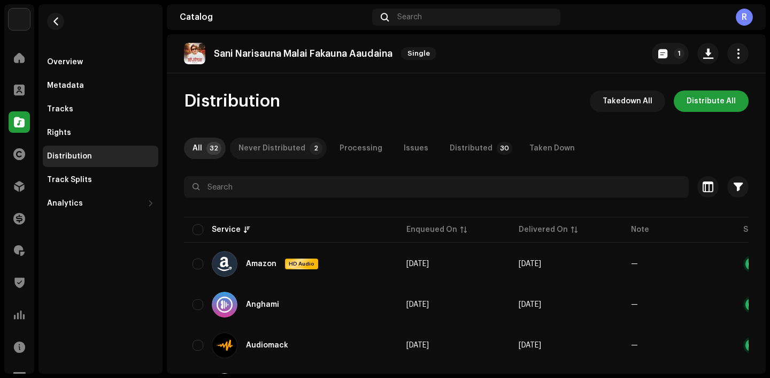
click at [264, 151] on div "Never Distributed" at bounding box center [272, 147] width 67 height 21
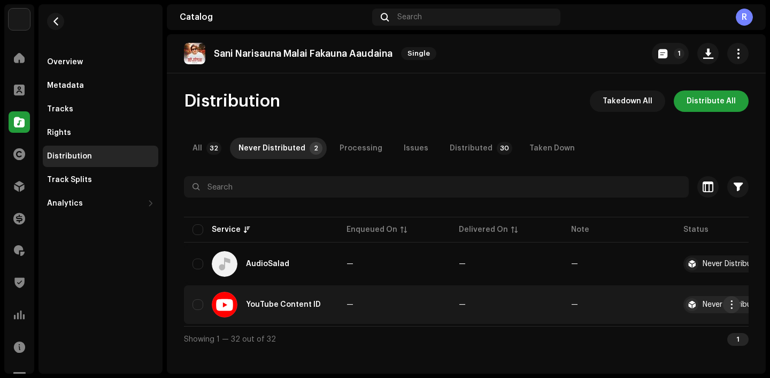
click at [729, 305] on span "button" at bounding box center [732, 304] width 8 height 9
click at [660, 324] on div "Distribute" at bounding box center [681, 328] width 108 height 21
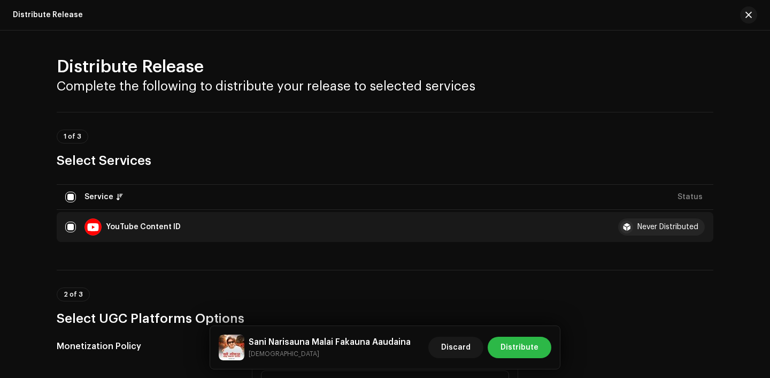
click at [518, 340] on span "Distribute" at bounding box center [520, 346] width 38 height 21
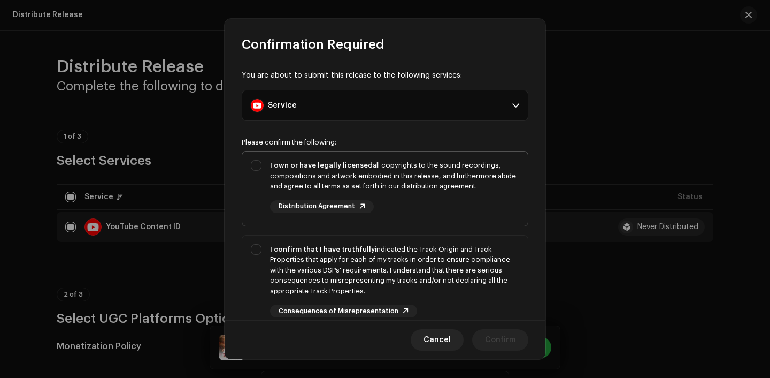
click at [404, 197] on div "I own or have legally licensed all copyrights to the sound recordings, composit…" at bounding box center [394, 186] width 249 height 53
checkbox input "true"
click at [410, 258] on div "I confirm that I have truthfully indicated the Track Origin and Track Propertie…" at bounding box center [394, 270] width 249 height 52
checkbox input "true"
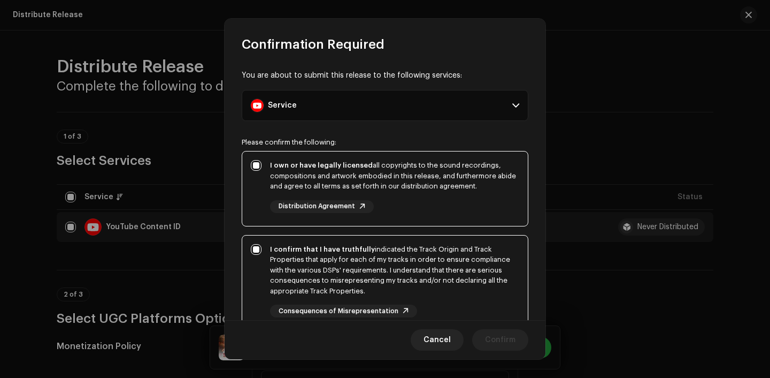
scroll to position [79, 0]
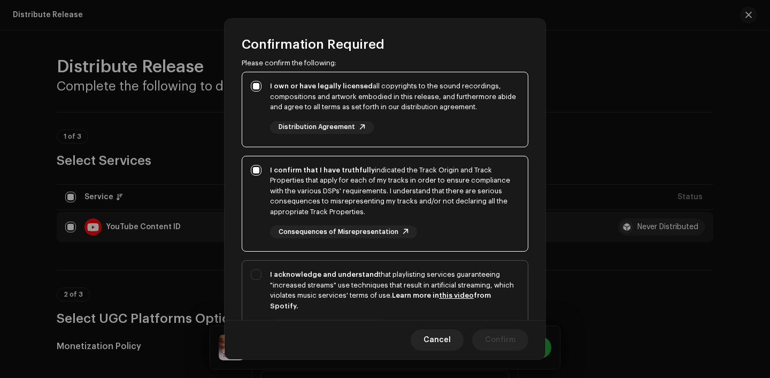
click at [426, 279] on div "I acknowledge and understand that playlisting services guaranteeing "increased …" at bounding box center [394, 290] width 249 height 42
checkbox input "true"
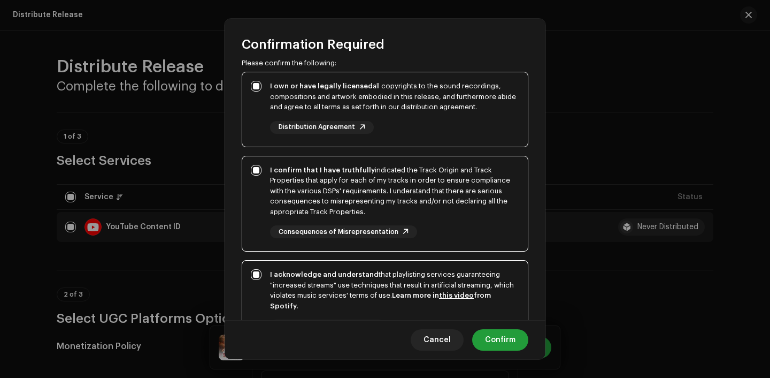
click at [512, 351] on div "Cancel Confirm" at bounding box center [385, 339] width 321 height 39
click at [505, 337] on span "Confirm" at bounding box center [500, 339] width 30 height 21
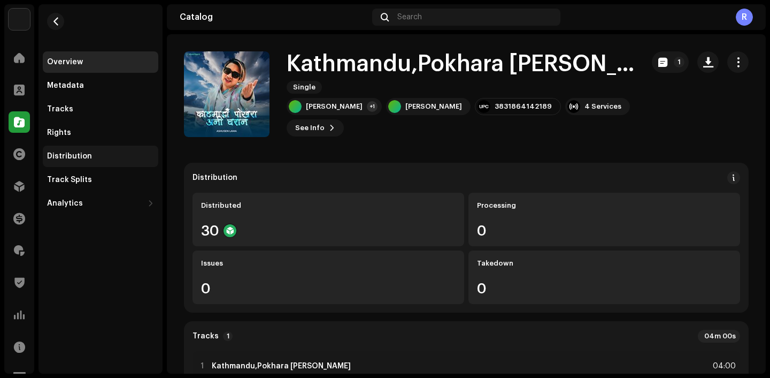
click at [72, 154] on div "Distribution" at bounding box center [69, 156] width 45 height 9
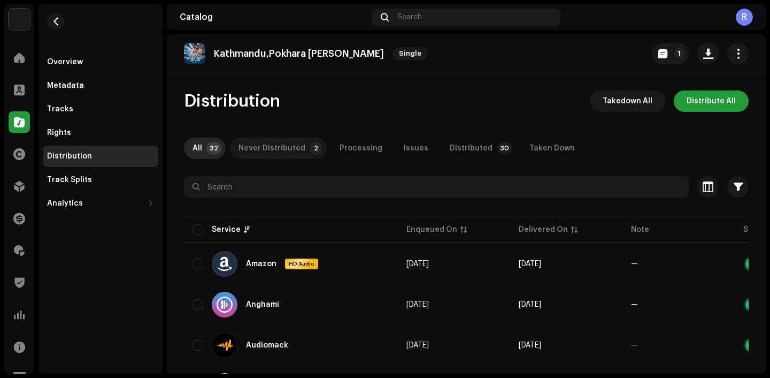
click at [266, 143] on div "Never Distributed" at bounding box center [272, 147] width 67 height 21
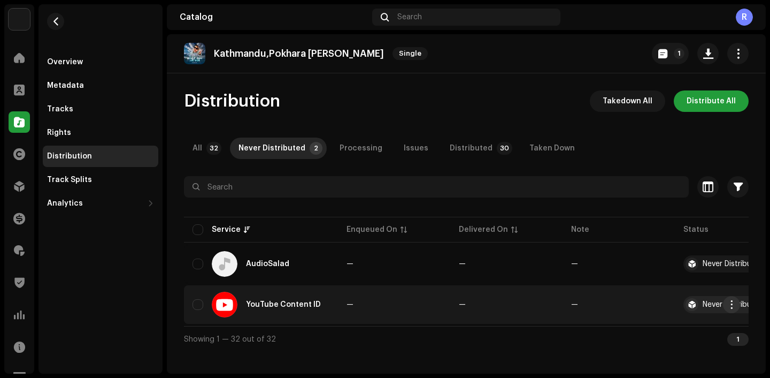
click at [725, 305] on button "button" at bounding box center [731, 304] width 17 height 17
click at [649, 335] on div "Distribute" at bounding box center [681, 328] width 108 height 21
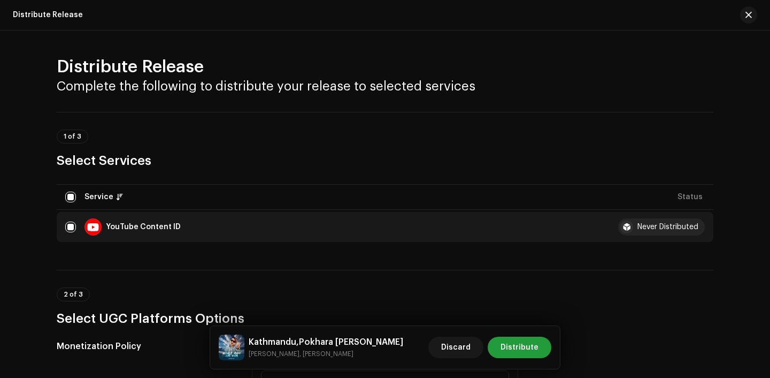
click at [525, 334] on div "Discard Distribute" at bounding box center [489, 347] width 123 height 26
click at [526, 336] on span "Distribute" at bounding box center [520, 346] width 38 height 21
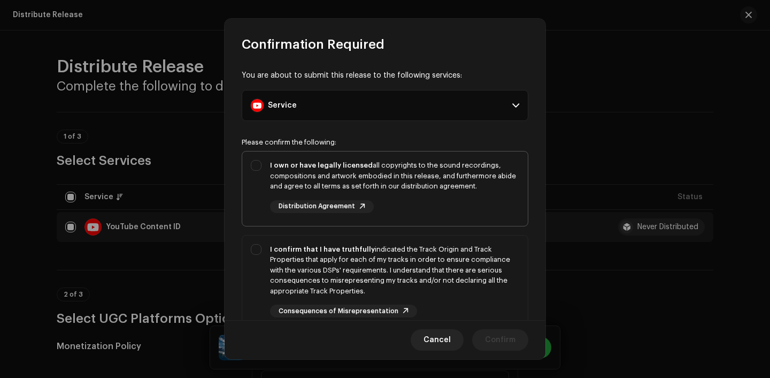
click at [441, 169] on div "I own or have legally licensed all copyrights to the sound recordings, composit…" at bounding box center [394, 176] width 249 height 32
checkbox input "true"
click at [441, 287] on div "I confirm that I have truthfully indicated the Track Origin and Track Propertie…" at bounding box center [394, 270] width 249 height 52
checkbox input "true"
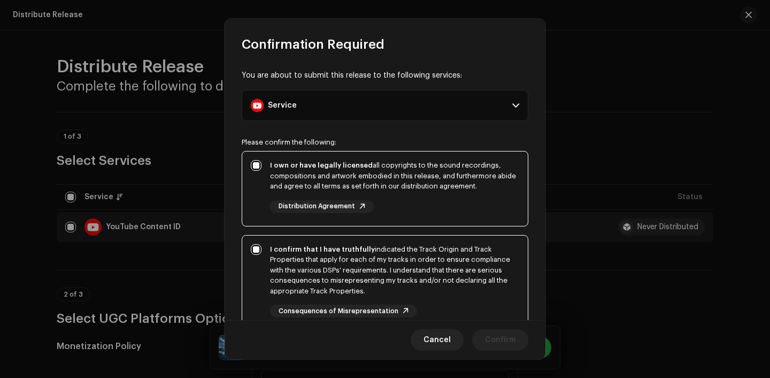
scroll to position [124, 0]
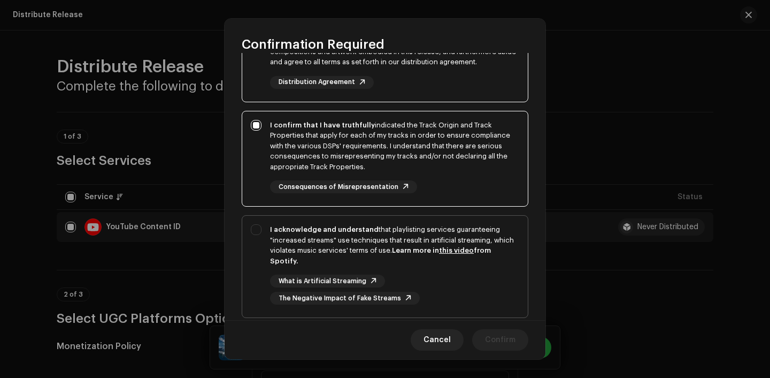
click at [440, 284] on div "What is Artificial Streaming The Negative Impact of Fake Streams" at bounding box center [394, 289] width 249 height 30
checkbox input "true"
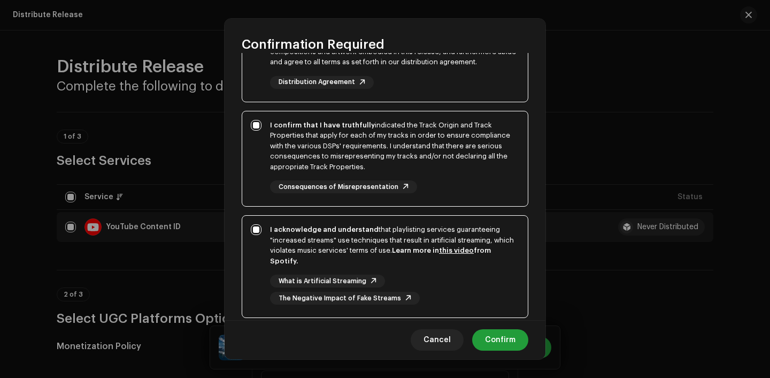
click at [520, 350] on div "Cancel Confirm" at bounding box center [385, 339] width 321 height 39
click at [509, 331] on span "Confirm" at bounding box center [500, 339] width 30 height 21
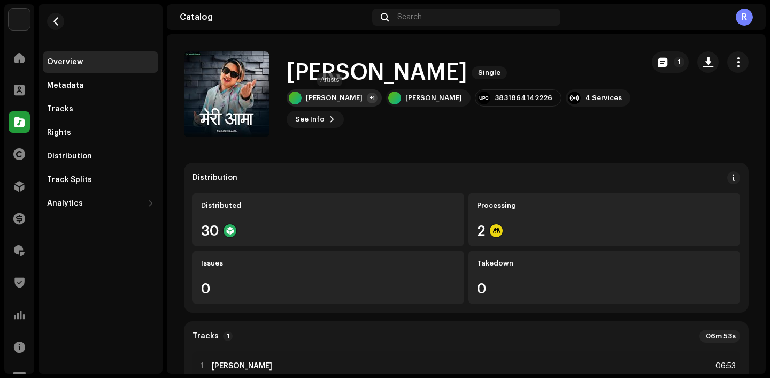
click at [325, 95] on div "[PERSON_NAME]" at bounding box center [334, 98] width 57 height 9
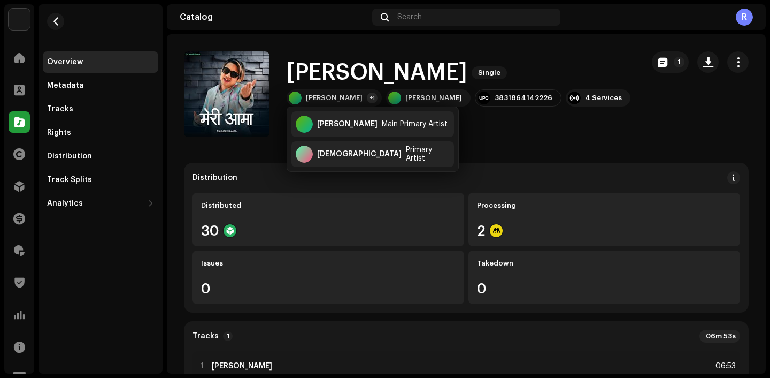
click at [381, 54] on div "Meri Aama Single Ashusen Lama +1 Ashusen Lama 3831864142226 4 Services See Info…" at bounding box center [409, 94] width 451 height 86
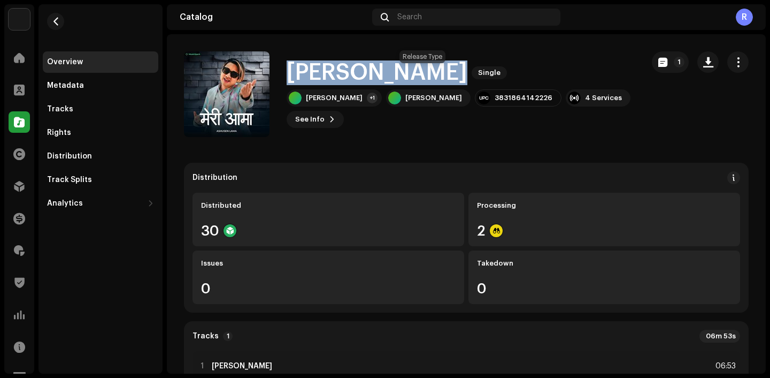
drag, startPoint x: 287, startPoint y: 69, endPoint x: 410, endPoint y: 70, distance: 123.0
click at [410, 70] on div "Meri Aama Single" at bounding box center [461, 72] width 348 height 25
copy div "Meri Aama Single"
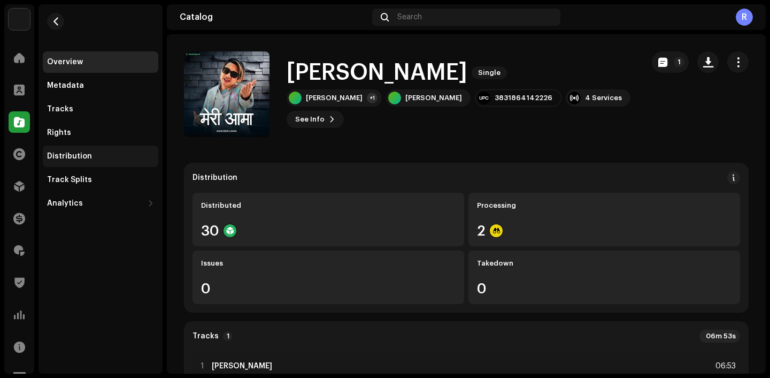
click at [105, 160] on div "Distribution" at bounding box center [101, 155] width 116 height 21
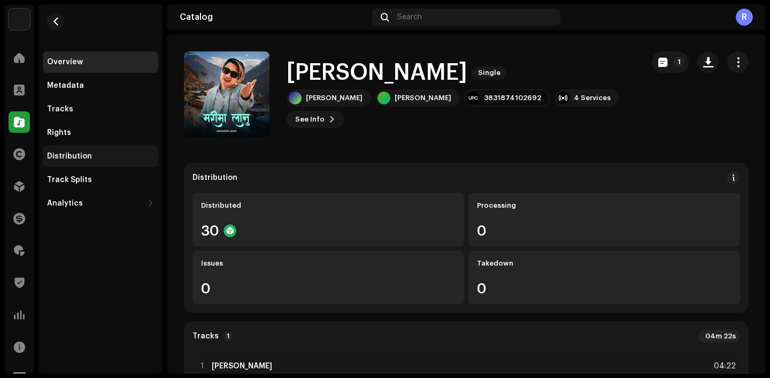
click at [90, 157] on div "Distribution" at bounding box center [100, 156] width 107 height 9
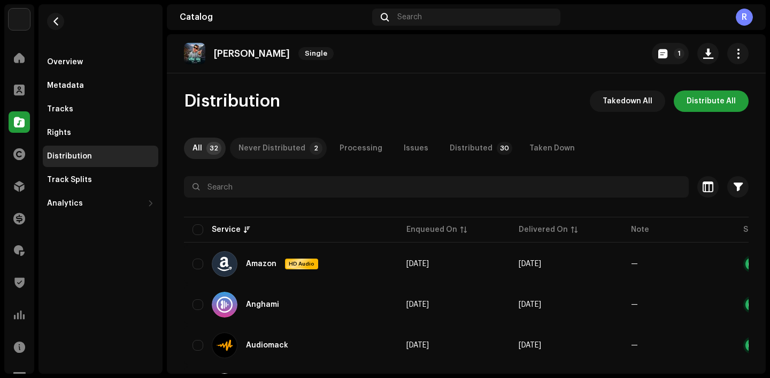
click at [288, 156] on div "Never Distributed" at bounding box center [272, 147] width 67 height 21
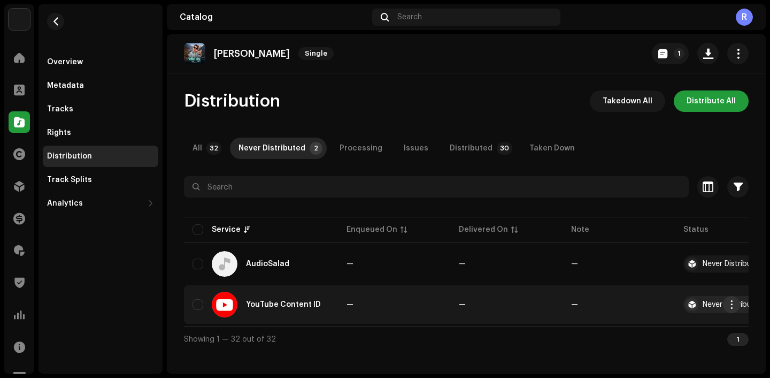
click at [732, 304] on span "button" at bounding box center [732, 304] width 8 height 9
click at [655, 330] on span "Distribute" at bounding box center [651, 328] width 38 height 9
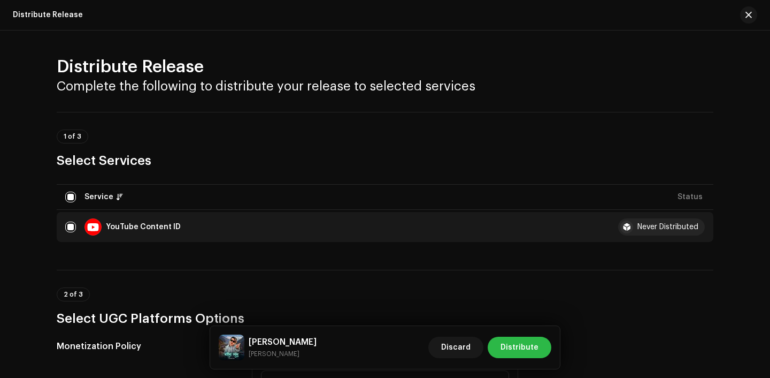
click at [511, 345] on span "Distribute" at bounding box center [520, 346] width 38 height 21
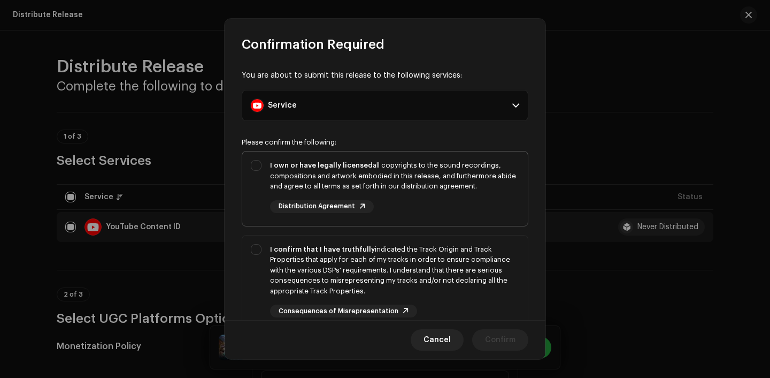
click at [393, 174] on div "I own or have legally licensed all copyrights to the sound recordings, composit…" at bounding box center [394, 176] width 249 height 32
checkbox input "true"
click at [398, 252] on div "I confirm that I have truthfully indicated the Track Origin and Track Propertie…" at bounding box center [394, 270] width 249 height 52
checkbox input "true"
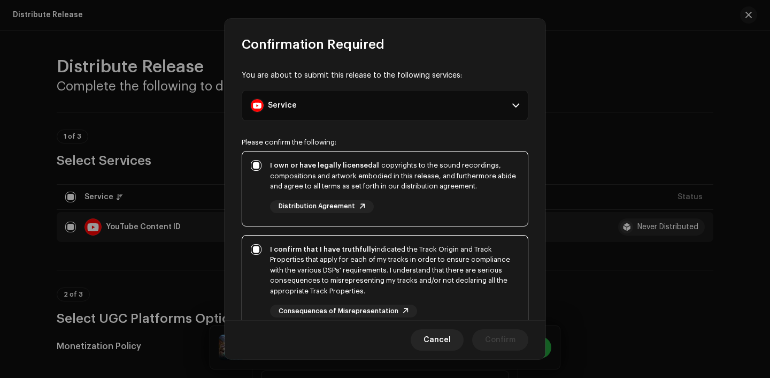
scroll to position [117, 0]
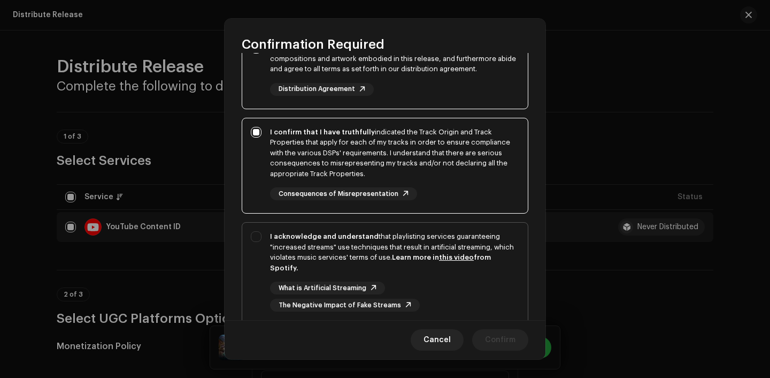
click at [418, 260] on strong "Learn more in this video from Spotify." at bounding box center [380, 263] width 221 height 18
checkbox input "true"
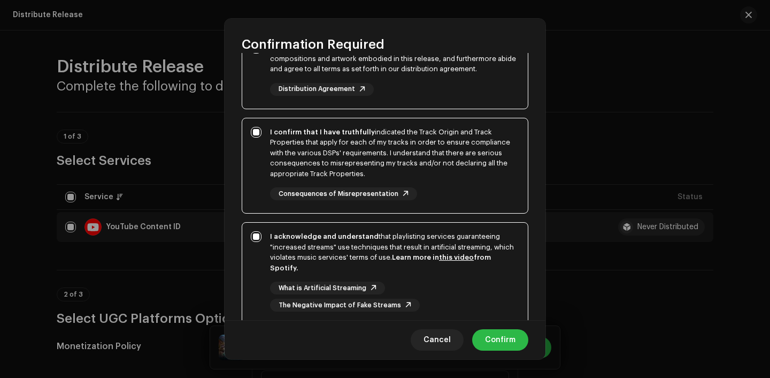
click at [492, 335] on span "Confirm" at bounding box center [500, 339] width 30 height 21
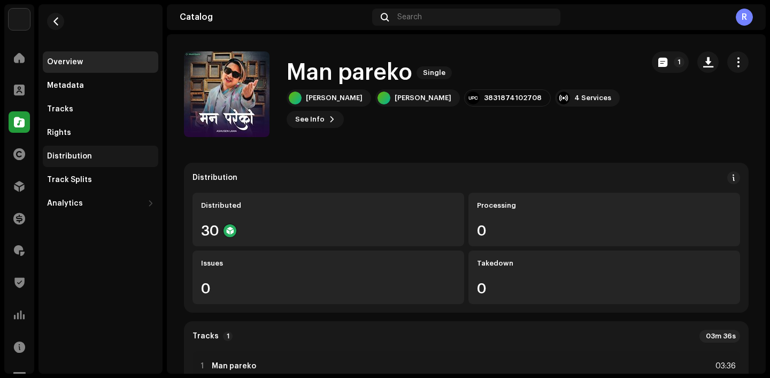
click at [109, 152] on div "Distribution" at bounding box center [100, 156] width 107 height 9
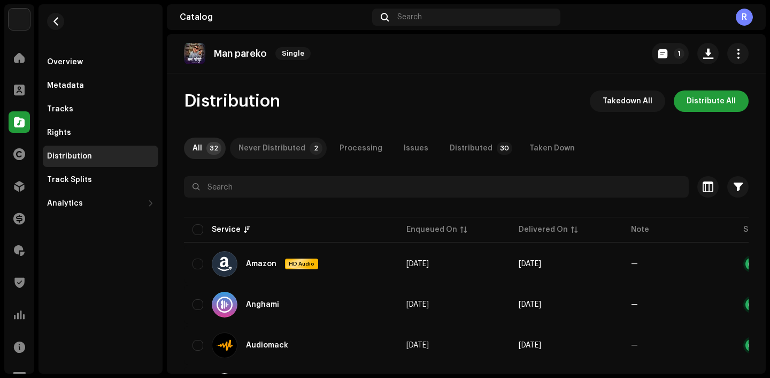
click at [259, 152] on div "Never Distributed" at bounding box center [272, 147] width 67 height 21
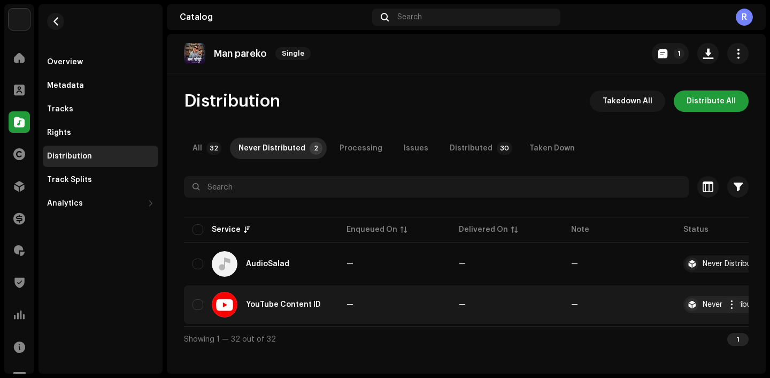
click at [726, 312] on re-m-actions-button at bounding box center [731, 304] width 17 height 17
click at [733, 305] on span "button" at bounding box center [732, 304] width 8 height 9
click at [665, 332] on span "Distribute" at bounding box center [651, 328] width 38 height 9
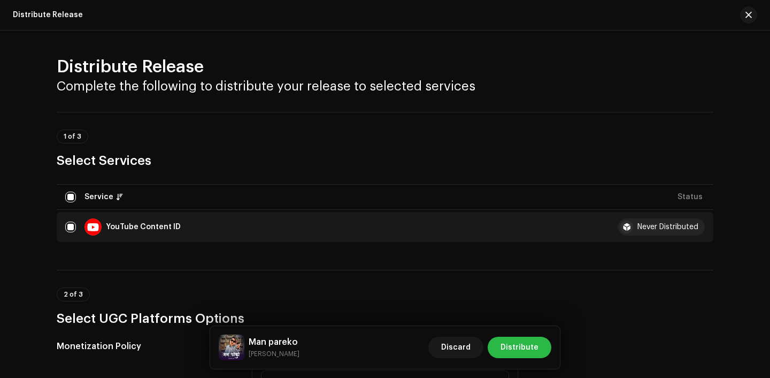
click at [515, 349] on span "Distribute" at bounding box center [520, 346] width 38 height 21
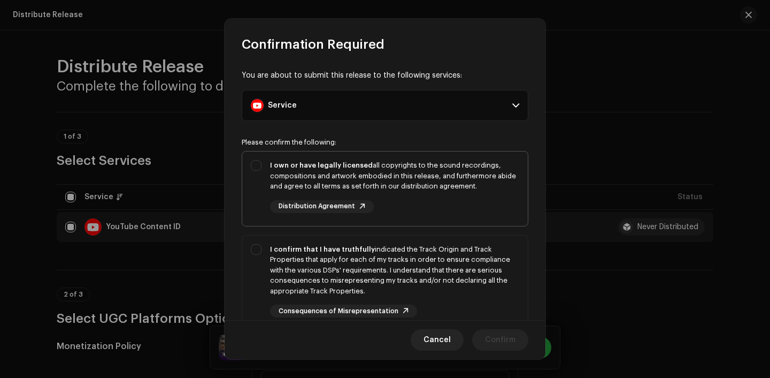
click at [410, 194] on div "I own or have legally licensed all copyrights to the sound recordings, composit…" at bounding box center [394, 186] width 249 height 53
checkbox input "true"
click at [427, 267] on div "I confirm that I have truthfully indicated the Track Origin and Track Propertie…" at bounding box center [394, 270] width 249 height 52
checkbox input "true"
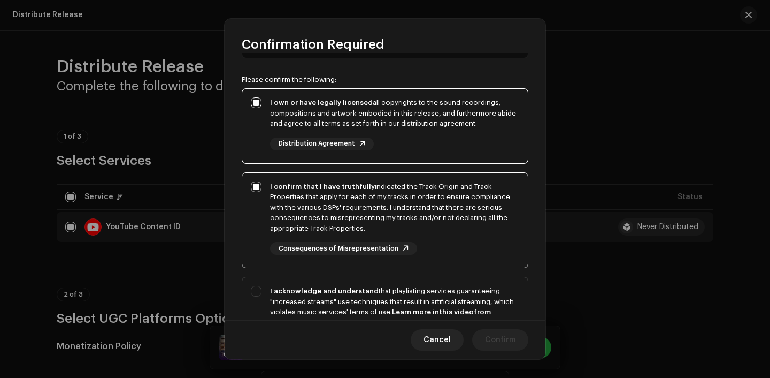
scroll to position [65, 0]
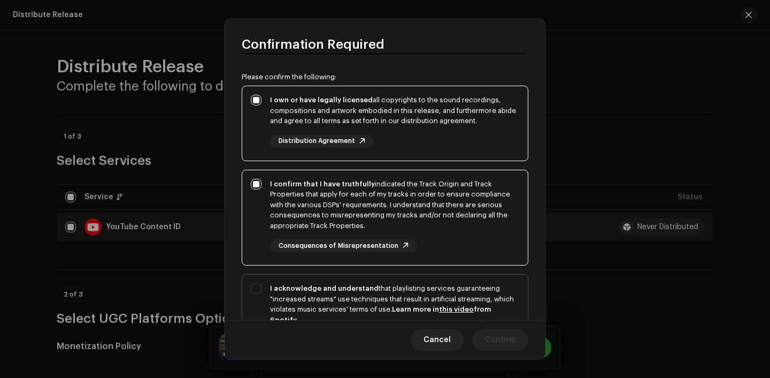
click at [442, 289] on div "I acknowledge and understand that playlisting services guaranteeing "increased …" at bounding box center [394, 304] width 249 height 42
checkbox input "true"
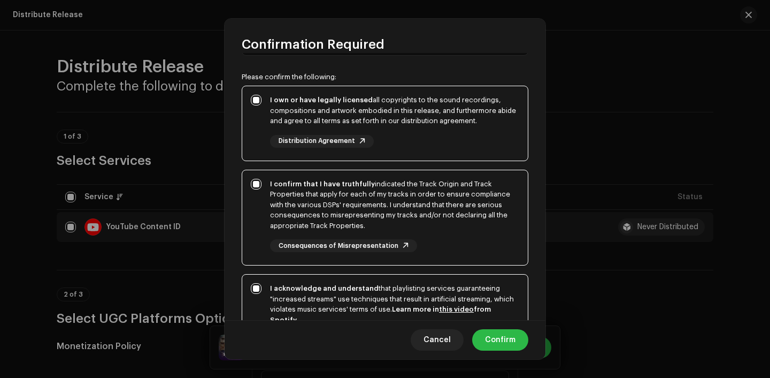
click at [501, 336] on span "Confirm" at bounding box center [500, 339] width 30 height 21
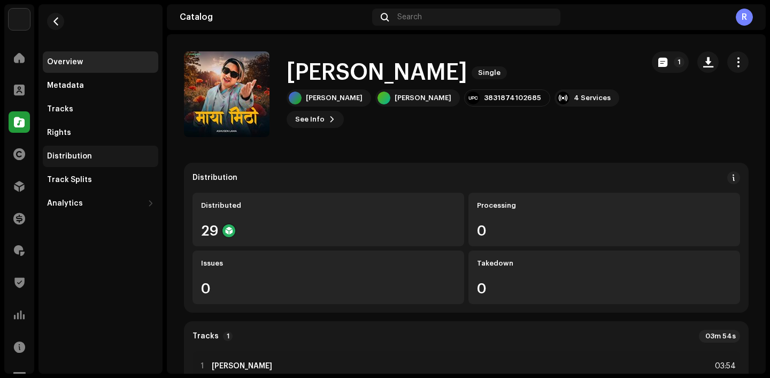
click at [92, 158] on div "Distribution" at bounding box center [100, 156] width 107 height 9
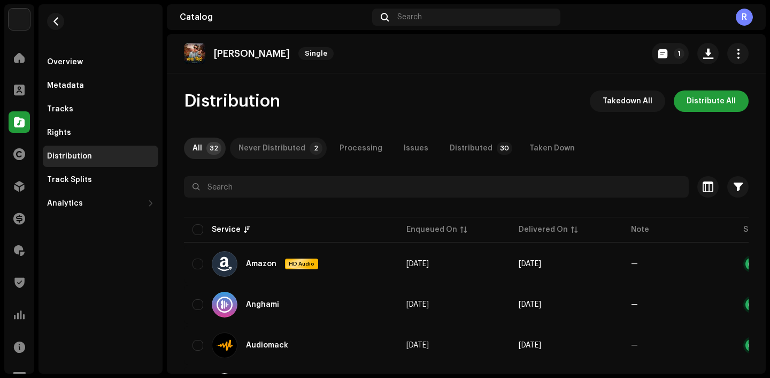
click at [276, 147] on div "Never Distributed" at bounding box center [272, 147] width 67 height 21
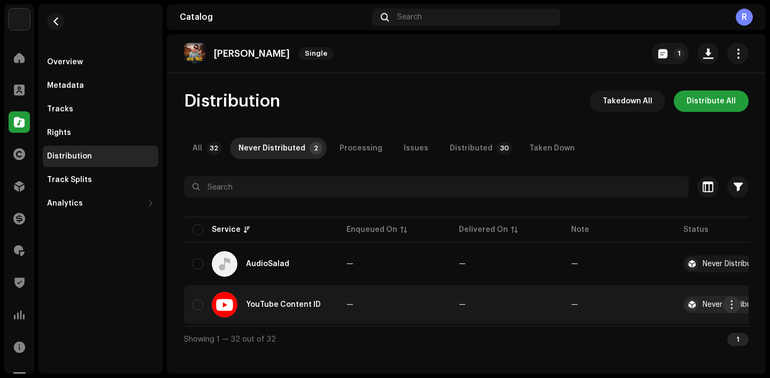
click at [734, 304] on span "button" at bounding box center [732, 304] width 8 height 9
click at [662, 328] on span "Distribute" at bounding box center [651, 328] width 38 height 9
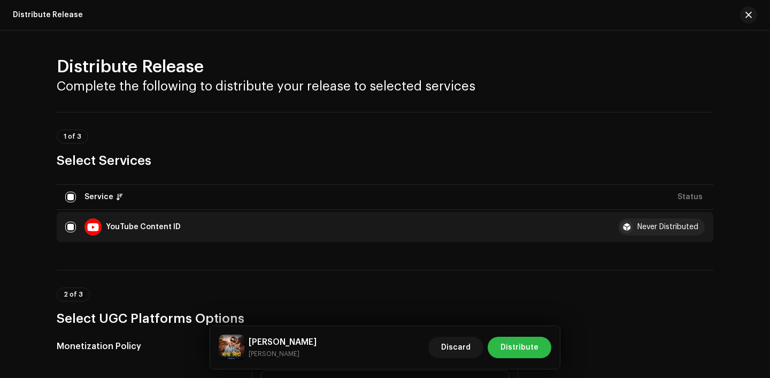
click at [520, 336] on span "Distribute" at bounding box center [520, 346] width 38 height 21
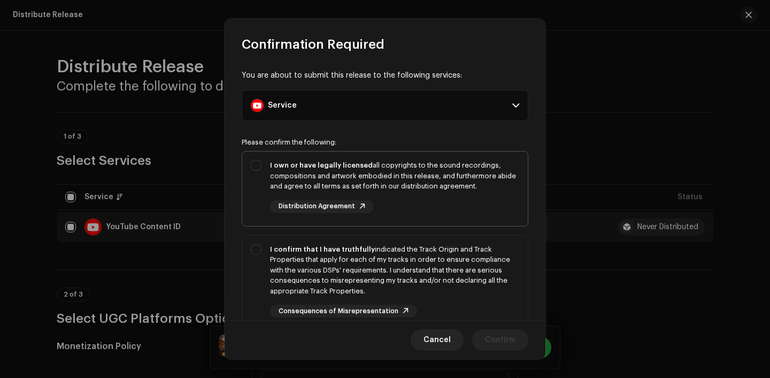
click at [411, 214] on div "I own or have legally licensed all copyrights to the sound recordings, composit…" at bounding box center [385, 186] width 286 height 70
checkbox input "true"
click at [431, 270] on div "I confirm that I have truthfully indicated the Track Origin and Track Propertie…" at bounding box center [394, 270] width 249 height 52
checkbox input "true"
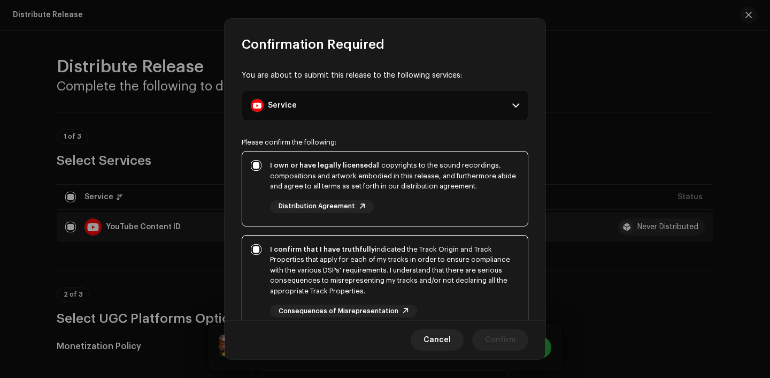
scroll to position [87, 0]
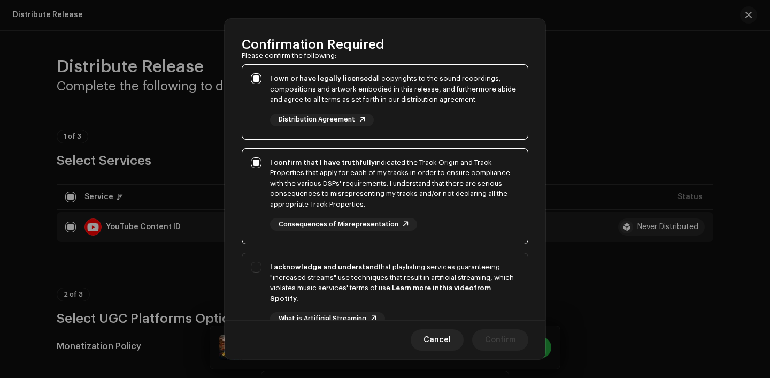
click at [450, 287] on link "this video" at bounding box center [456, 287] width 35 height 7
checkbox input "true"
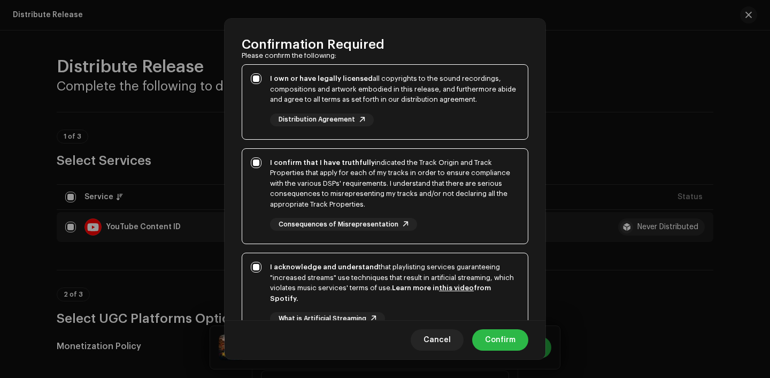
click at [499, 343] on span "Confirm" at bounding box center [500, 339] width 30 height 21
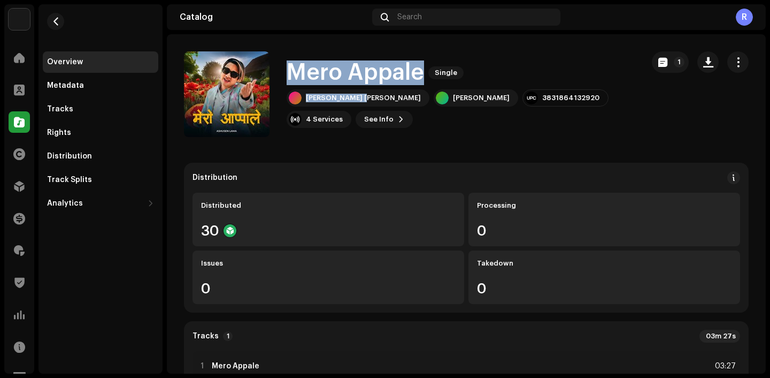
drag, startPoint x: 288, startPoint y: 64, endPoint x: 360, endPoint y: 106, distance: 83.7
click at [360, 106] on div "Mero Appale Single [PERSON_NAME] [PERSON_NAME] Lama 3831864132920 4 Services Se…" at bounding box center [461, 93] width 348 height 67
copy div "Mero Appale Single [PERSON_NAME] [PERSON_NAME]"
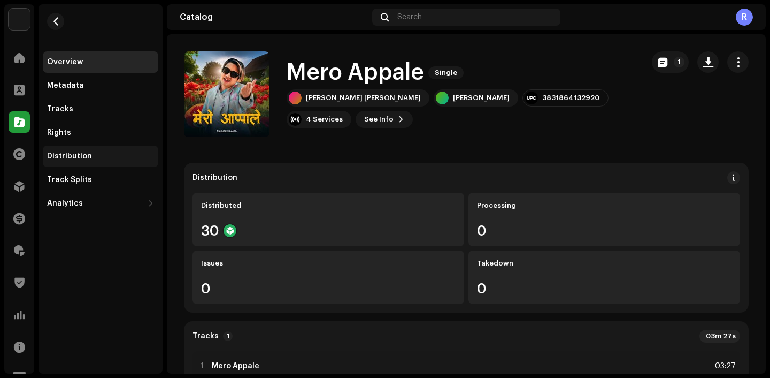
click at [82, 157] on div "Distribution" at bounding box center [69, 156] width 45 height 9
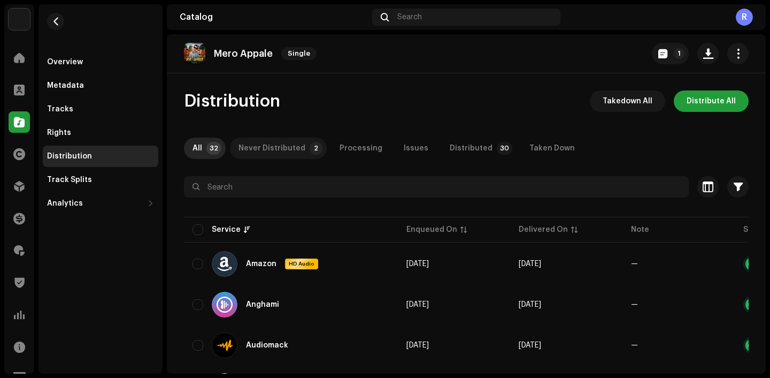
click at [260, 154] on div "Never Distributed" at bounding box center [272, 147] width 67 height 21
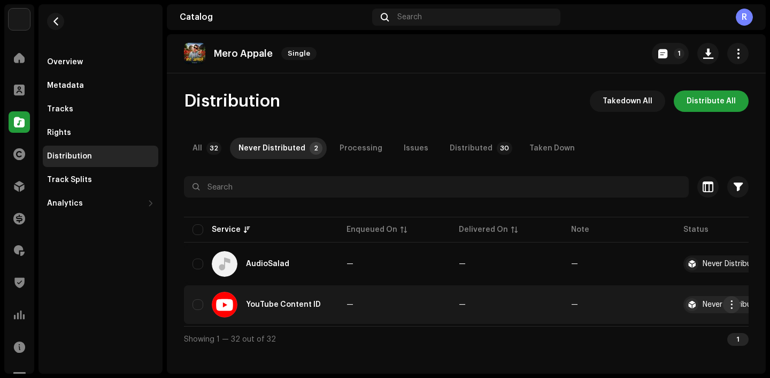
click at [736, 304] on button "button" at bounding box center [731, 304] width 17 height 17
click at [664, 328] on span "Distribute" at bounding box center [651, 328] width 38 height 9
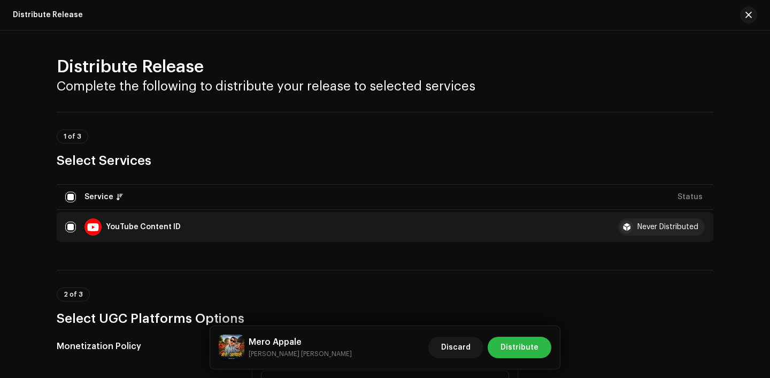
click at [537, 346] on span "Distribute" at bounding box center [520, 346] width 38 height 21
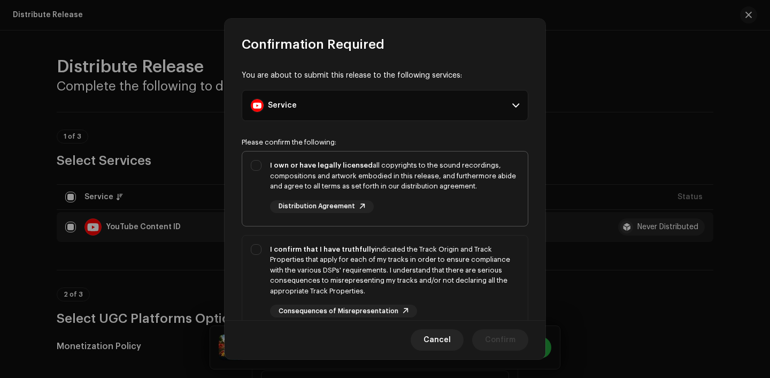
drag, startPoint x: 462, startPoint y: 205, endPoint x: 462, endPoint y: 217, distance: 11.8
click at [462, 205] on div "I own or have legally licensed all copyrights to the sound recordings, composit…" at bounding box center [394, 186] width 249 height 53
checkbox input "true"
click at [462, 274] on div "I confirm that I have truthfully indicated the Track Origin and Track Propertie…" at bounding box center [394, 270] width 249 height 52
checkbox input "true"
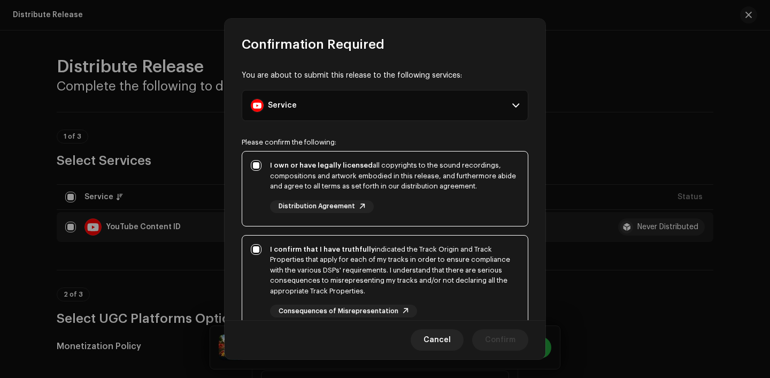
scroll to position [127, 0]
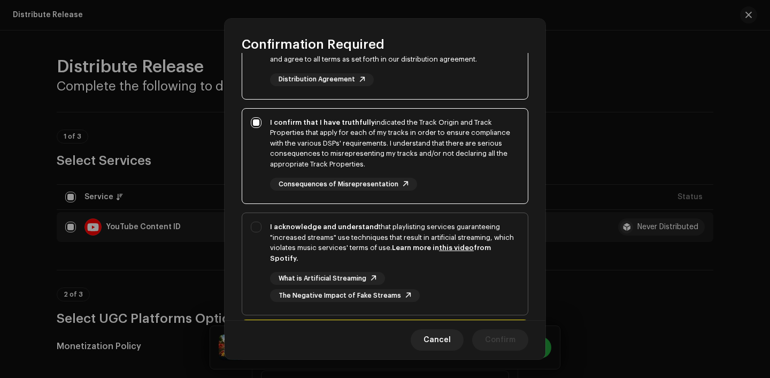
click at [465, 275] on div "What is Artificial Streaming The Negative Impact of Fake Streams" at bounding box center [394, 287] width 249 height 30
checkbox input "true"
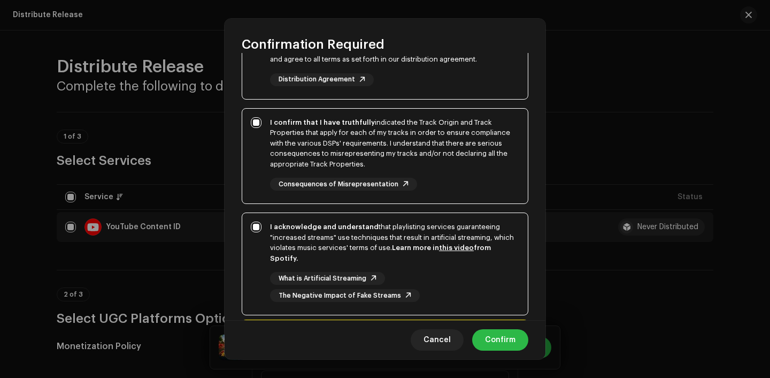
click at [500, 340] on span "Confirm" at bounding box center [500, 339] width 30 height 21
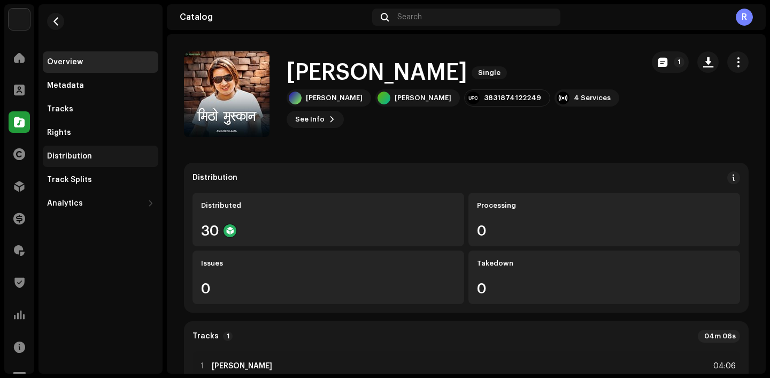
click at [106, 161] on div "Distribution" at bounding box center [101, 155] width 116 height 21
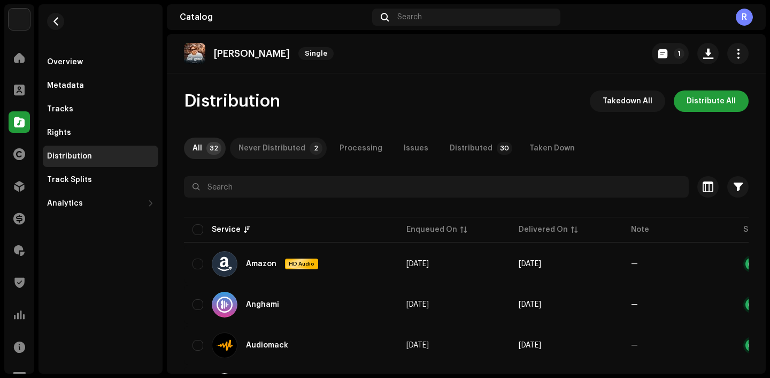
click at [254, 154] on div "Never Distributed" at bounding box center [272, 147] width 67 height 21
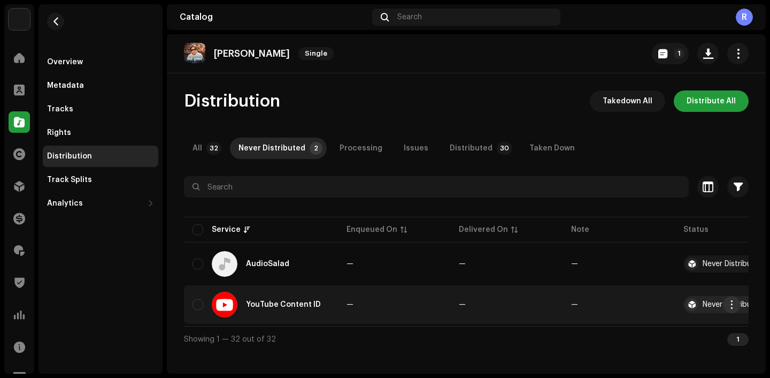
click at [738, 304] on button "button" at bounding box center [731, 304] width 17 height 17
click at [659, 325] on span "Distribute" at bounding box center [651, 328] width 38 height 9
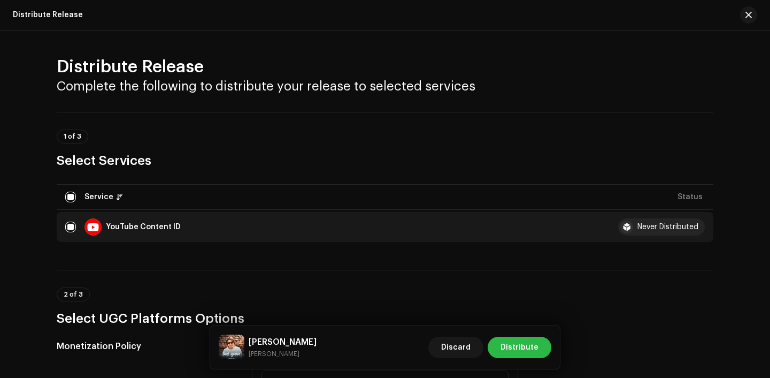
click at [501, 341] on button "Distribute" at bounding box center [520, 346] width 64 height 21
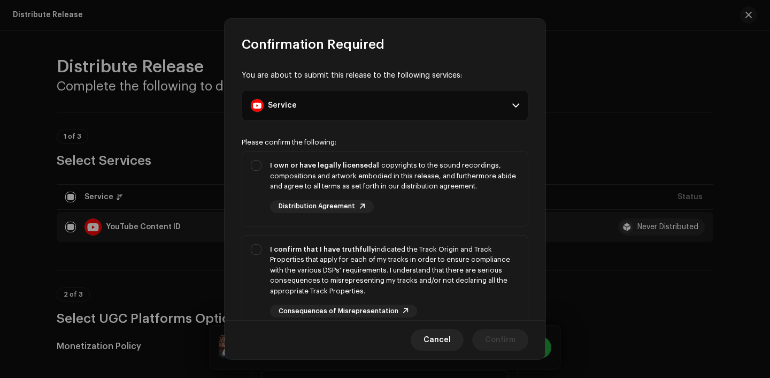
click at [426, 228] on p-selectbutton "I own or have legally licensed all copyrights to the sound recordings, composit…" at bounding box center [385, 296] width 287 height 291
click at [431, 267] on div "I confirm that I have truthfully indicated the Track Origin and Track Propertie…" at bounding box center [394, 270] width 249 height 52
checkbox input "true"
click at [427, 176] on div "I own or have legally licensed all copyrights to the sound recordings, composit…" at bounding box center [394, 176] width 249 height 32
checkbox input "true"
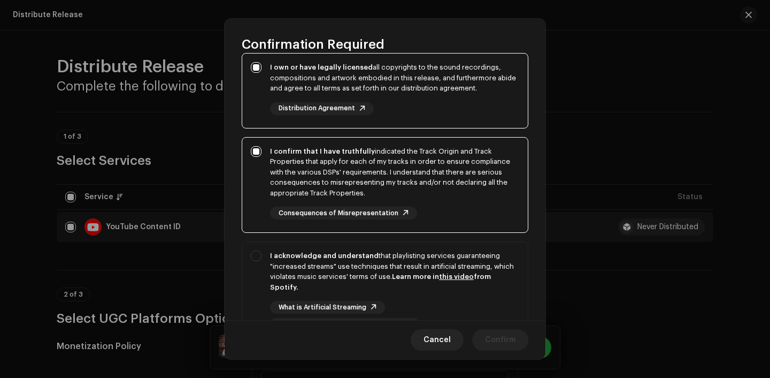
scroll to position [111, 0]
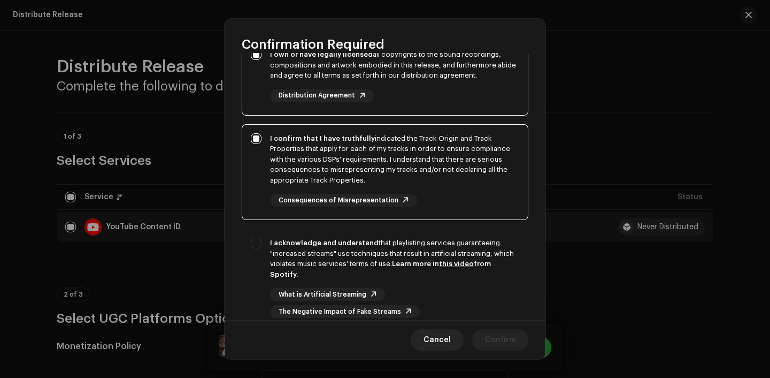
click at [433, 287] on div "I acknowledge and understand that playlisting services guaranteeing "increased …" at bounding box center [394, 277] width 249 height 80
checkbox input "true"
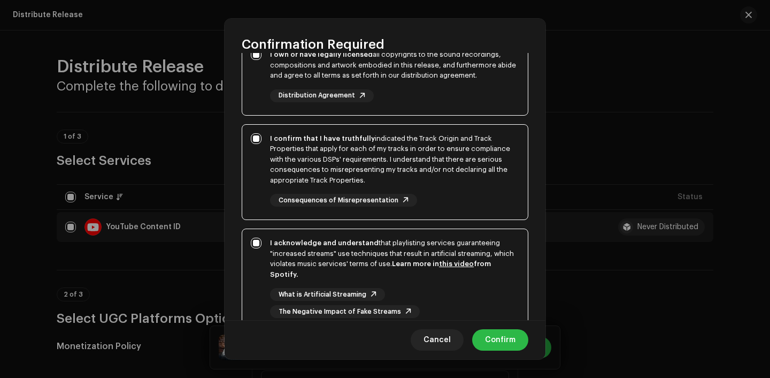
click at [507, 349] on span "Confirm" at bounding box center [500, 339] width 30 height 21
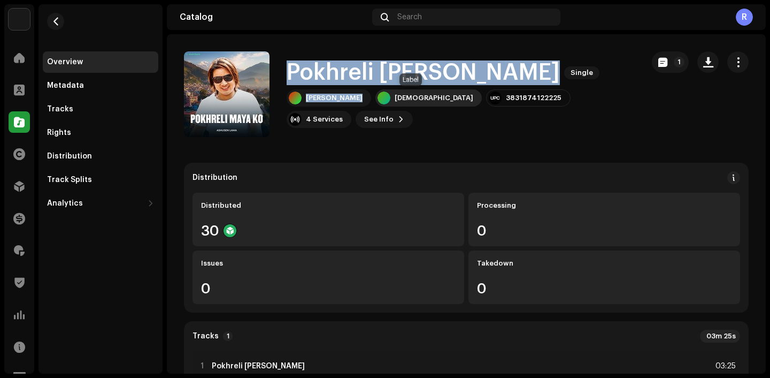
drag, startPoint x: 286, startPoint y: 68, endPoint x: 373, endPoint y: 96, distance: 91.4
click at [374, 96] on div "Pokhreli Maya Ko Single Prakash Tamang Ashusen Lama 3831874122225 4 Services Se…" at bounding box center [409, 94] width 451 height 86
copy div "Pokhreli Maya Ko Single Prakash Tamang"
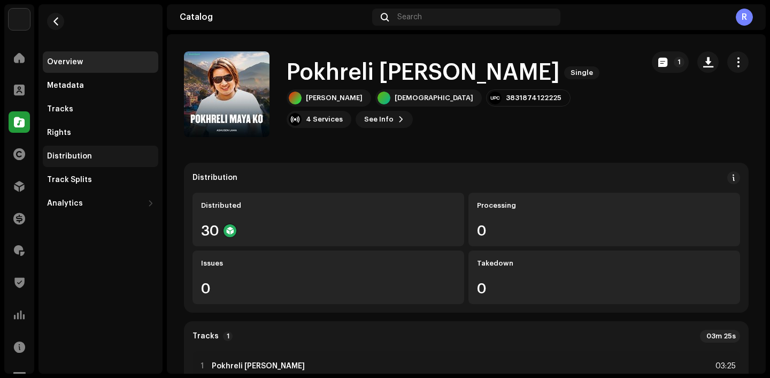
click at [73, 157] on div "Distribution" at bounding box center [69, 156] width 45 height 9
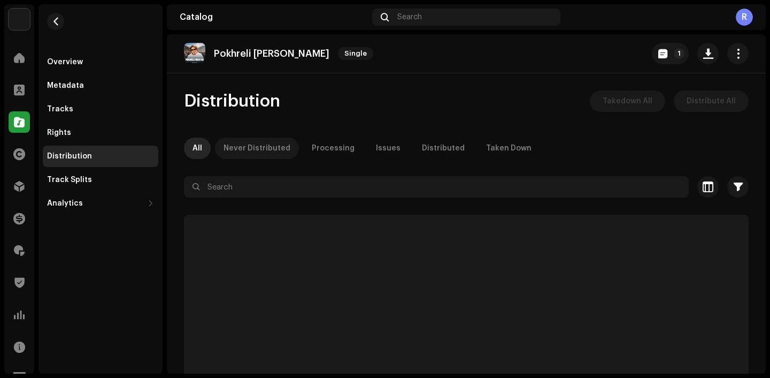
click at [254, 141] on div "Never Distributed" at bounding box center [257, 147] width 67 height 21
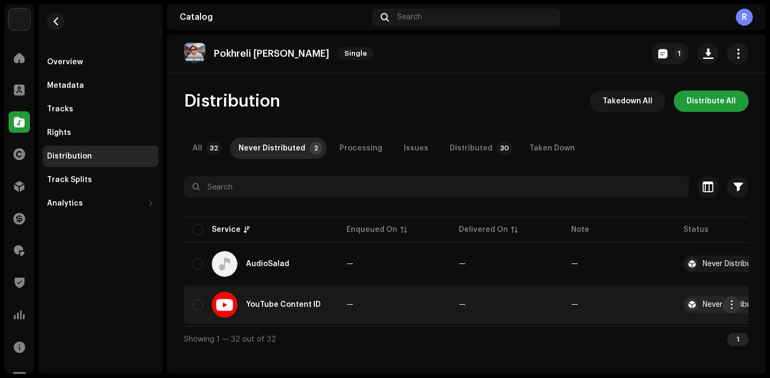
click at [733, 303] on span "button" at bounding box center [732, 304] width 8 height 9
click at [664, 329] on span "Distribute" at bounding box center [651, 328] width 38 height 9
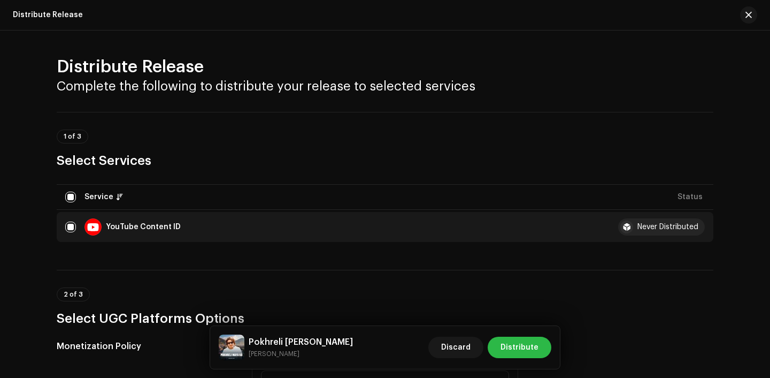
click at [523, 349] on span "Distribute" at bounding box center [520, 346] width 38 height 21
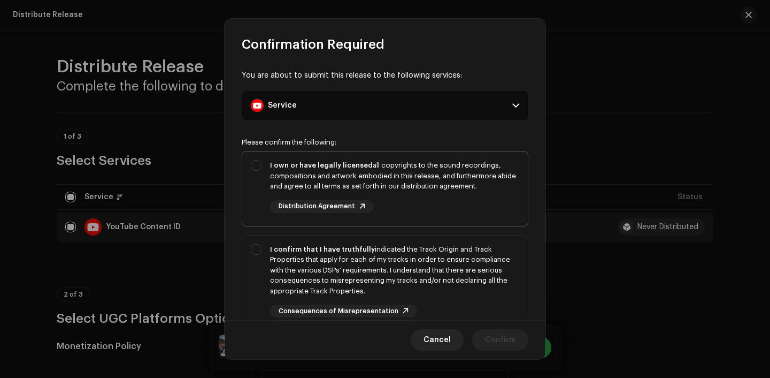
click at [403, 211] on div "I own or have legally licensed all copyrights to the sound recordings, composit…" at bounding box center [394, 186] width 249 height 53
checkbox input "true"
click at [412, 253] on div "I confirm that I have truthfully indicated the Track Origin and Track Propertie…" at bounding box center [394, 270] width 249 height 52
checkbox input "true"
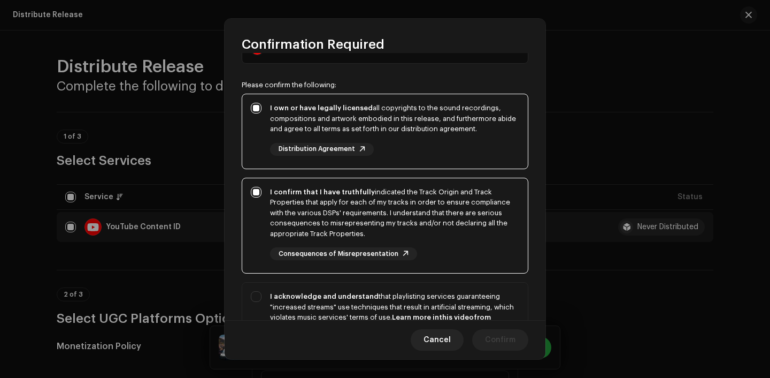
scroll to position [53, 0]
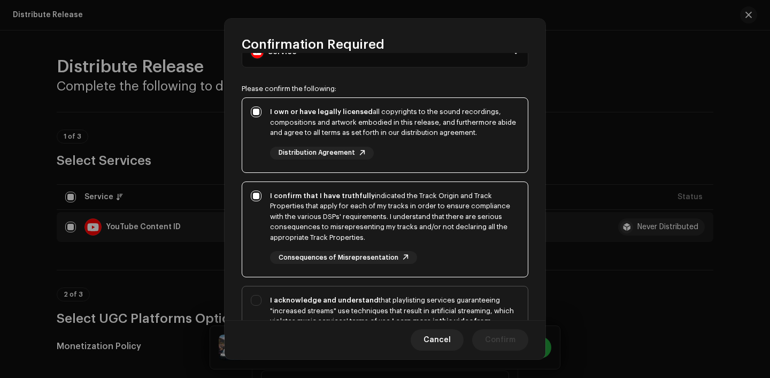
click at [427, 313] on div "I acknowledge and understand that playlisting services guaranteeing "increased …" at bounding box center [394, 316] width 249 height 42
checkbox input "true"
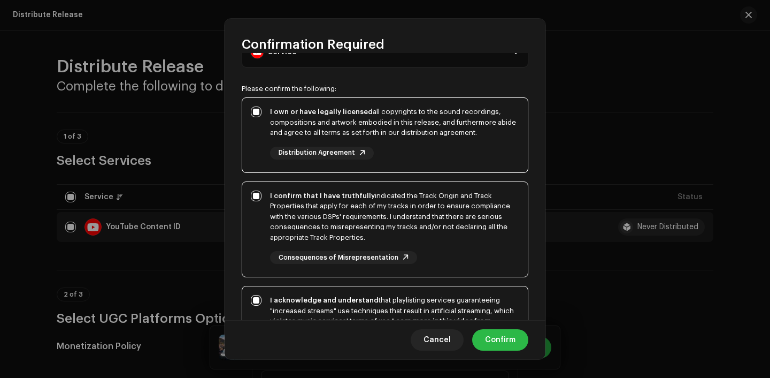
click at [507, 335] on span "Confirm" at bounding box center [500, 339] width 30 height 21
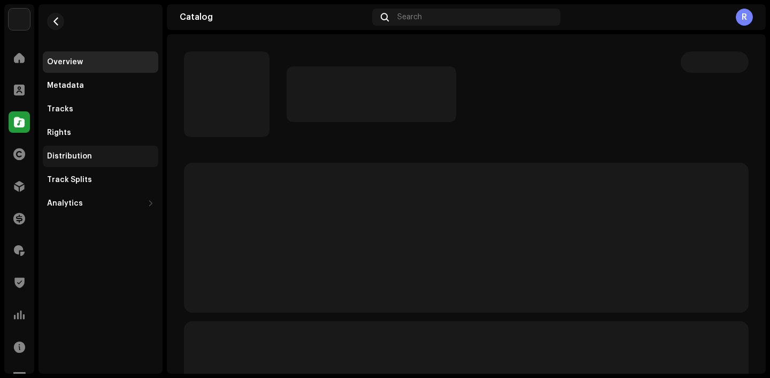
click at [67, 152] on div "Distribution" at bounding box center [69, 156] width 45 height 9
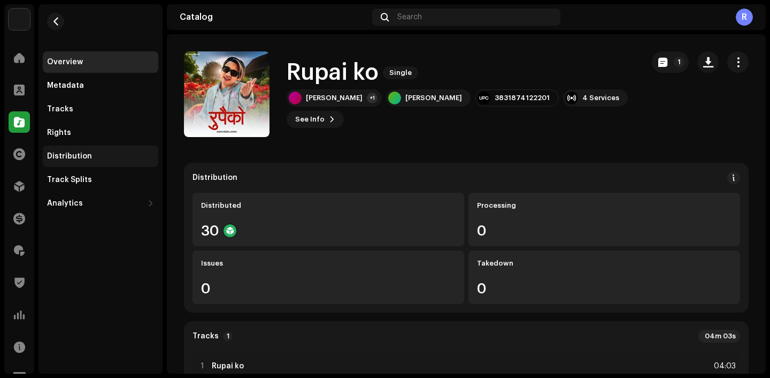
click at [72, 155] on div "Distribution" at bounding box center [69, 156] width 45 height 9
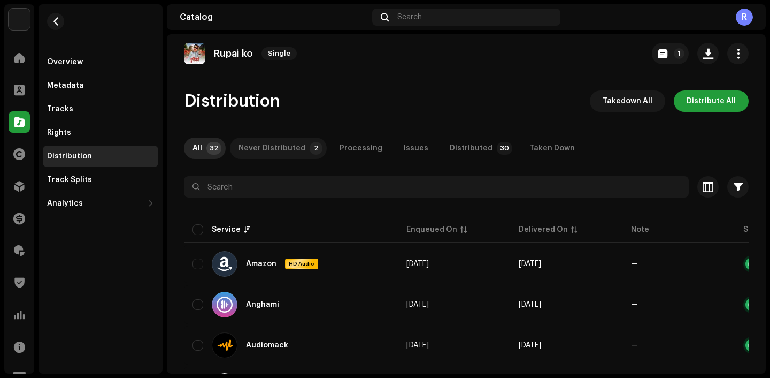
click at [287, 138] on div "Never Distributed" at bounding box center [272, 147] width 67 height 21
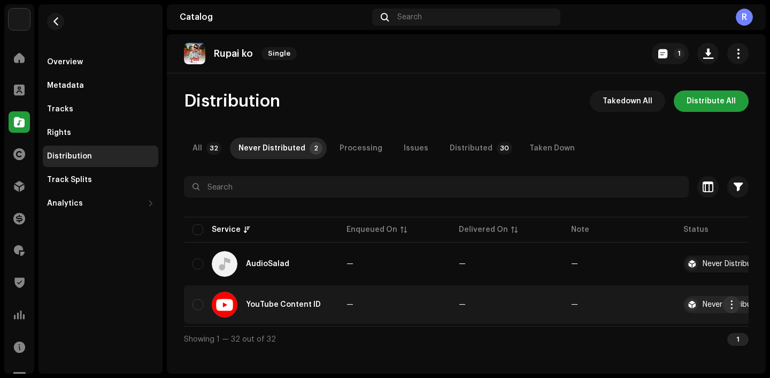
click at [732, 303] on span "button" at bounding box center [732, 304] width 8 height 9
click at [677, 332] on div "Distribute" at bounding box center [681, 328] width 99 height 9
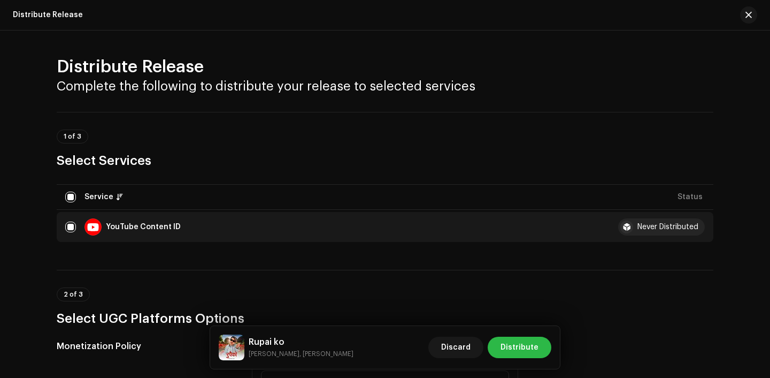
click at [512, 339] on span "Distribute" at bounding box center [520, 346] width 38 height 21
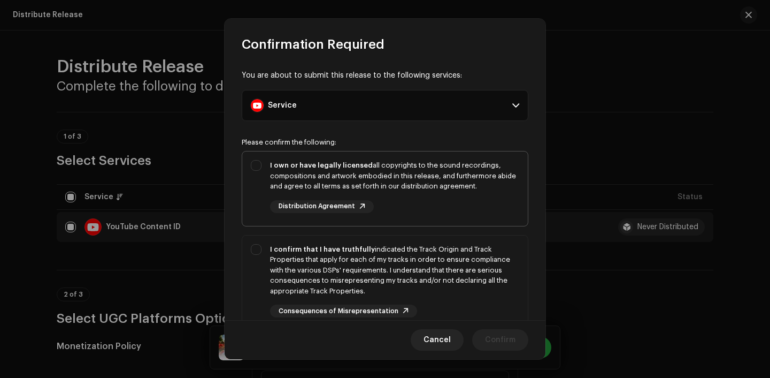
click at [443, 175] on div "I own or have legally licensed all copyrights to the sound recordings, composit…" at bounding box center [394, 176] width 249 height 32
checkbox input "true"
click at [443, 235] on div "I confirm that I have truthfully indicated the Track Origin and Track Propertie…" at bounding box center [385, 280] width 286 height 91
checkbox input "true"
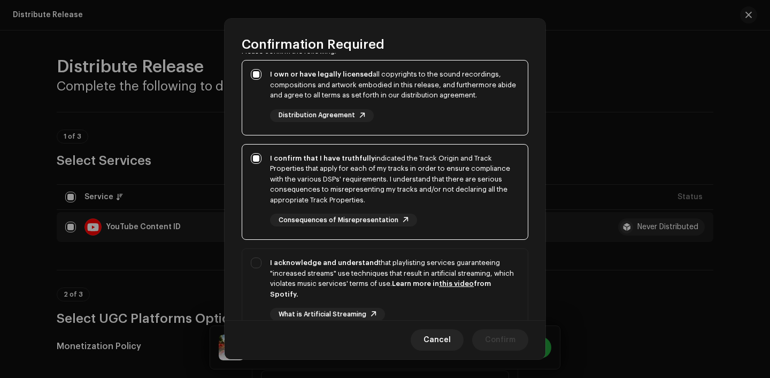
scroll to position [117, 0]
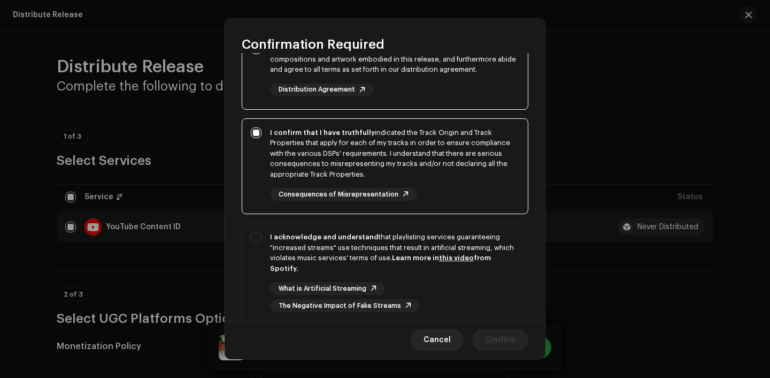
click at [436, 301] on div "What is Artificial Streaming The Negative Impact of Fake Streams" at bounding box center [394, 297] width 249 height 30
checkbox input "true"
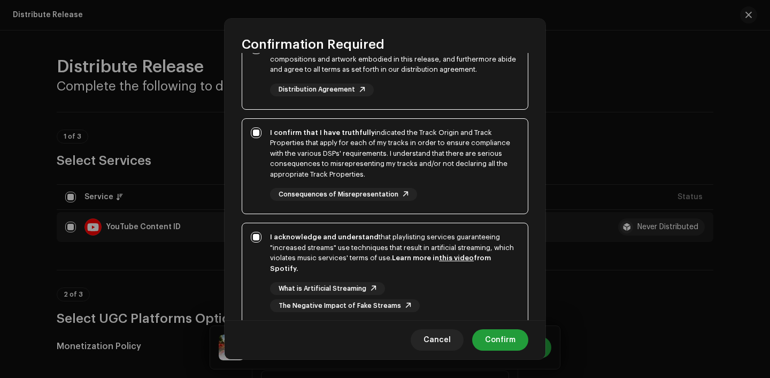
click at [511, 355] on div "Cancel Confirm" at bounding box center [385, 339] width 321 height 39
click at [500, 337] on span "Confirm" at bounding box center [500, 339] width 30 height 21
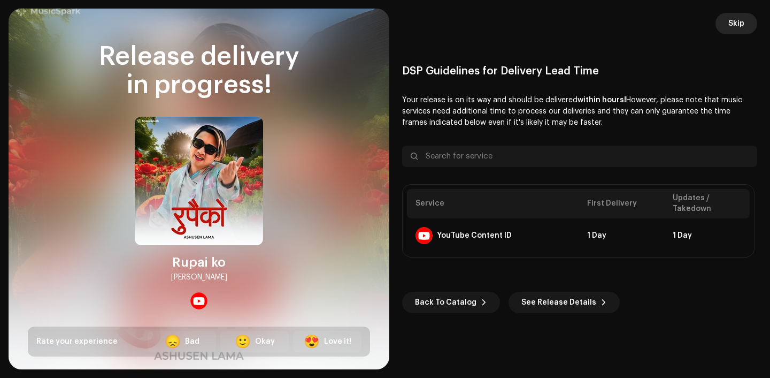
click at [740, 24] on span "Skip" at bounding box center [737, 23] width 16 height 21
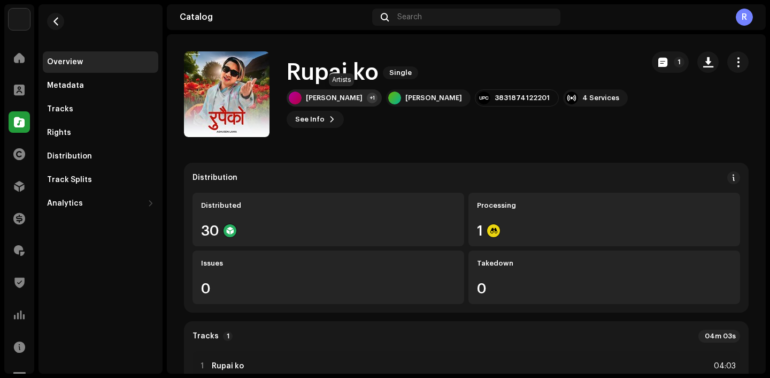
drag, startPoint x: 292, startPoint y: 70, endPoint x: 376, endPoint y: 101, distance: 89.8
click at [376, 101] on div "Rupai ko Single [PERSON_NAME] +1 [PERSON_NAME] 3831874122201 4 Services See Inf…" at bounding box center [461, 93] width 348 height 67
copy div "Rupai ko Single [PERSON_NAME]"
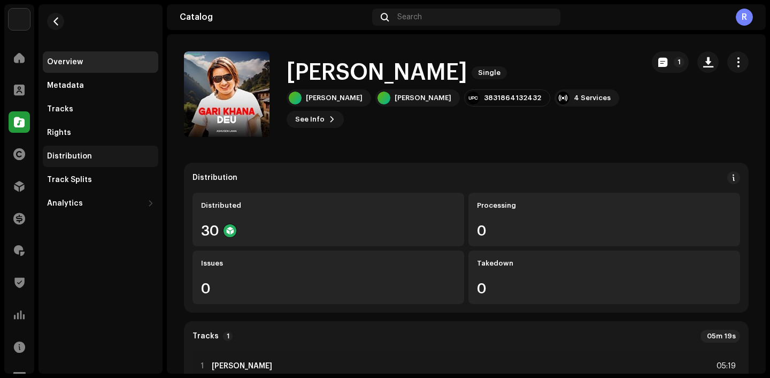
click at [93, 155] on div "Distribution" at bounding box center [100, 156] width 107 height 9
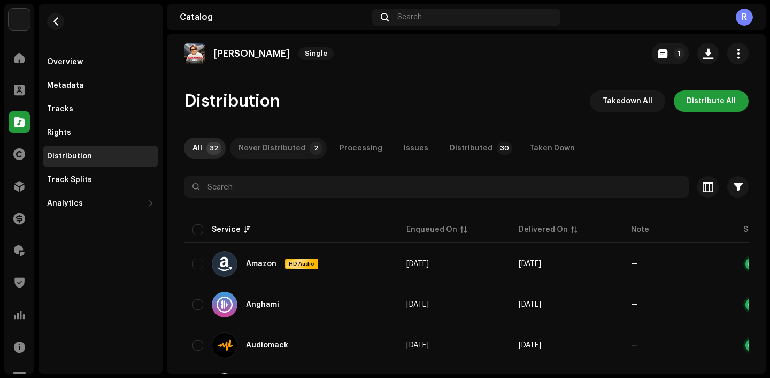
click at [304, 157] on p-tab "Never Distributed 2" at bounding box center [278, 147] width 97 height 21
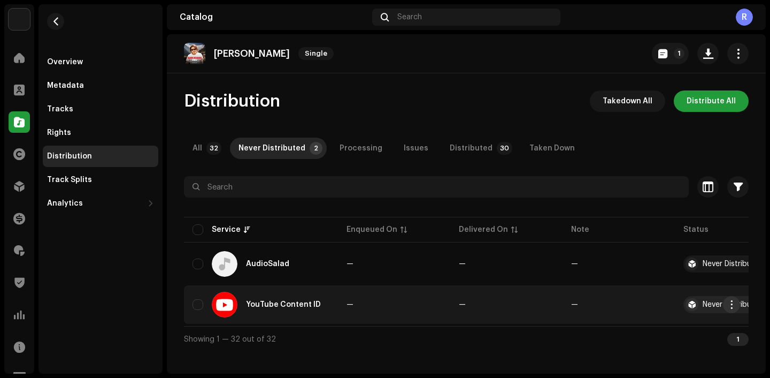
click at [733, 305] on span "button" at bounding box center [732, 304] width 8 height 9
click at [663, 323] on div "Distribute" at bounding box center [681, 328] width 108 height 21
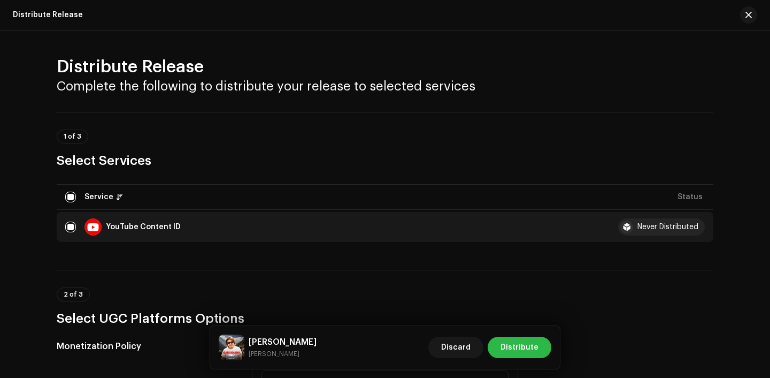
click at [524, 347] on span "Distribute" at bounding box center [520, 346] width 38 height 21
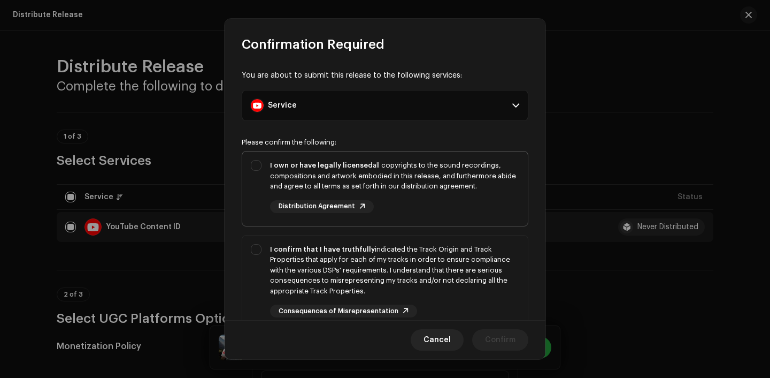
click at [451, 196] on div "I own or have legally licensed all copyrights to the sound recordings, composit…" at bounding box center [394, 186] width 249 height 53
checkbox input "true"
click at [455, 247] on div "I confirm that I have truthfully indicated the Track Origin and Track Propertie…" at bounding box center [394, 270] width 249 height 52
checkbox input "true"
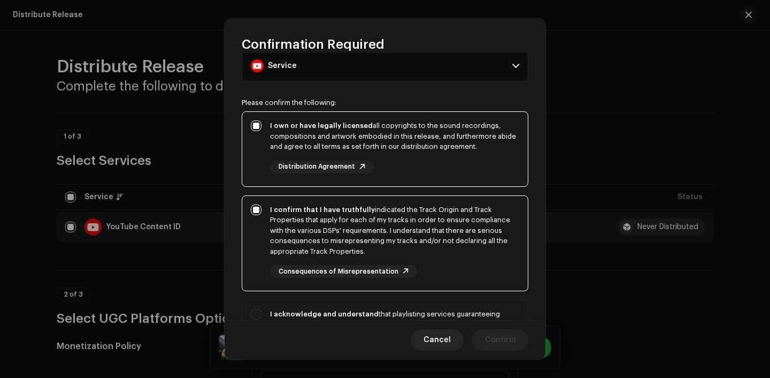
scroll to position [98, 0]
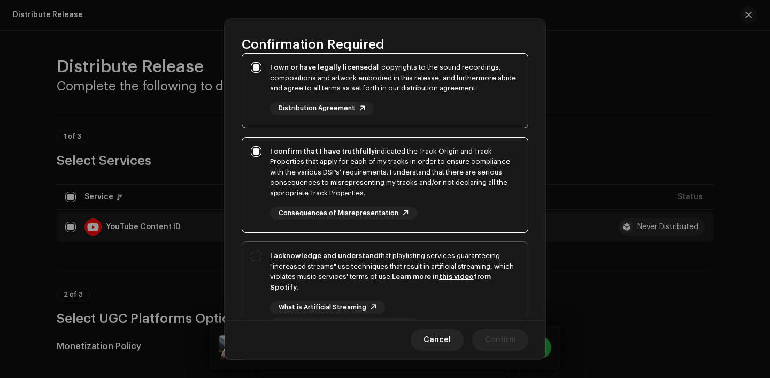
click at [450, 271] on div "I acknowledge and understand that playlisting services guaranteeing "increased …" at bounding box center [394, 271] width 249 height 42
checkbox input "true"
click at [503, 331] on span "Confirm" at bounding box center [500, 339] width 30 height 21
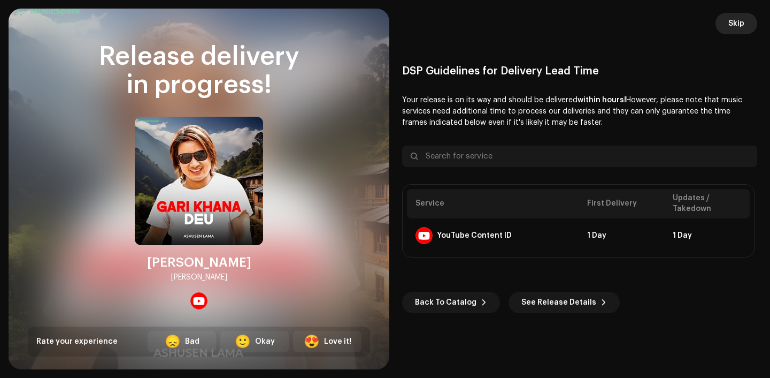
click at [743, 26] on span "Skip" at bounding box center [737, 23] width 16 height 21
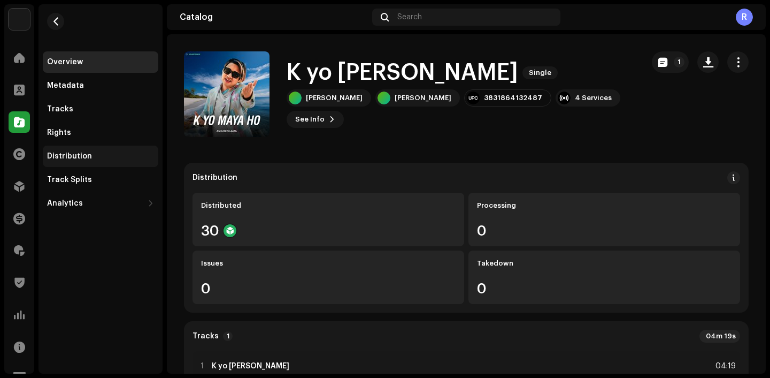
click at [85, 157] on div "Distribution" at bounding box center [69, 156] width 45 height 9
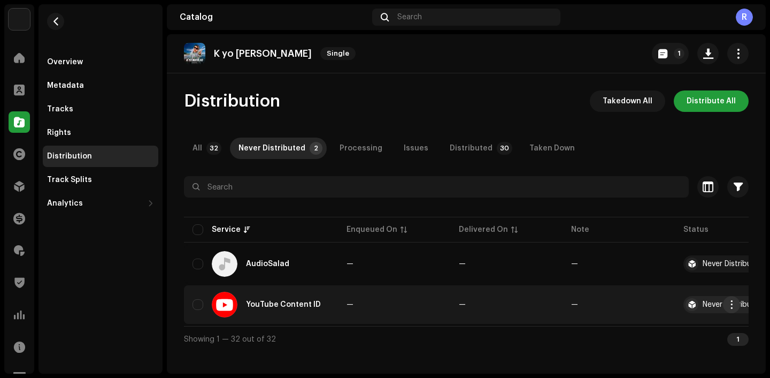
click at [728, 305] on span "button" at bounding box center [732, 304] width 8 height 9
click at [642, 339] on div "Distribute" at bounding box center [681, 328] width 108 height 21
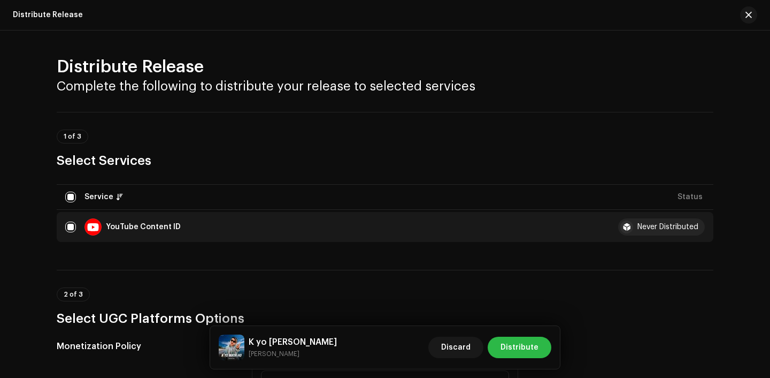
click at [518, 345] on span "Distribute" at bounding box center [520, 346] width 38 height 21
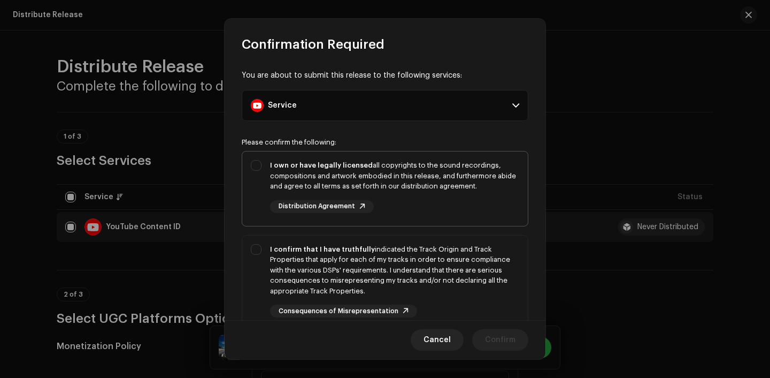
click at [430, 174] on div "I own or have legally licensed all copyrights to the sound recordings, composit…" at bounding box center [394, 176] width 249 height 32
checkbox input "true"
click at [428, 282] on div "I confirm that I have truthfully indicated the Track Origin and Track Propertie…" at bounding box center [394, 270] width 249 height 52
checkbox input "true"
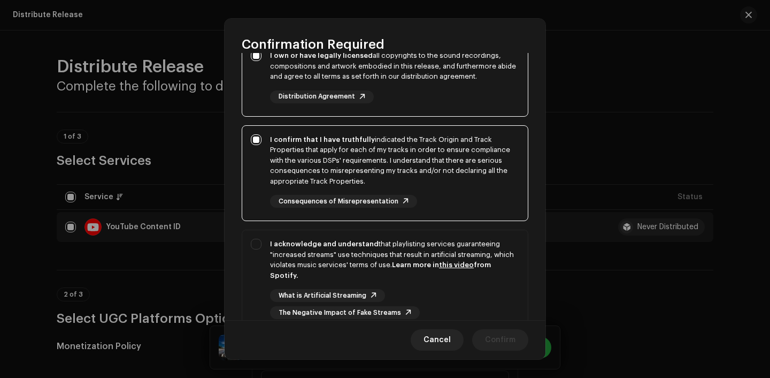
scroll to position [120, 0]
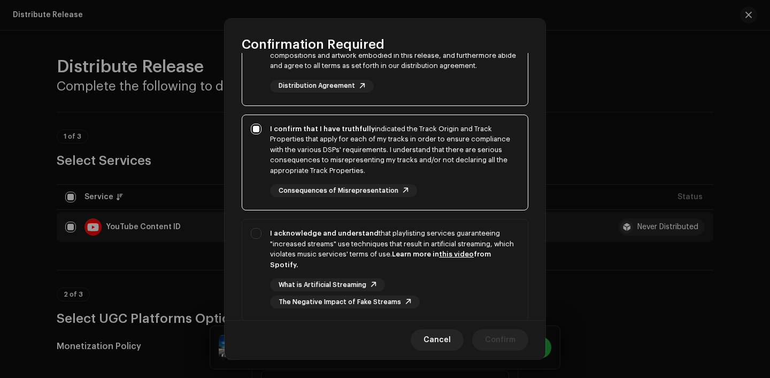
click at [428, 282] on div "What is Artificial Streaming The Negative Impact of Fake Streams" at bounding box center [394, 293] width 249 height 30
checkbox input "true"
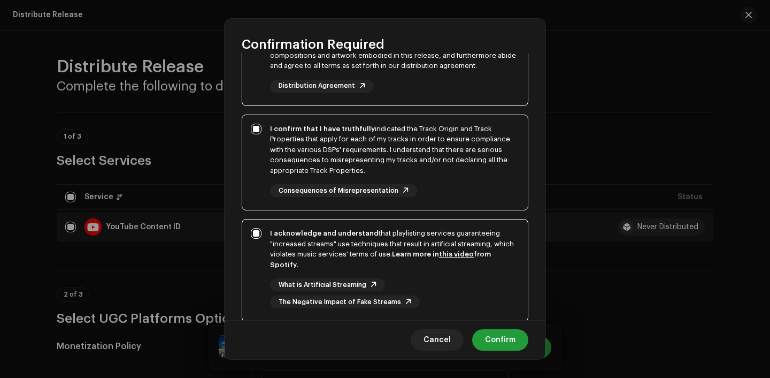
click at [510, 324] on div "Cancel Confirm" at bounding box center [385, 339] width 321 height 39
click at [510, 325] on div "Cancel Confirm" at bounding box center [385, 339] width 321 height 39
click at [510, 335] on span "Confirm" at bounding box center [500, 339] width 30 height 21
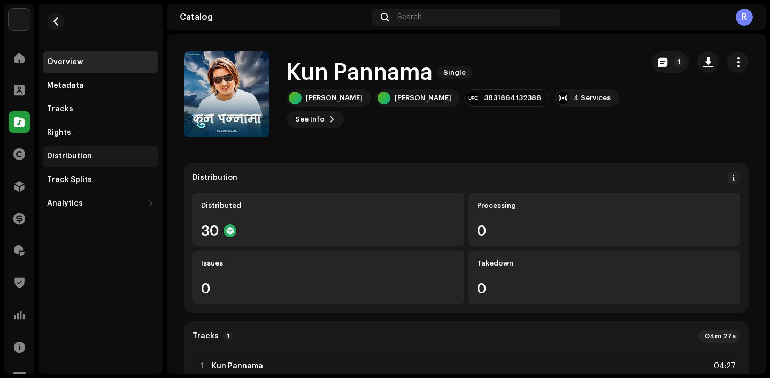
click at [96, 160] on div "Distribution" at bounding box center [101, 155] width 116 height 21
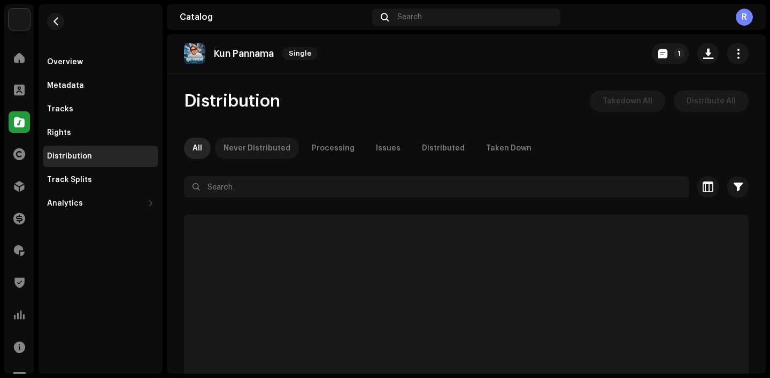
click at [259, 147] on div "Never Distributed" at bounding box center [257, 147] width 67 height 21
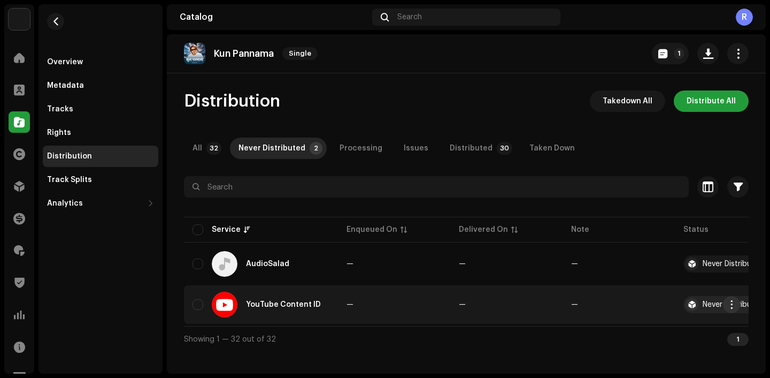
click at [734, 306] on span "button" at bounding box center [732, 304] width 8 height 9
click at [676, 320] on div "Distribute" at bounding box center [681, 328] width 108 height 21
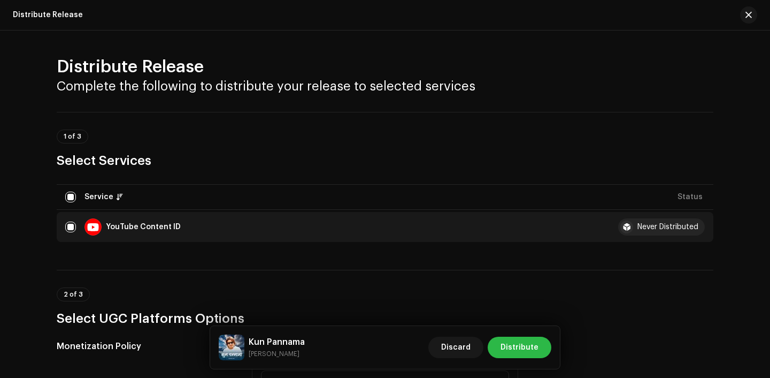
click at [526, 354] on span "Distribute" at bounding box center [520, 346] width 38 height 21
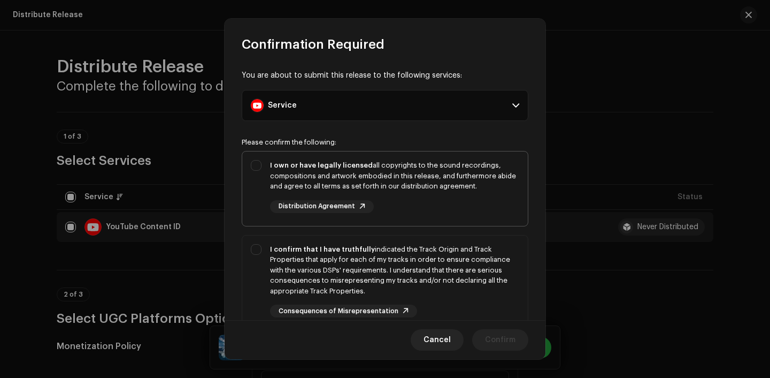
click at [442, 185] on div "I own or have legally licensed all copyrights to the sound recordings, composit…" at bounding box center [394, 176] width 249 height 32
checkbox input "true"
click at [442, 265] on div "I confirm that I have truthfully indicated the Track Origin and Track Propertie…" at bounding box center [394, 270] width 249 height 52
checkbox input "true"
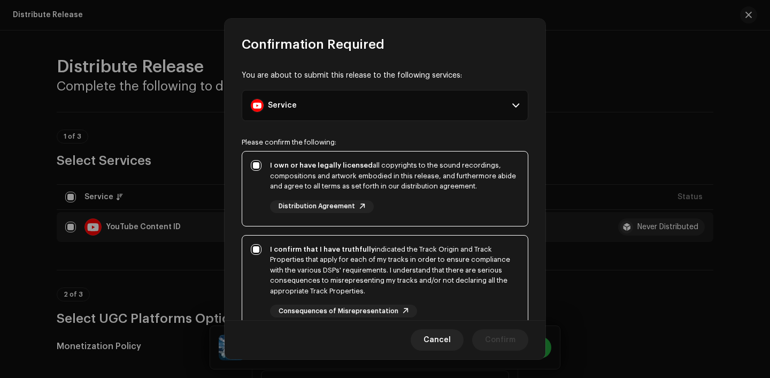
scroll to position [113, 0]
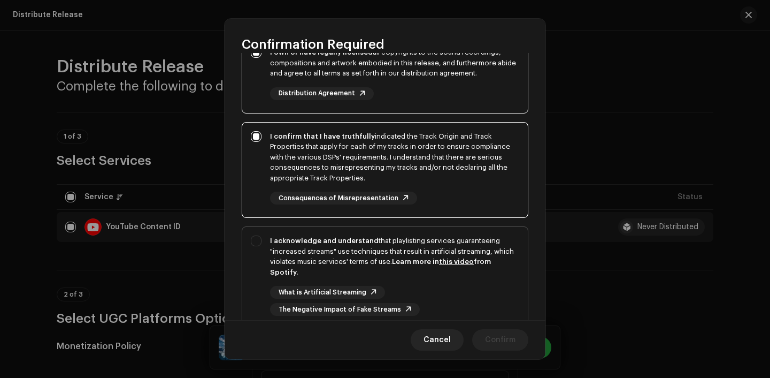
click at [460, 280] on div "I acknowledge and understand that playlisting services guaranteeing "increased …" at bounding box center [394, 275] width 249 height 80
checkbox input "true"
click at [504, 341] on span "Confirm" at bounding box center [500, 339] width 30 height 21
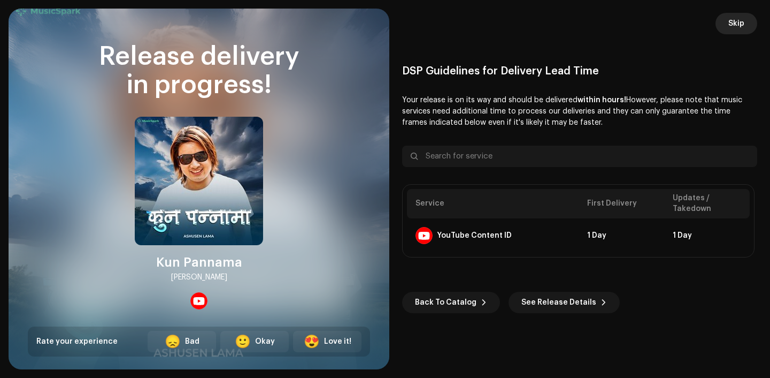
click at [737, 25] on span "Skip" at bounding box center [737, 23] width 16 height 21
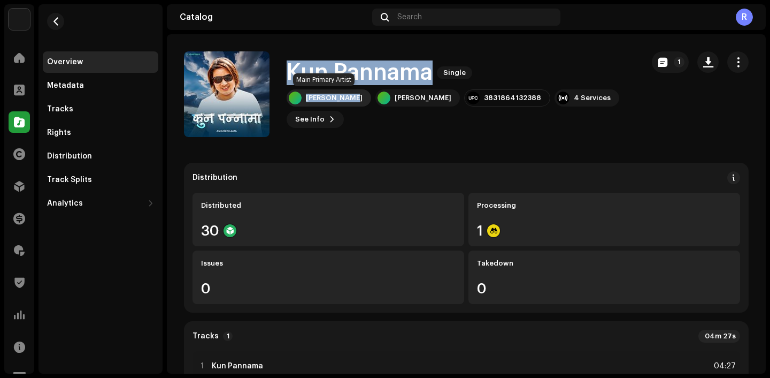
drag, startPoint x: 286, startPoint y: 70, endPoint x: 351, endPoint y: 97, distance: 71.0
click at [352, 98] on div "Kun Pannama Single Ashusen Lama Ashusen Lama 3831864132388 4 Services See Info 1" at bounding box center [409, 94] width 451 height 86
copy div "Kun Pannama Single Ashusen Lama"
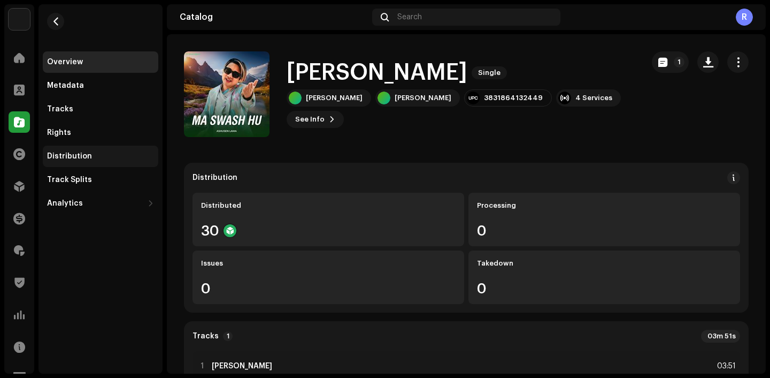
click at [88, 162] on div "Distribution" at bounding box center [101, 155] width 116 height 21
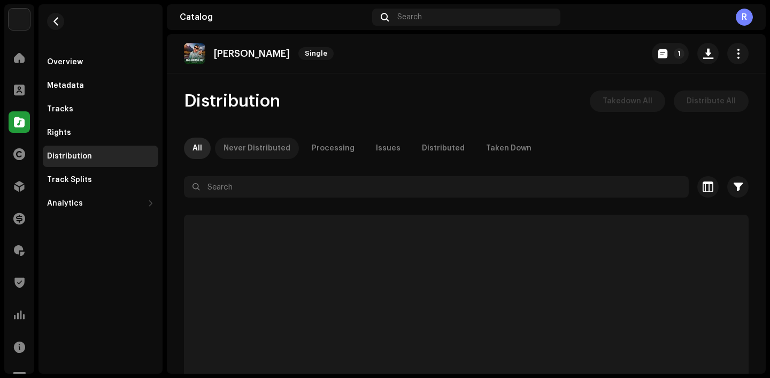
click at [233, 150] on div "Never Distributed" at bounding box center [257, 147] width 67 height 21
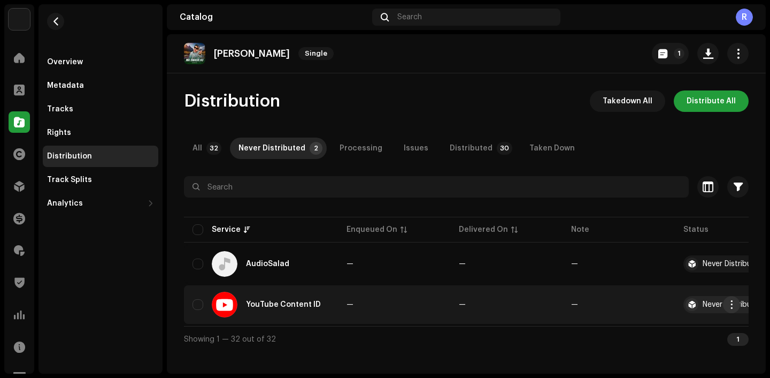
click at [732, 302] on span "button" at bounding box center [732, 304] width 8 height 9
click at [625, 332] on div "Distribute" at bounding box center [682, 328] width 118 height 31
click at [635, 329] on span "Distribute" at bounding box center [651, 328] width 38 height 9
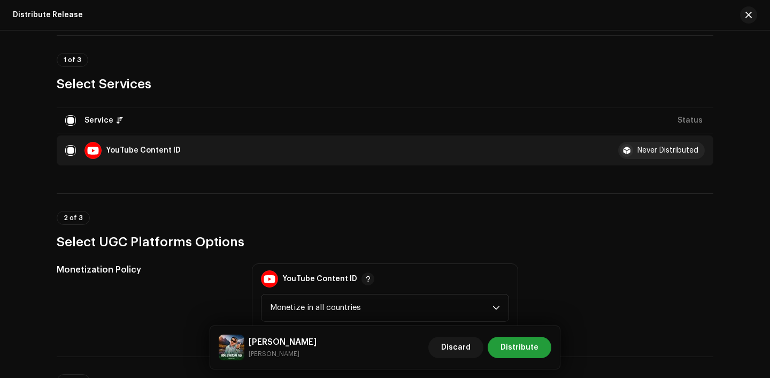
scroll to position [94, 0]
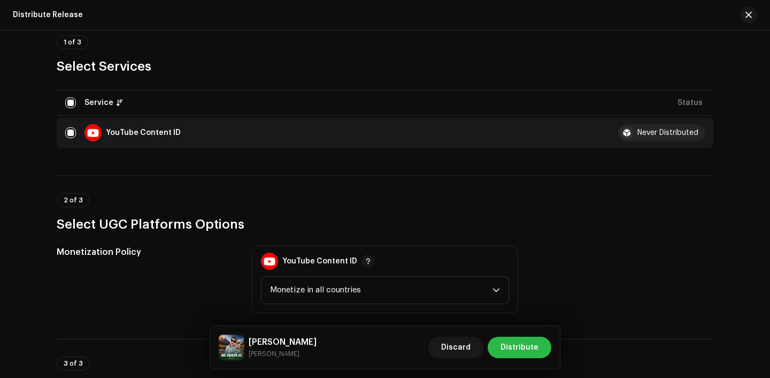
click at [526, 350] on span "Distribute" at bounding box center [520, 346] width 38 height 21
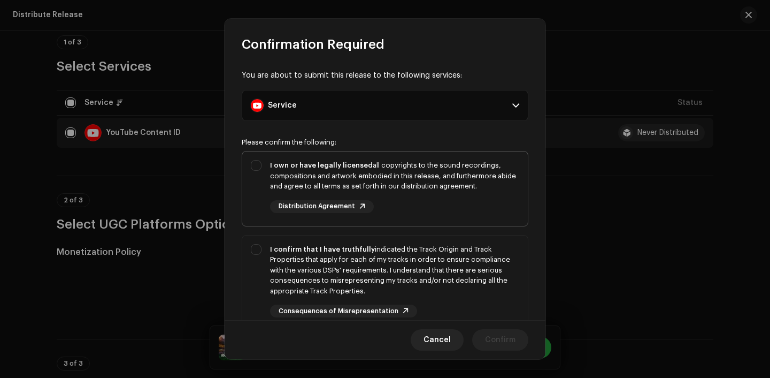
click at [441, 173] on div "I own or have legally licensed all copyrights to the sound recordings, composit…" at bounding box center [394, 176] width 249 height 32
checkbox input "true"
click at [441, 274] on div "I confirm that I have truthfully indicated the Track Origin and Track Propertie…" at bounding box center [394, 270] width 249 height 52
checkbox input "true"
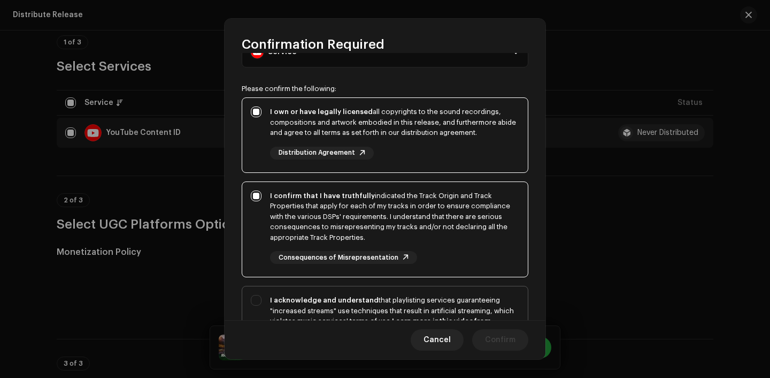
scroll to position [87, 0]
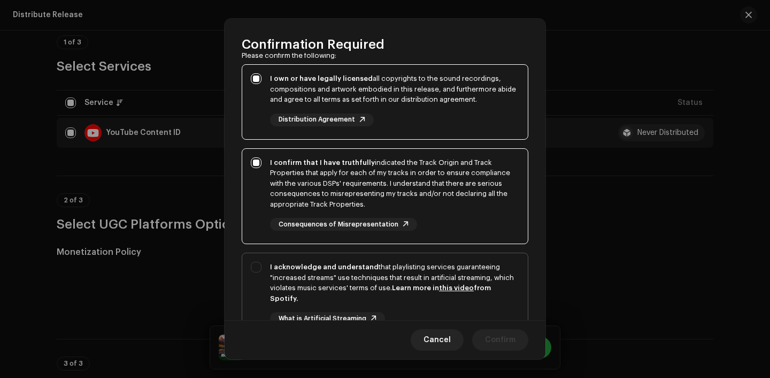
click at [448, 283] on div "I acknowledge and understand that playlisting services guaranteeing "increased …" at bounding box center [394, 283] width 249 height 42
checkbox input "true"
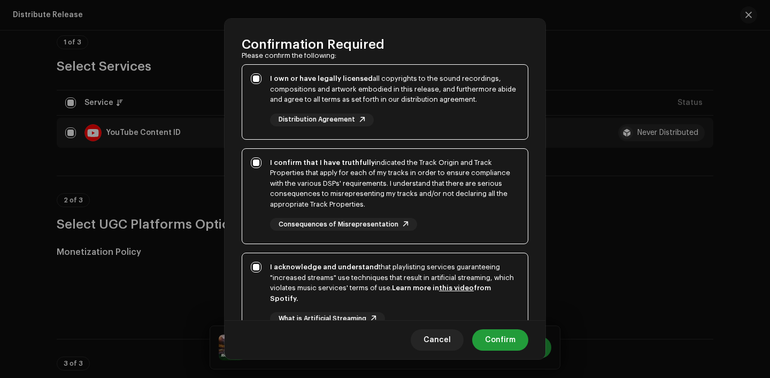
click at [501, 353] on div "Cancel Confirm" at bounding box center [385, 339] width 321 height 39
click at [502, 343] on span "Confirm" at bounding box center [500, 339] width 30 height 21
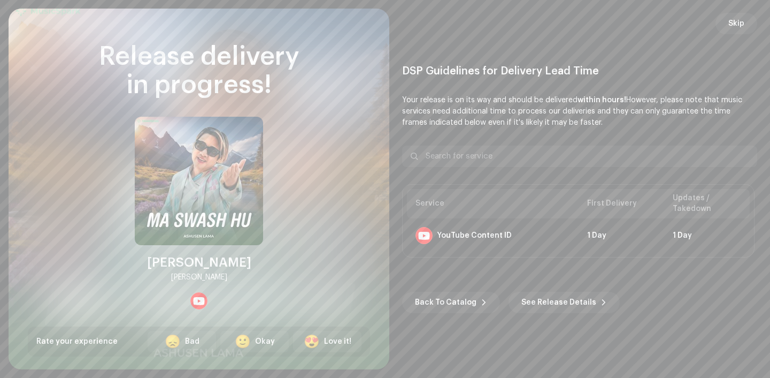
click at [716, 18] on div "Skip DSP Guidelines for Delivery Lead Time Your release is on its way and shoul…" at bounding box center [579, 189] width 381 height 361
click at [724, 22] on button "Skip" at bounding box center [737, 23] width 42 height 21
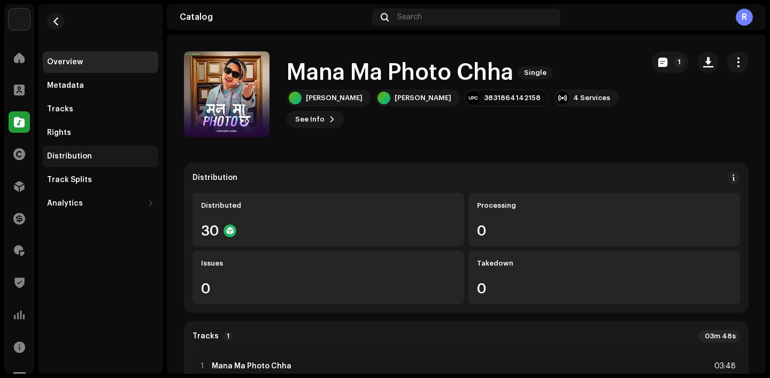
click at [86, 165] on div "Distribution" at bounding box center [101, 155] width 116 height 21
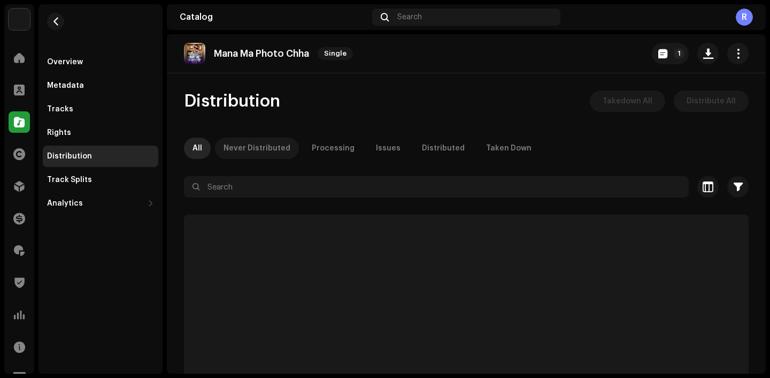
click at [264, 148] on div "Never Distributed" at bounding box center [257, 147] width 67 height 21
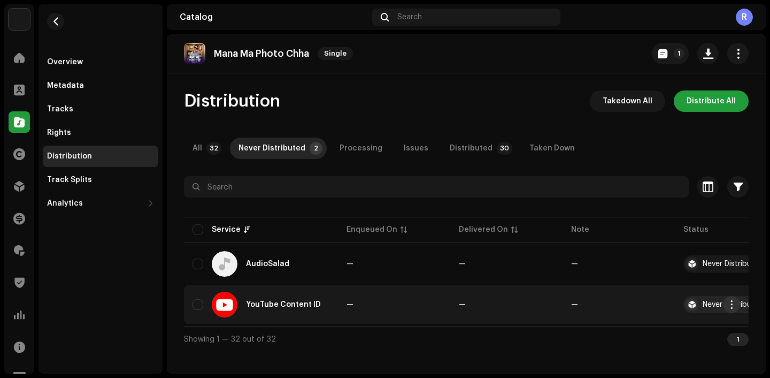
click at [728, 309] on button "button" at bounding box center [731, 304] width 17 height 17
click at [673, 323] on div "Distribute" at bounding box center [681, 328] width 108 height 21
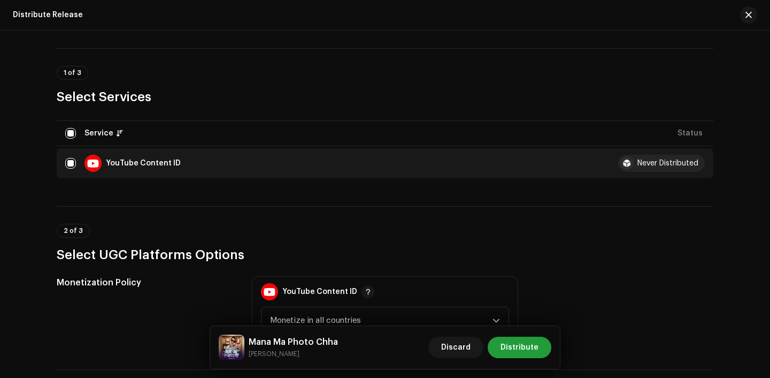
scroll to position [75, 0]
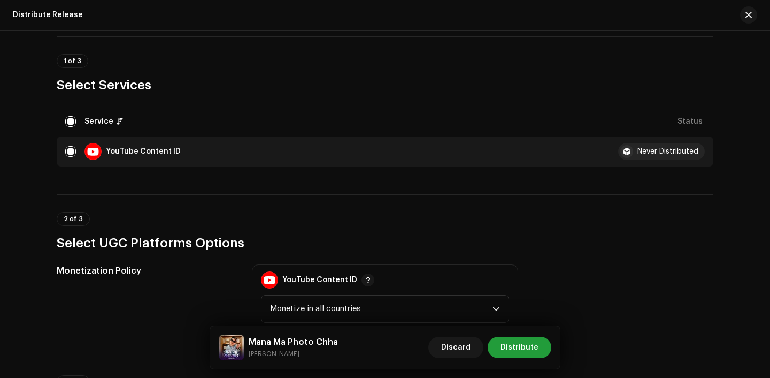
click at [538, 334] on div "Discard Distribute" at bounding box center [489, 347] width 123 height 26
click at [528, 345] on span "Distribute" at bounding box center [520, 346] width 38 height 21
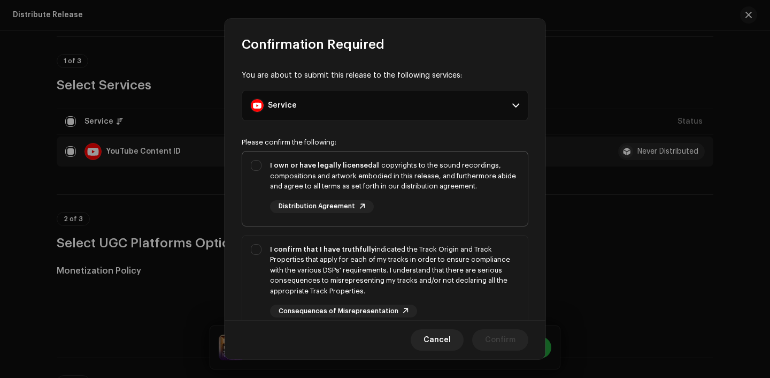
click at [463, 191] on div "I own or have legally licensed all copyrights to the sound recordings, composit…" at bounding box center [394, 186] width 249 height 53
checkbox input "true"
click at [464, 270] on div "I confirm that I have truthfully indicated the Track Origin and Track Propertie…" at bounding box center [394, 270] width 249 height 52
checkbox input "true"
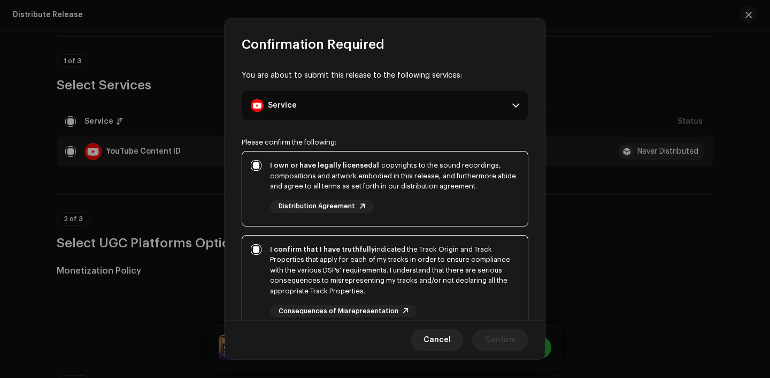
scroll to position [81, 0]
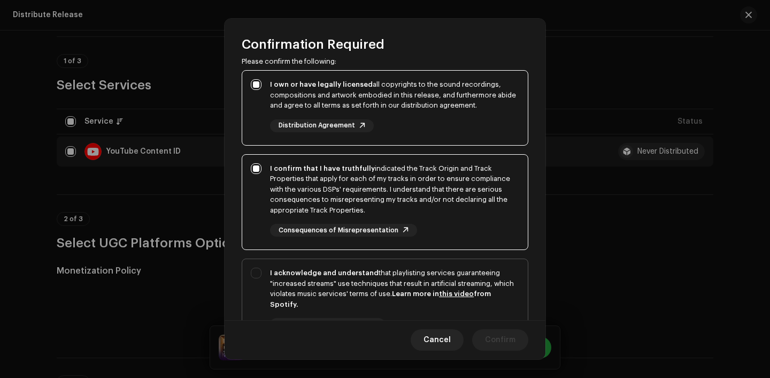
click at [465, 278] on div "I acknowledge and understand that playlisting services guaranteeing "increased …" at bounding box center [394, 288] width 249 height 42
checkbox input "true"
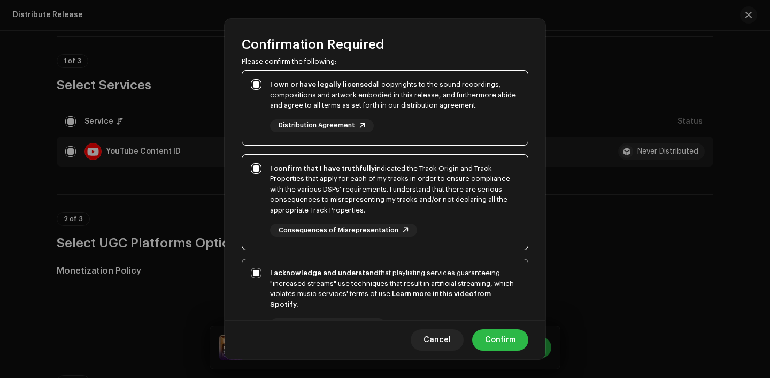
click at [493, 336] on span "Confirm" at bounding box center [500, 339] width 30 height 21
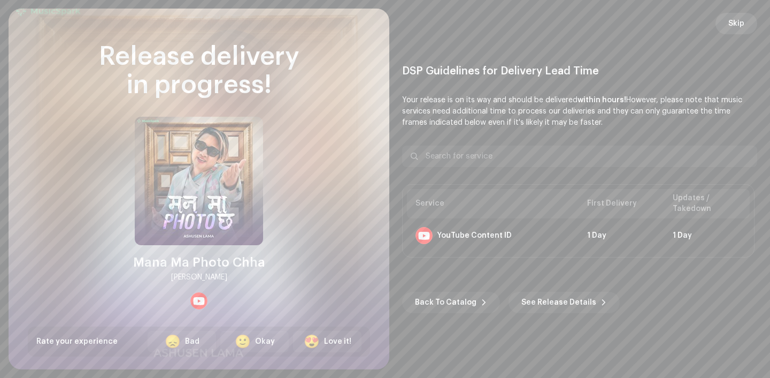
click at [736, 30] on span "Skip" at bounding box center [737, 23] width 16 height 21
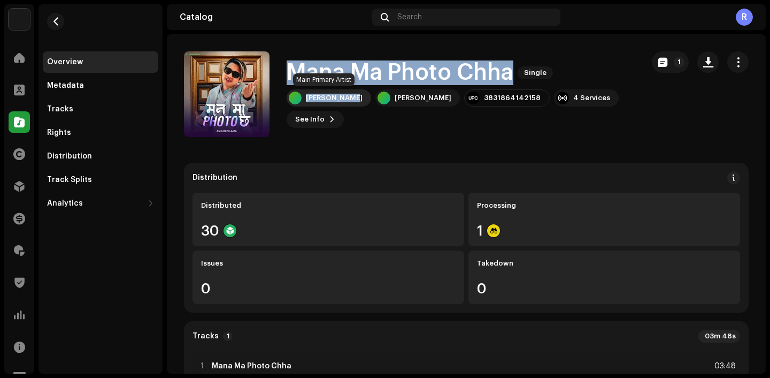
drag, startPoint x: 287, startPoint y: 67, endPoint x: 357, endPoint y: 101, distance: 77.3
click at [357, 101] on div "Mana Ma Photo Chha Single Ashusen Lama Ashusen Lama 3831864142158 4 Services Se…" at bounding box center [461, 93] width 348 height 67
copy div "Mana Ma Photo Chha Single Ashusen Lama"
click at [417, 66] on h1 "Mana Ma Photo Chha" at bounding box center [400, 72] width 227 height 25
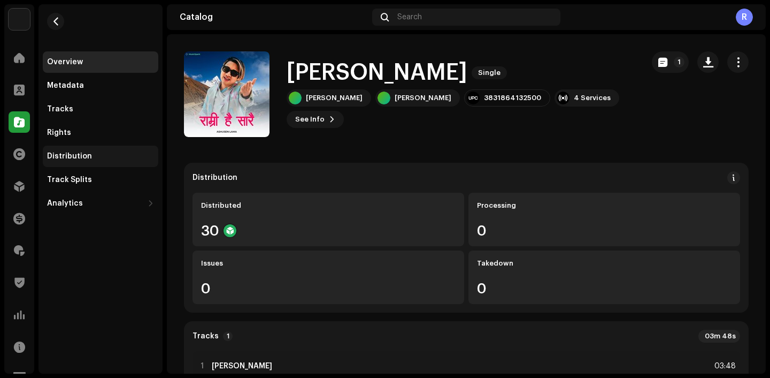
click at [90, 153] on div "Distribution" at bounding box center [100, 156] width 107 height 9
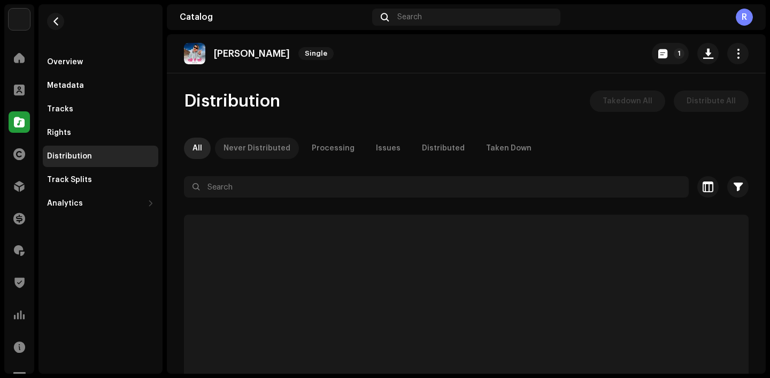
click at [288, 144] on p-tab "Never Distributed" at bounding box center [257, 147] width 84 height 21
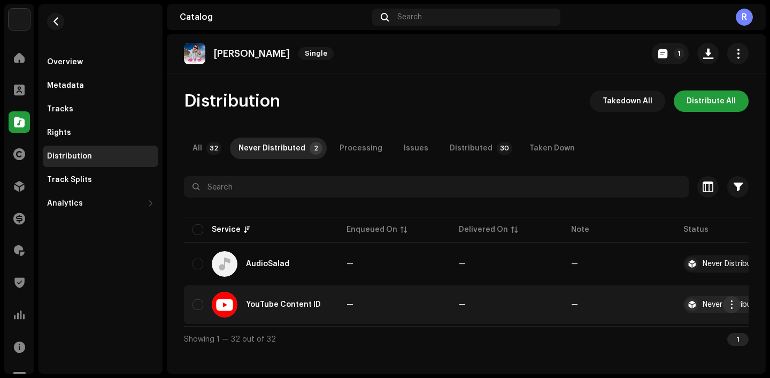
click at [729, 305] on span "button" at bounding box center [732, 304] width 8 height 9
click at [694, 325] on div "Distribute" at bounding box center [681, 328] width 99 height 9
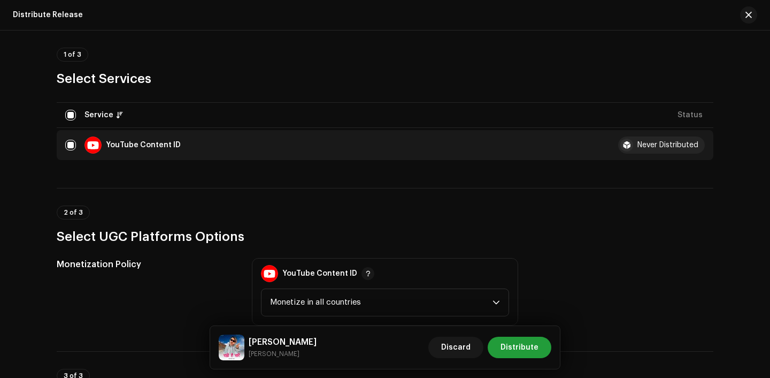
scroll to position [106, 0]
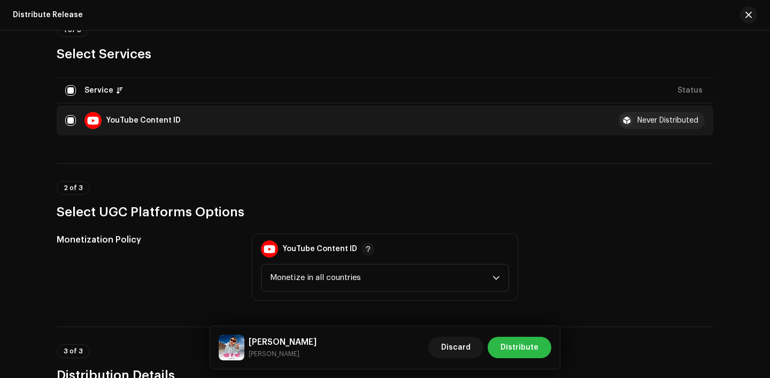
click at [516, 353] on span "Distribute" at bounding box center [520, 346] width 38 height 21
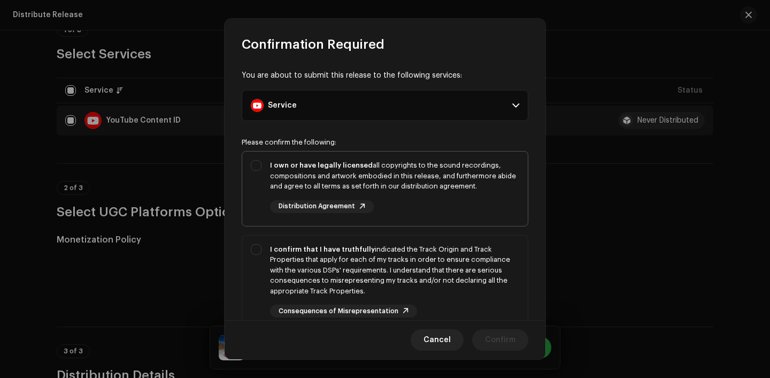
click at [477, 183] on div "I own or have legally licensed all copyrights to the sound recordings, composit…" at bounding box center [394, 176] width 249 height 32
checkbox input "true"
click at [475, 248] on div "I confirm that I have truthfully indicated the Track Origin and Track Propertie…" at bounding box center [394, 270] width 249 height 52
checkbox input "true"
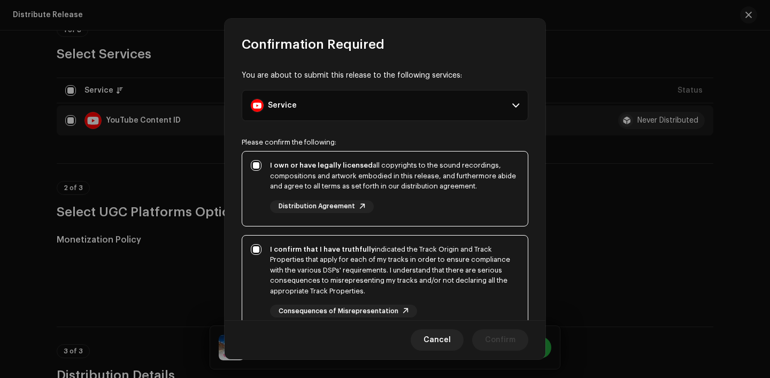
scroll to position [52, 0]
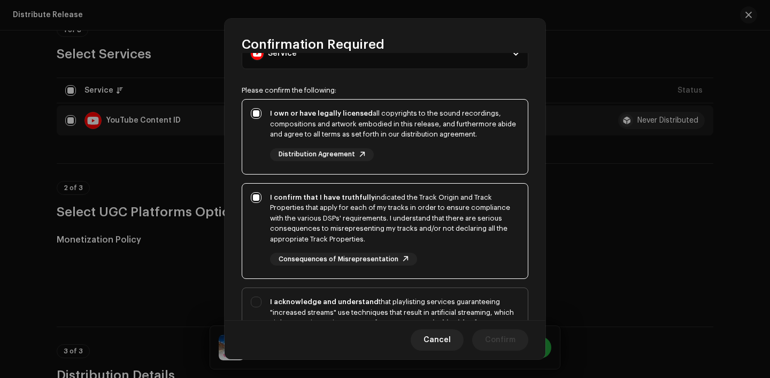
click at [472, 295] on div "I acknowledge and understand that playlisting services guaranteeing "increased …" at bounding box center [385, 336] width 286 height 97
checkbox input "true"
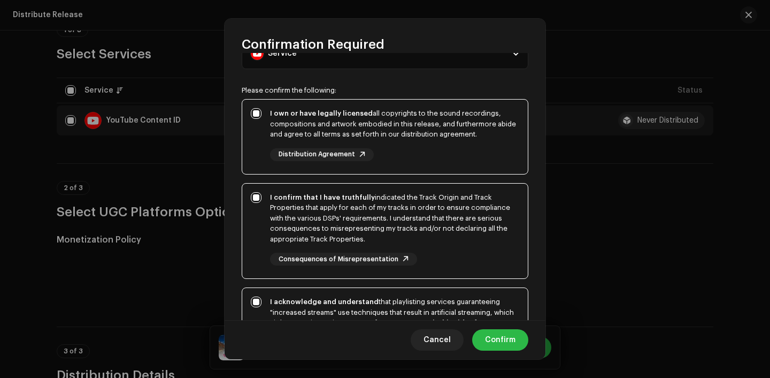
click at [500, 347] on span "Confirm" at bounding box center [500, 339] width 30 height 21
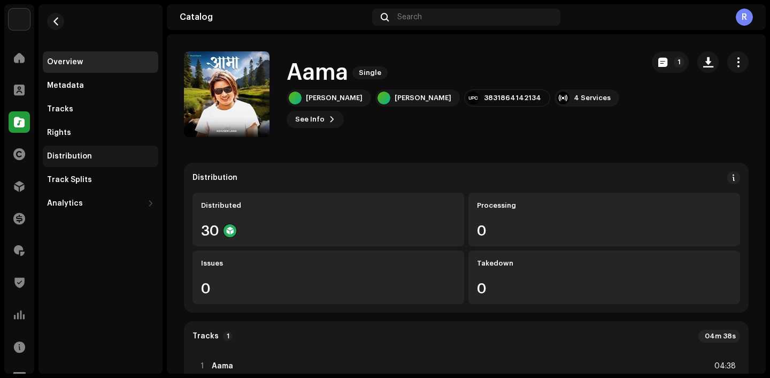
click at [96, 157] on div "Distribution" at bounding box center [100, 156] width 107 height 9
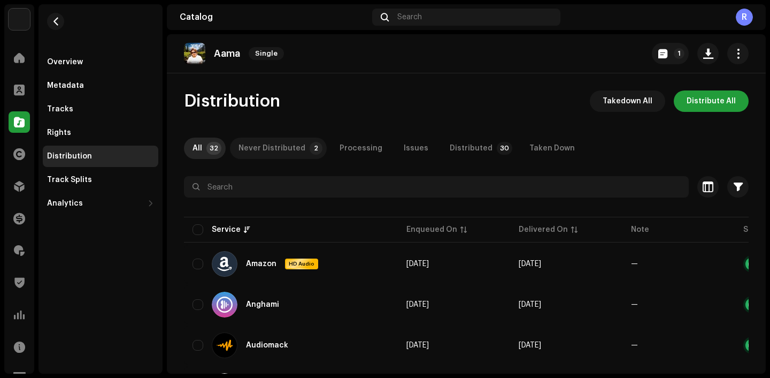
click at [263, 150] on div "Never Distributed" at bounding box center [272, 147] width 67 height 21
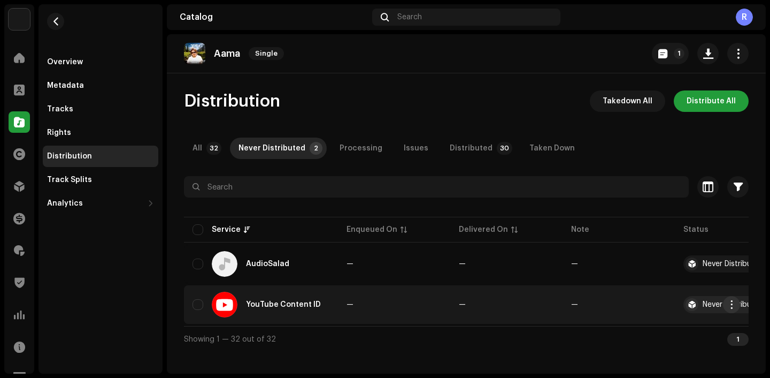
click at [734, 304] on span "button" at bounding box center [732, 304] width 8 height 9
click at [676, 338] on div "Distribute" at bounding box center [681, 328] width 108 height 21
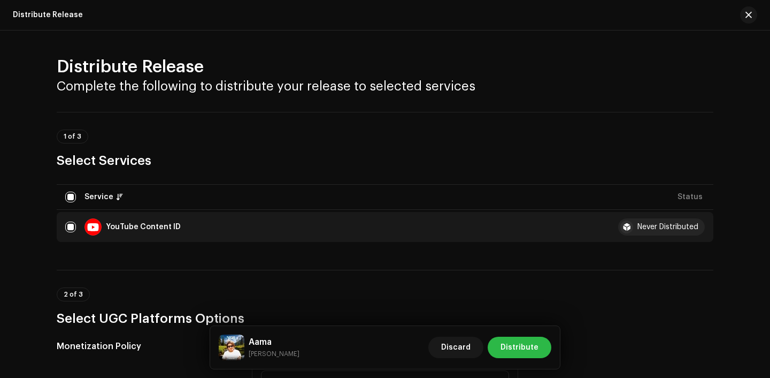
click at [535, 341] on span "Distribute" at bounding box center [520, 346] width 38 height 21
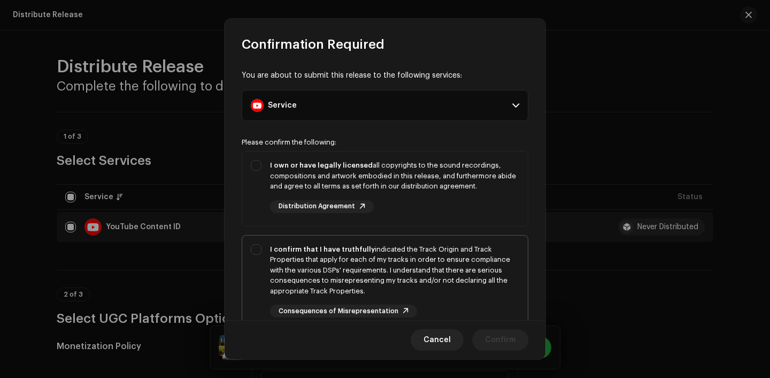
drag, startPoint x: 490, startPoint y: 216, endPoint x: 490, endPoint y: 265, distance: 48.7
click at [490, 216] on div "I own or have legally licensed all copyrights to the sound recordings, composit…" at bounding box center [385, 186] width 286 height 70
checkbox input "true"
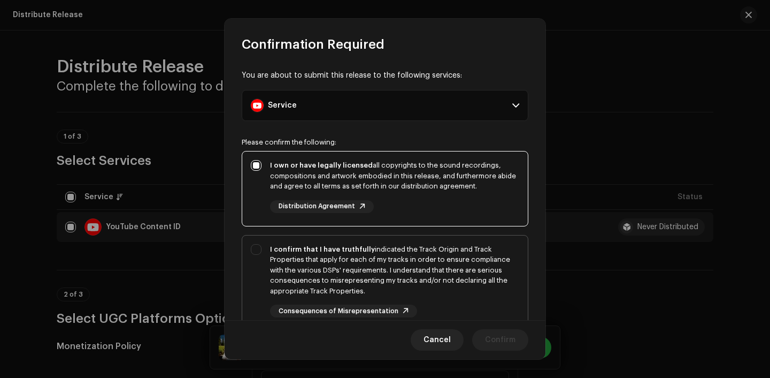
click at [490, 281] on div "I confirm that I have truthfully indicated the Track Origin and Track Propertie…" at bounding box center [394, 270] width 249 height 52
checkbox input "true"
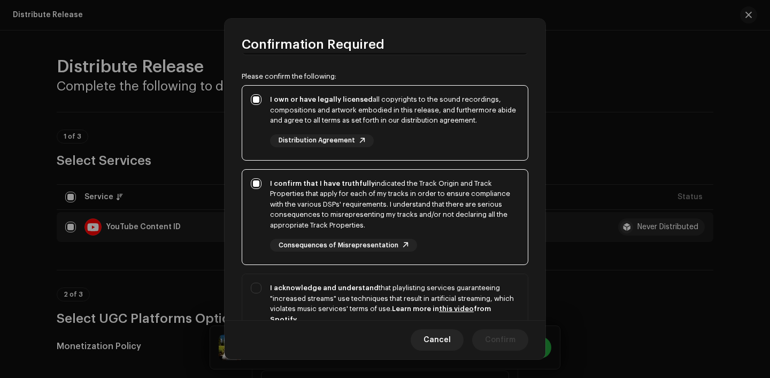
scroll to position [155, 0]
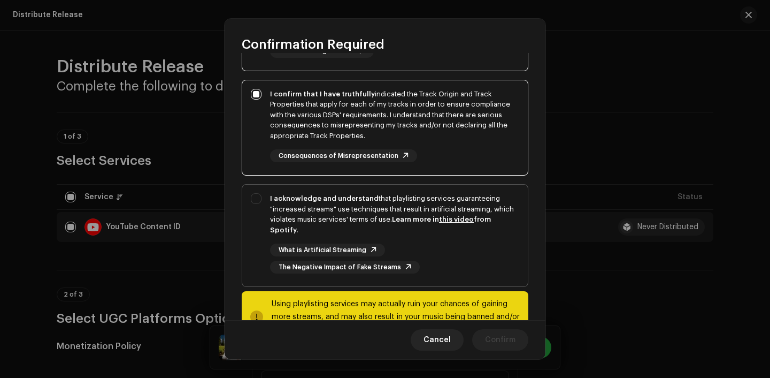
click at [488, 282] on span "I acknowledge and understand that playlisting services guaranteeing "increased …" at bounding box center [385, 236] width 286 height 102
checkbox input "true"
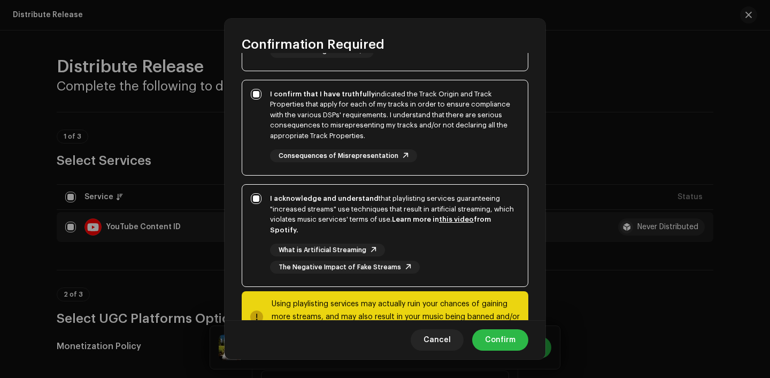
click at [522, 330] on button "Confirm" at bounding box center [500, 339] width 56 height 21
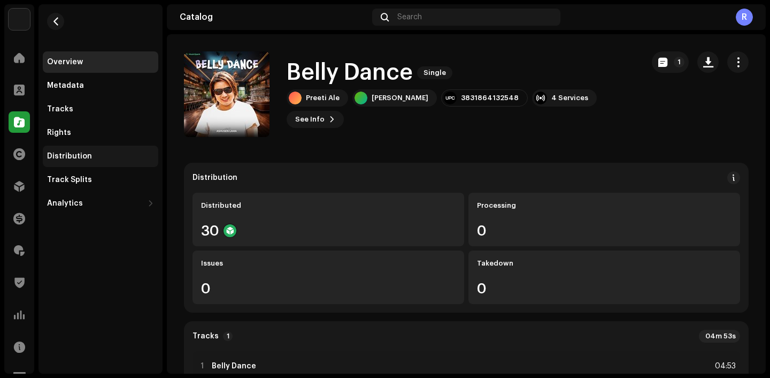
click at [104, 154] on div "Distribution" at bounding box center [100, 156] width 107 height 9
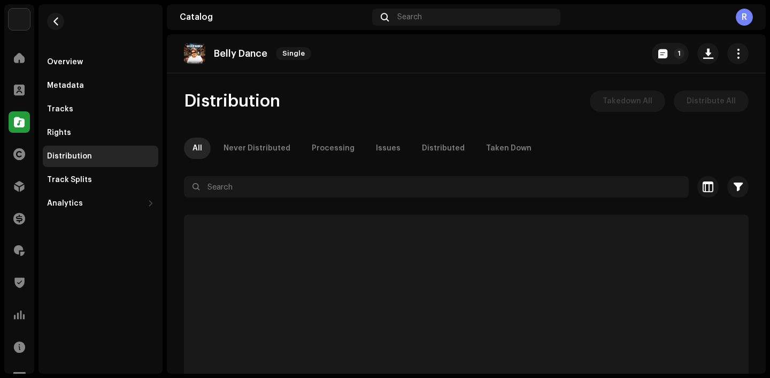
click at [254, 160] on div "Distribution Takedown All Distribute All All Never Distributed Processing Issue…" at bounding box center [466, 264] width 599 height 349
click at [253, 151] on div "Never Distributed" at bounding box center [257, 147] width 67 height 21
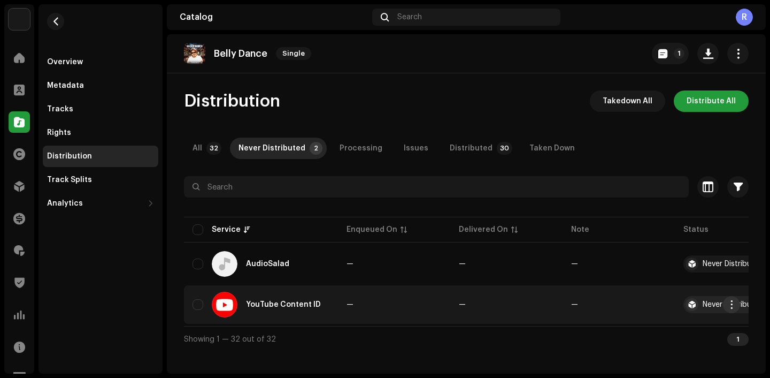
click at [735, 308] on span "button" at bounding box center [732, 304] width 8 height 9
click at [687, 320] on div "Distribute" at bounding box center [681, 328] width 108 height 21
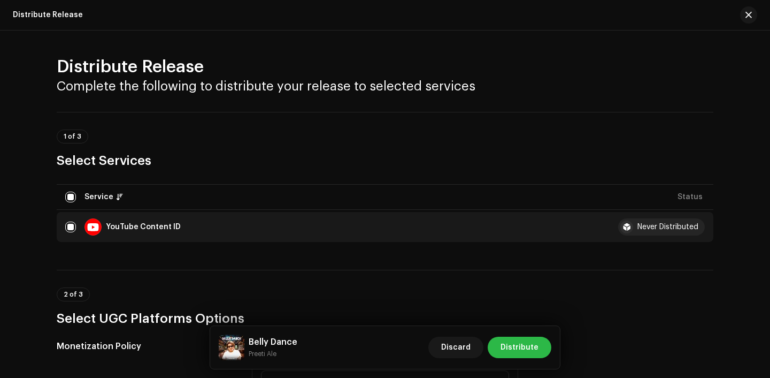
click at [532, 347] on span "Distribute" at bounding box center [520, 346] width 38 height 21
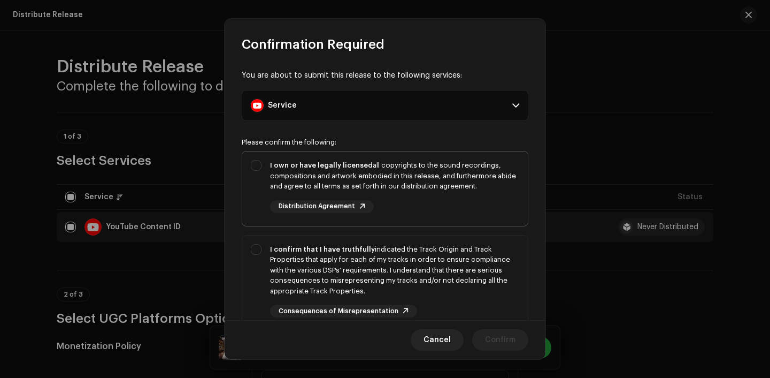
click at [430, 206] on div "I own or have legally licensed all copyrights to the sound recordings, composit…" at bounding box center [394, 186] width 249 height 53
checkbox input "true"
click at [438, 278] on div "I confirm that I have truthfully indicated the Track Origin and Track Propertie…" at bounding box center [394, 270] width 249 height 52
checkbox input "true"
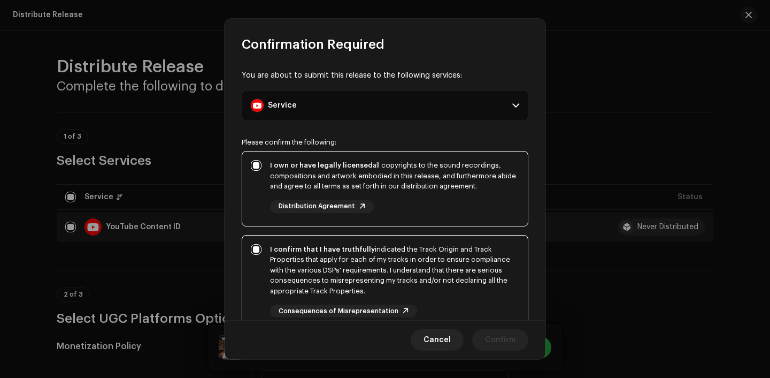
scroll to position [133, 0]
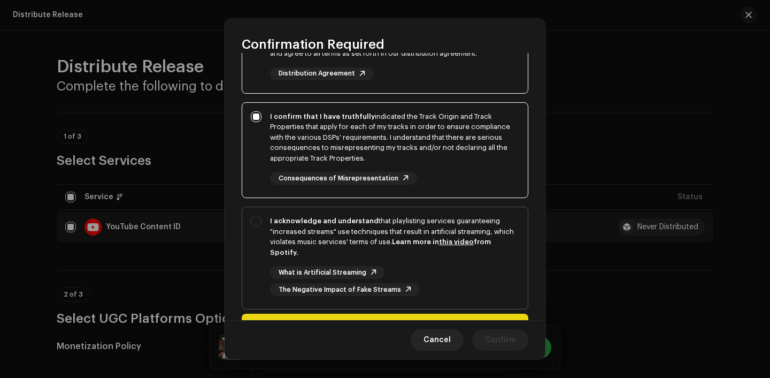
click at [443, 281] on div "What is Artificial Streaming The Negative Impact of Fake Streams" at bounding box center [394, 281] width 249 height 30
checkbox input "true"
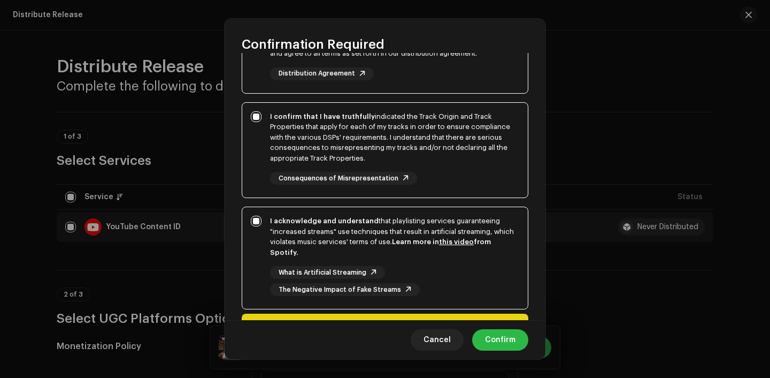
click at [520, 340] on button "Confirm" at bounding box center [500, 339] width 56 height 21
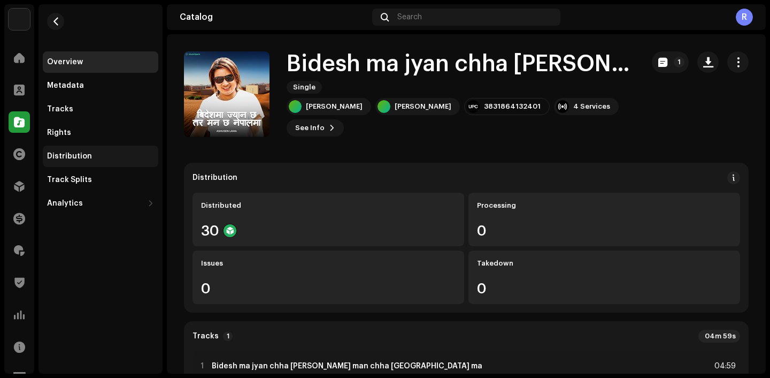
click at [104, 149] on div "Distribution" at bounding box center [101, 155] width 116 height 21
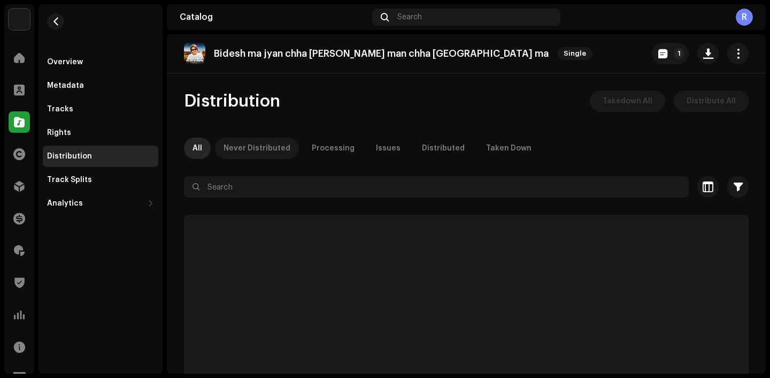
click at [254, 143] on div "Never Distributed" at bounding box center [257, 147] width 67 height 21
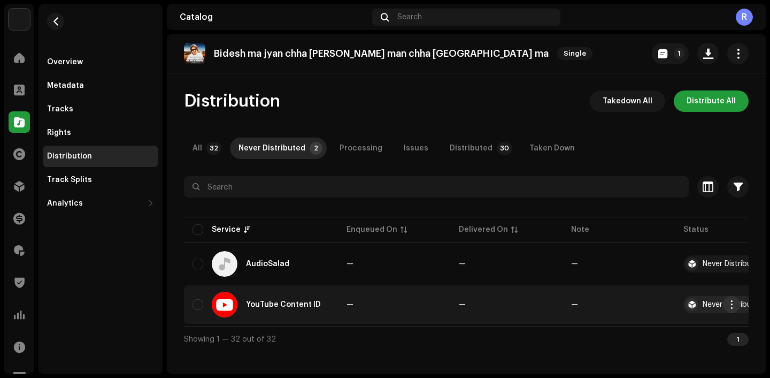
click at [726, 307] on button "button" at bounding box center [731, 304] width 17 height 17
click at [679, 339] on div "Distribute" at bounding box center [681, 328] width 108 height 21
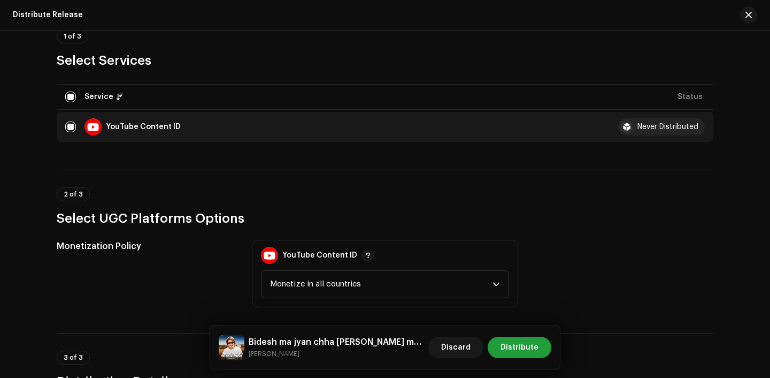
scroll to position [140, 0]
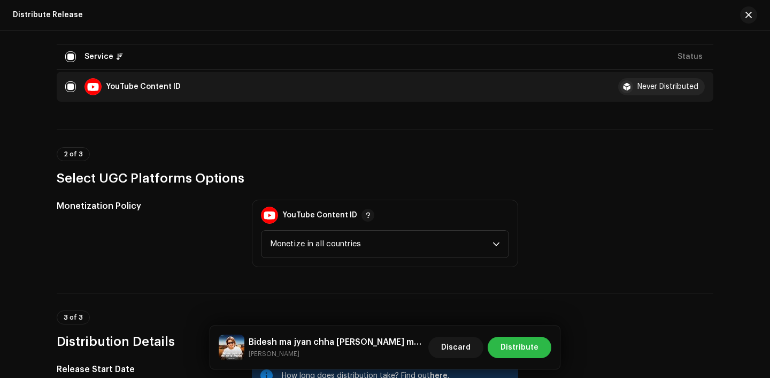
click at [520, 343] on span "Distribute" at bounding box center [520, 346] width 38 height 21
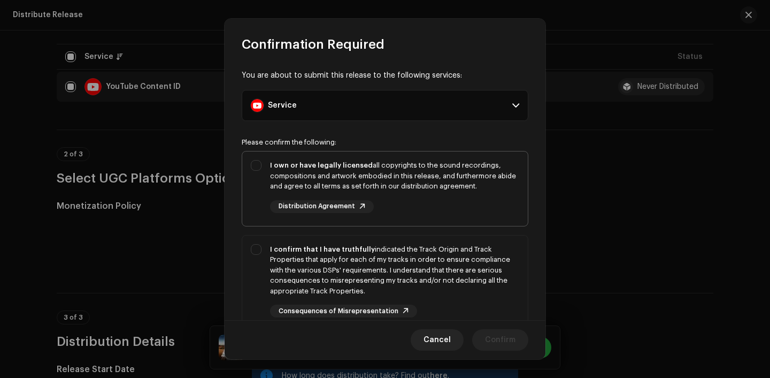
click at [411, 184] on div "I own or have legally licensed all copyrights to the sound recordings, composit…" at bounding box center [394, 176] width 249 height 32
checkbox input "true"
click at [411, 258] on div "I confirm that I have truthfully indicated the Track Origin and Track Propertie…" at bounding box center [394, 270] width 249 height 52
checkbox input "true"
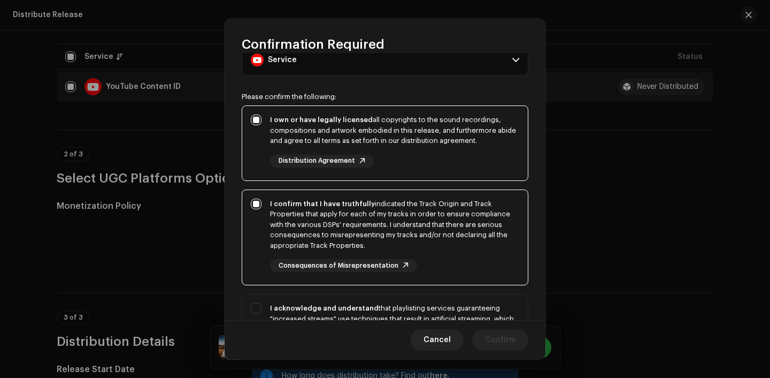
scroll to position [115, 0]
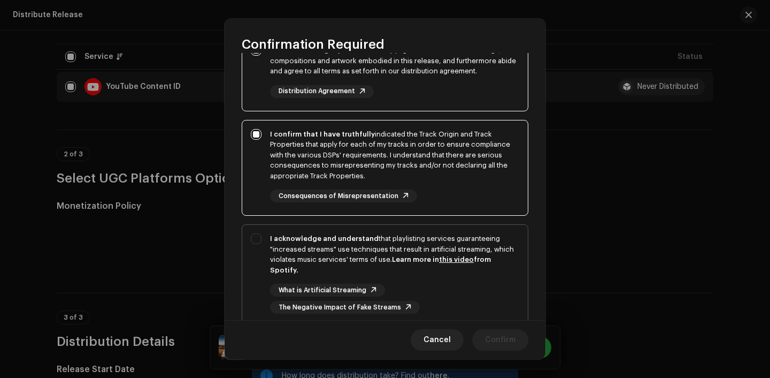
click at [420, 275] on div "I acknowledge and understand that playlisting services guaranteeing "increased …" at bounding box center [394, 273] width 249 height 80
checkbox input "true"
click at [497, 332] on span "Confirm" at bounding box center [500, 339] width 30 height 21
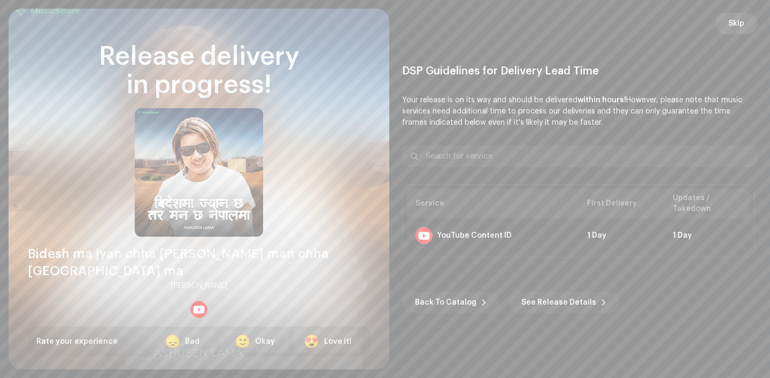
click at [732, 29] on span "Skip" at bounding box center [737, 23] width 16 height 21
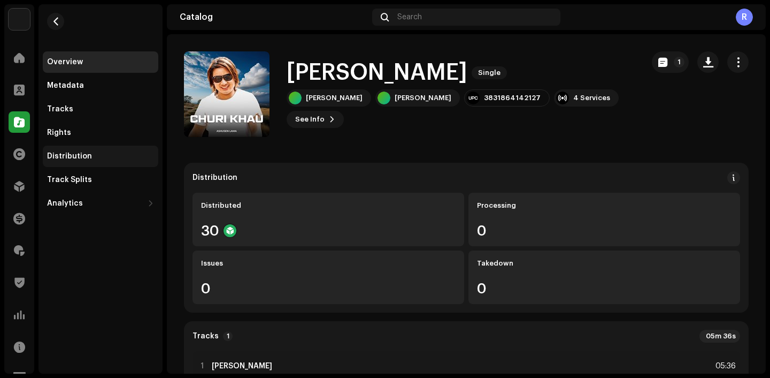
click at [77, 158] on div "Distribution" at bounding box center [69, 156] width 45 height 9
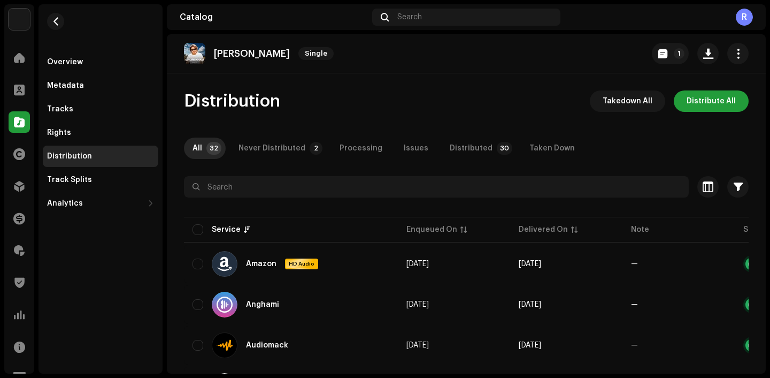
click at [262, 145] on div "Never Distributed" at bounding box center [272, 147] width 67 height 21
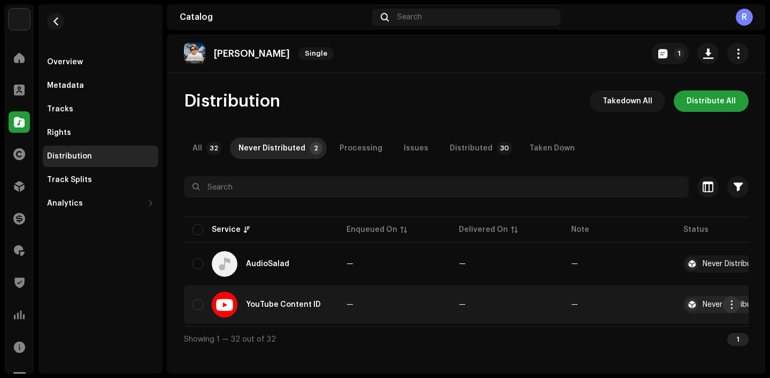
click at [734, 305] on span "button" at bounding box center [732, 304] width 8 height 9
click at [659, 332] on span "Distribute" at bounding box center [651, 328] width 38 height 9
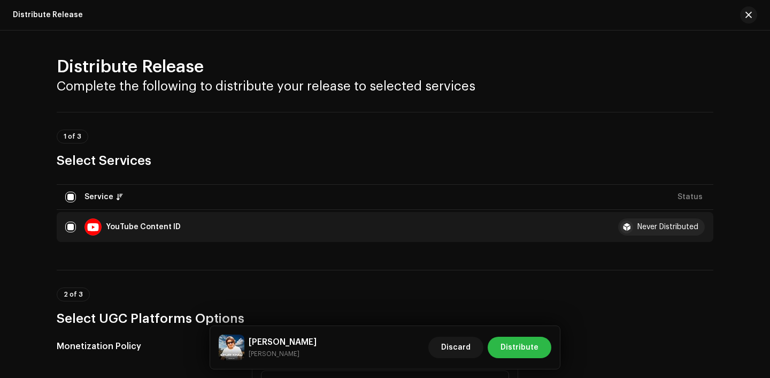
click at [515, 344] on span "Distribute" at bounding box center [520, 346] width 38 height 21
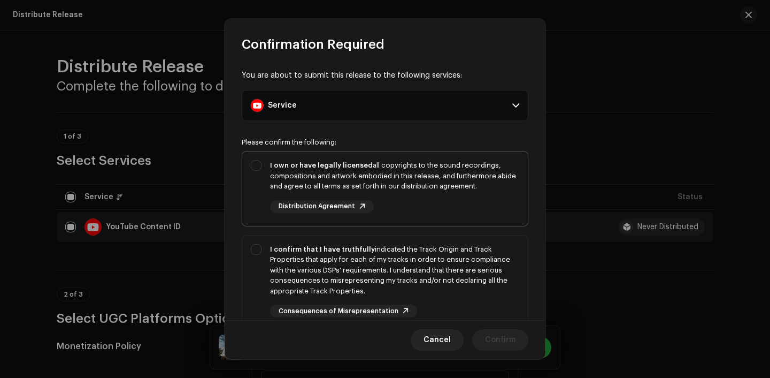
click at [445, 175] on div "I own or have legally licensed all copyrights to the sound recordings, composit…" at bounding box center [394, 176] width 249 height 32
checkbox input "true"
click at [443, 252] on div "I confirm that I have truthfully indicated the Track Origin and Track Propertie…" at bounding box center [394, 270] width 249 height 52
checkbox input "true"
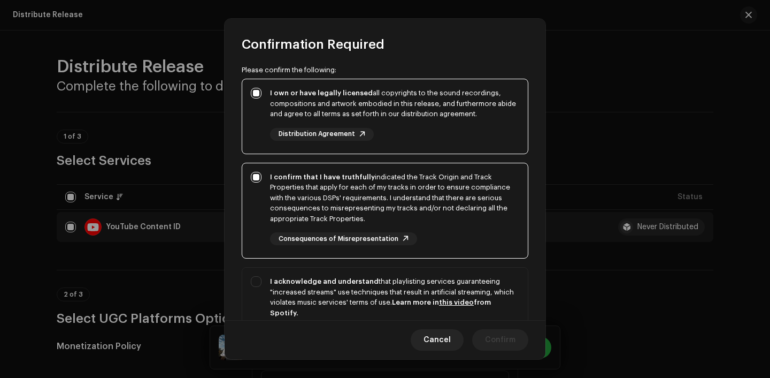
scroll to position [111, 0]
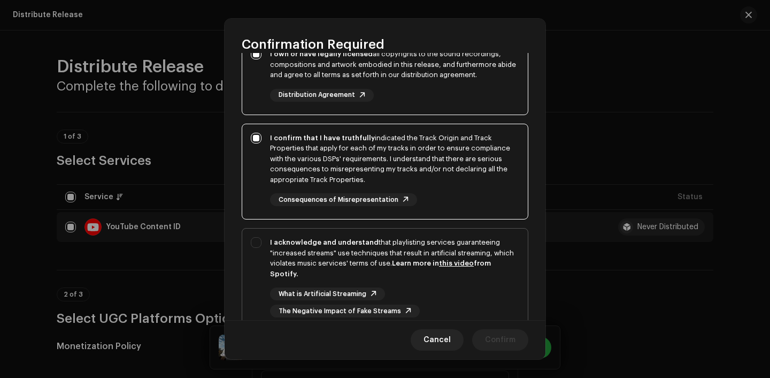
click at [446, 275] on div "I acknowledge and understand that playlisting services guaranteeing "increased …" at bounding box center [394, 258] width 249 height 42
checkbox input "true"
click at [493, 332] on span "Confirm" at bounding box center [500, 339] width 30 height 21
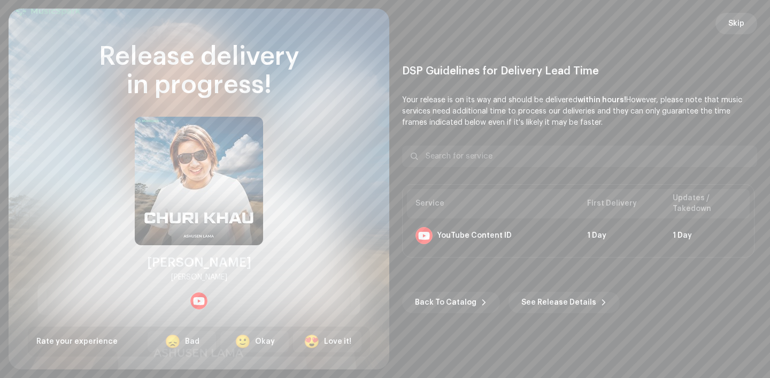
click at [733, 24] on span "Skip" at bounding box center [737, 23] width 16 height 21
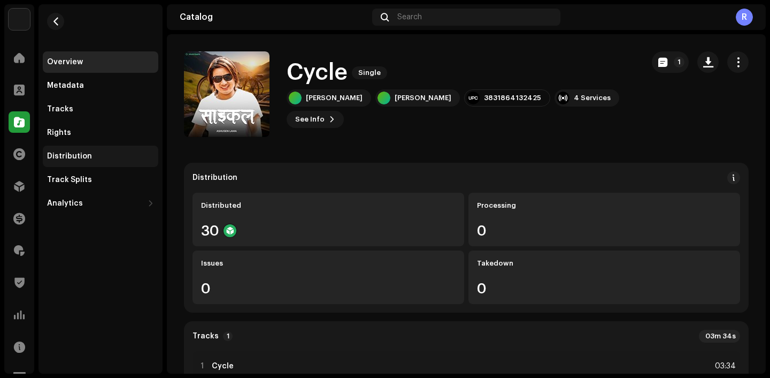
click at [122, 155] on div "Distribution" at bounding box center [100, 156] width 107 height 9
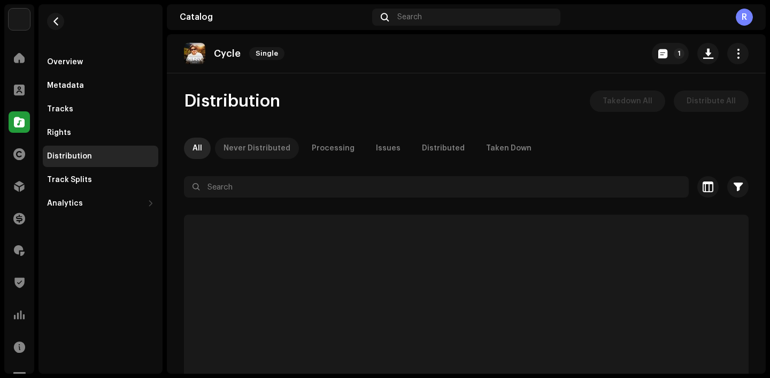
click at [277, 155] on div "Never Distributed" at bounding box center [257, 147] width 67 height 21
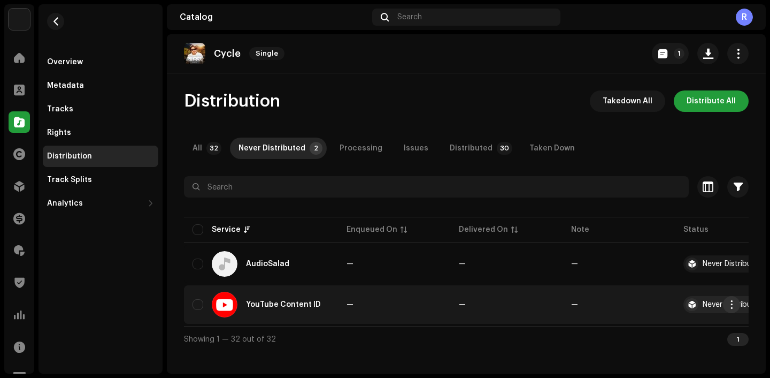
click at [729, 304] on span "button" at bounding box center [732, 304] width 8 height 9
click at [663, 325] on span "Distribute" at bounding box center [651, 328] width 38 height 9
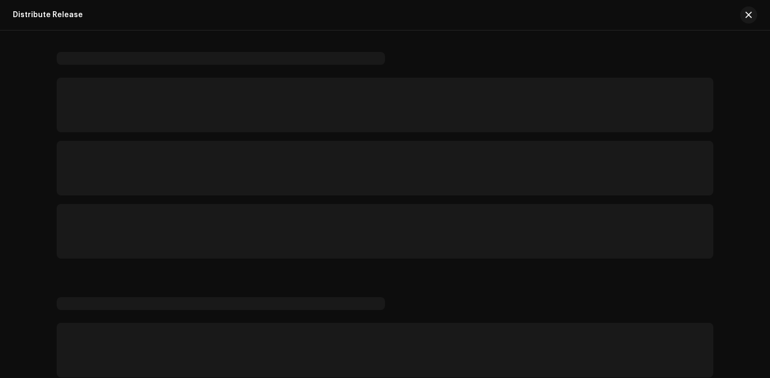
scroll to position [18, 0]
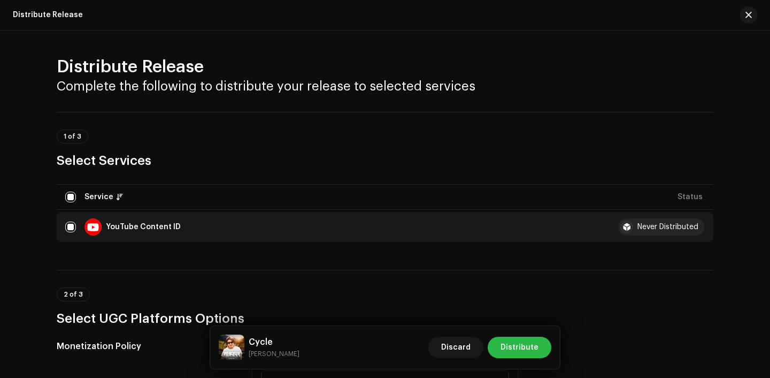
click at [517, 349] on span "Distribute" at bounding box center [520, 346] width 38 height 21
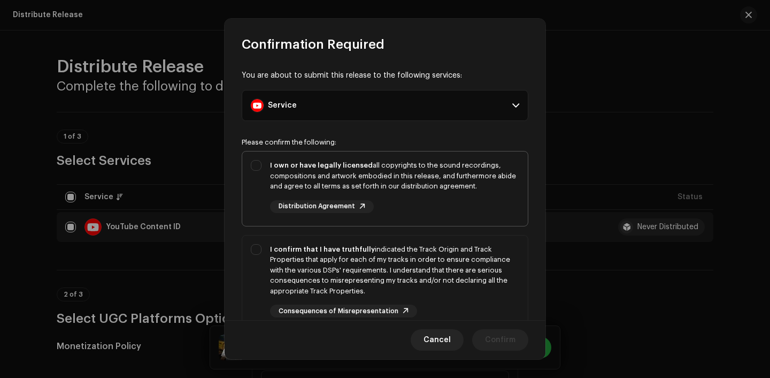
click at [390, 204] on div "I own or have legally licensed all copyrights to the sound recordings, composit…" at bounding box center [394, 186] width 249 height 53
checkbox input "true"
click at [402, 247] on div "I confirm that I have truthfully indicated the Track Origin and Track Propertie…" at bounding box center [394, 270] width 249 height 52
checkbox input "true"
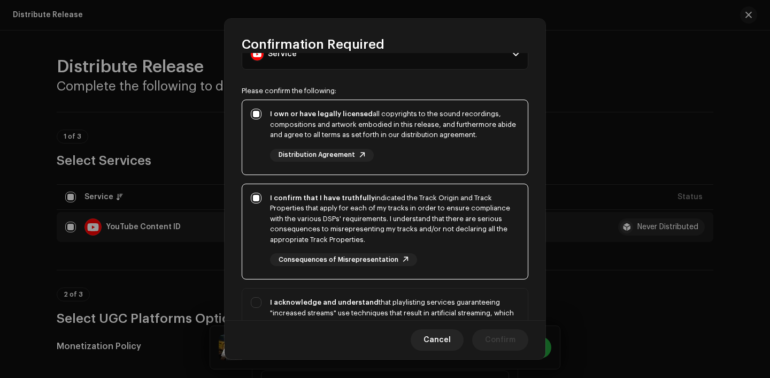
scroll to position [134, 0]
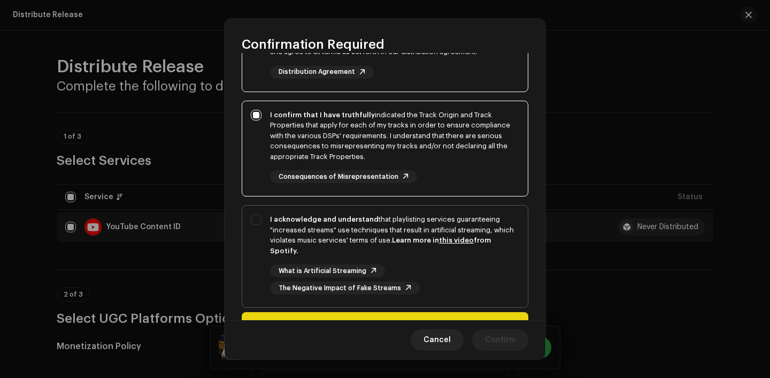
click at [417, 269] on div "What is Artificial Streaming The Negative Impact of Fake Streams" at bounding box center [394, 279] width 249 height 30
checkbox input "true"
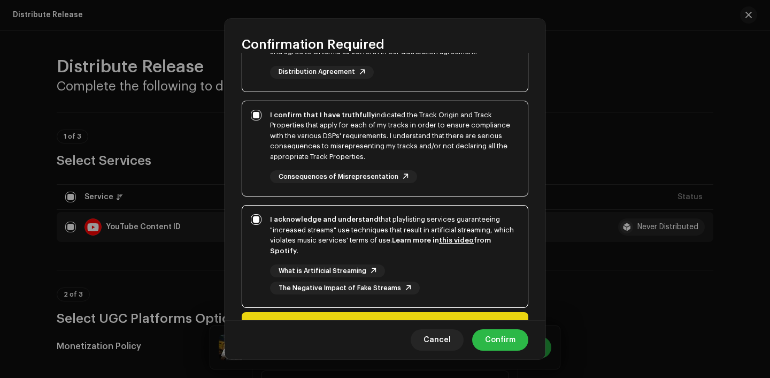
click at [494, 334] on span "Confirm" at bounding box center [500, 339] width 30 height 21
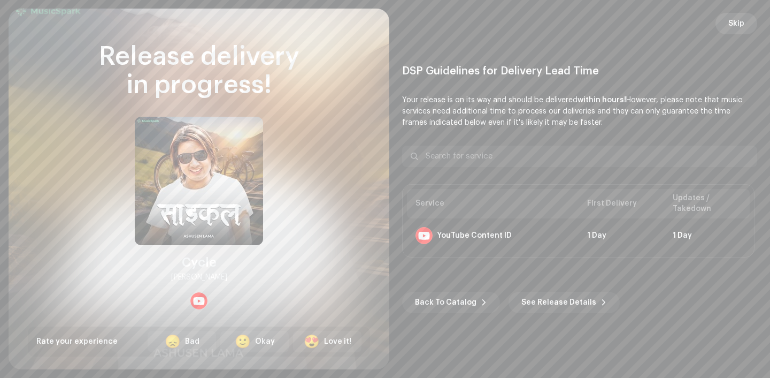
click at [748, 19] on button "Skip" at bounding box center [737, 23] width 42 height 21
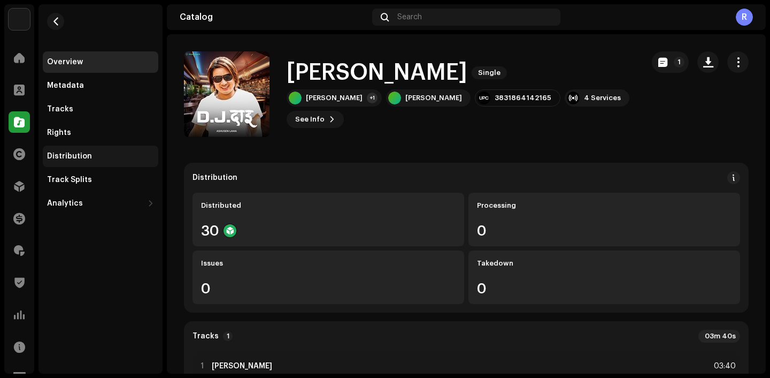
click at [86, 150] on div "Distribution" at bounding box center [101, 155] width 116 height 21
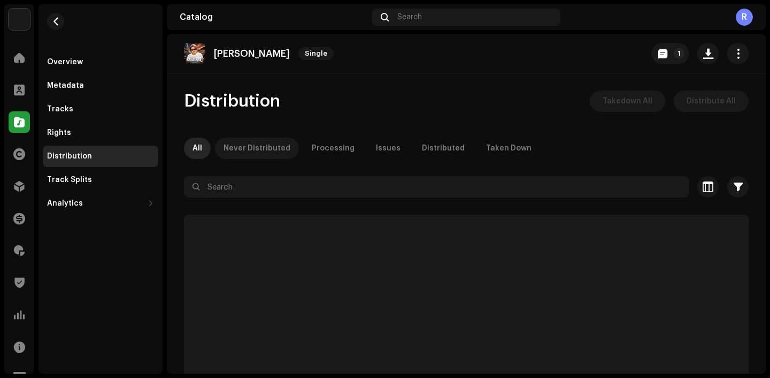
click at [259, 148] on div "Never Distributed" at bounding box center [257, 147] width 67 height 21
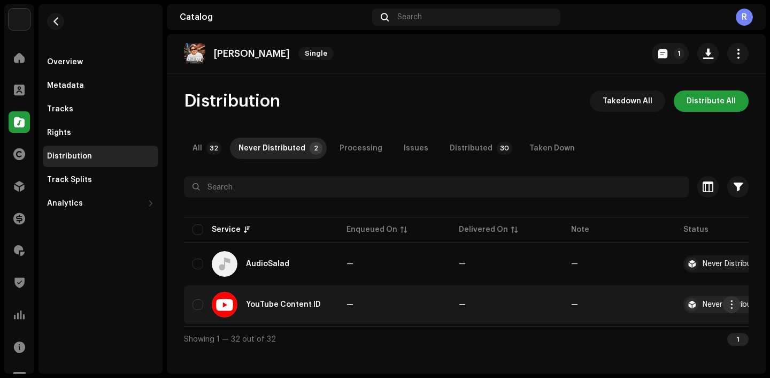
click at [734, 305] on span "button" at bounding box center [732, 304] width 8 height 9
click at [668, 331] on div "Distribute" at bounding box center [681, 328] width 99 height 9
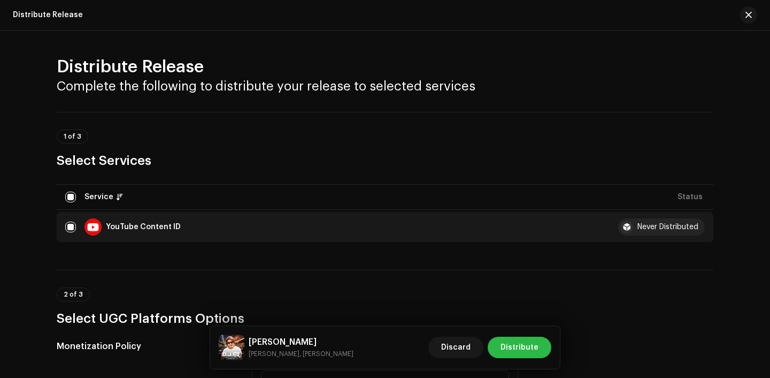
click at [507, 352] on span "Distribute" at bounding box center [520, 346] width 38 height 21
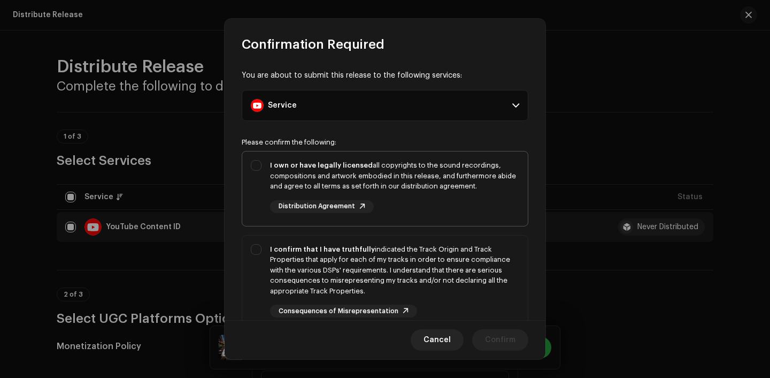
click at [397, 200] on div "I own or have legally licensed all copyrights to the sound recordings, composit…" at bounding box center [394, 186] width 249 height 53
checkbox input "true"
click at [408, 285] on div "I confirm that I have truthfully indicated the Track Origin and Track Propertie…" at bounding box center [394, 270] width 249 height 52
checkbox input "true"
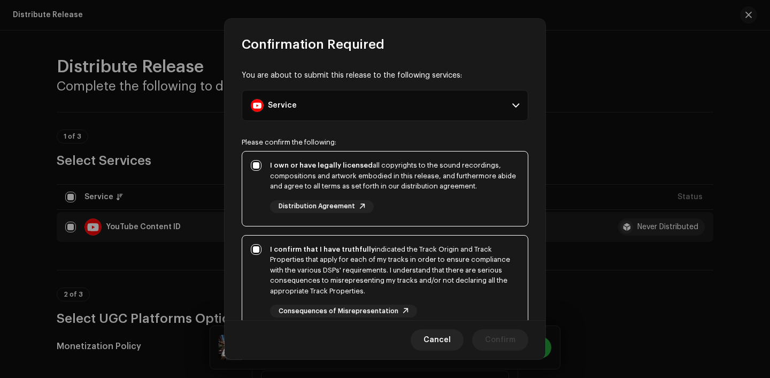
scroll to position [135, 0]
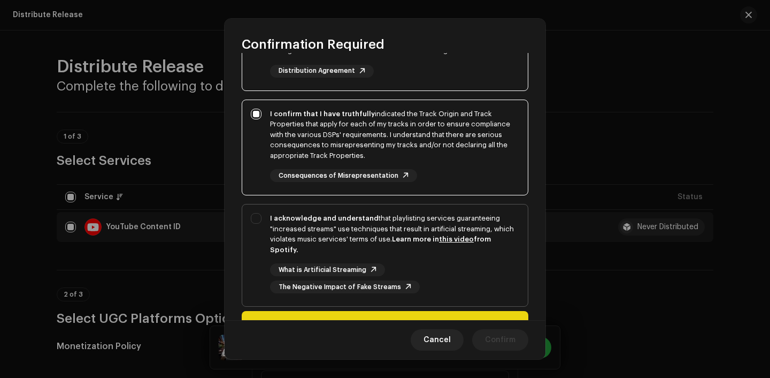
click at [423, 259] on div "I acknowledge and understand that playlisting services guaranteeing "increased …" at bounding box center [394, 253] width 249 height 80
checkbox input "true"
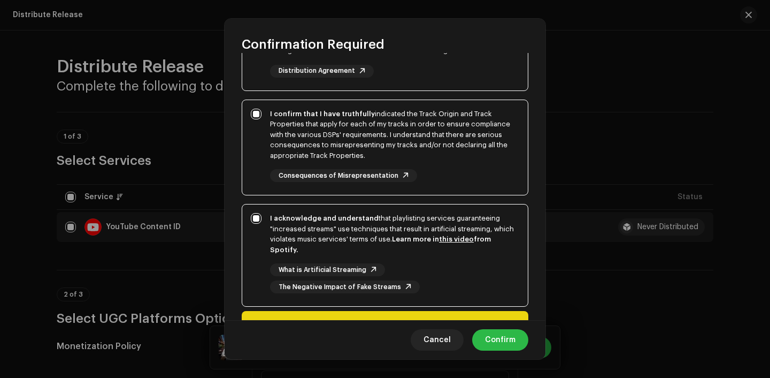
click at [502, 333] on span "Confirm" at bounding box center [500, 339] width 30 height 21
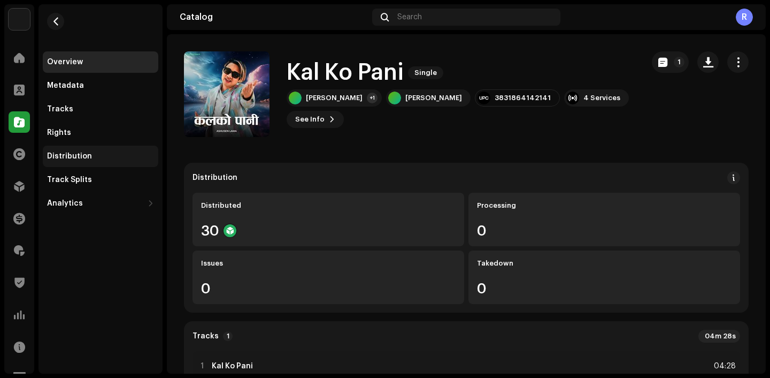
click at [88, 156] on div "Distribution" at bounding box center [69, 156] width 45 height 9
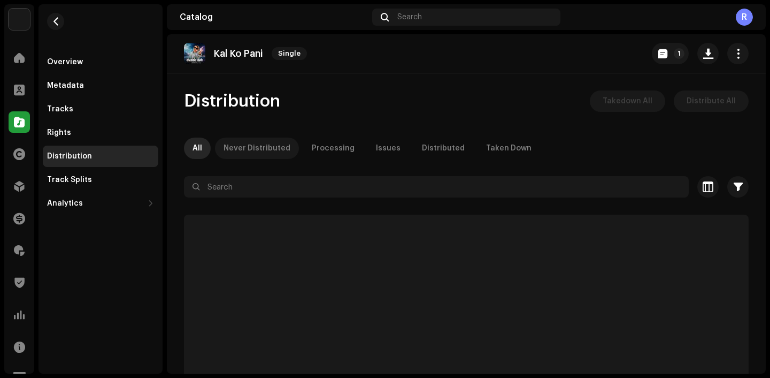
click at [249, 148] on div "Never Distributed" at bounding box center [257, 147] width 67 height 21
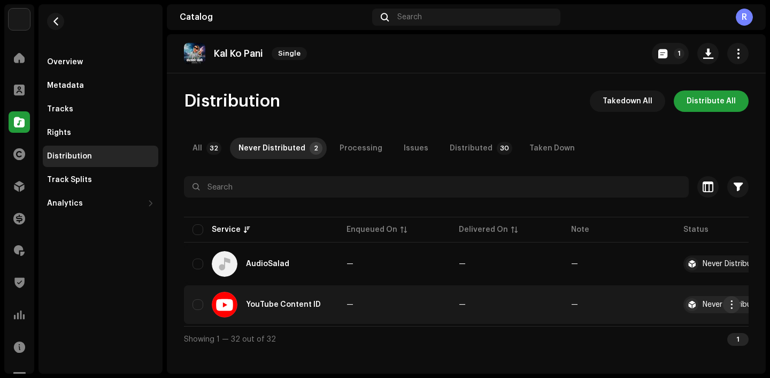
click at [738, 309] on button "button" at bounding box center [731, 304] width 17 height 17
click at [683, 317] on div "Distribute" at bounding box center [682, 328] width 118 height 31
click at [682, 326] on div "Distribute" at bounding box center [681, 328] width 99 height 9
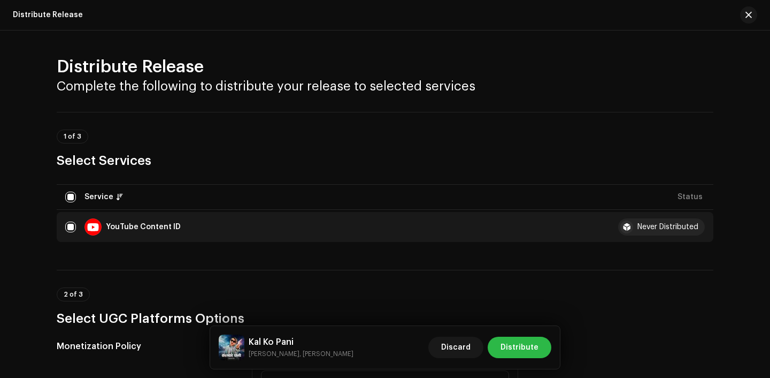
click at [522, 341] on span "Distribute" at bounding box center [520, 346] width 38 height 21
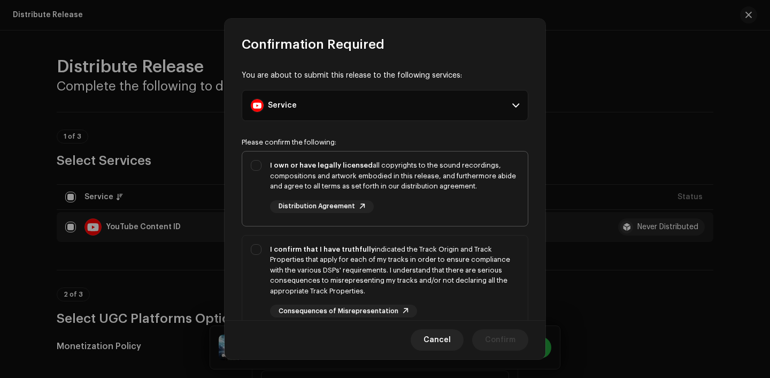
click at [448, 218] on div "I own or have legally licensed all copyrights to the sound recordings, composit…" at bounding box center [385, 186] width 286 height 70
checkbox input "true"
click at [448, 263] on div "I confirm that I have truthfully indicated the Track Origin and Track Propertie…" at bounding box center [394, 270] width 249 height 52
checkbox input "true"
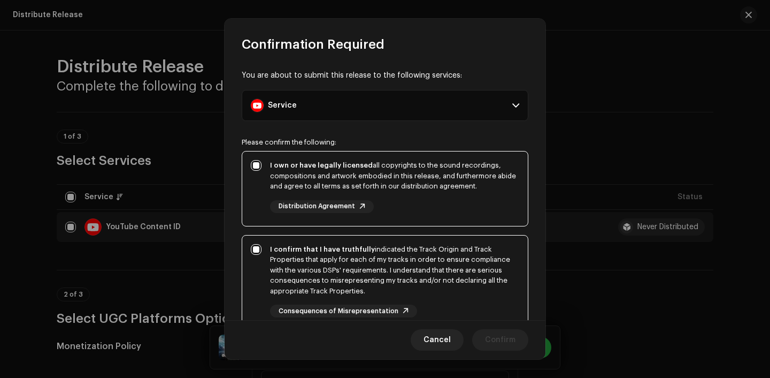
scroll to position [71, 0]
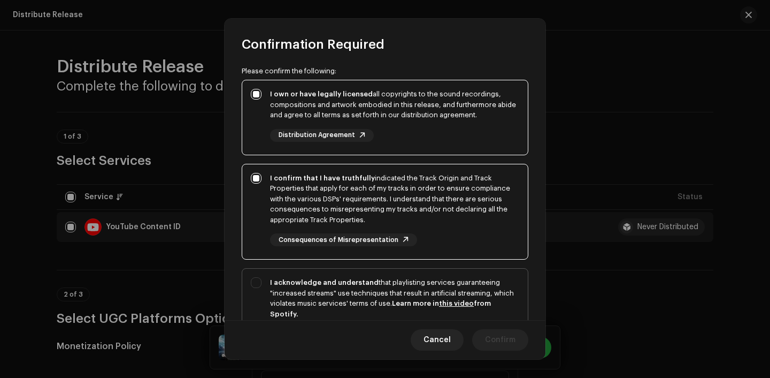
click at [451, 289] on div "I acknowledge and understand that playlisting services guaranteeing "increased …" at bounding box center [394, 298] width 249 height 42
checkbox input "true"
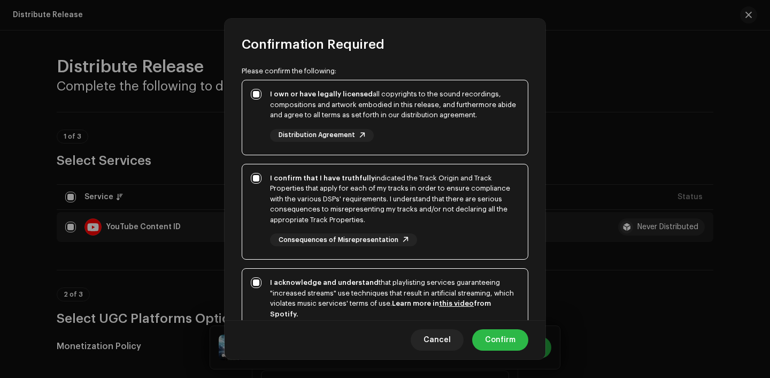
click at [499, 337] on span "Confirm" at bounding box center [500, 339] width 30 height 21
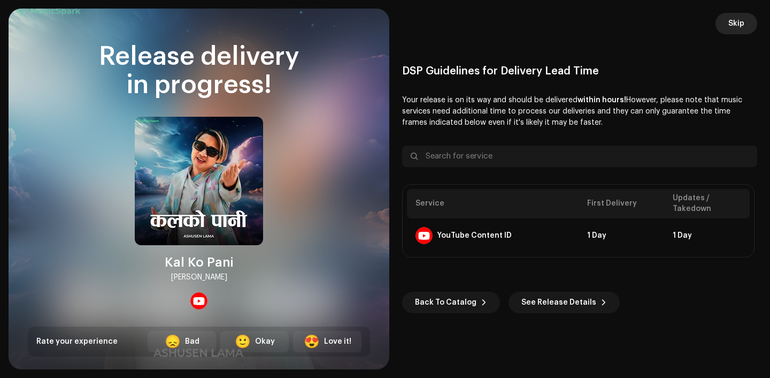
click at [748, 21] on button "Skip" at bounding box center [737, 23] width 42 height 21
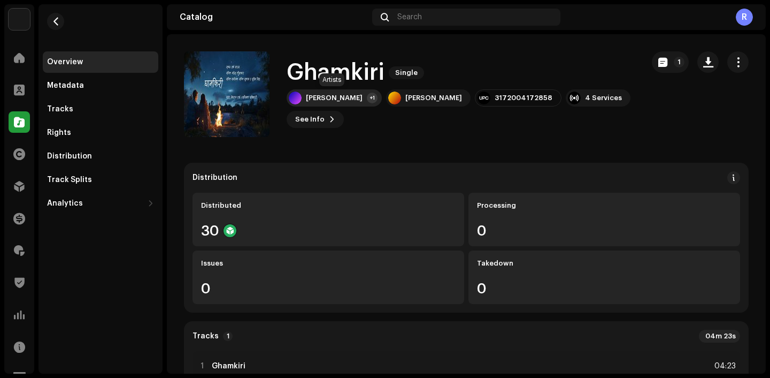
drag, startPoint x: 283, startPoint y: 71, endPoint x: 358, endPoint y: 104, distance: 82.6
click at [358, 104] on div "Ghamkiri Single [PERSON_NAME] +1 Zanak [PERSON_NAME] 3172004172858 4 Services S…" at bounding box center [409, 94] width 451 height 86
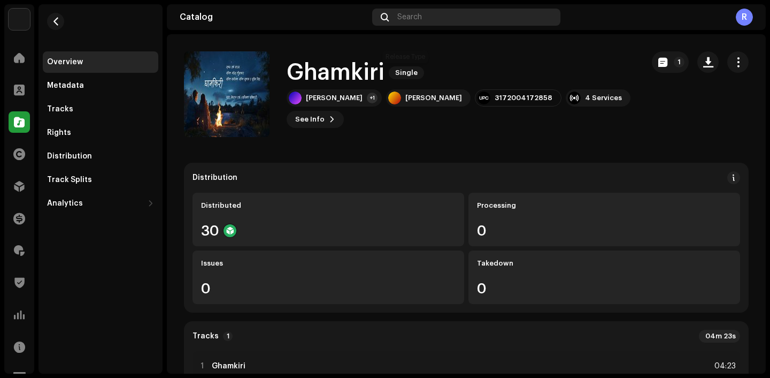
copy div "Ghamkiri Single [PERSON_NAME]"
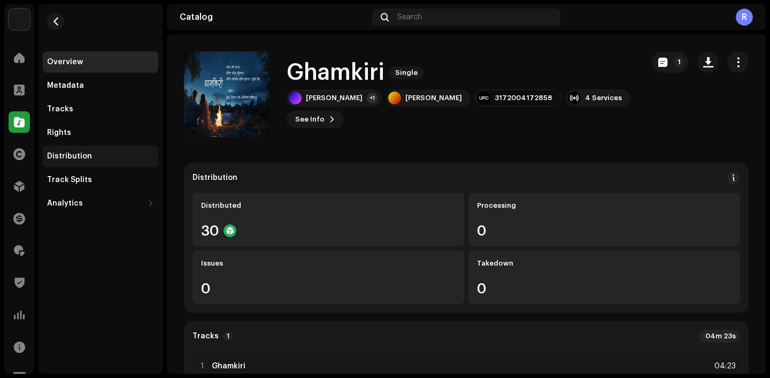
click at [89, 149] on div "Distribution" at bounding box center [101, 155] width 116 height 21
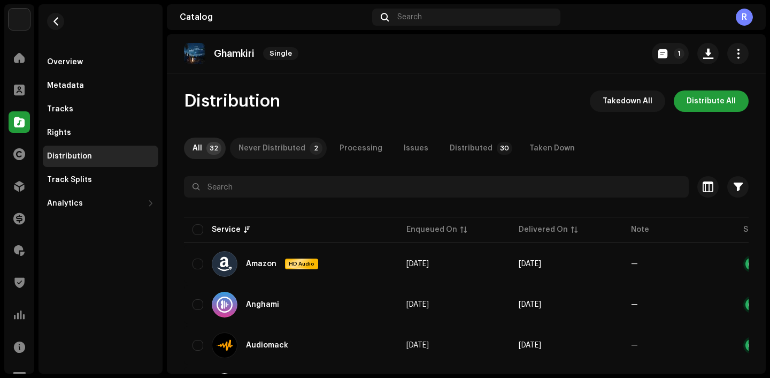
click at [273, 142] on div "Never Distributed" at bounding box center [272, 147] width 67 height 21
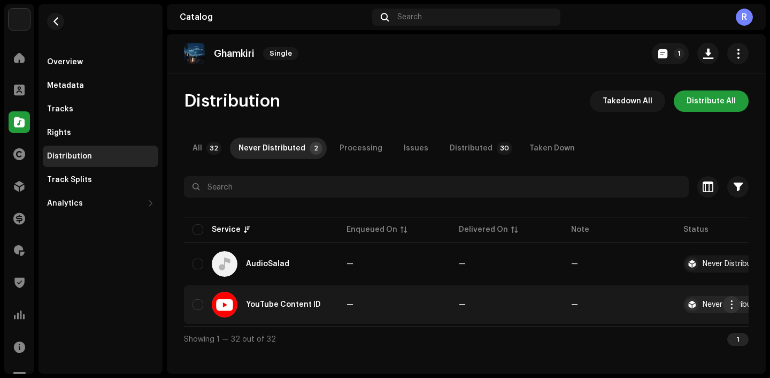
click at [733, 302] on span "button" at bounding box center [732, 304] width 8 height 9
click at [675, 329] on div "Distribute" at bounding box center [681, 328] width 99 height 9
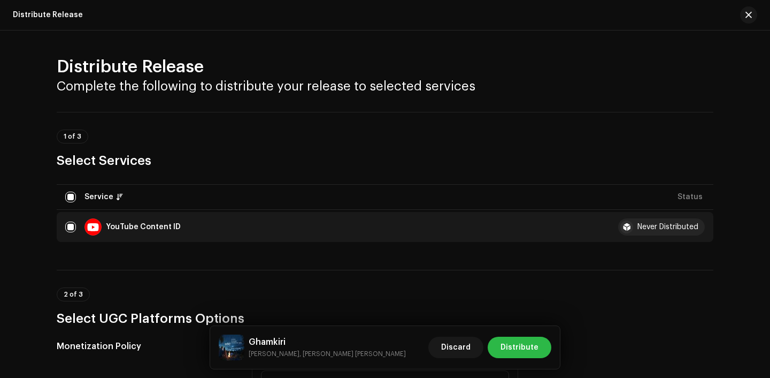
click at [533, 346] on span "Distribute" at bounding box center [520, 346] width 38 height 21
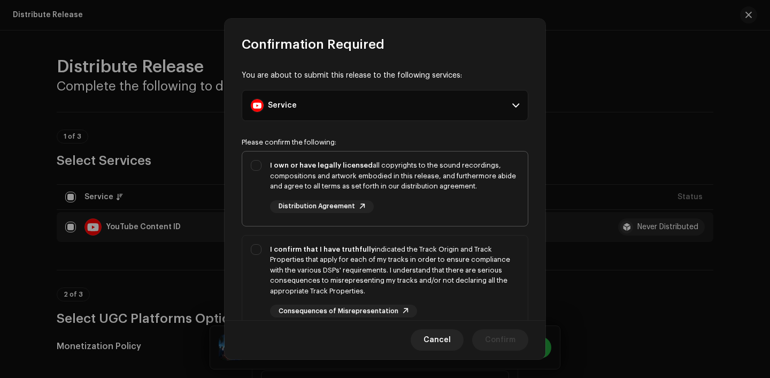
click at [451, 193] on div "I own or have legally licensed all copyrights to the sound recordings, composit…" at bounding box center [394, 186] width 249 height 53
checkbox input "true"
click at [451, 242] on div "I confirm that I have truthfully indicated the Track Origin and Track Propertie…" at bounding box center [385, 280] width 286 height 91
checkbox input "true"
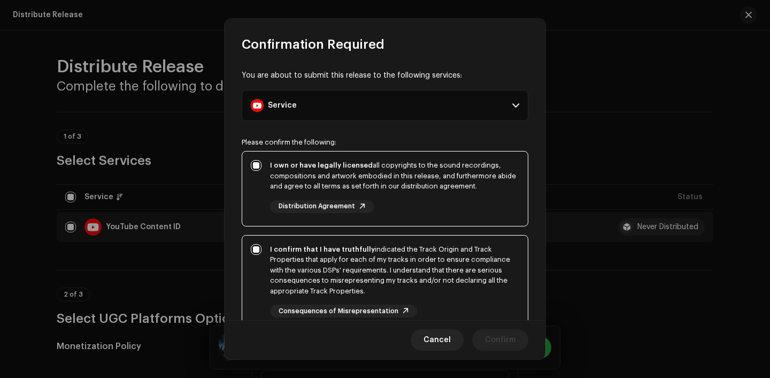
scroll to position [127, 0]
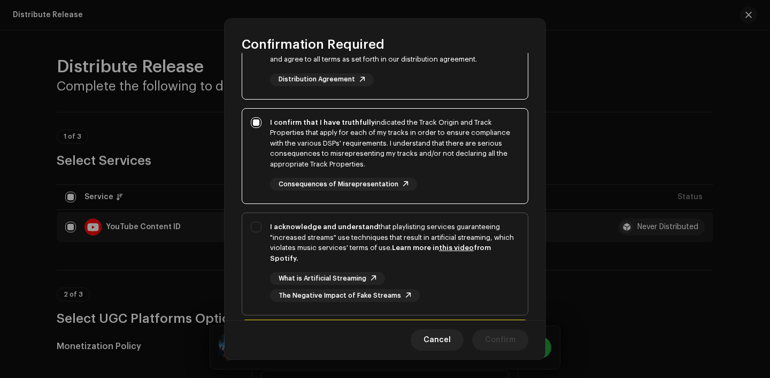
click at [453, 272] on div "What is Artificial Streaming The Negative Impact of Fake Streams" at bounding box center [394, 287] width 249 height 30
checkbox input "true"
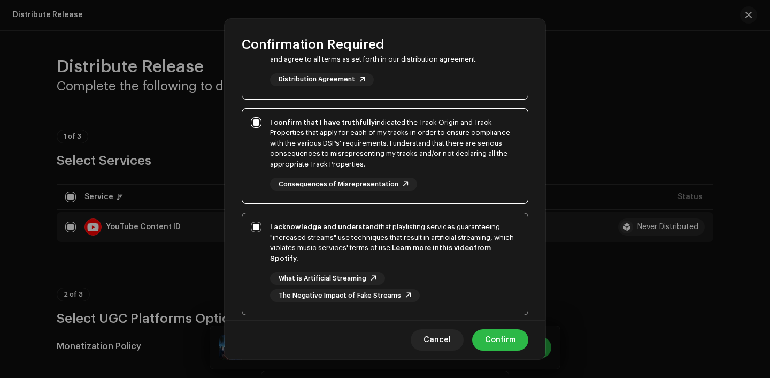
click at [493, 348] on span "Confirm" at bounding box center [500, 339] width 30 height 21
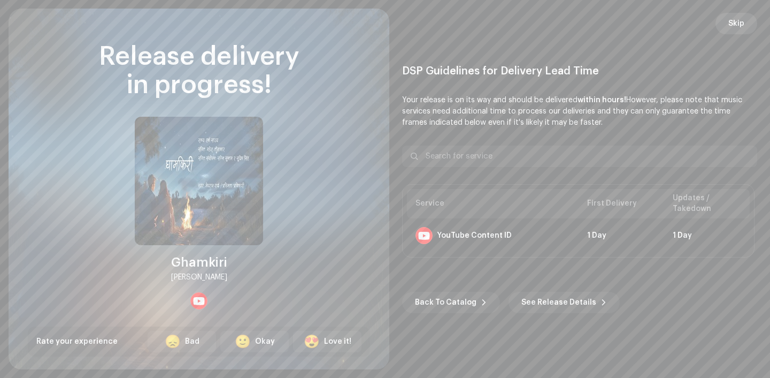
click at [739, 21] on span "Skip" at bounding box center [737, 23] width 16 height 21
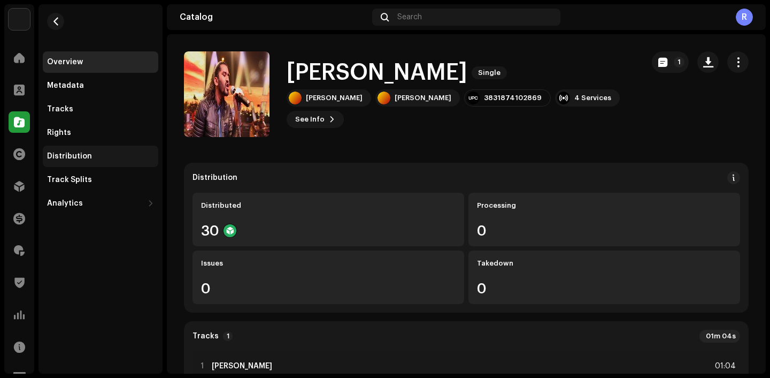
click at [88, 156] on div "Distribution" at bounding box center [69, 156] width 45 height 9
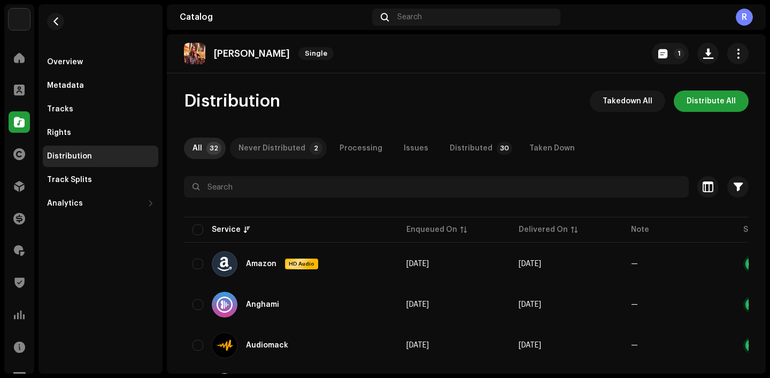
click at [272, 146] on div "Never Distributed" at bounding box center [272, 147] width 67 height 21
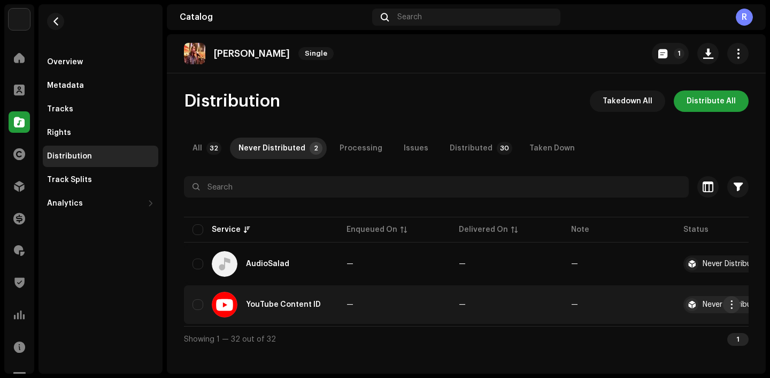
click at [730, 304] on span "button" at bounding box center [732, 304] width 8 height 9
click at [648, 328] on span "Distribute" at bounding box center [651, 328] width 38 height 9
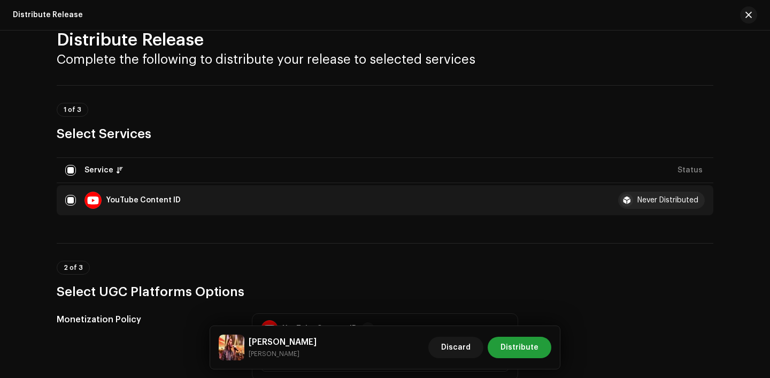
scroll to position [70, 0]
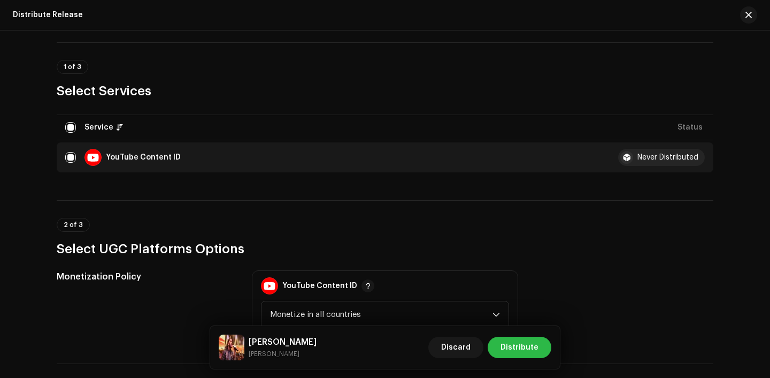
click at [527, 344] on span "Distribute" at bounding box center [520, 346] width 38 height 21
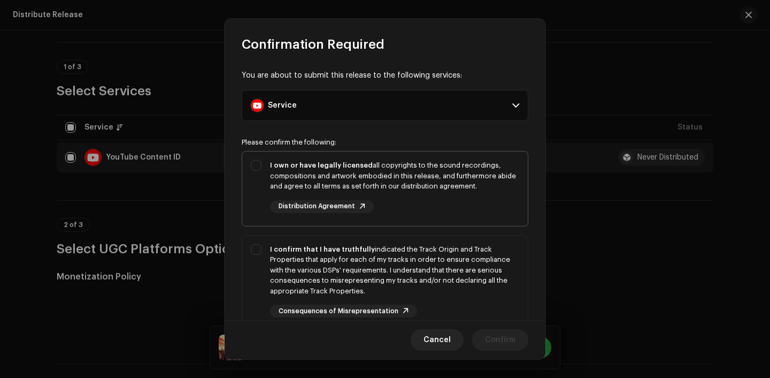
click at [455, 181] on div "I own or have legally licensed all copyrights to the sound recordings, composit…" at bounding box center [394, 176] width 249 height 32
checkbox input "true"
click at [453, 241] on div "I confirm that I have truthfully indicated the Track Origin and Track Propertie…" at bounding box center [385, 280] width 286 height 91
checkbox input "true"
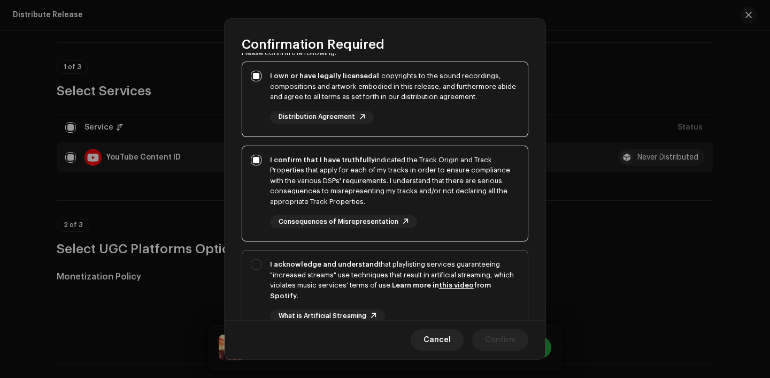
scroll to position [110, 0]
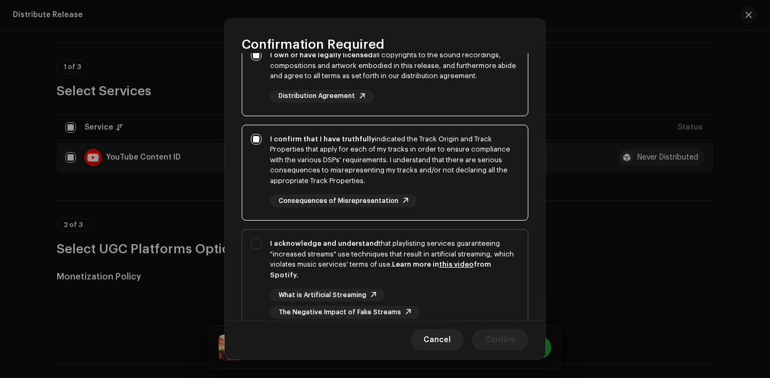
click at [460, 274] on div "I acknowledge and understand that playlisting services guaranteeing "increased …" at bounding box center [394, 259] width 249 height 42
checkbox input "true"
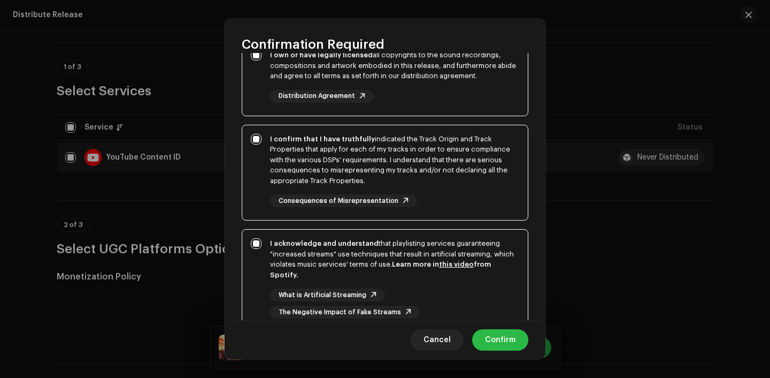
click at [500, 341] on span "Confirm" at bounding box center [500, 339] width 30 height 21
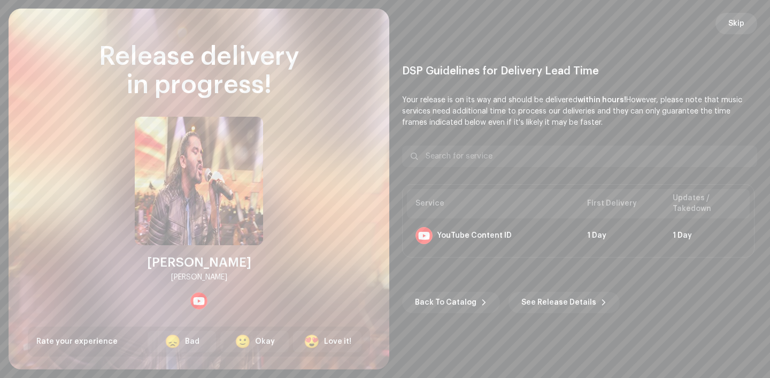
click at [731, 24] on span "Skip" at bounding box center [737, 23] width 16 height 21
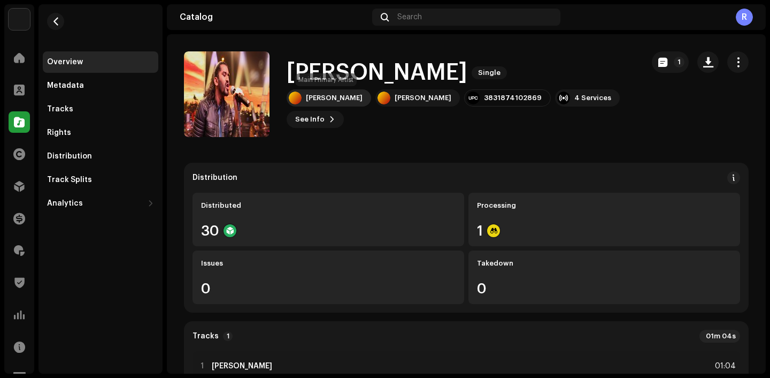
drag, startPoint x: 289, startPoint y: 72, endPoint x: 363, endPoint y: 96, distance: 77.1
click at [363, 96] on div "Jay Jay Single Zanak Tamrakar Zanak Tamrakar 3831874102869 4 Services See Info 1" at bounding box center [461, 93] width 348 height 67
copy div "Jay Jay Single Zanak Tamrakar"
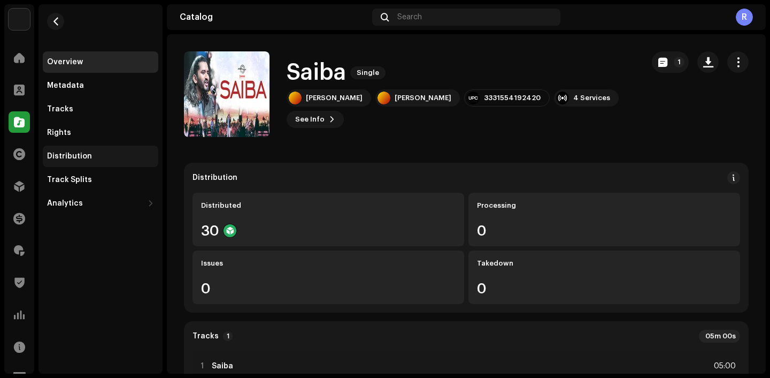
click at [106, 158] on div "Distribution" at bounding box center [100, 156] width 107 height 9
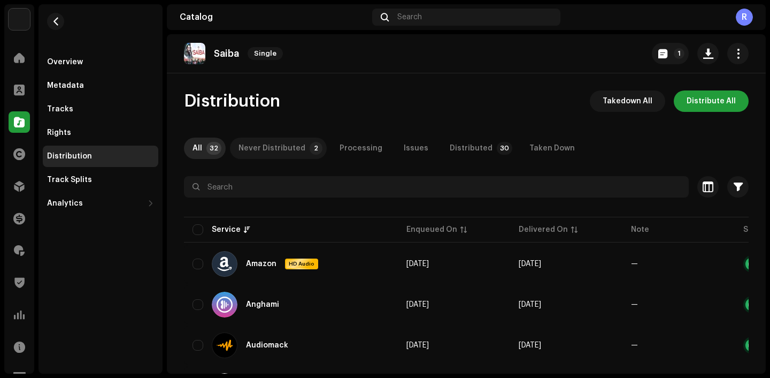
click at [273, 145] on div "Never Distributed" at bounding box center [272, 147] width 67 height 21
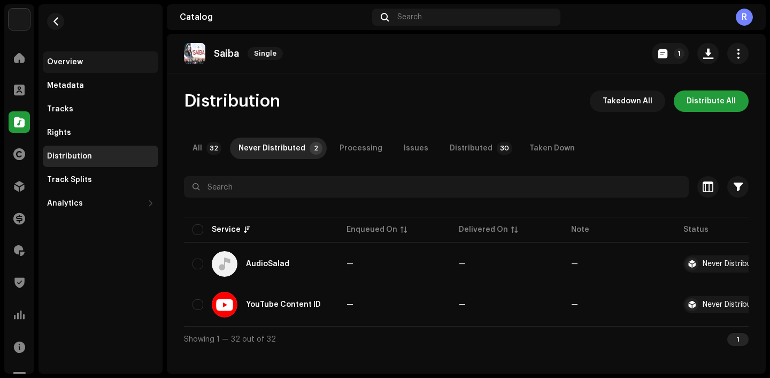
click at [119, 58] on div "Overview" at bounding box center [100, 62] width 107 height 9
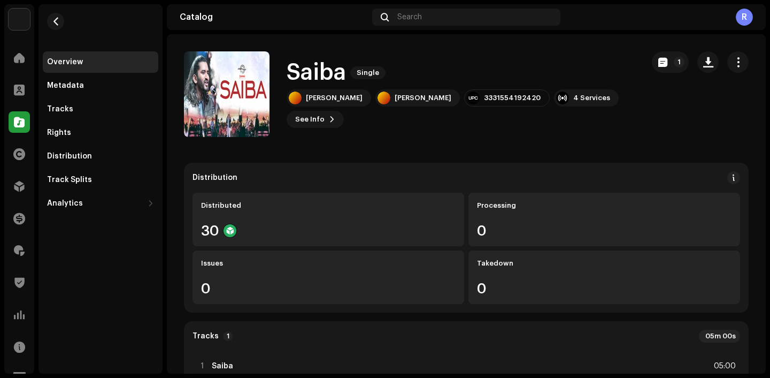
drag, startPoint x: 283, startPoint y: 66, endPoint x: 364, endPoint y: 109, distance: 90.9
click at [364, 109] on div "Saiba Single Zanak [PERSON_NAME] Zanak [PERSON_NAME] 3331554192420 4 Services S…" at bounding box center [409, 94] width 451 height 86
copy div "Saiba Single [PERSON_NAME]"
click at [91, 162] on div "Distribution" at bounding box center [101, 155] width 116 height 21
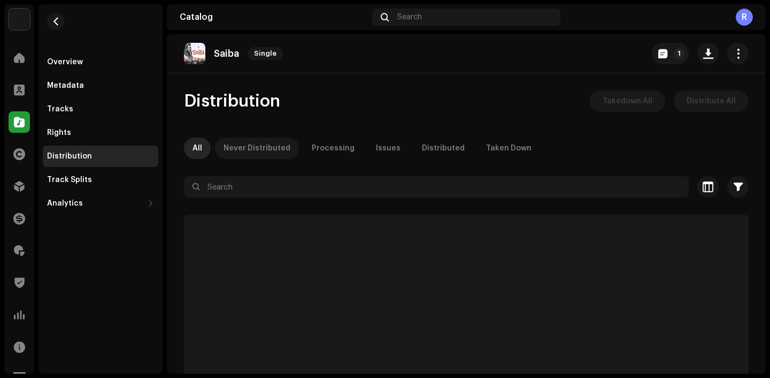
click at [260, 148] on div "Never Distributed" at bounding box center [257, 147] width 67 height 21
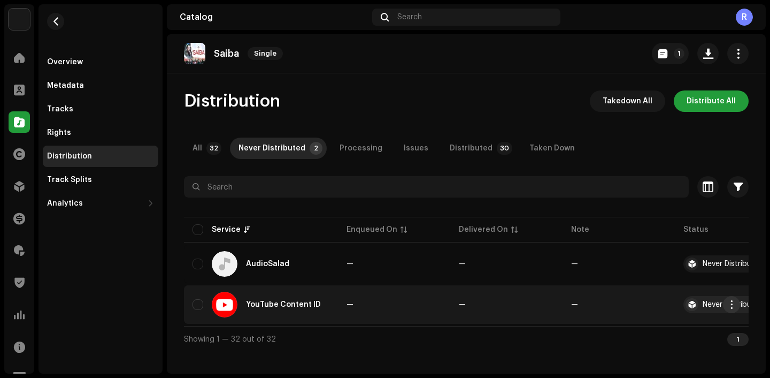
click at [728, 302] on span "button" at bounding box center [732, 304] width 8 height 9
click at [677, 318] on div "Distribute" at bounding box center [681, 328] width 108 height 21
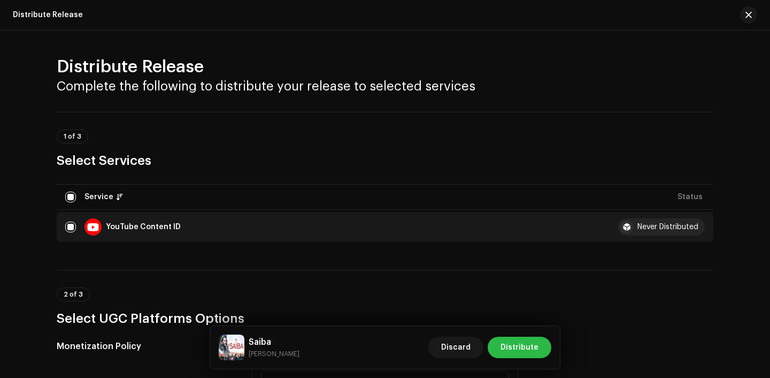
click at [538, 345] on span "Distribute" at bounding box center [520, 346] width 38 height 21
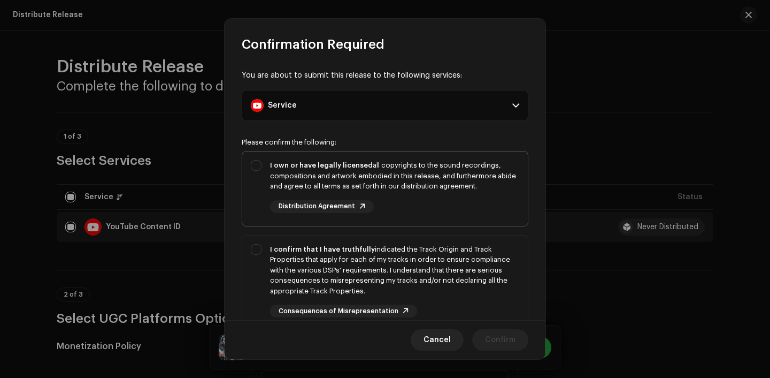
click at [435, 203] on div "I own or have legally licensed all copyrights to the sound recordings, composit…" at bounding box center [394, 186] width 249 height 53
checkbox input "true"
click at [435, 272] on div "I confirm that I have truthfully indicated the Track Origin and Track Propertie…" at bounding box center [394, 270] width 249 height 52
checkbox input "true"
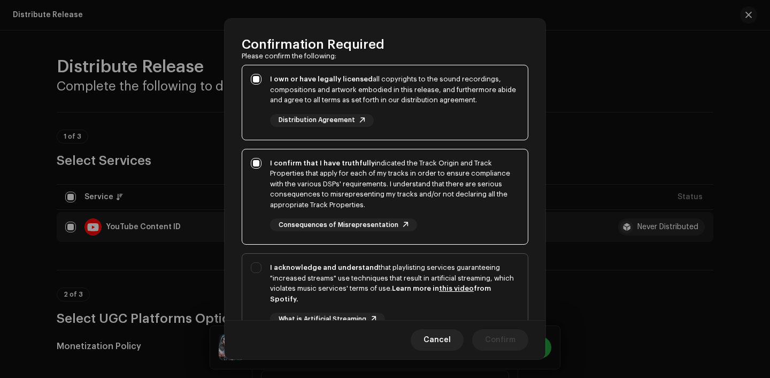
scroll to position [93, 0]
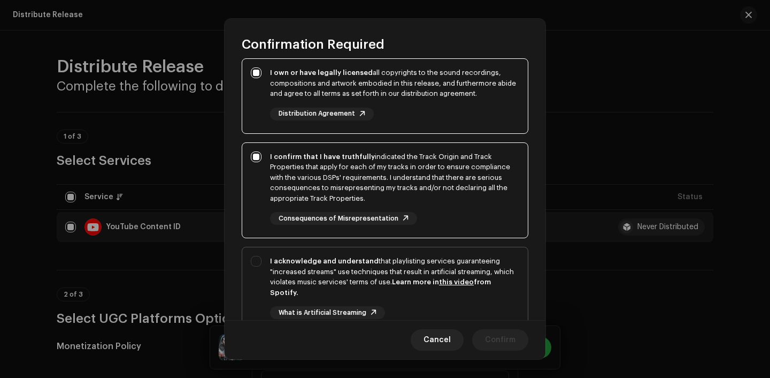
click at [450, 278] on div "I acknowledge and understand that playlisting services guaranteeing "increased …" at bounding box center [394, 277] width 249 height 42
checkbox input "true"
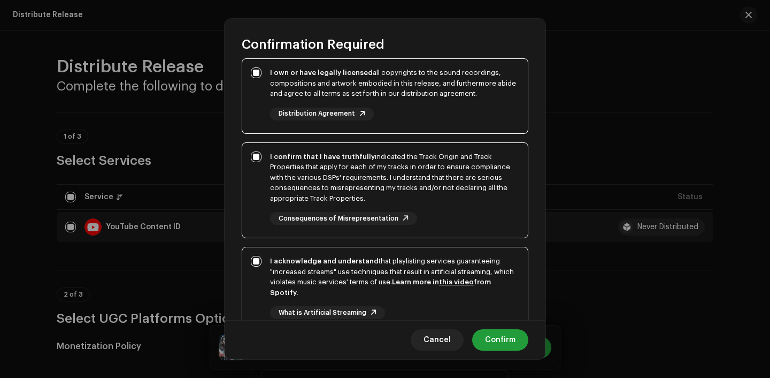
click at [515, 354] on div "Cancel Confirm" at bounding box center [385, 339] width 321 height 39
click at [505, 340] on span "Confirm" at bounding box center [500, 339] width 30 height 21
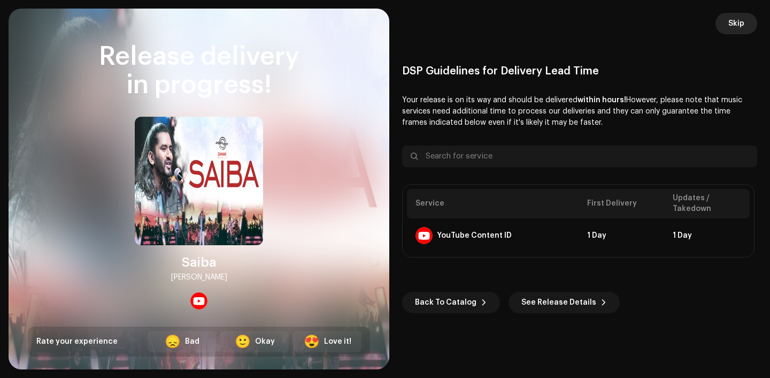
click at [732, 17] on span "Skip" at bounding box center [737, 23] width 16 height 21
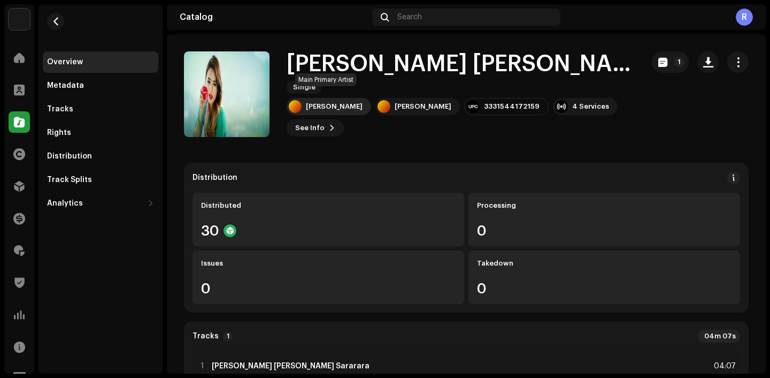
drag, startPoint x: 289, startPoint y: 72, endPoint x: 357, endPoint y: 101, distance: 73.8
click at [357, 102] on div "[PERSON_NAME] [PERSON_NAME] Sararara Single Zanak [PERSON_NAME] Zanak [PERSON_N…" at bounding box center [461, 94] width 348 height 85
copy div "[PERSON_NAME] [PERSON_NAME] Sararara Single Zanak [PERSON_NAME]"
click at [120, 147] on div "Distribution" at bounding box center [101, 155] width 116 height 21
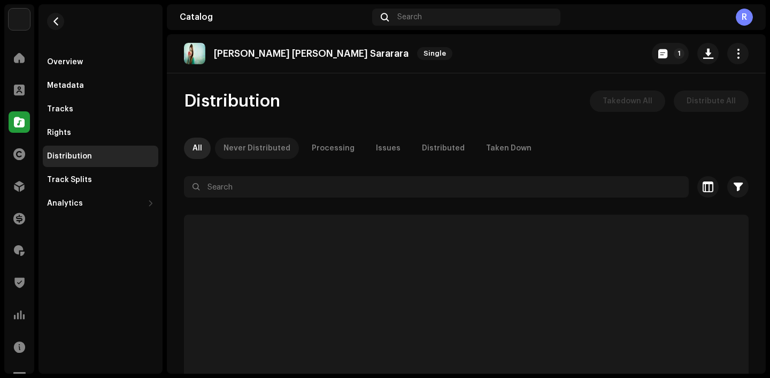
click at [250, 148] on div "Never Distributed" at bounding box center [257, 147] width 67 height 21
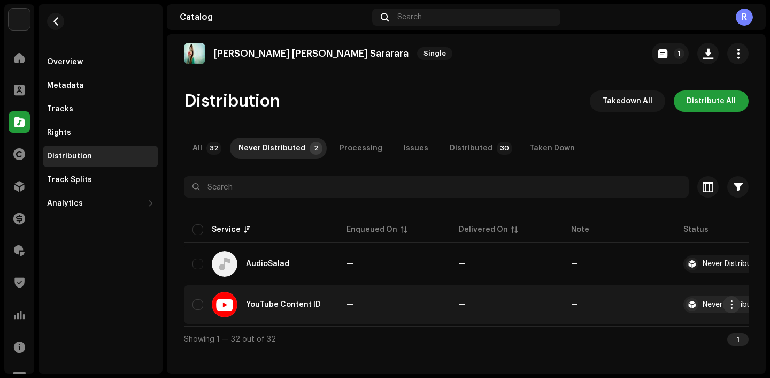
click at [731, 301] on span "button" at bounding box center [732, 304] width 8 height 9
click at [684, 326] on div "Distribute" at bounding box center [681, 328] width 99 height 9
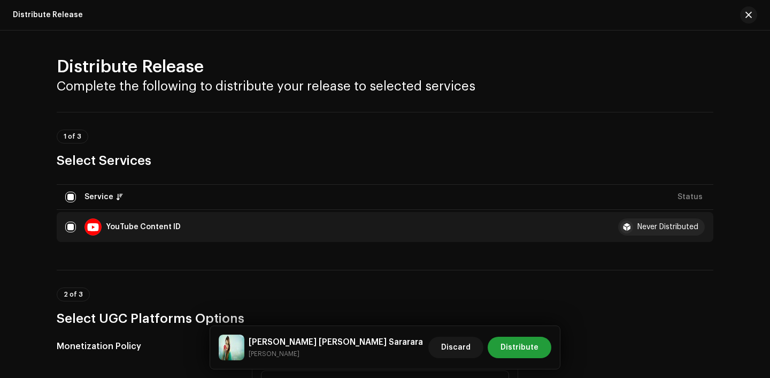
click at [509, 332] on div "[PERSON_NAME] [PERSON_NAME] Sararara Zanak [PERSON_NAME] Discard Distribute" at bounding box center [385, 347] width 350 height 43
click at [509, 342] on span "Distribute" at bounding box center [520, 346] width 38 height 21
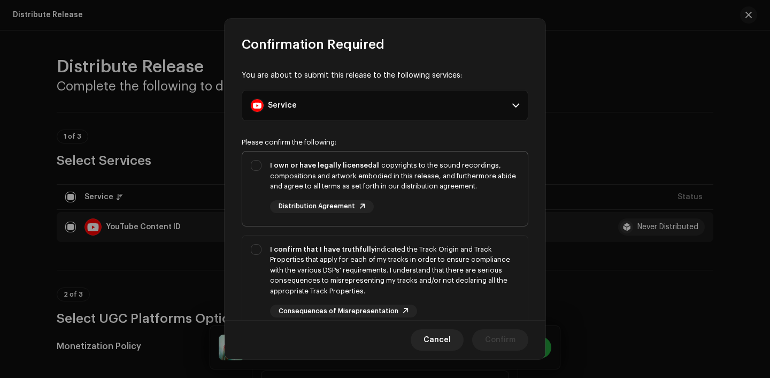
click at [440, 214] on div "I own or have legally licensed all copyrights to the sound recordings, composit…" at bounding box center [385, 186] width 286 height 70
checkbox input "true"
click at [440, 268] on div "I confirm that I have truthfully indicated the Track Origin and Track Propertie…" at bounding box center [394, 270] width 249 height 52
checkbox input "true"
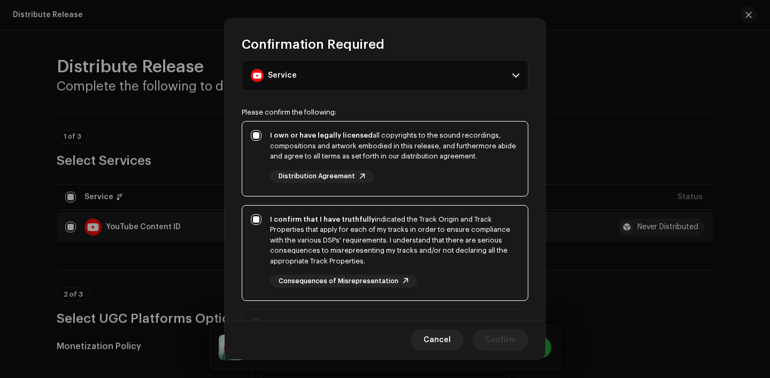
scroll to position [89, 0]
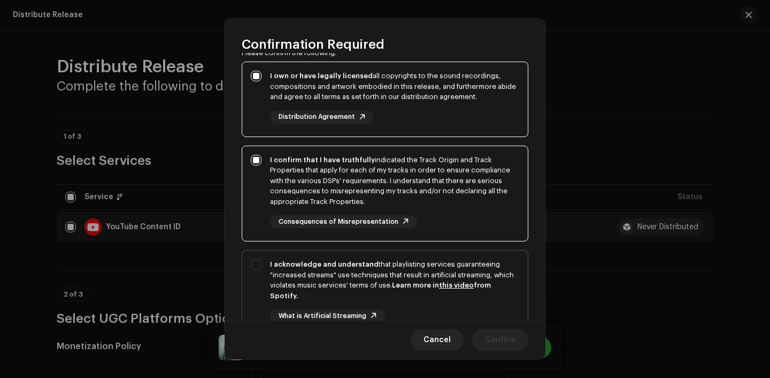
click at [446, 284] on link "this video" at bounding box center [456, 284] width 35 height 7
checkbox input "true"
click at [489, 337] on span "Confirm" at bounding box center [500, 339] width 30 height 21
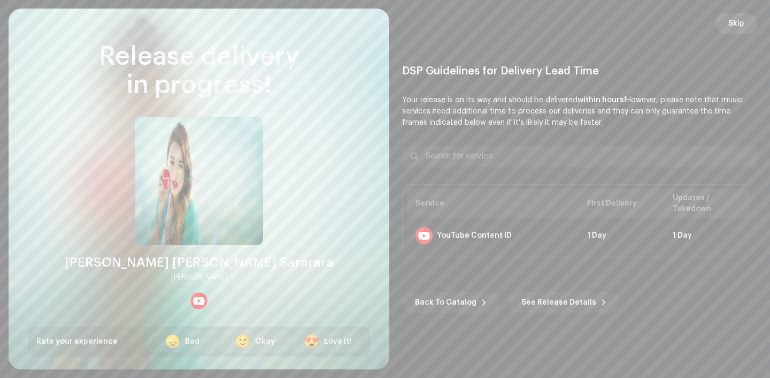
click at [745, 26] on button "Skip" at bounding box center [737, 23] width 42 height 21
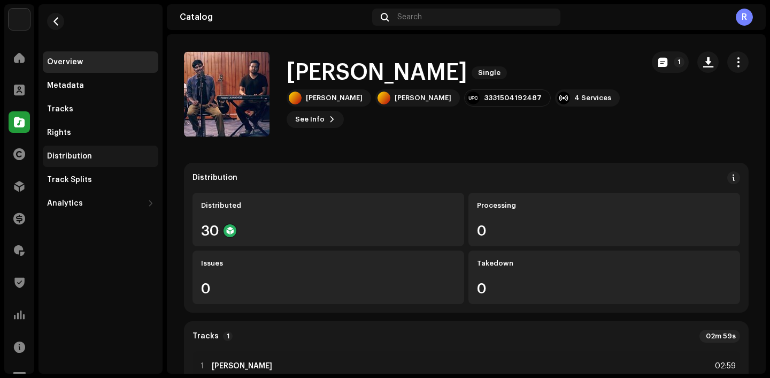
click at [106, 162] on div "Distribution" at bounding box center [101, 155] width 116 height 21
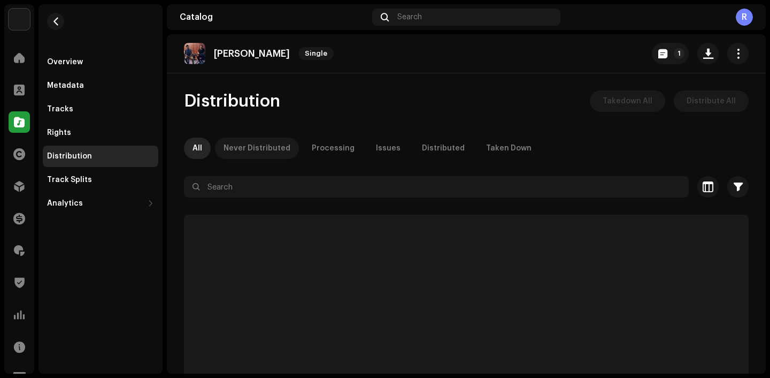
click at [261, 143] on div "Never Distributed" at bounding box center [257, 147] width 67 height 21
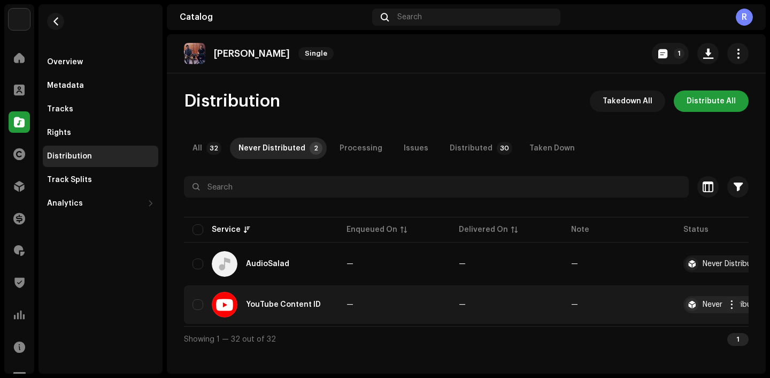
click at [726, 296] on re-m-actions-button at bounding box center [731, 304] width 17 height 17
click at [728, 304] on span "button" at bounding box center [732, 304] width 8 height 9
click at [664, 339] on div "Distribute" at bounding box center [681, 328] width 108 height 21
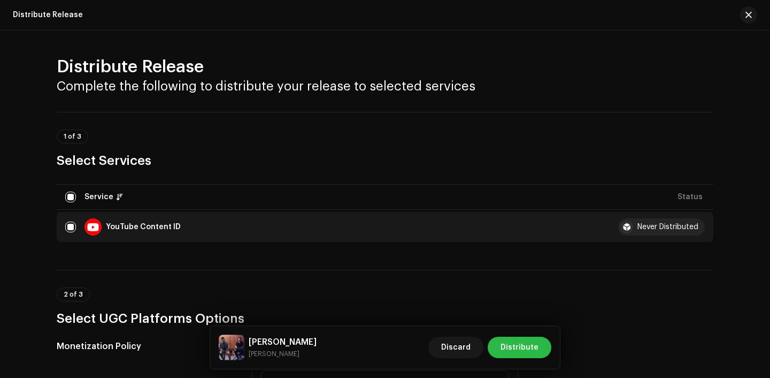
click at [517, 341] on span "Distribute" at bounding box center [520, 346] width 38 height 21
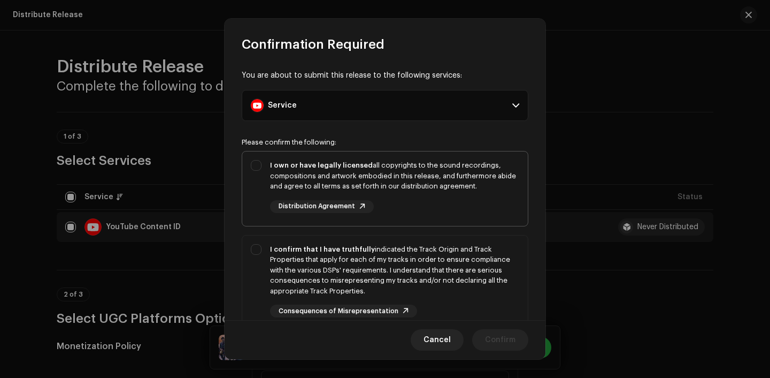
click at [456, 177] on div "I own or have legally licensed all copyrights to the sound recordings, composit…" at bounding box center [394, 176] width 249 height 32
checkbox input "true"
click at [456, 264] on div "I confirm that I have truthfully indicated the Track Origin and Track Propertie…" at bounding box center [394, 270] width 249 height 52
checkbox input "true"
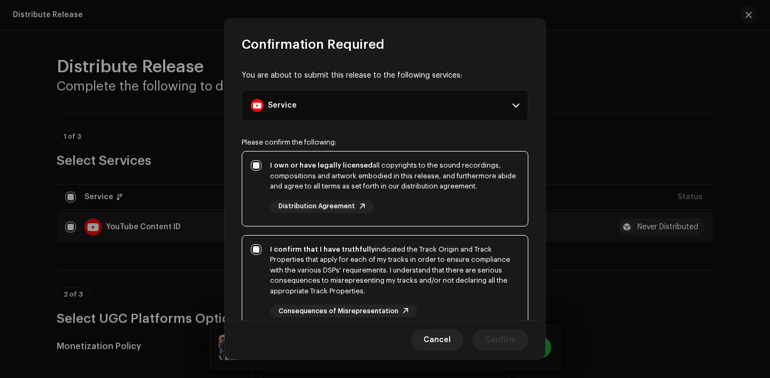
scroll to position [133, 0]
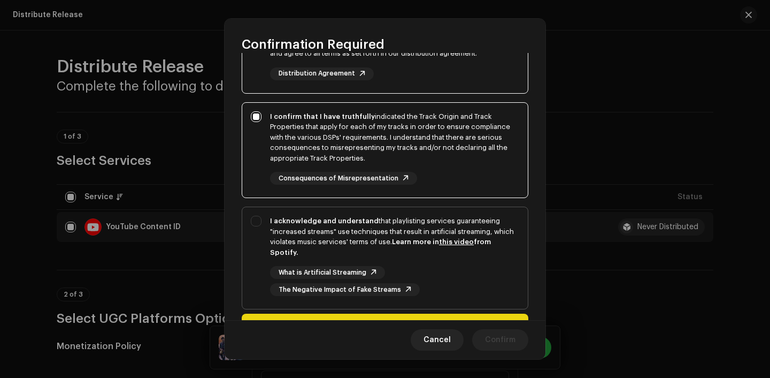
click at [455, 267] on div "What is Artificial Streaming The Negative Impact of Fake Streams" at bounding box center [394, 281] width 249 height 30
checkbox input "true"
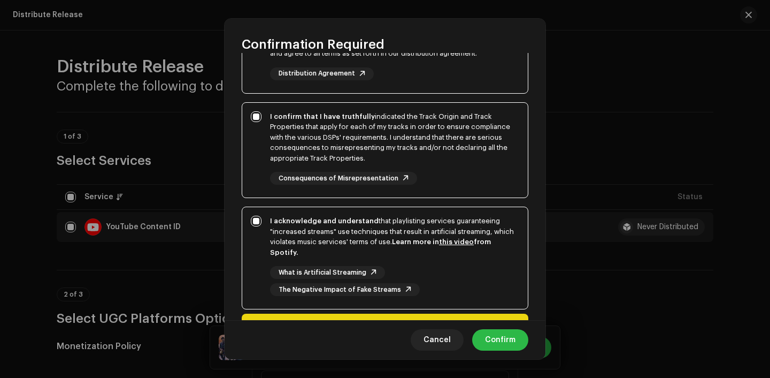
click at [504, 329] on span "Confirm" at bounding box center [500, 339] width 30 height 21
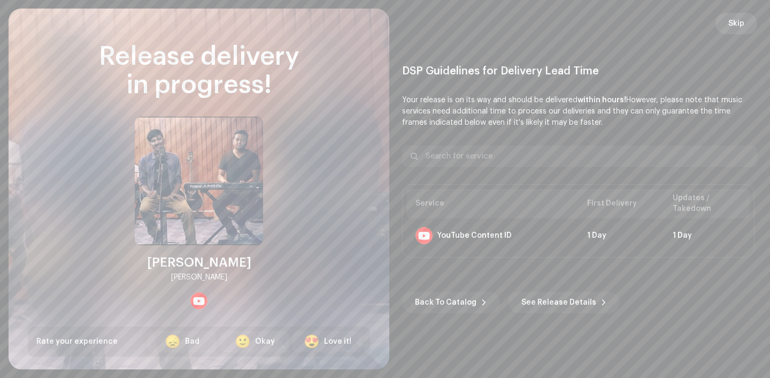
click at [739, 27] on span "Skip" at bounding box center [737, 23] width 16 height 21
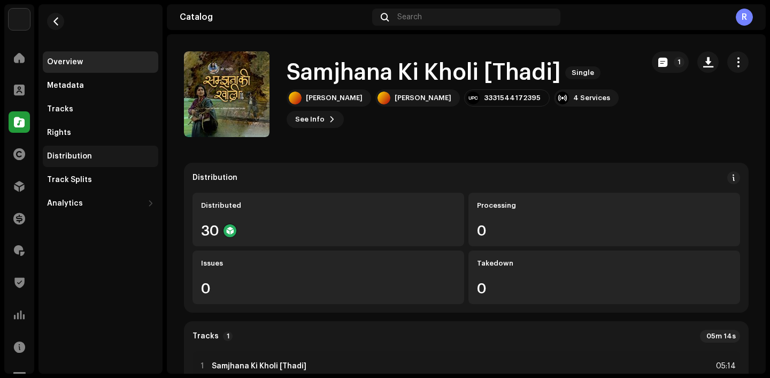
click at [96, 153] on div "Distribution" at bounding box center [100, 156] width 107 height 9
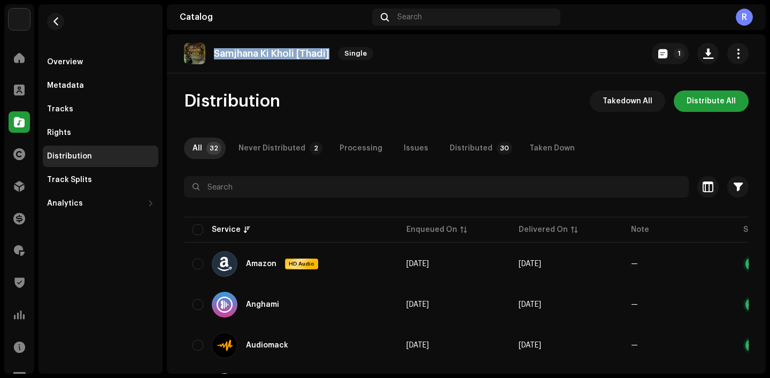
drag, startPoint x: 213, startPoint y: 50, endPoint x: 338, endPoint y: 53, distance: 124.7
click at [338, 53] on div "Samjhana Ki Kholi [Thadi] Single" at bounding box center [281, 53] width 194 height 21
copy re-o-release-hero "Samjhana Ki Kholi [Thadi] Single 1"
click at [258, 149] on div "Never Distributed" at bounding box center [272, 147] width 67 height 21
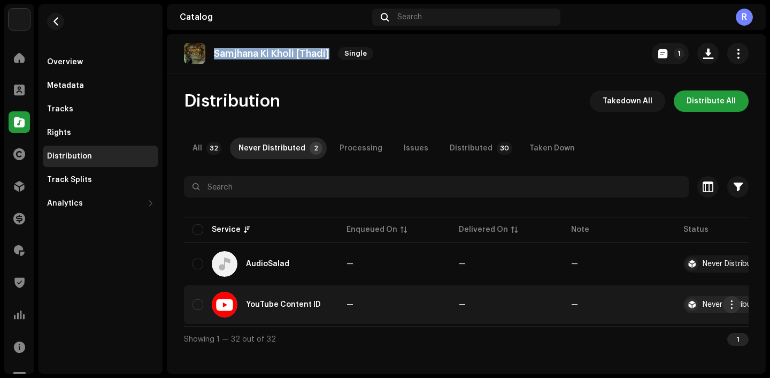
click at [734, 305] on span "button" at bounding box center [732, 304] width 8 height 9
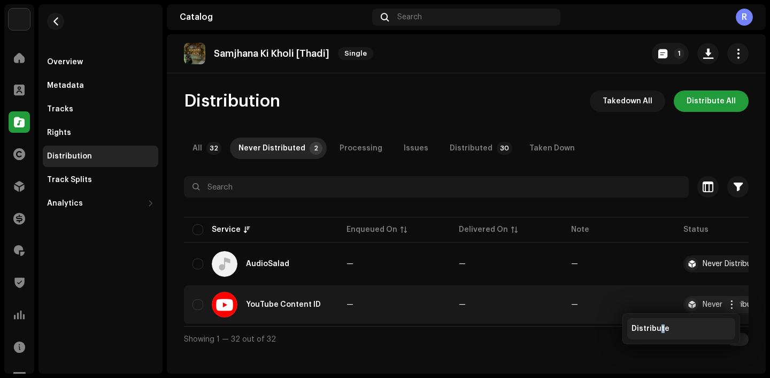
click at [661, 329] on span "Distribute" at bounding box center [651, 328] width 38 height 9
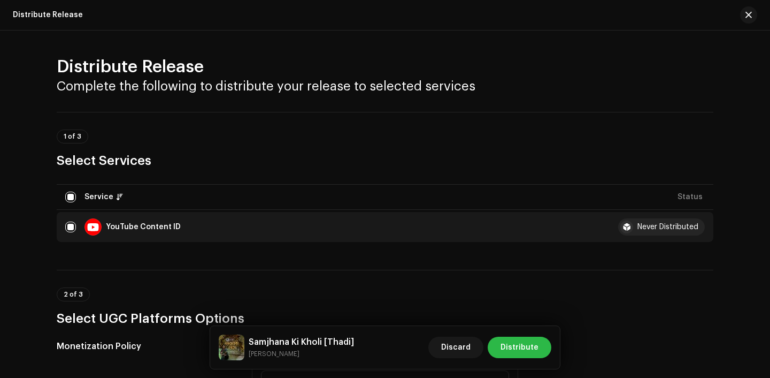
click at [506, 339] on span "Distribute" at bounding box center [520, 346] width 38 height 21
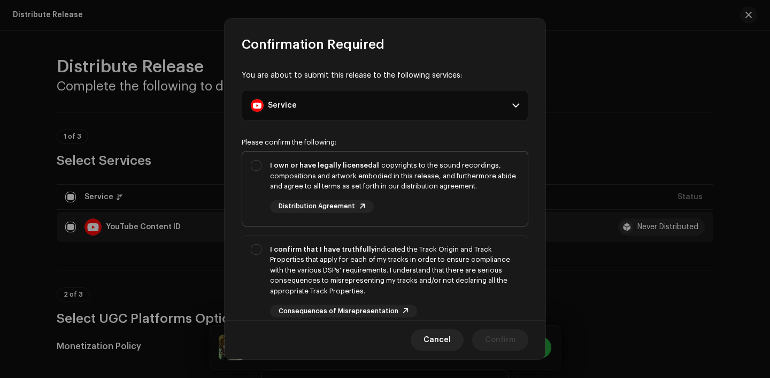
click at [426, 203] on div "I own or have legally licensed all copyrights to the sound recordings, composit…" at bounding box center [394, 186] width 249 height 53
checkbox input "true"
click at [428, 266] on div "I confirm that I have truthfully indicated the Track Origin and Track Propertie…" at bounding box center [394, 270] width 249 height 52
checkbox input "true"
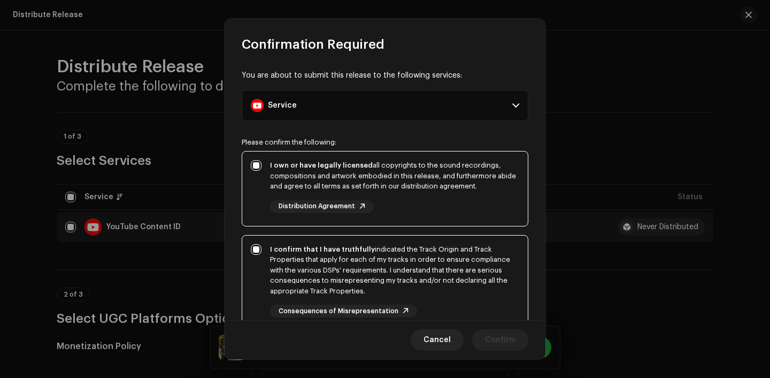
scroll to position [130, 0]
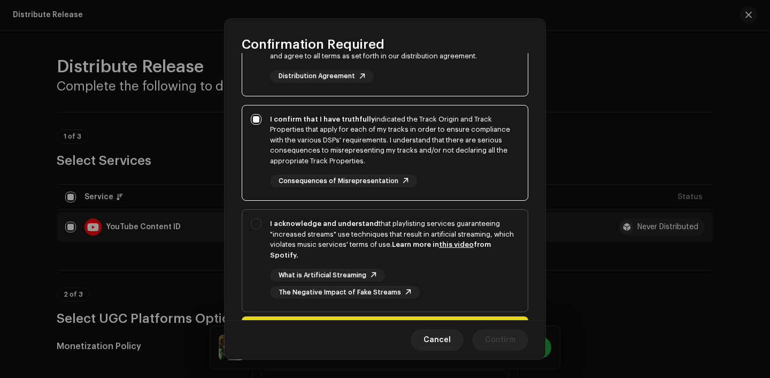
click at [436, 268] on div "I acknowledge and understand that playlisting services guaranteeing "increased …" at bounding box center [394, 258] width 249 height 80
checkbox input "true"
click at [503, 335] on span "Confirm" at bounding box center [500, 339] width 30 height 21
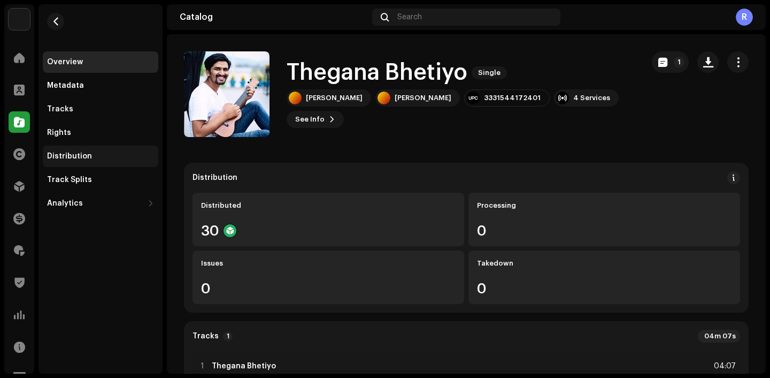
click at [89, 154] on div "Distribution" at bounding box center [100, 156] width 107 height 9
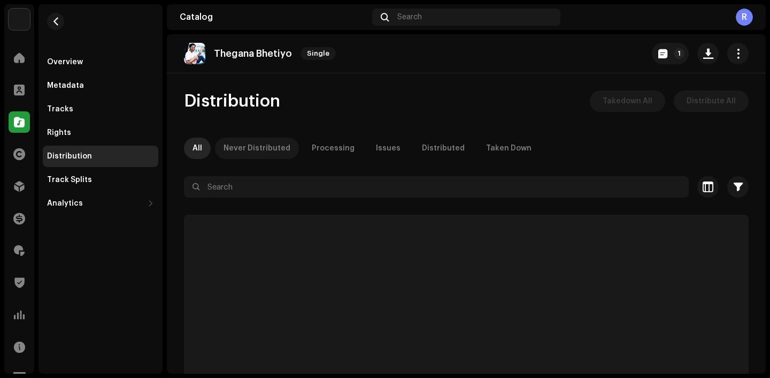
click at [272, 145] on div "Never Distributed" at bounding box center [257, 147] width 67 height 21
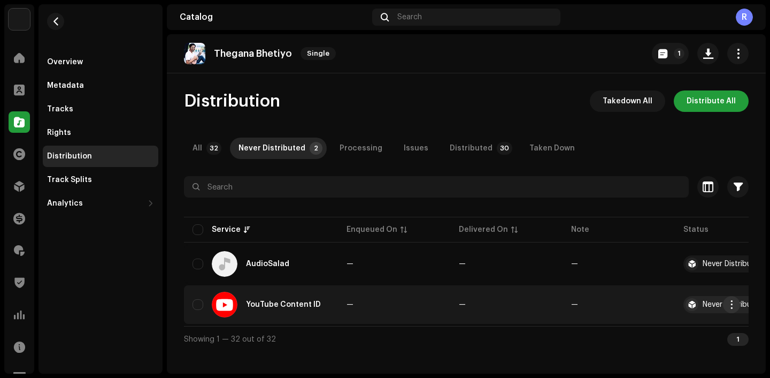
click at [730, 306] on span "button" at bounding box center [732, 304] width 8 height 9
click at [700, 319] on div "Distribute" at bounding box center [681, 328] width 108 height 21
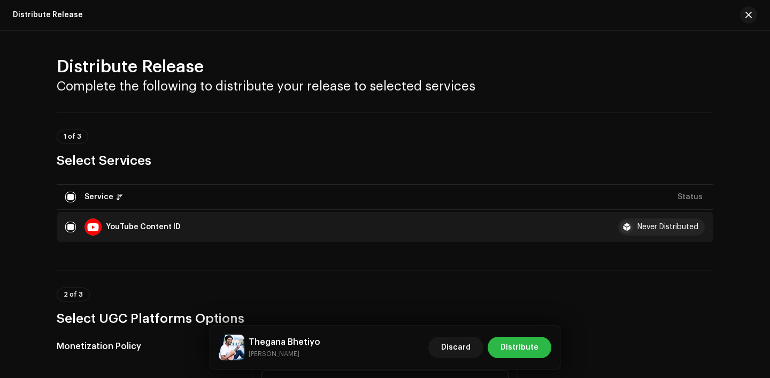
click at [517, 357] on span "Distribute" at bounding box center [520, 346] width 38 height 21
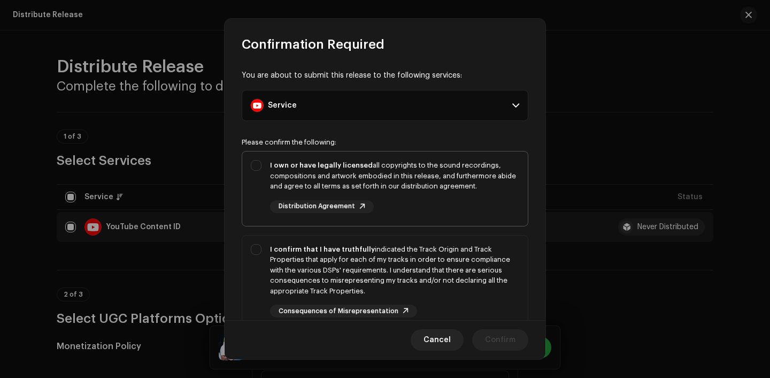
click at [449, 213] on div "I own or have legally licensed all copyrights to the sound recordings, composit…" at bounding box center [385, 186] width 286 height 70
checkbox input "true"
click at [449, 247] on div "I confirm that I have truthfully indicated the Track Origin and Track Propertie…" at bounding box center [394, 270] width 249 height 52
checkbox input "true"
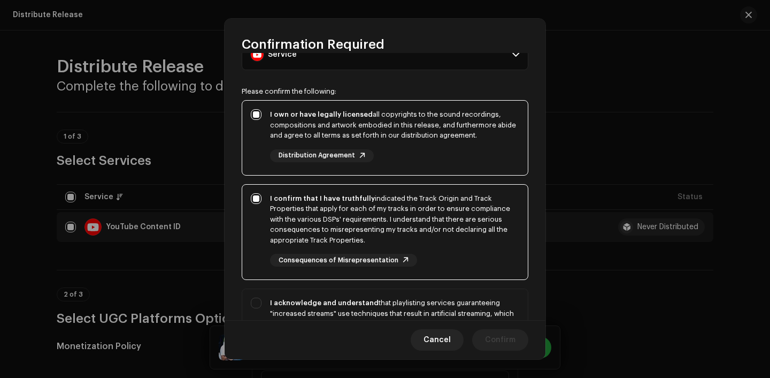
scroll to position [123, 0]
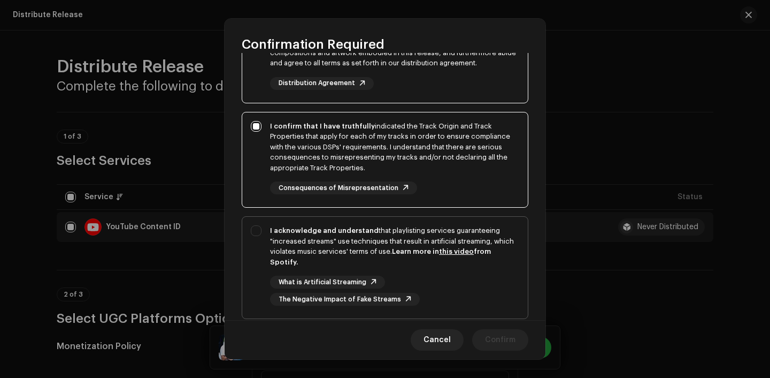
click at [451, 266] on div "I acknowledge and understand that playlisting services guaranteeing "increased …" at bounding box center [394, 246] width 249 height 42
checkbox input "true"
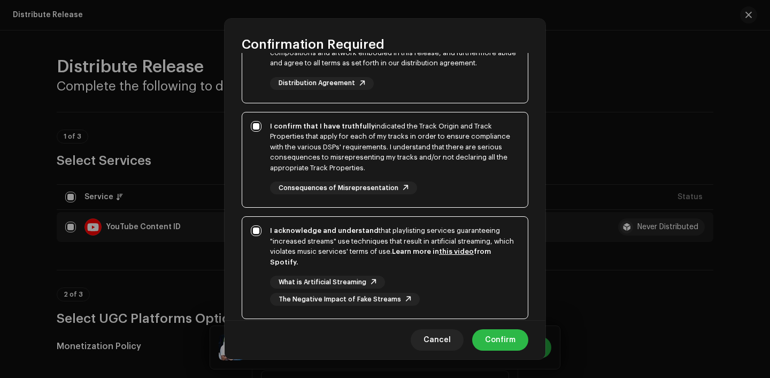
click at [502, 335] on span "Confirm" at bounding box center [500, 339] width 30 height 21
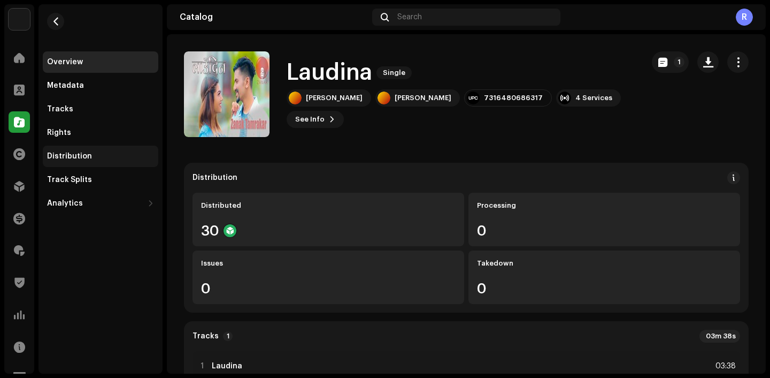
click at [85, 149] on div "Distribution" at bounding box center [101, 155] width 116 height 21
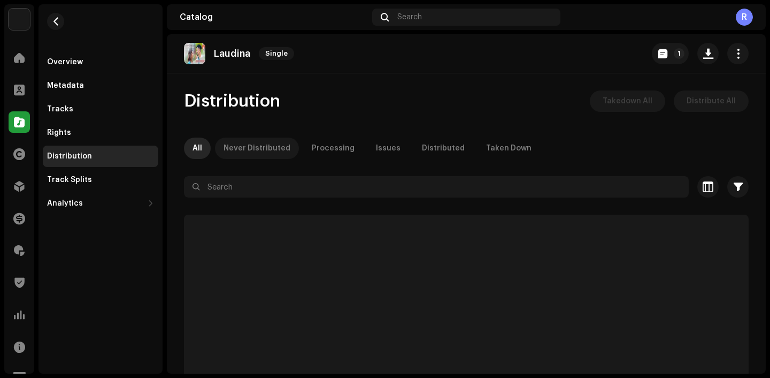
click at [281, 140] on div "Never Distributed" at bounding box center [257, 147] width 67 height 21
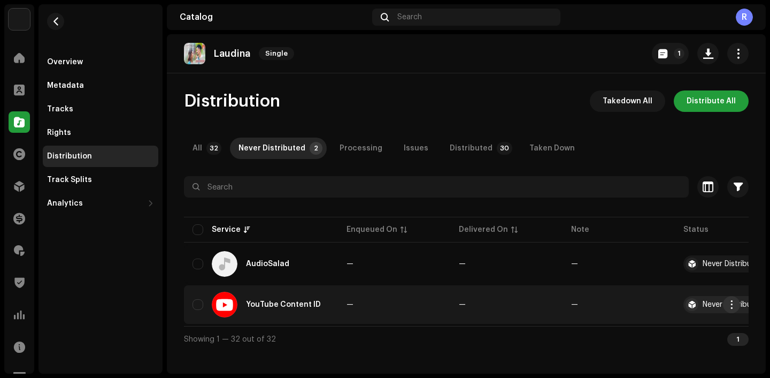
click at [729, 300] on span "button" at bounding box center [732, 304] width 8 height 9
click at [647, 335] on div "Distribute" at bounding box center [681, 328] width 108 height 21
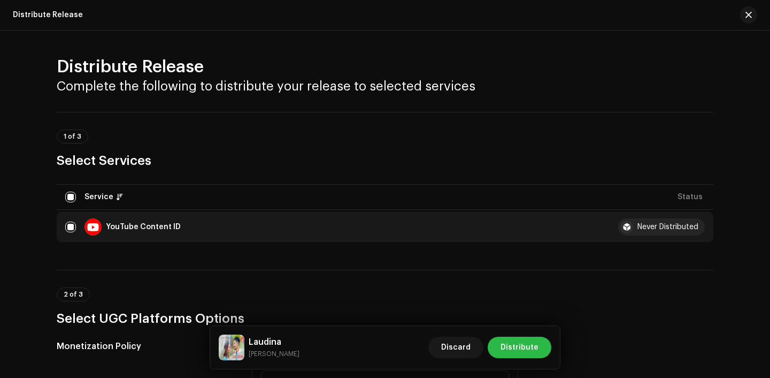
click at [526, 336] on span "Distribute" at bounding box center [520, 346] width 38 height 21
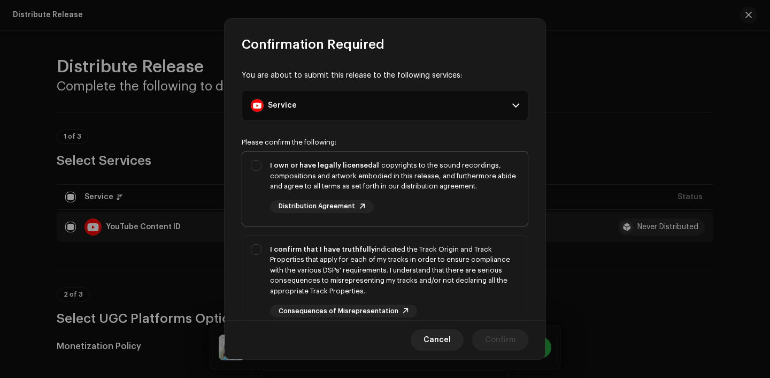
click at [467, 185] on div "I own or have legally licensed all copyrights to the sound recordings, composit…" at bounding box center [394, 176] width 249 height 32
checkbox input "true"
click at [467, 260] on div "I confirm that I have truthfully indicated the Track Origin and Track Propertie…" at bounding box center [394, 270] width 249 height 52
checkbox input "true"
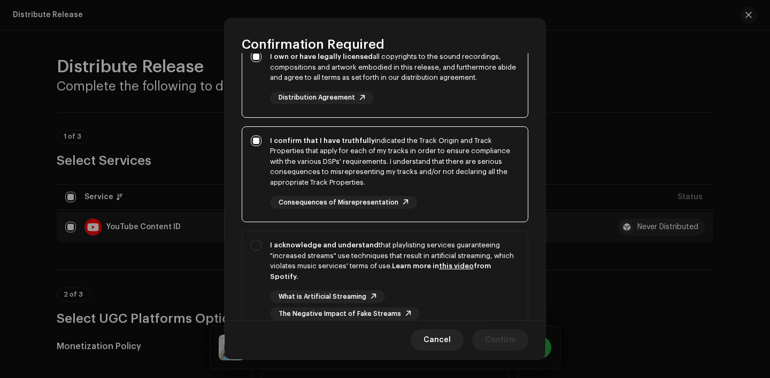
scroll to position [145, 0]
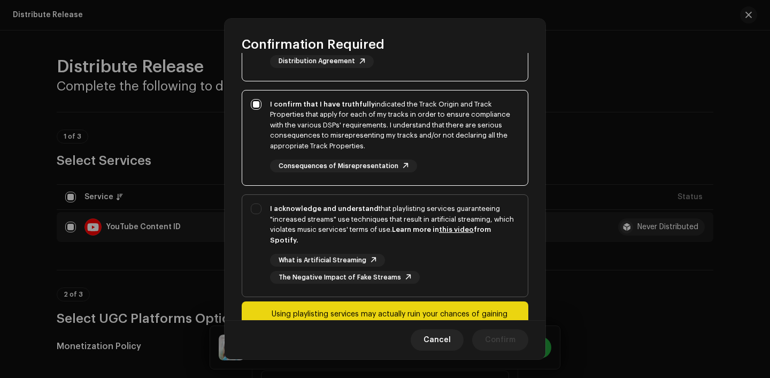
click at [467, 262] on div "What is Artificial Streaming The Negative Impact of Fake Streams" at bounding box center [394, 269] width 249 height 30
checkbox input "true"
click at [481, 334] on button "Confirm" at bounding box center [500, 339] width 56 height 21
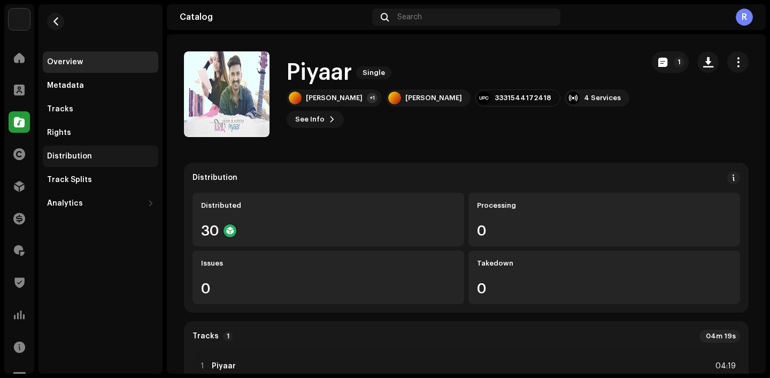
click at [114, 149] on div "Distribution" at bounding box center [101, 155] width 116 height 21
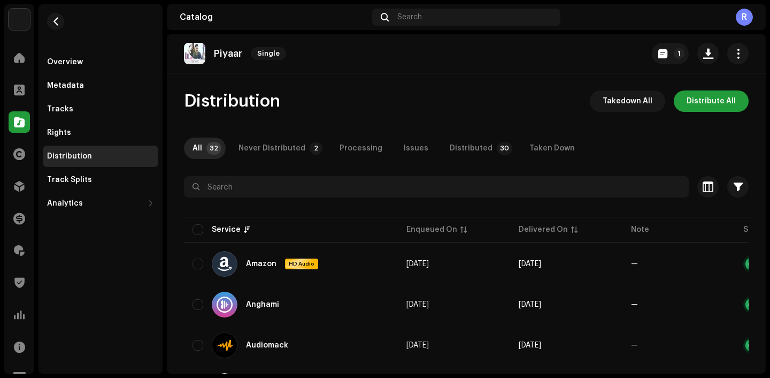
click at [258, 155] on div "Never Distributed" at bounding box center [272, 147] width 67 height 21
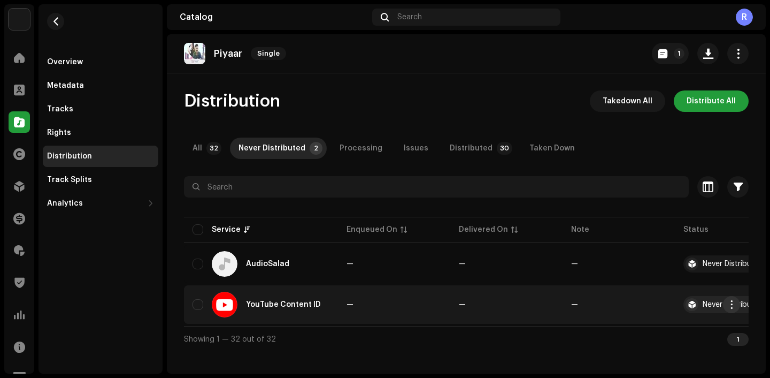
click at [739, 304] on button "button" at bounding box center [731, 304] width 17 height 17
click at [670, 323] on div "Distribute" at bounding box center [681, 328] width 108 height 21
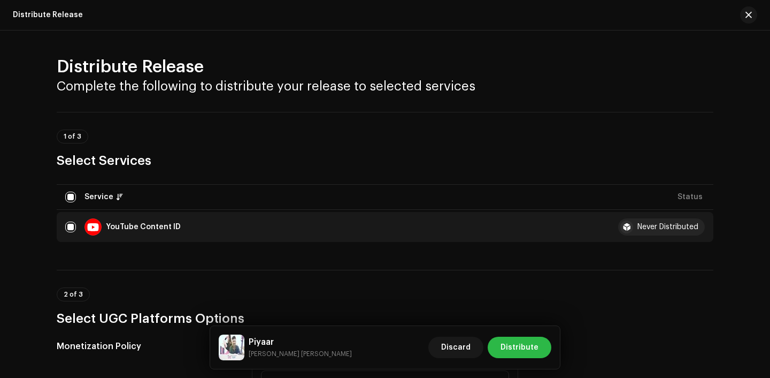
click at [541, 340] on button "Distribute" at bounding box center [520, 346] width 64 height 21
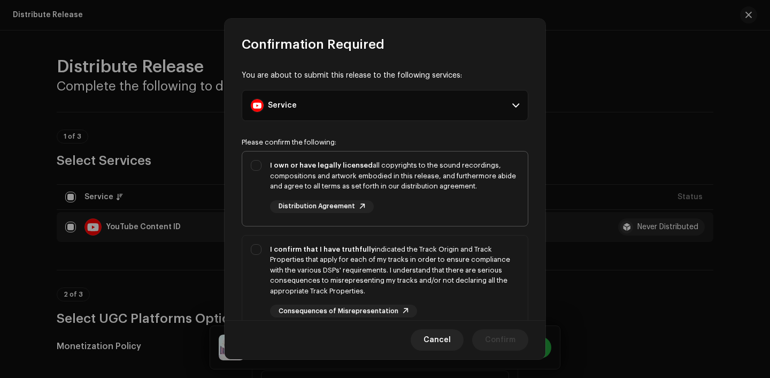
click at [487, 210] on div "I own or have legally licensed all copyrights to the sound recordings, composit…" at bounding box center [394, 186] width 249 height 53
checkbox input "true"
click at [485, 272] on div "I confirm that I have truthfully indicated the Track Origin and Track Propertie…" at bounding box center [394, 270] width 249 height 52
checkbox input "true"
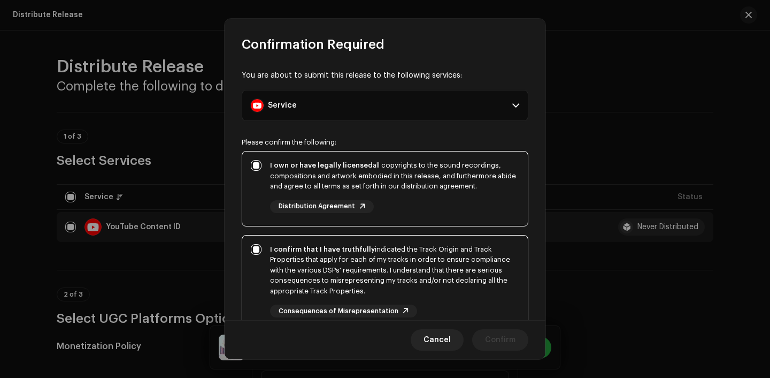
scroll to position [138, 0]
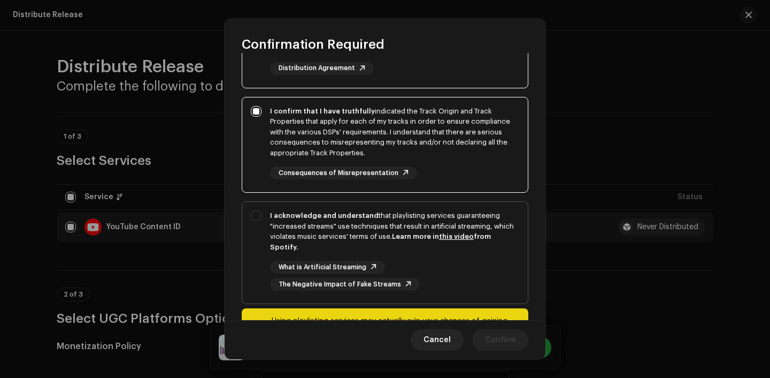
click at [485, 275] on div "What is Artificial Streaming The Negative Impact of Fake Streams" at bounding box center [394, 275] width 249 height 30
checkbox input "true"
click at [507, 328] on div "Cancel Confirm" at bounding box center [385, 339] width 321 height 39
click at [509, 339] on span "Confirm" at bounding box center [500, 339] width 30 height 21
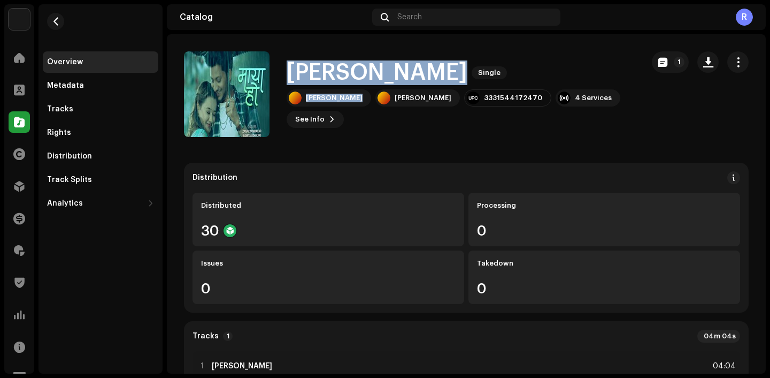
drag, startPoint x: 287, startPoint y: 60, endPoint x: 370, endPoint y: 101, distance: 92.8
click at [370, 101] on div "[PERSON_NAME] Single Zanak [PERSON_NAME] Zanak [PERSON_NAME] 3331544172470 4 Se…" at bounding box center [461, 93] width 348 height 67
copy div "[PERSON_NAME] Single [PERSON_NAME]"
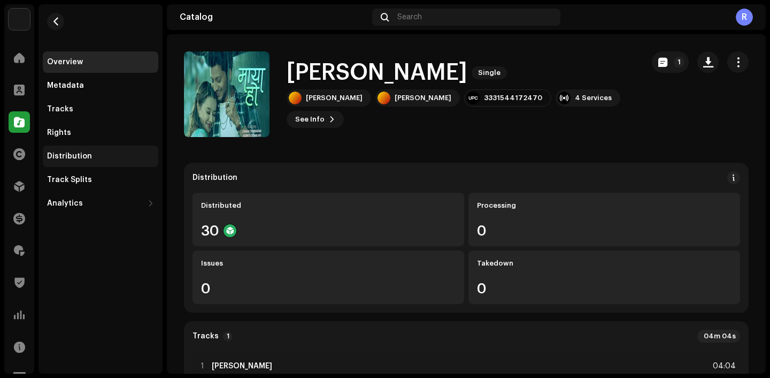
click at [83, 158] on div "Distribution" at bounding box center [69, 156] width 45 height 9
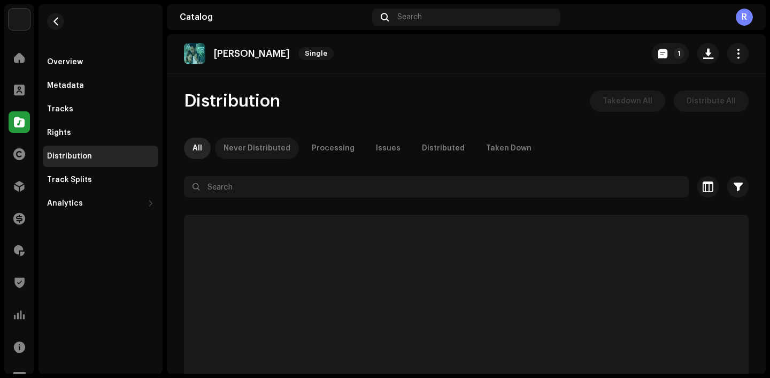
click at [264, 145] on div "Never Distributed" at bounding box center [257, 147] width 67 height 21
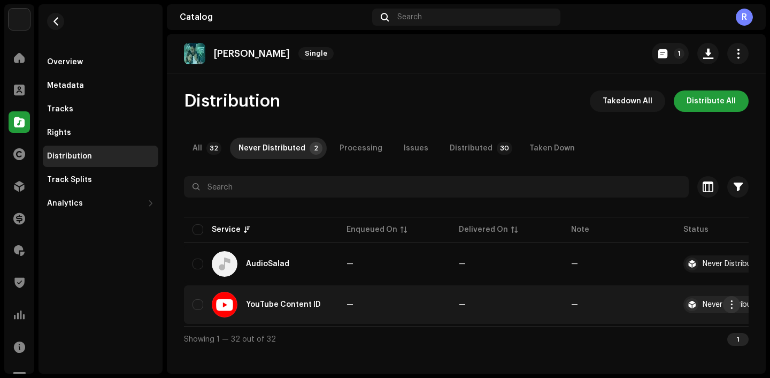
click at [735, 304] on span "button" at bounding box center [732, 304] width 8 height 9
click at [669, 329] on div "Distribute" at bounding box center [681, 328] width 99 height 9
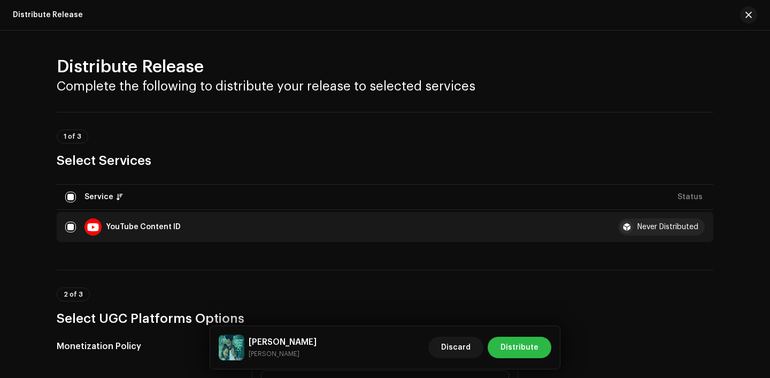
click at [527, 354] on span "Distribute" at bounding box center [520, 346] width 38 height 21
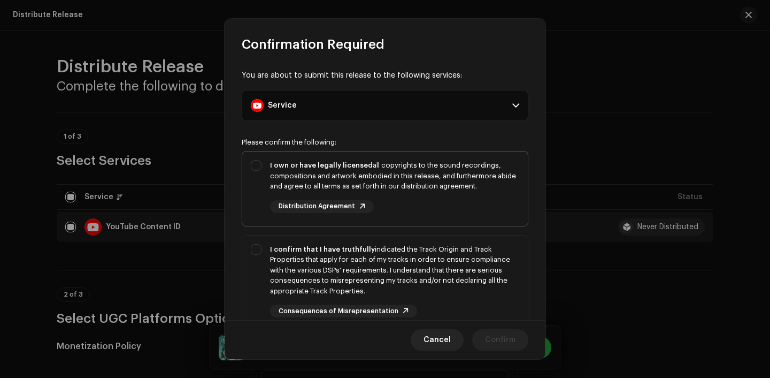
click at [449, 199] on div "I own or have legally licensed all copyrights to the sound recordings, composit…" at bounding box center [394, 186] width 249 height 53
checkbox input "true"
click at [451, 256] on div "I confirm that I have truthfully indicated the Track Origin and Track Propertie…" at bounding box center [394, 270] width 249 height 52
checkbox input "true"
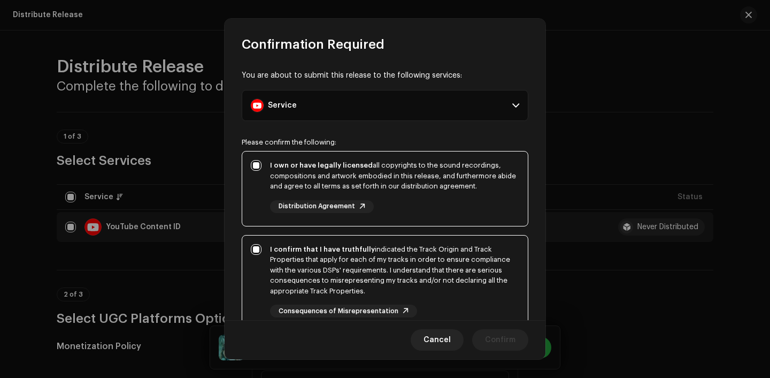
scroll to position [111, 0]
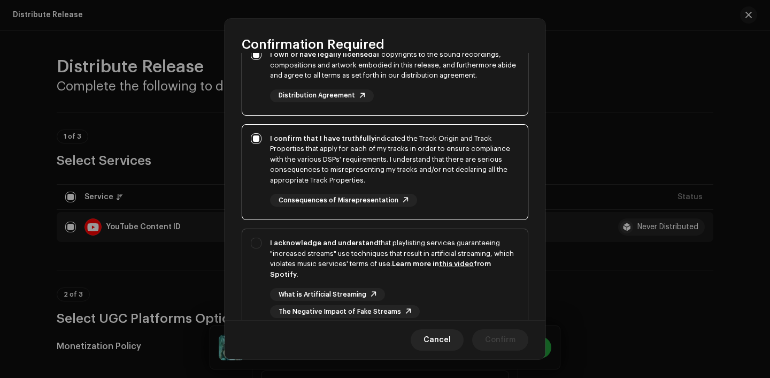
click at [451, 260] on link "this video" at bounding box center [456, 263] width 35 height 7
checkbox input "true"
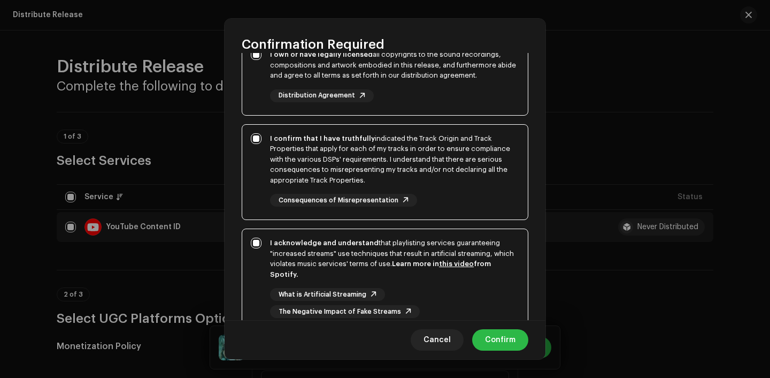
click at [492, 333] on span "Confirm" at bounding box center [500, 339] width 30 height 21
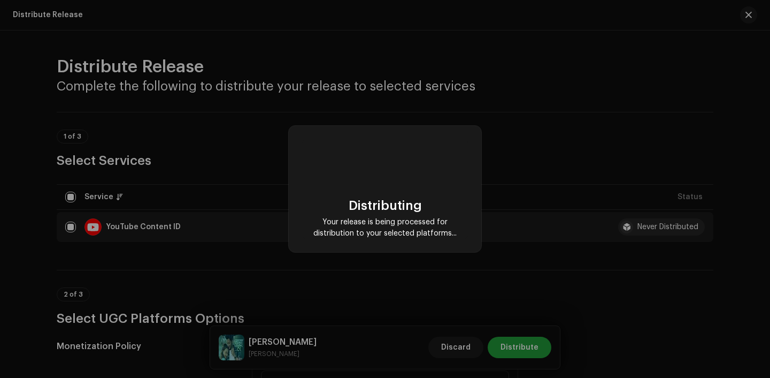
click at [209, 114] on div "Distributing Your release is being processed for distribution to your selected …" at bounding box center [385, 189] width 770 height 378
